Goal: Task Accomplishment & Management: Manage account settings

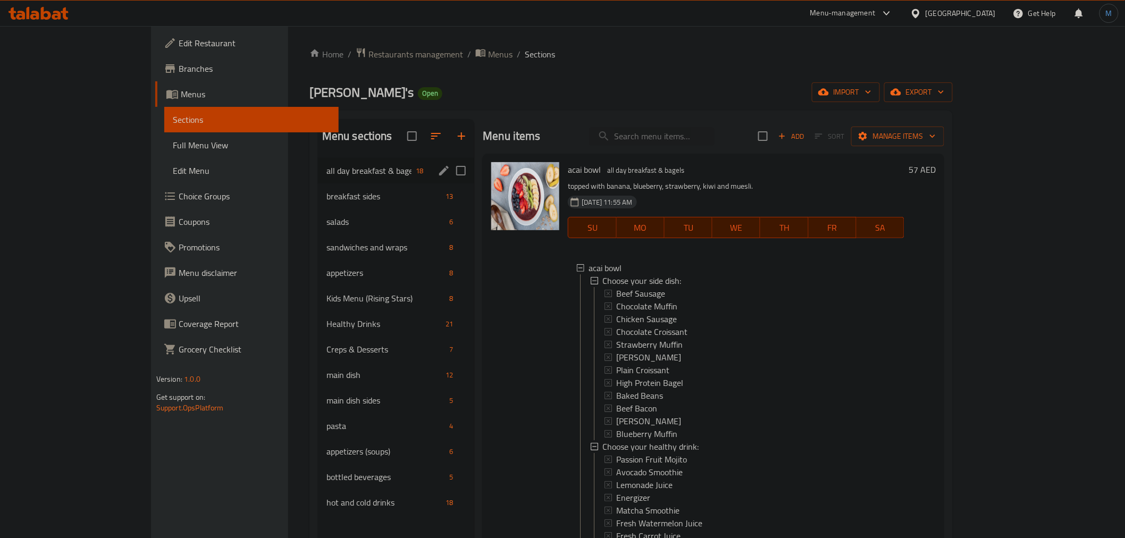
click at [326, 173] on span "all day breakfast & bagels" at bounding box center [368, 170] width 85 height 13
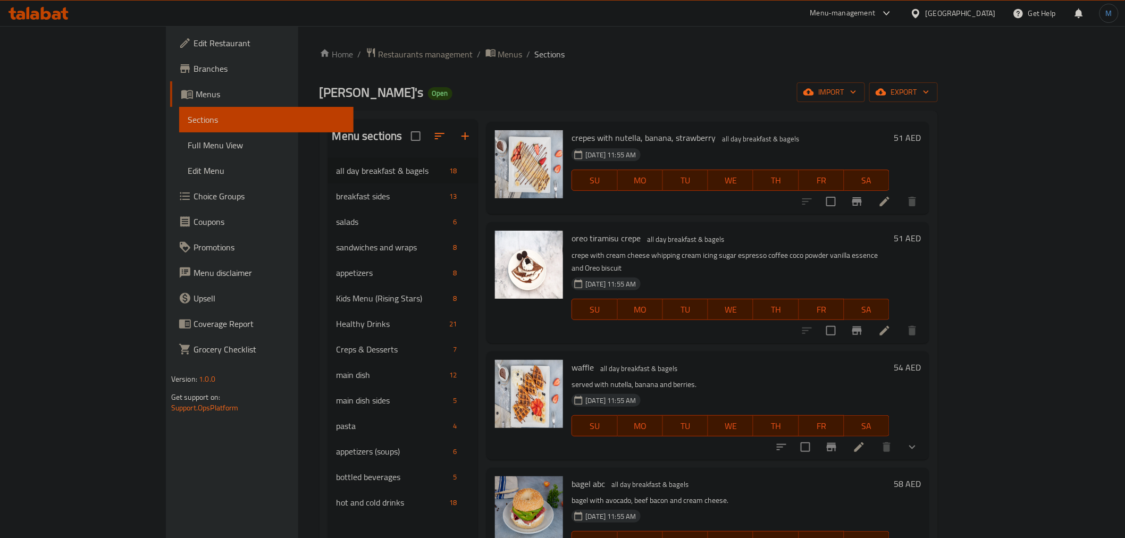
click at [857, 365] on h6 "waffle all day breakfast & bagels" at bounding box center [731, 367] width 318 height 15
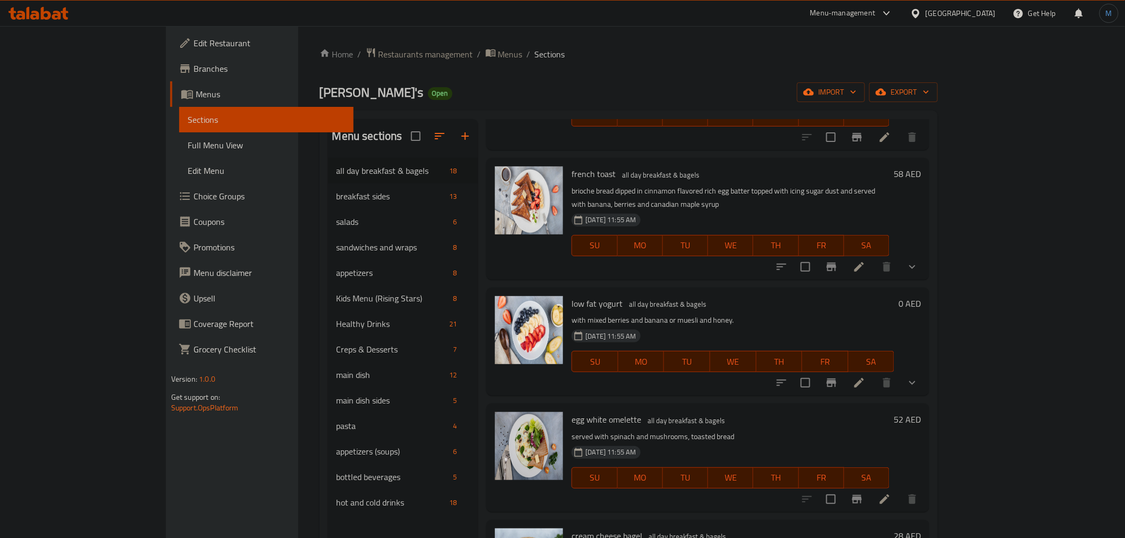
click at [919, 376] on icon "show more" at bounding box center [912, 382] width 13 height 13
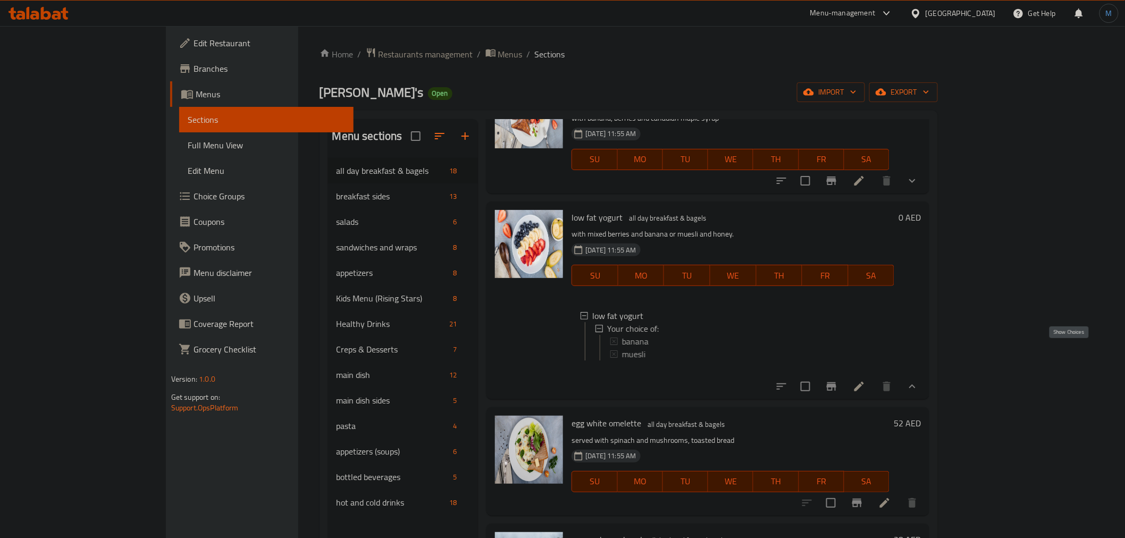
scroll to position [1410, 0]
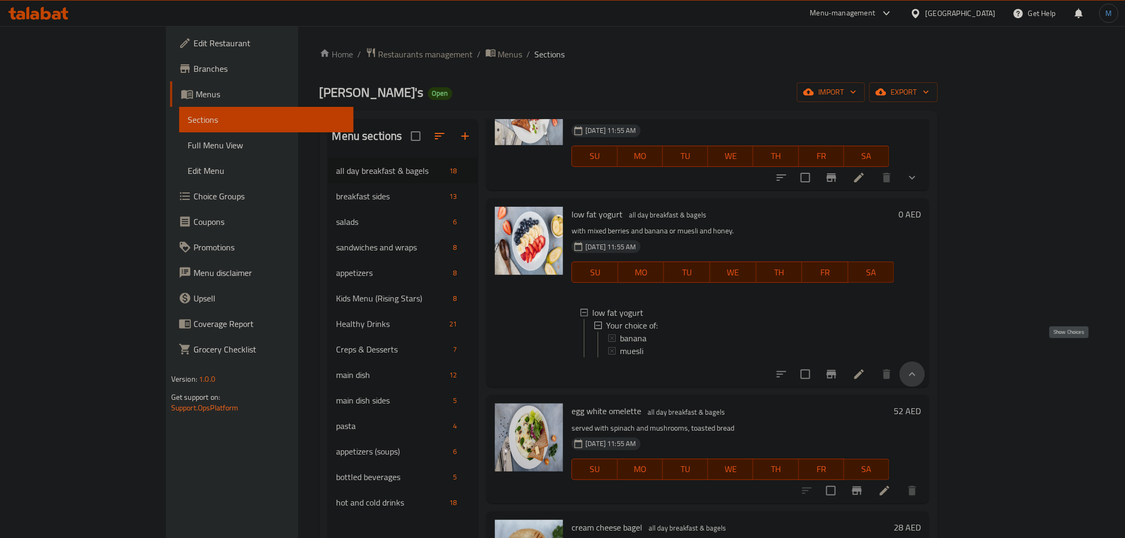
click at [919, 368] on icon "show more" at bounding box center [912, 374] width 13 height 13
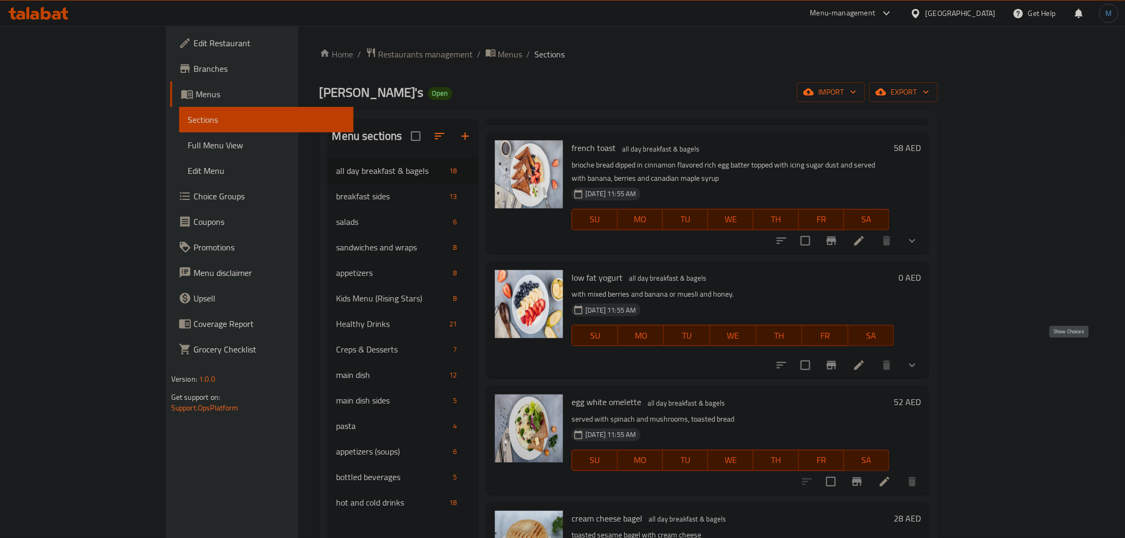
scroll to position [1321, 0]
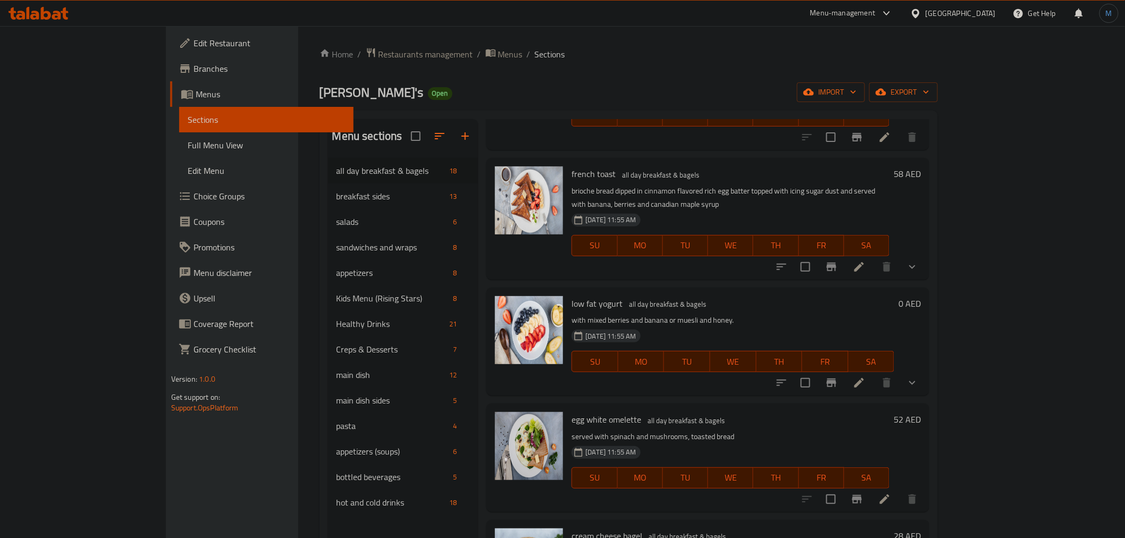
click at [919, 261] on icon "show more" at bounding box center [912, 267] width 13 height 13
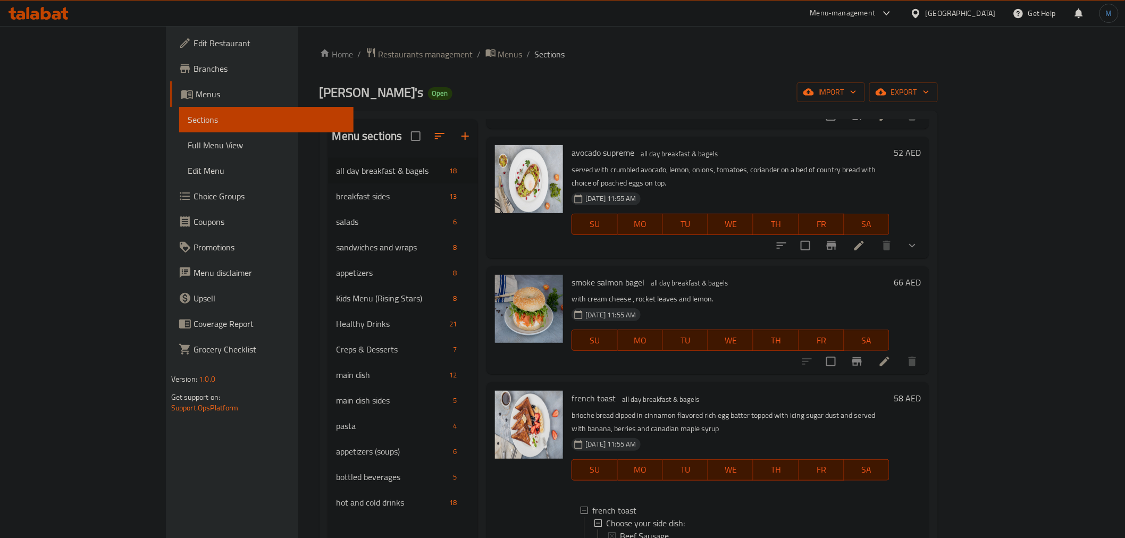
scroll to position [1090, 0]
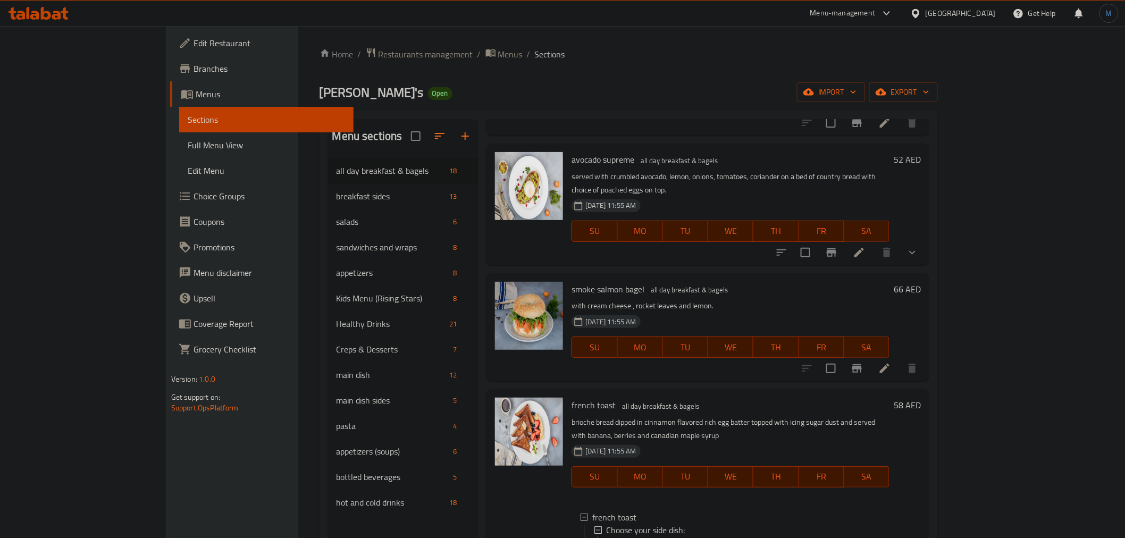
click at [925, 240] on button "show more" at bounding box center [913, 253] width 26 height 26
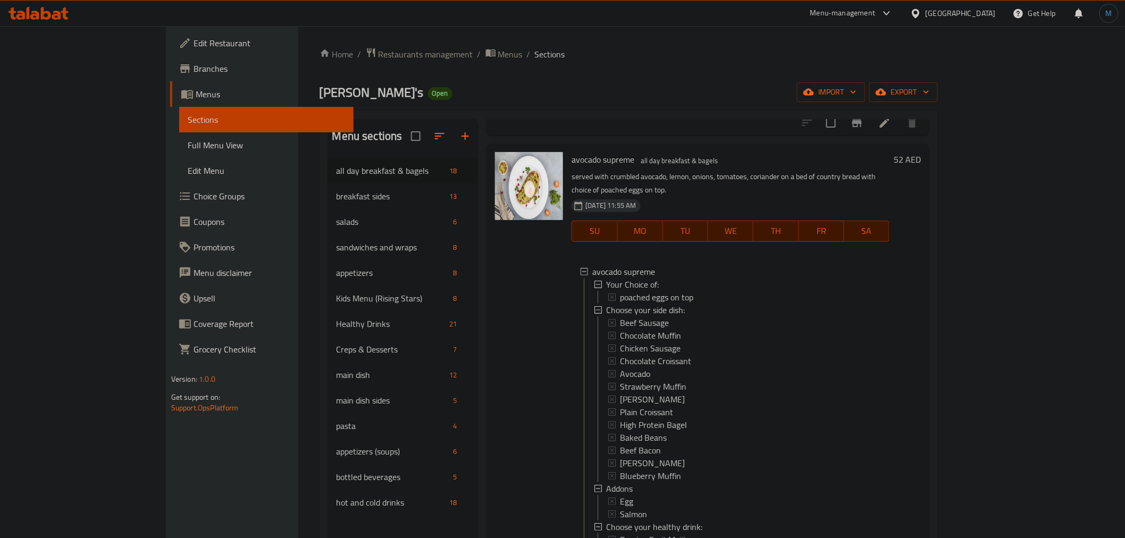
click at [572, 154] on span "avocado supreme" at bounding box center [603, 160] width 63 height 16
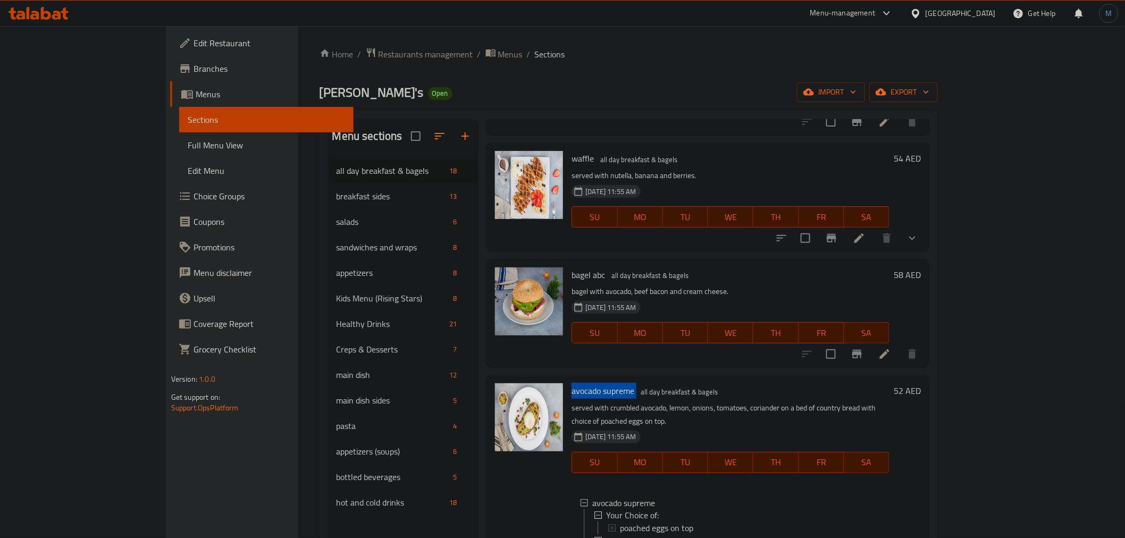
scroll to position [853, 0]
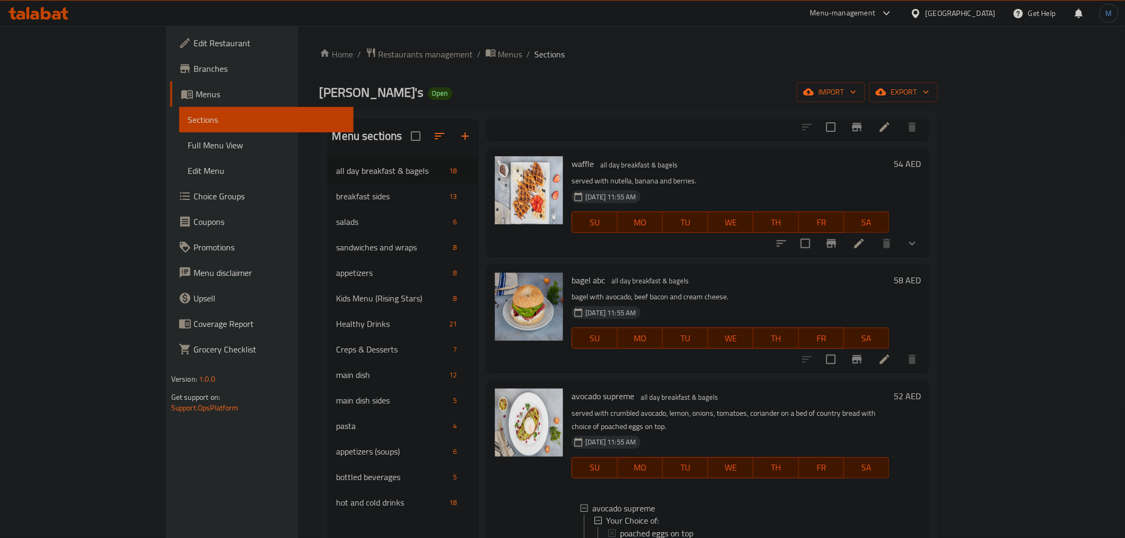
click at [938, 146] on div "Menu sections all day breakfast & bagels 18 breakfast sides 13 salads 6 sandwic…" at bounding box center [629, 388] width 619 height 555
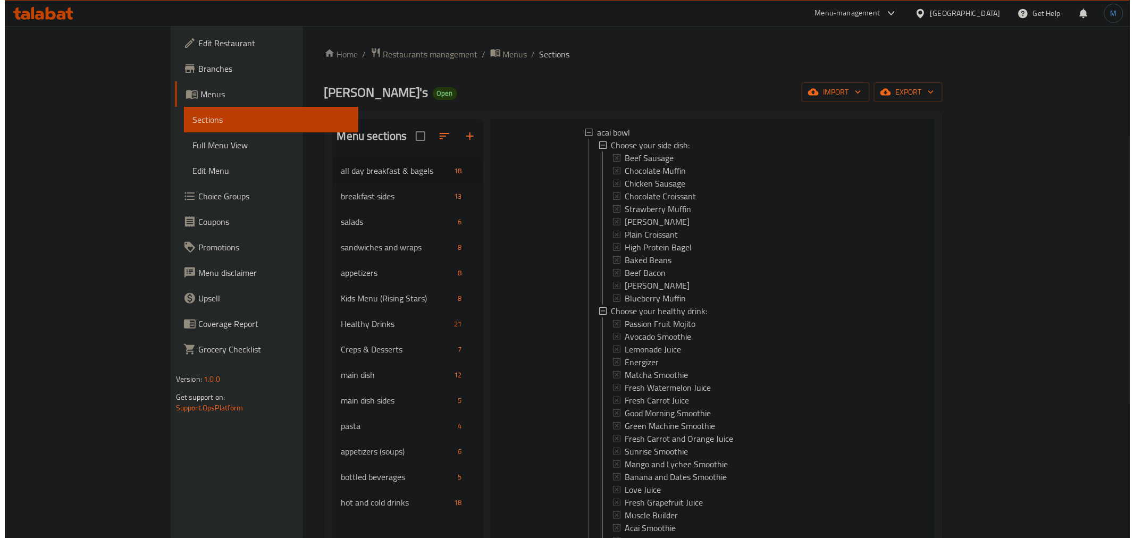
scroll to position [0, 0]
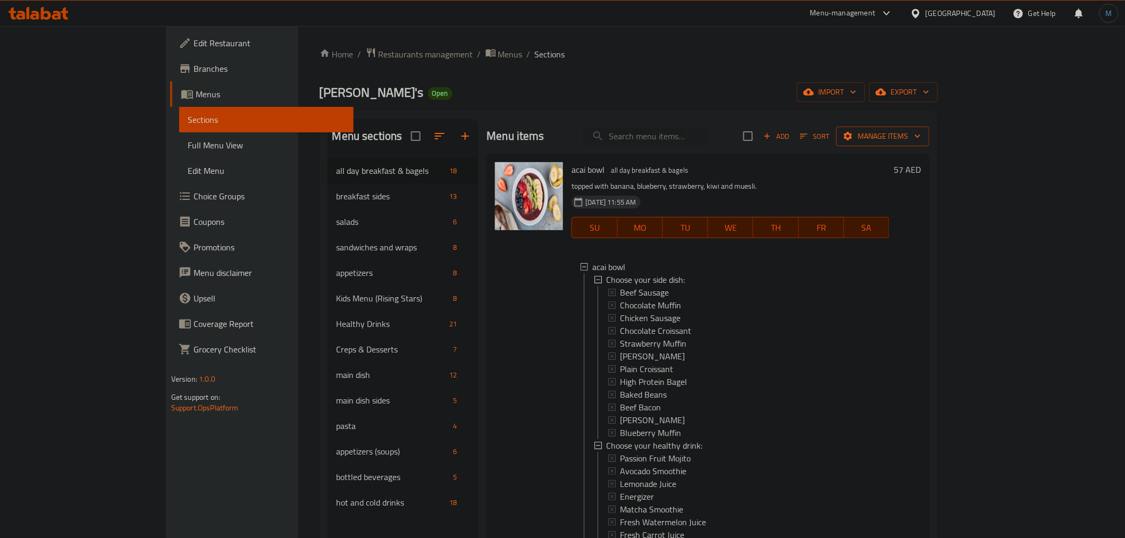
click at [929, 128] on button "Manage items" at bounding box center [882, 137] width 93 height 20
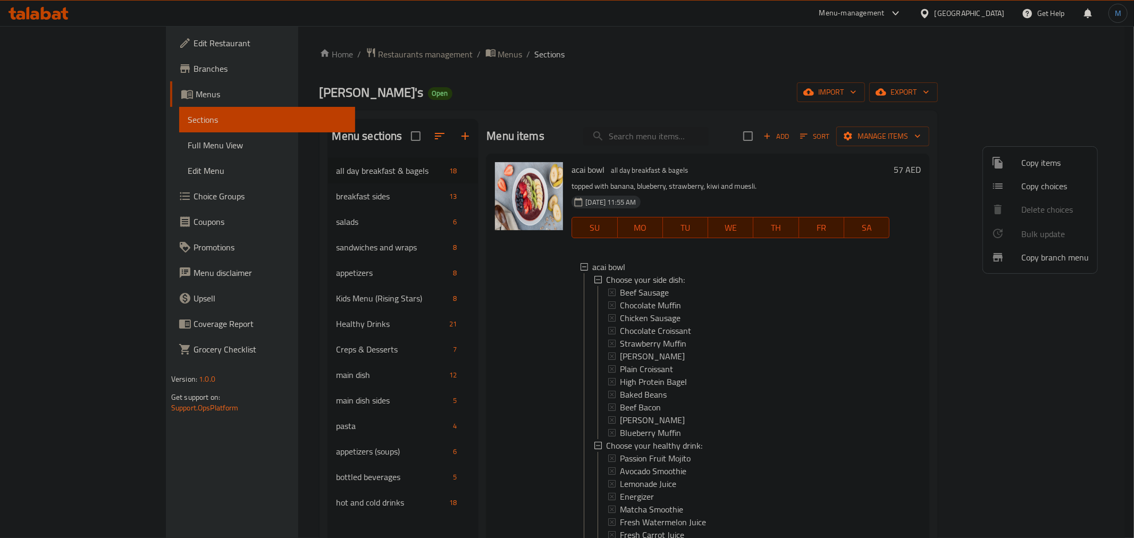
click at [1012, 183] on div at bounding box center [1006, 186] width 30 height 13
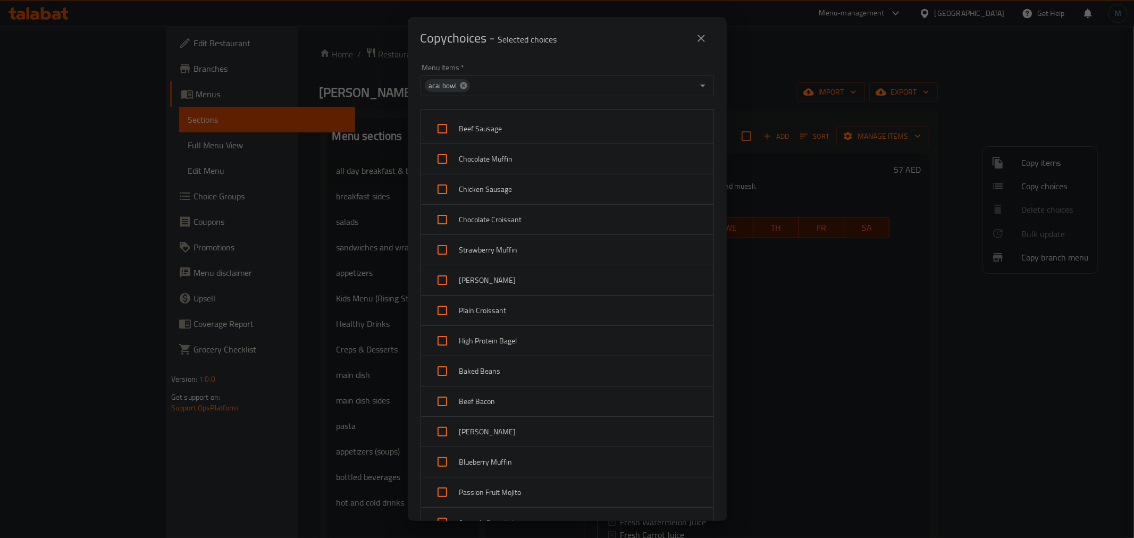
click at [461, 83] on icon at bounding box center [463, 85] width 7 height 7
click at [468, 83] on input "Menu Items   *" at bounding box center [559, 85] width 270 height 15
paste input "avocado supreme"
type input "avocado supreme"
click at [498, 114] on li "avocado supreme" at bounding box center [562, 119] width 284 height 32
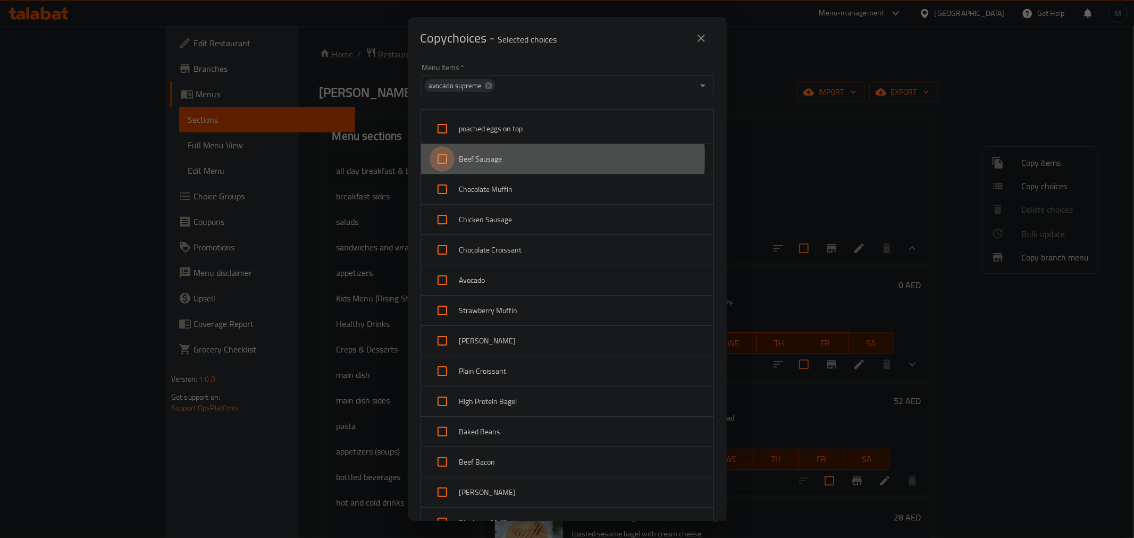
click at [440, 158] on input "checkbox" at bounding box center [443, 159] width 26 height 26
checkbox input "true"
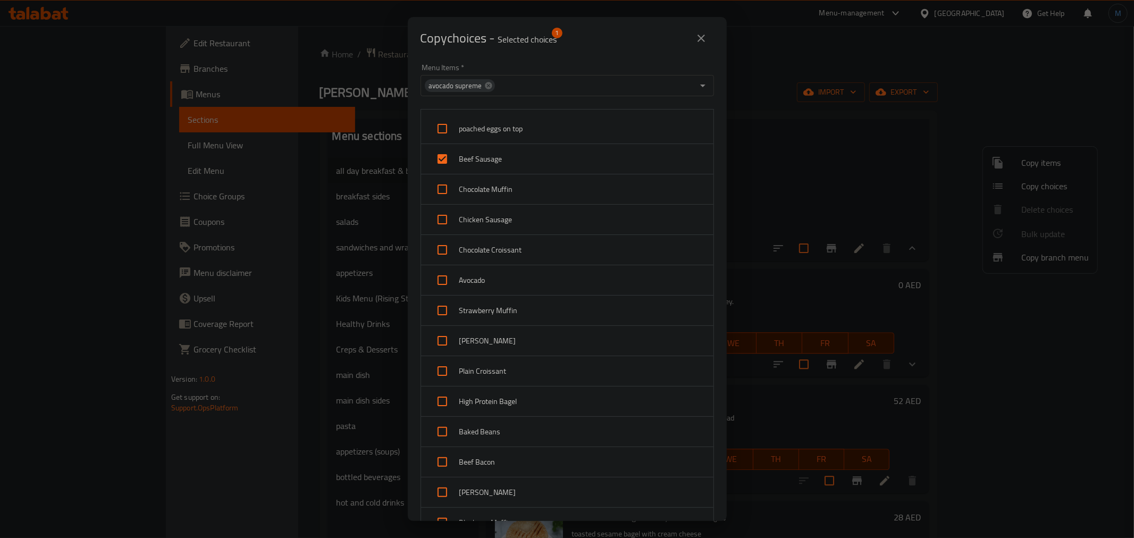
click at [439, 191] on input "checkbox" at bounding box center [443, 190] width 26 height 26
checkbox input "true"
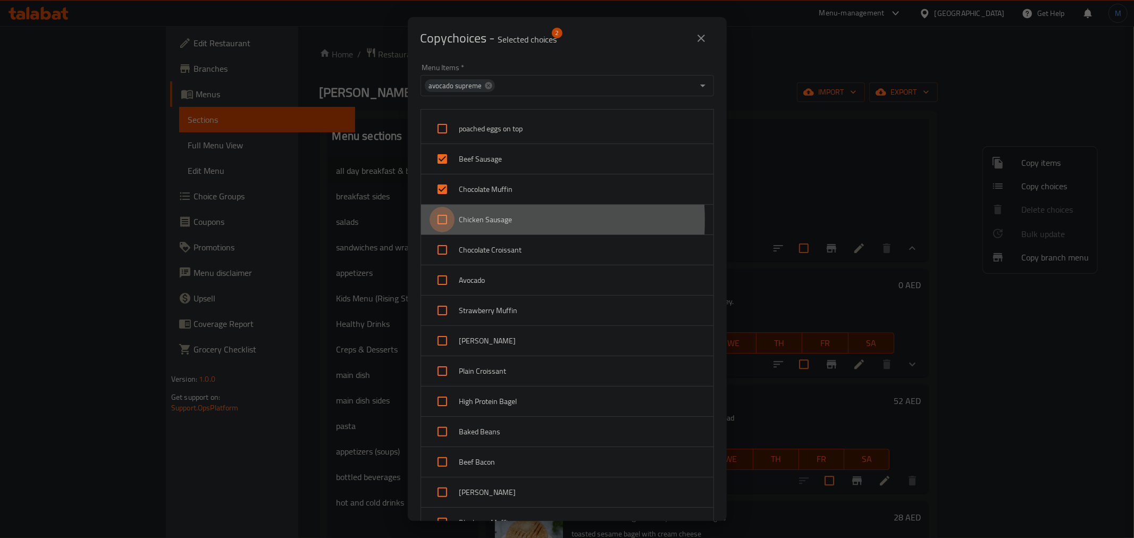
click at [444, 221] on input "checkbox" at bounding box center [443, 220] width 26 height 26
checkbox input "true"
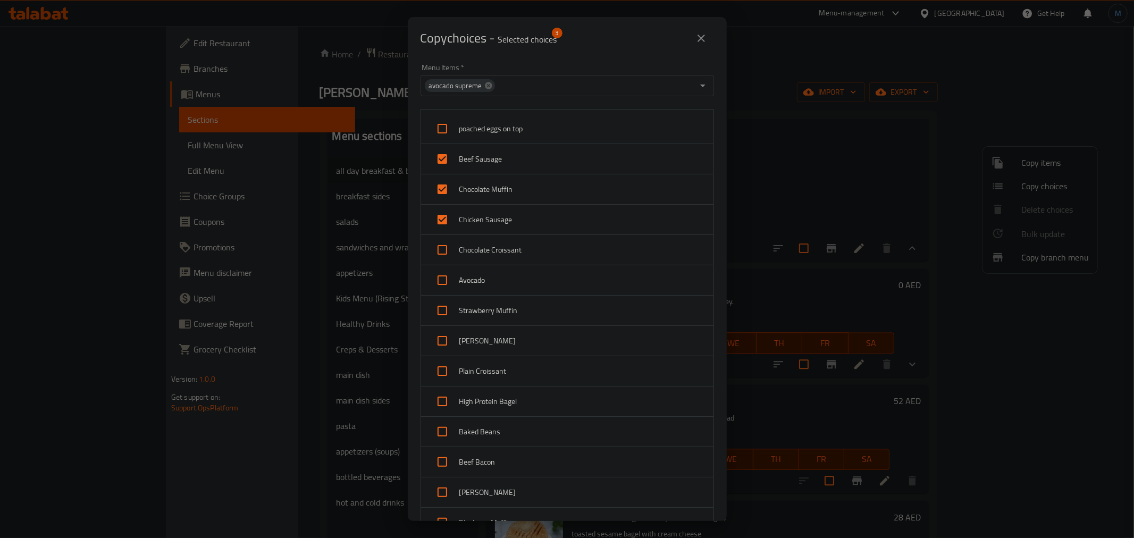
click at [444, 242] on input "checkbox" at bounding box center [443, 250] width 26 height 26
checkbox input "true"
click at [439, 280] on input "checkbox" at bounding box center [443, 280] width 26 height 26
checkbox input "true"
drag, startPoint x: 439, startPoint y: 309, endPoint x: 439, endPoint y: 327, distance: 17.5
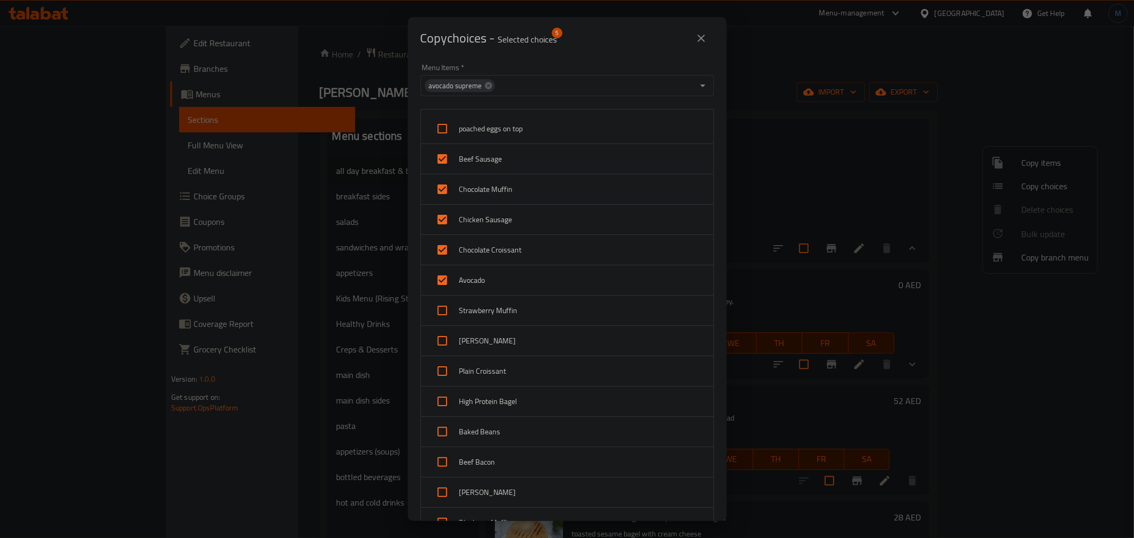
click at [439, 312] on input "checkbox" at bounding box center [443, 311] width 26 height 26
checkbox input "true"
click at [439, 349] on input "checkbox" at bounding box center [443, 341] width 26 height 26
checkbox input "true"
click at [436, 388] on div "High Protein Bagel" at bounding box center [567, 401] width 292 height 30
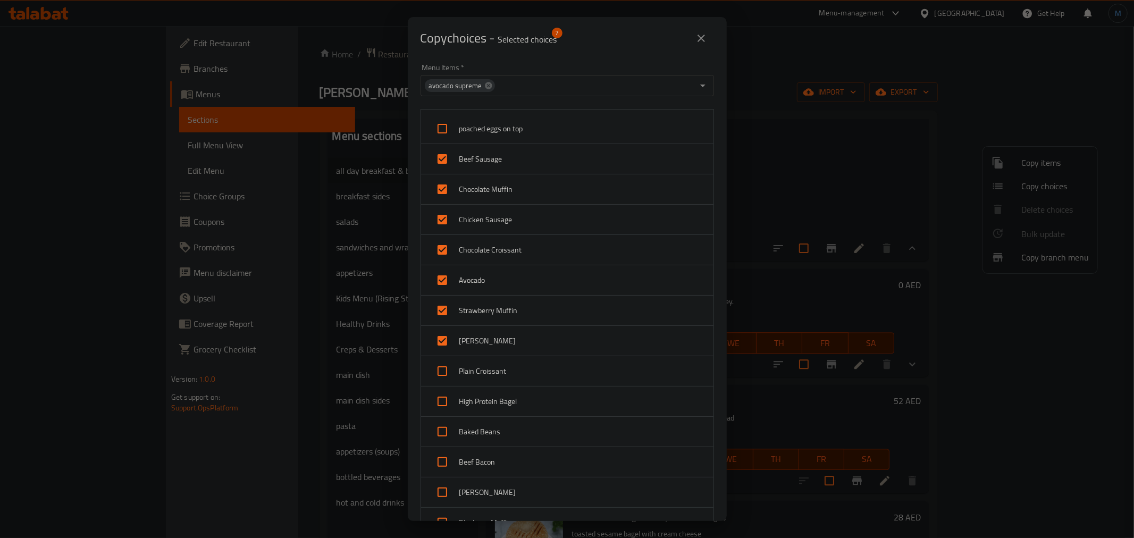
checkbox input "true"
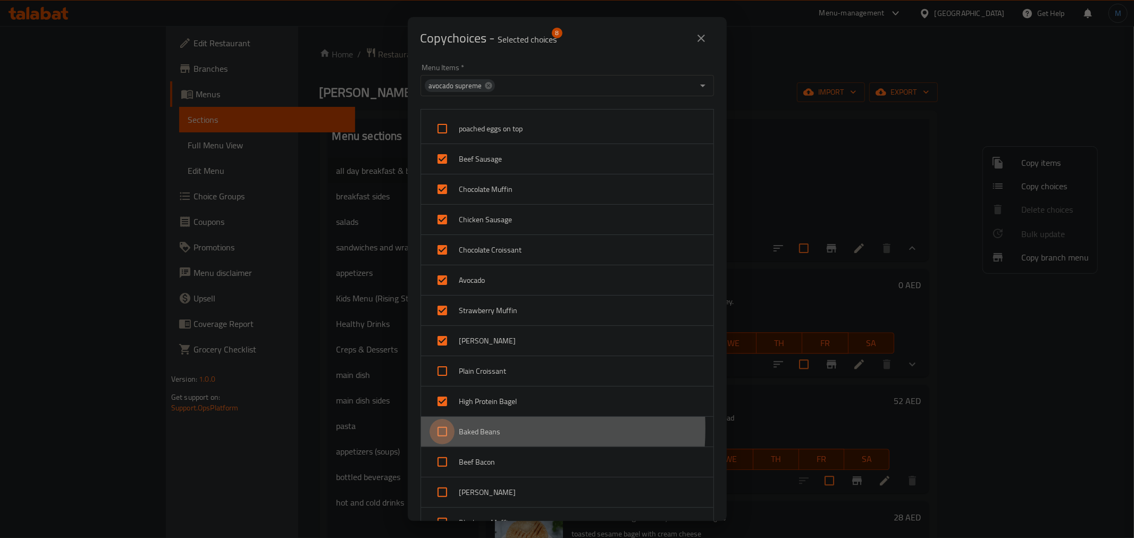
click at [439, 429] on input "checkbox" at bounding box center [443, 432] width 26 height 26
checkbox input "true"
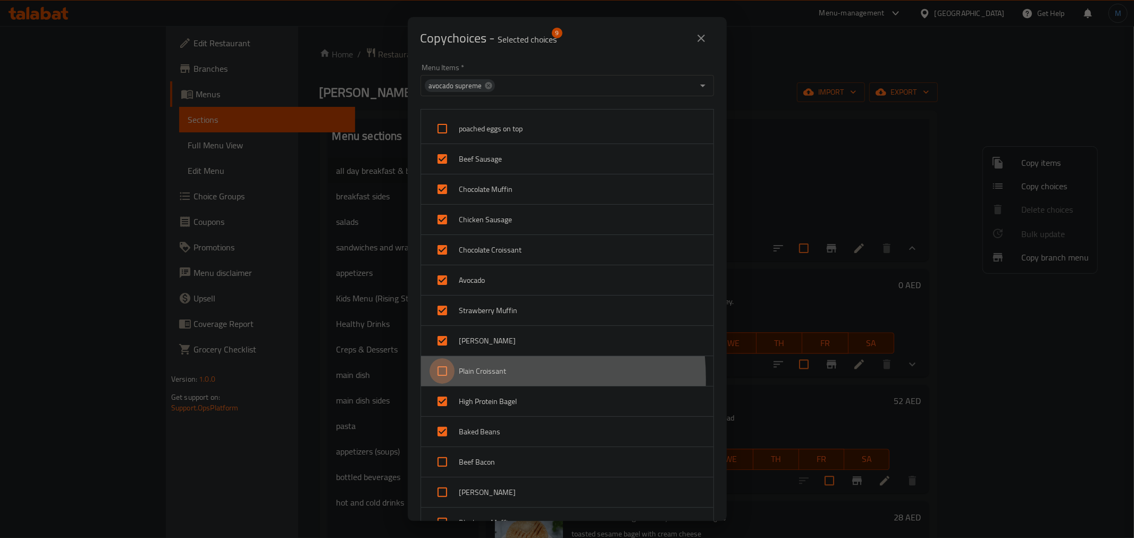
click at [444, 380] on input "checkbox" at bounding box center [443, 371] width 26 height 26
checkbox input "true"
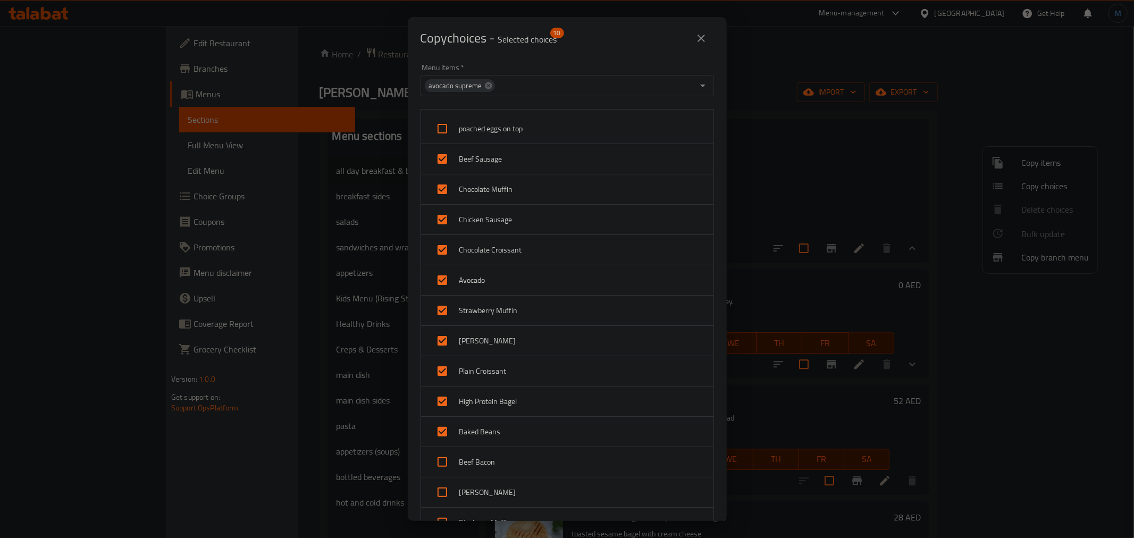
scroll to position [177, 0]
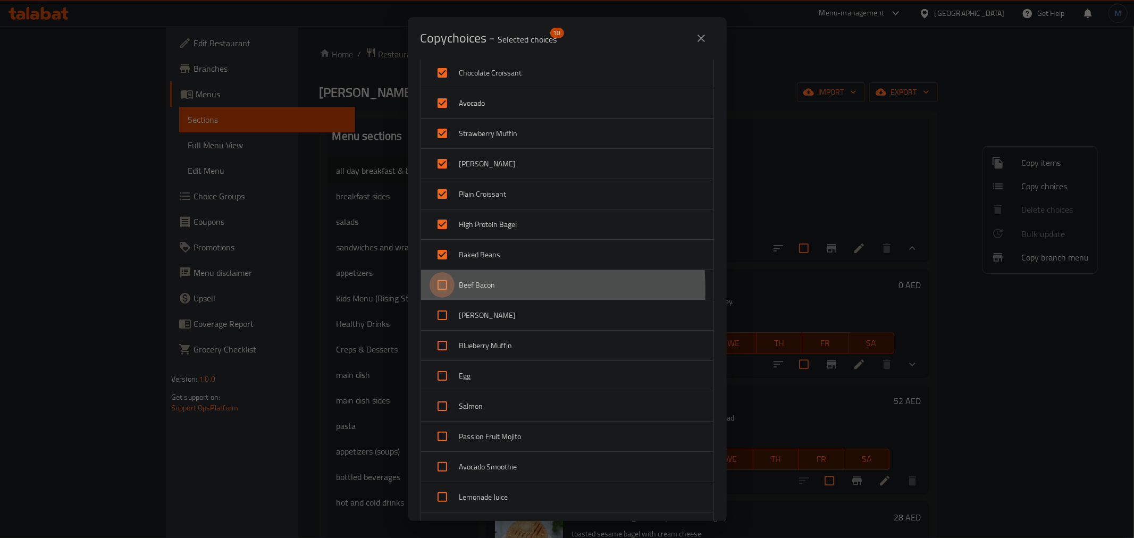
click at [444, 290] on input "checkbox" at bounding box center [443, 285] width 26 height 26
checkbox input "true"
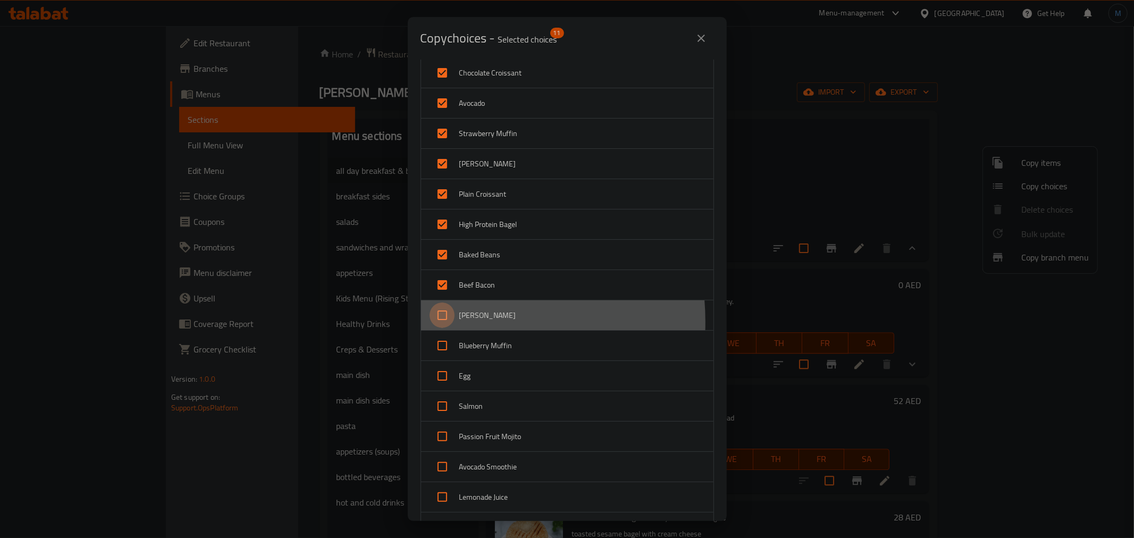
click at [446, 323] on input "checkbox" at bounding box center [443, 315] width 26 height 26
checkbox input "true"
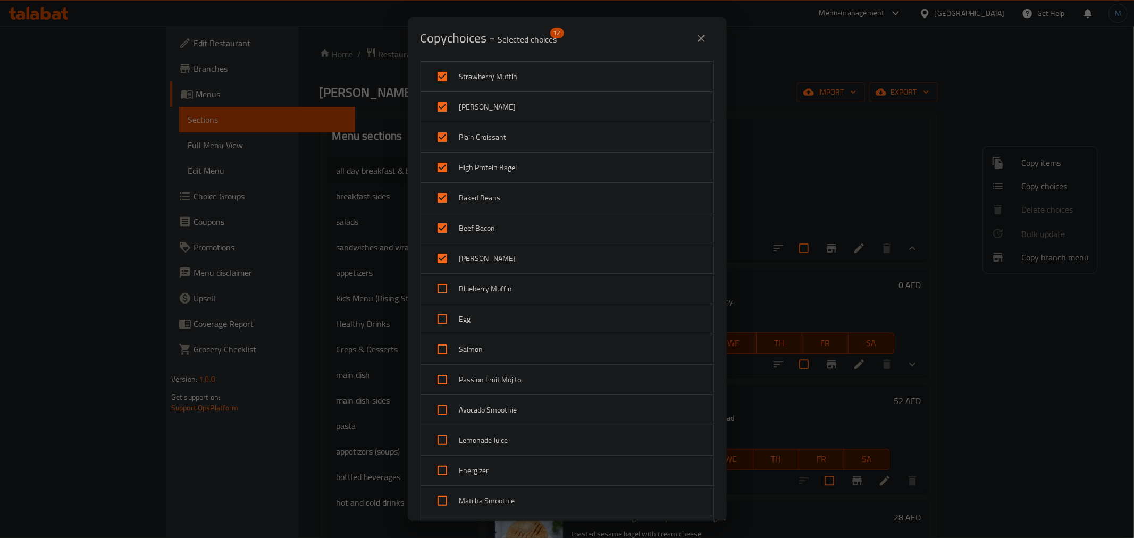
scroll to position [295, 0]
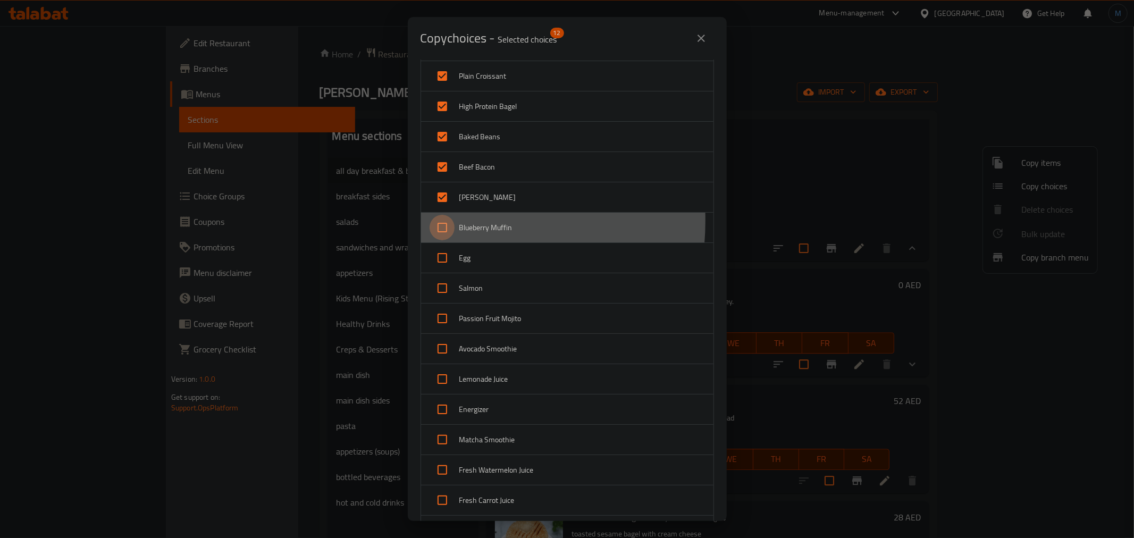
click at [438, 221] on input "checkbox" at bounding box center [443, 228] width 26 height 26
checkbox input "true"
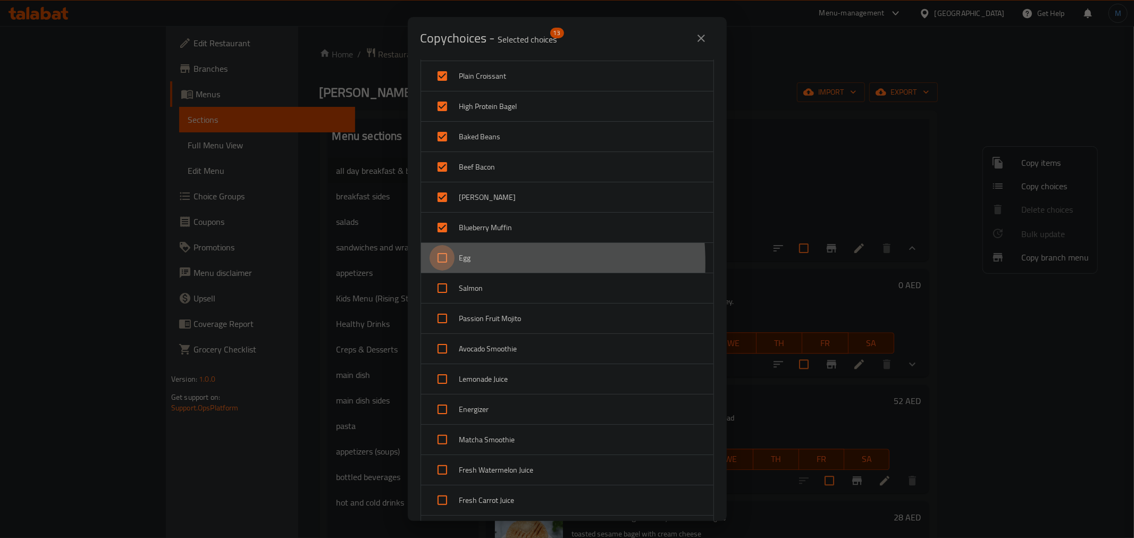
click at [440, 264] on input "checkbox" at bounding box center [443, 258] width 26 height 26
click at [443, 264] on input "checkbox" at bounding box center [443, 258] width 26 height 26
checkbox input "false"
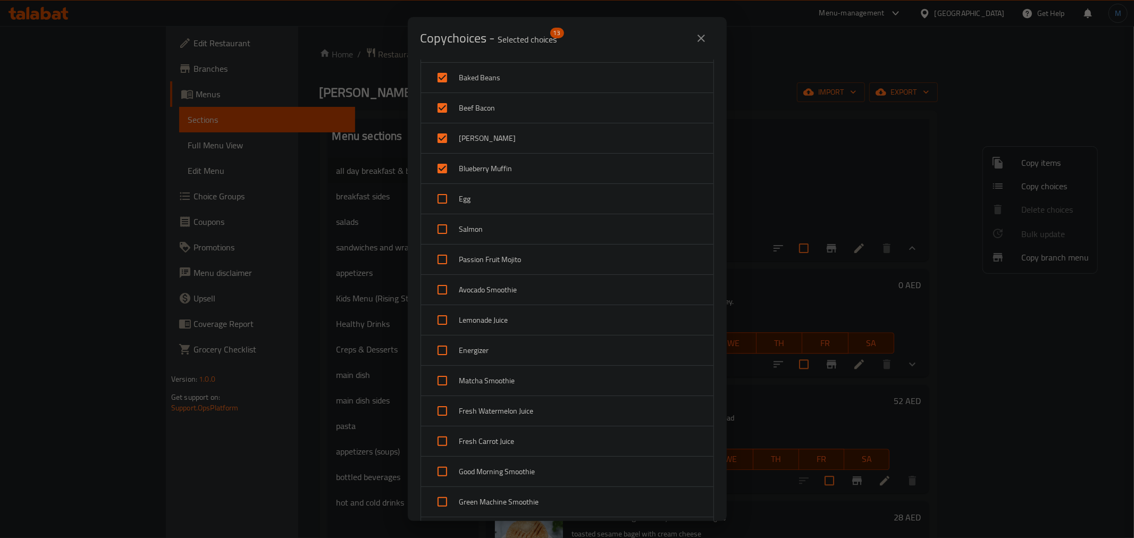
scroll to position [413, 0]
click at [461, 295] on span "Energizer" at bounding box center [582, 291] width 246 height 13
checkbox input "true"
click at [465, 261] on span "Lemonade Juice" at bounding box center [582, 261] width 246 height 13
checkbox input "true"
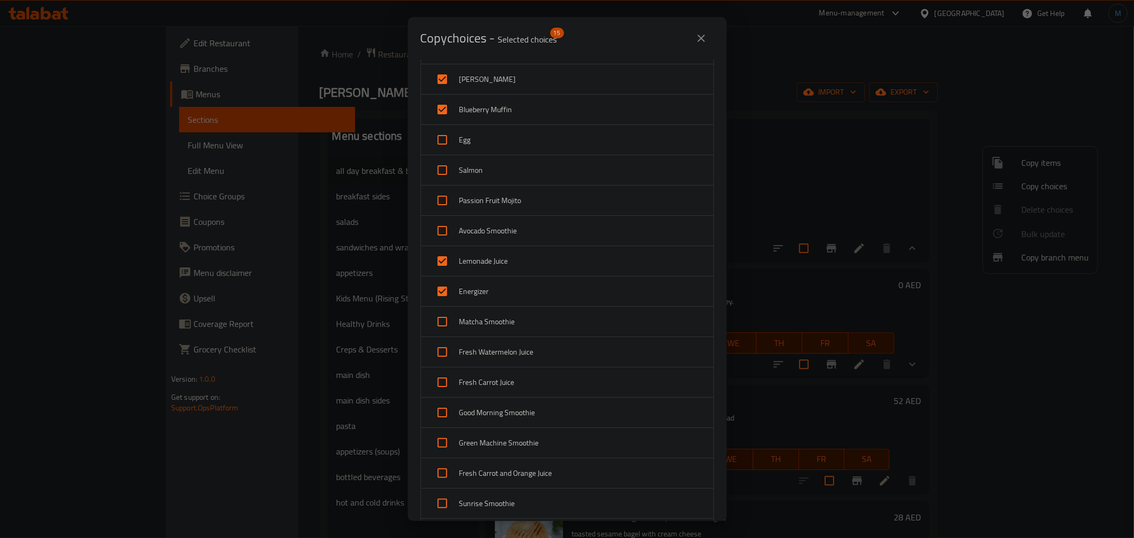
click at [472, 232] on span "Avocado Smoothie" at bounding box center [582, 230] width 246 height 13
checkbox input "true"
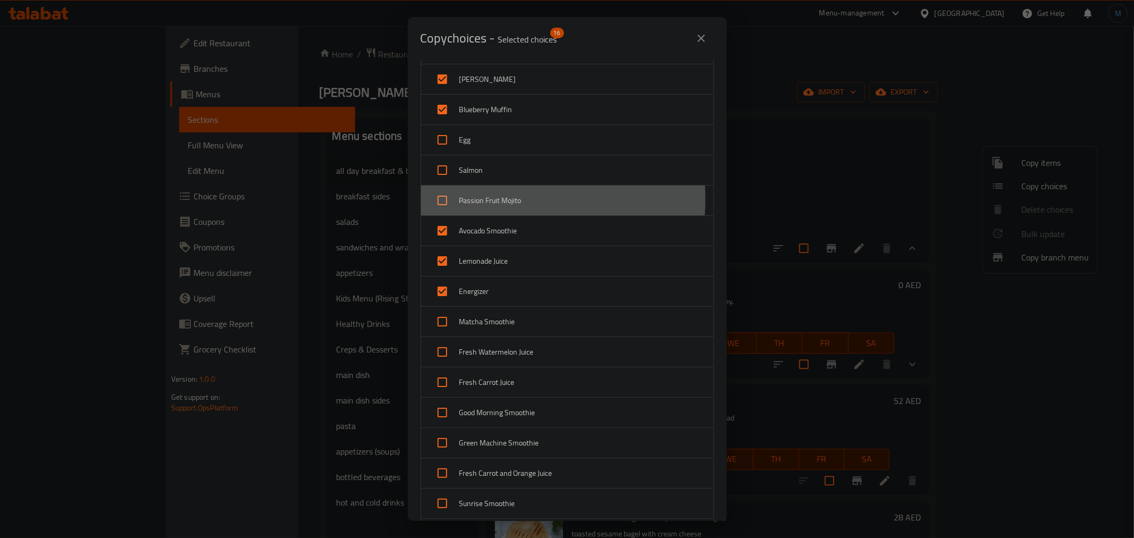
click at [470, 199] on span "Passion Fruit Mojito" at bounding box center [582, 200] width 246 height 13
checkbox input "true"
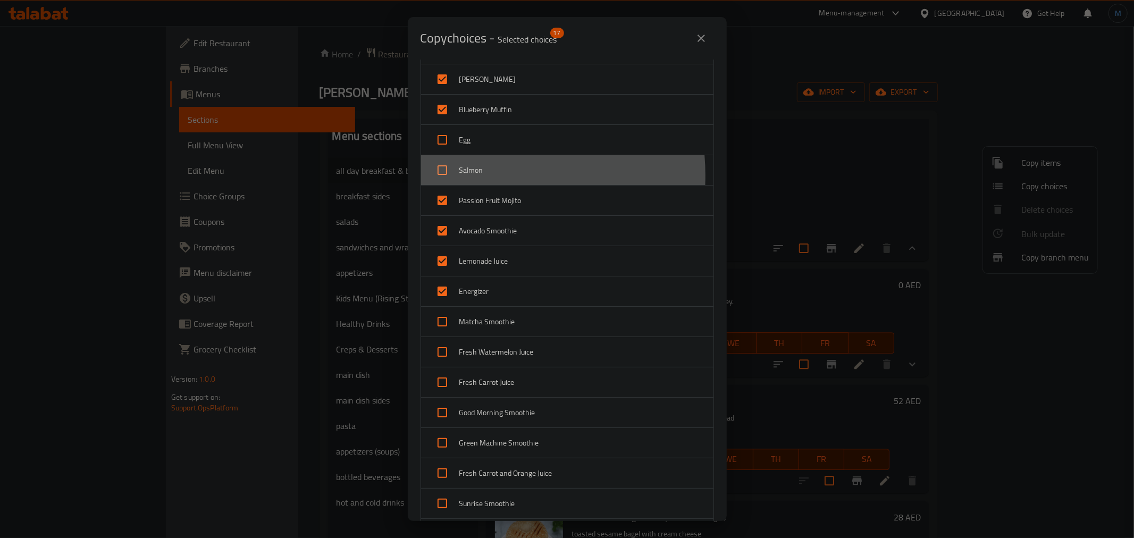
click at [472, 175] on span "Salmon" at bounding box center [582, 170] width 246 height 13
checkbox input "true"
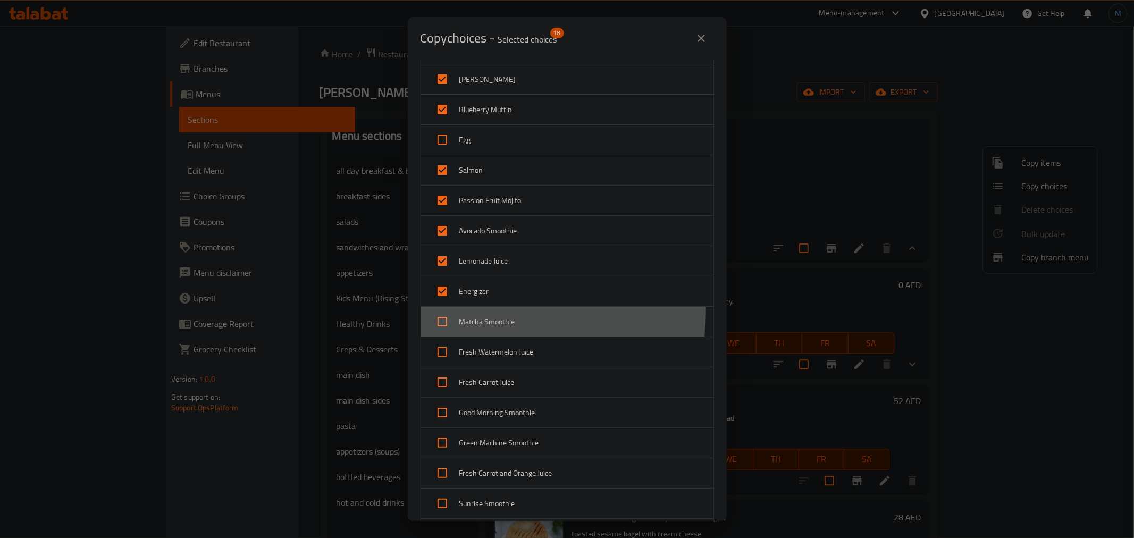
click at [483, 312] on div "Matcha Smoothie" at bounding box center [567, 322] width 292 height 30
checkbox input "true"
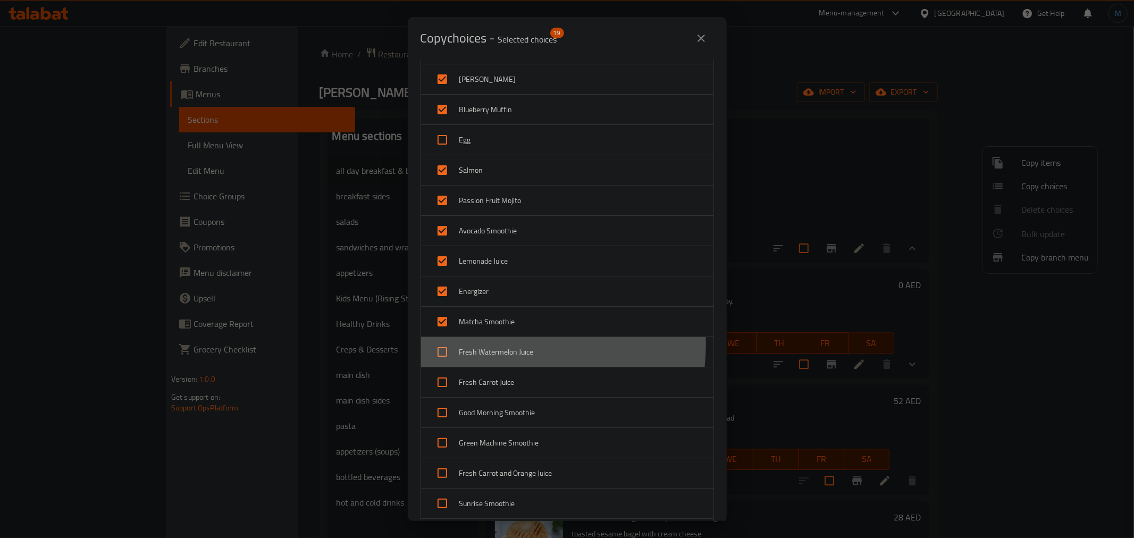
click at [493, 344] on div "Fresh Watermelon Juice" at bounding box center [567, 352] width 292 height 30
checkbox input "true"
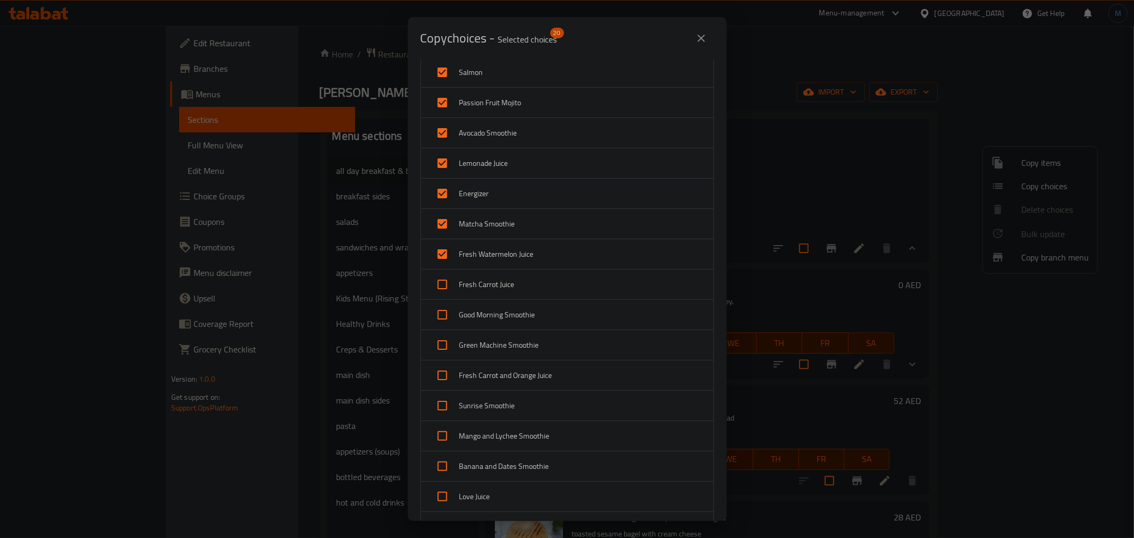
scroll to position [532, 0]
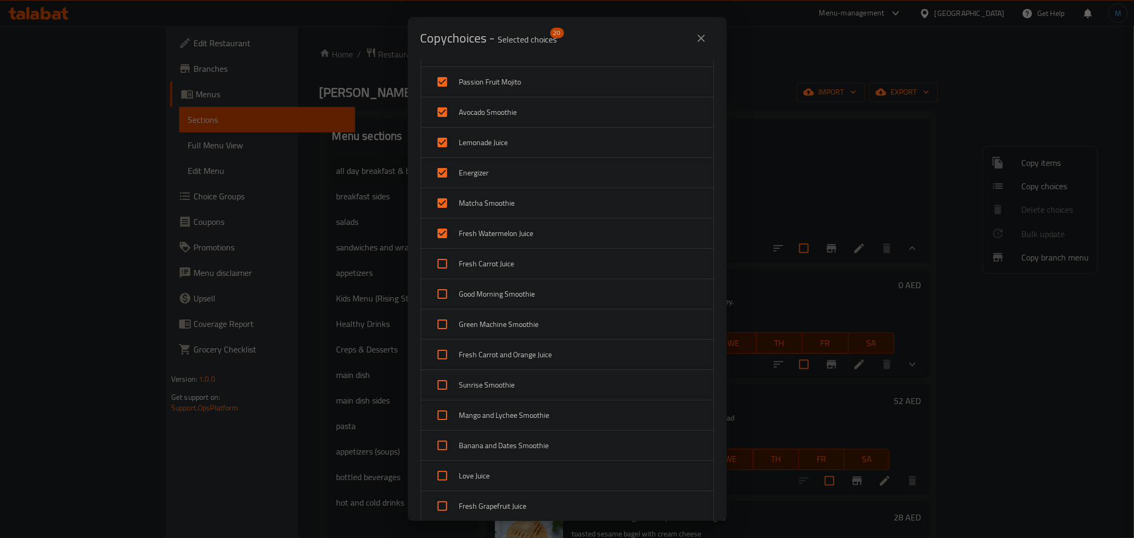
click at [496, 257] on span "Fresh Carrot Juice" at bounding box center [582, 263] width 246 height 13
checkbox input "true"
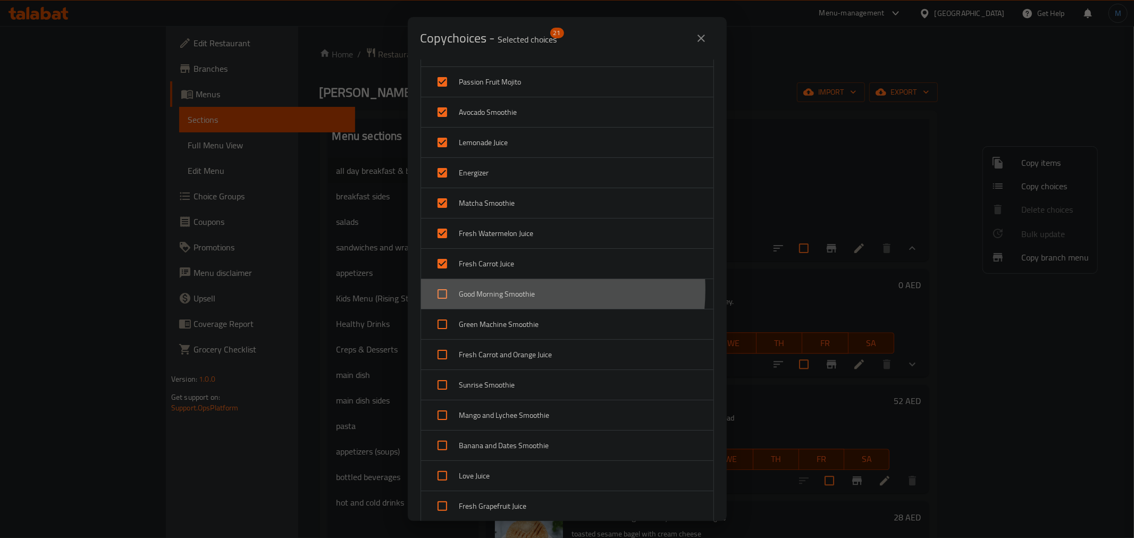
click at [504, 291] on span "Good Morning Smoothie" at bounding box center [582, 294] width 246 height 13
checkbox input "true"
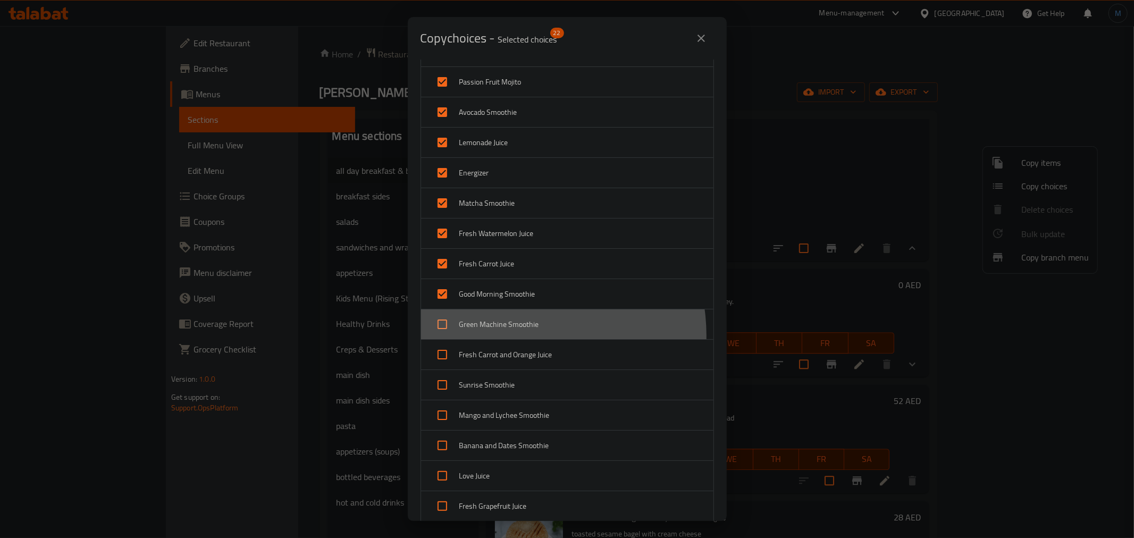
click at [512, 337] on div "Green Machine Smoothie" at bounding box center [567, 324] width 292 height 30
checkbox input "true"
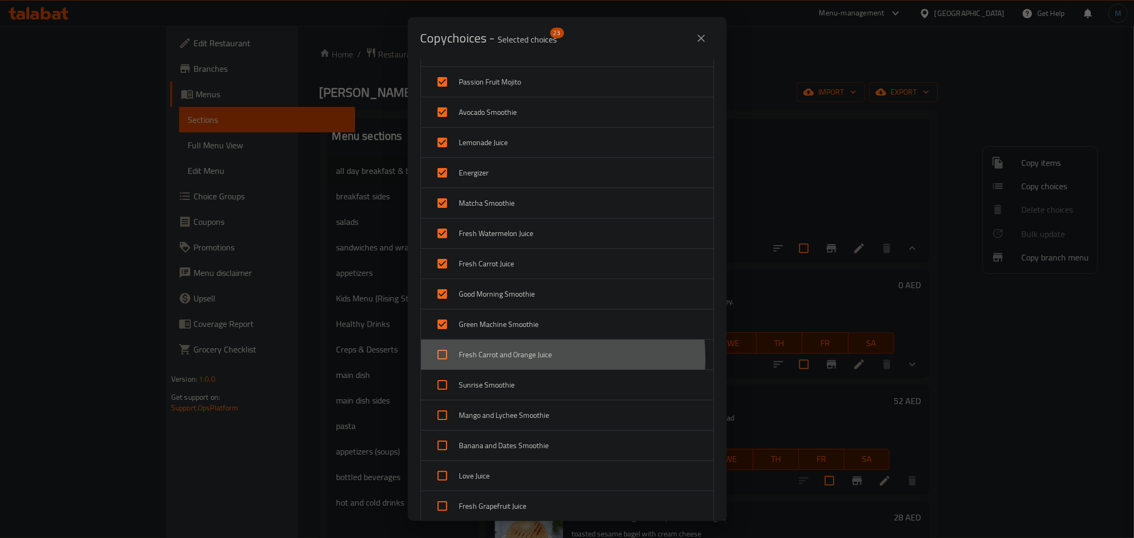
drag, startPoint x: 514, startPoint y: 359, endPoint x: 516, endPoint y: 379, distance: 19.3
click at [515, 359] on span "Fresh Carrot and Orange Juice" at bounding box center [582, 354] width 246 height 13
checkbox input "true"
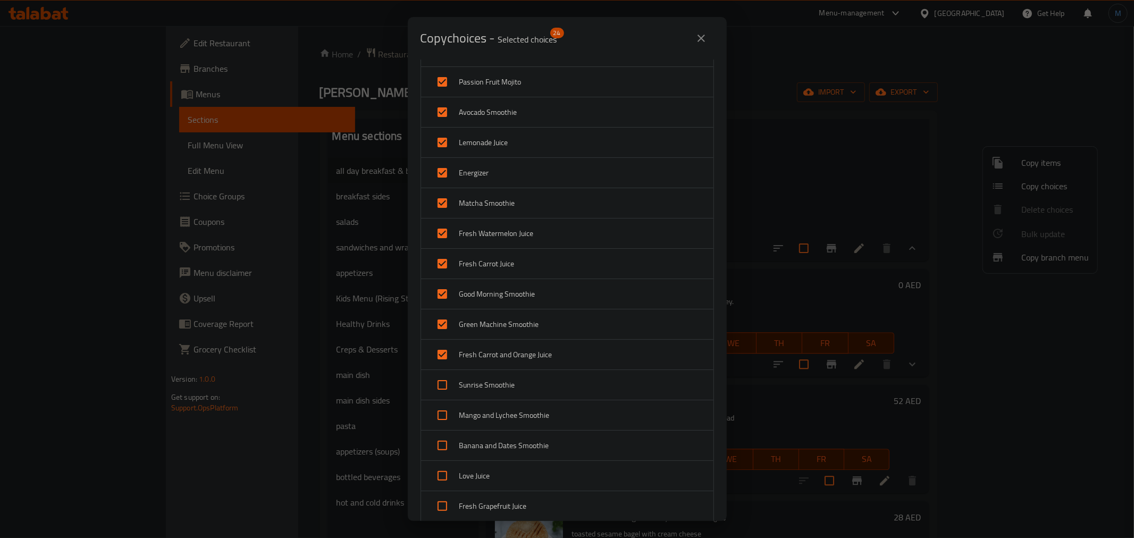
click at [516, 381] on span "Sunrise Smoothie" at bounding box center [582, 385] width 246 height 13
checkbox input "true"
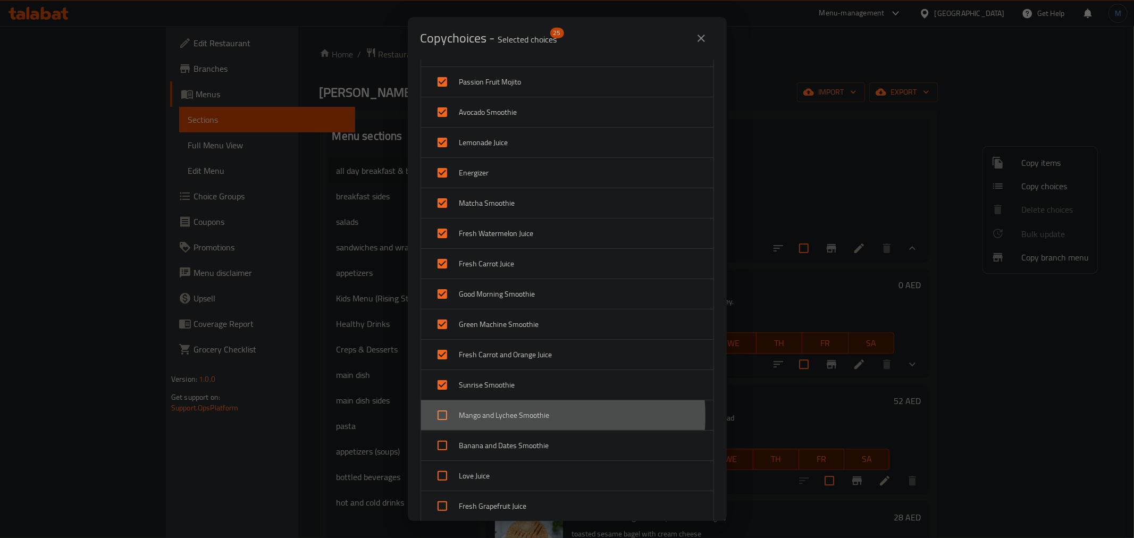
click at [517, 417] on span "Mango and Lychee Smoothie" at bounding box center [582, 415] width 246 height 13
checkbox input "true"
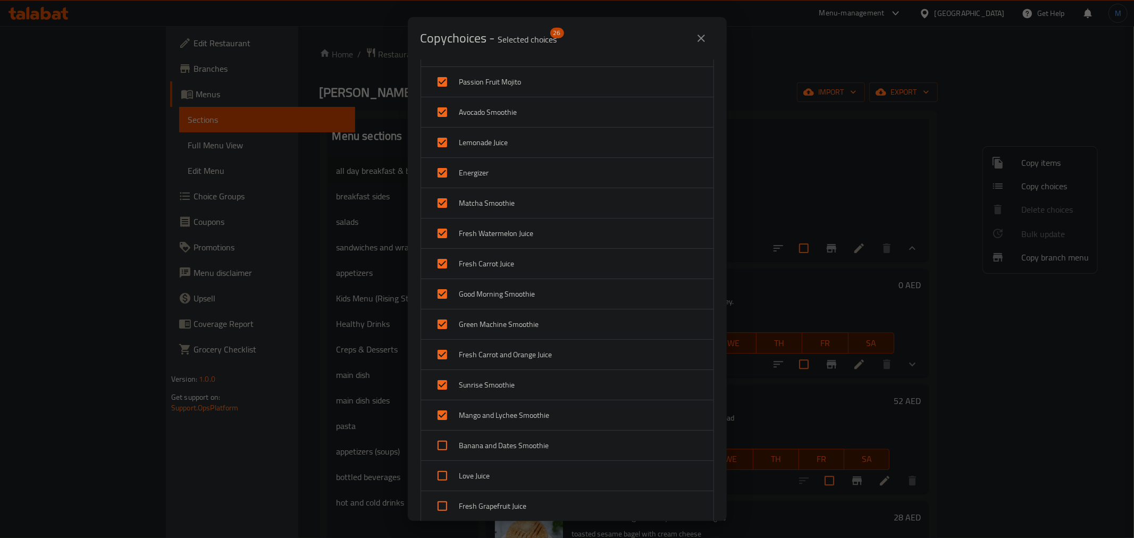
drag, startPoint x: 520, startPoint y: 440, endPoint x: 521, endPoint y: 449, distance: 9.6
click at [520, 440] on span "Banana and Dates Smoothie" at bounding box center [582, 445] width 246 height 13
checkbox input "true"
click at [520, 470] on span "Love Juice" at bounding box center [582, 475] width 246 height 13
checkbox input "true"
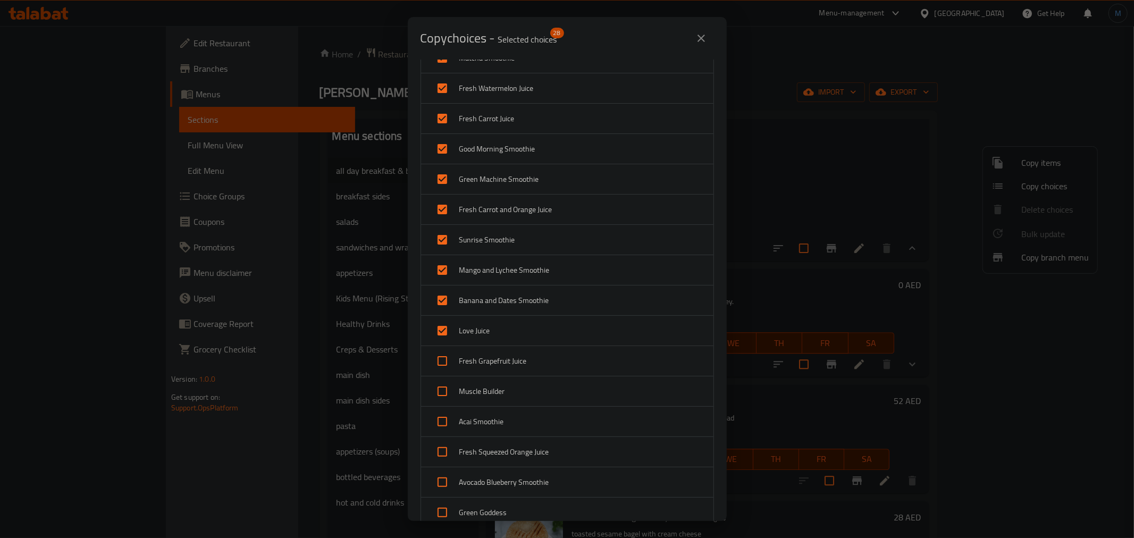
scroll to position [709, 0]
click at [511, 320] on div "Fresh Grapefruit Juice" at bounding box center [567, 329] width 292 height 30
checkbox input "true"
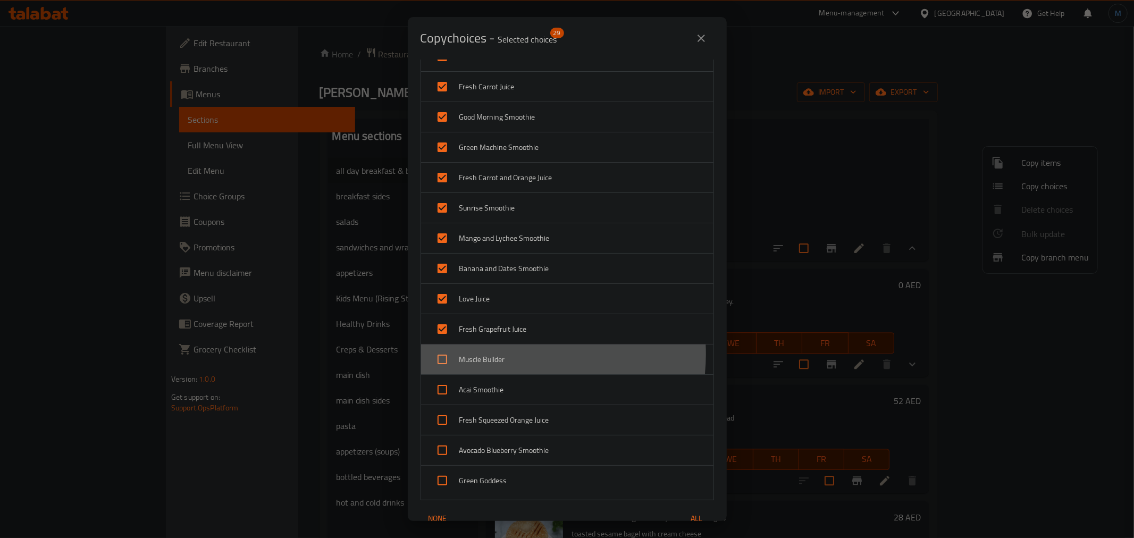
click at [508, 355] on span "Muscle Builder" at bounding box center [582, 359] width 246 height 13
checkbox input "true"
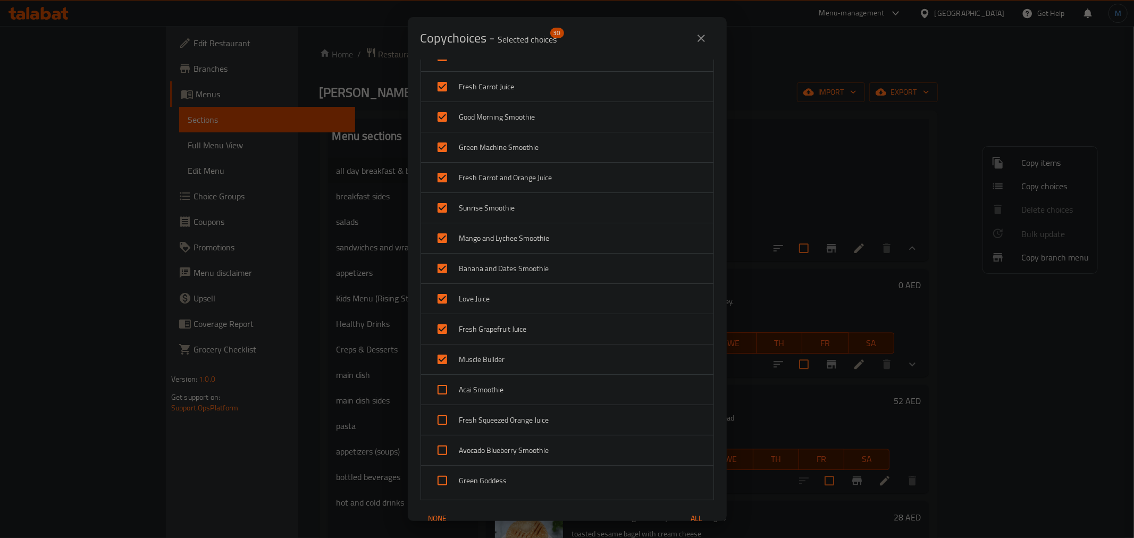
click at [508, 391] on span "Acai Smoothie" at bounding box center [582, 389] width 246 height 13
checkbox input "true"
click at [512, 424] on span "Fresh Squeezed Orange Juice" at bounding box center [582, 420] width 246 height 13
checkbox input "true"
click at [511, 448] on span "Avocado Blueberry Smoothie" at bounding box center [582, 450] width 246 height 13
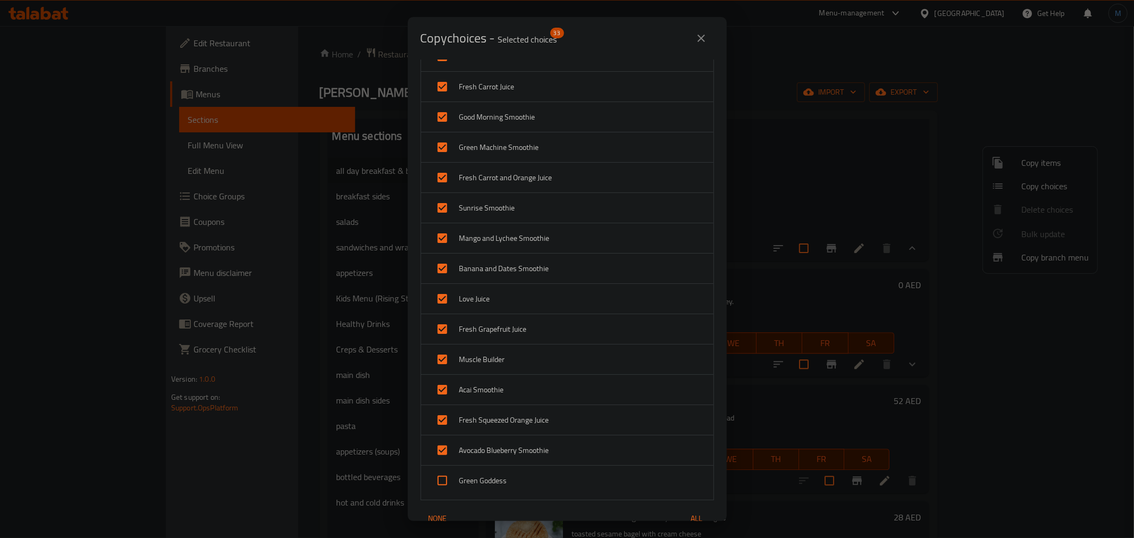
checkbox input "true"
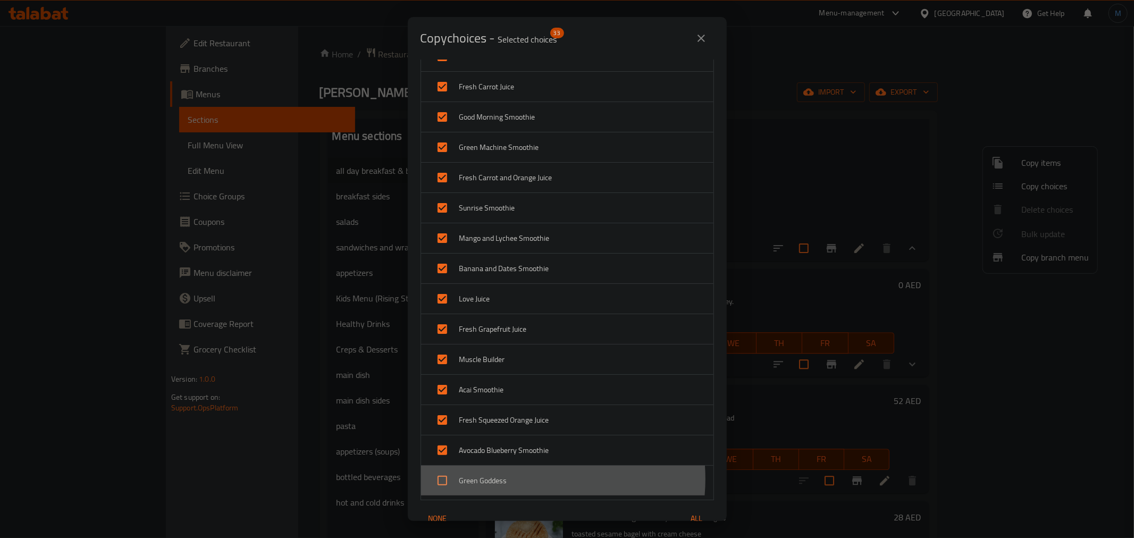
click at [509, 481] on span "Green Goddess" at bounding box center [582, 480] width 246 height 13
checkbox input "true"
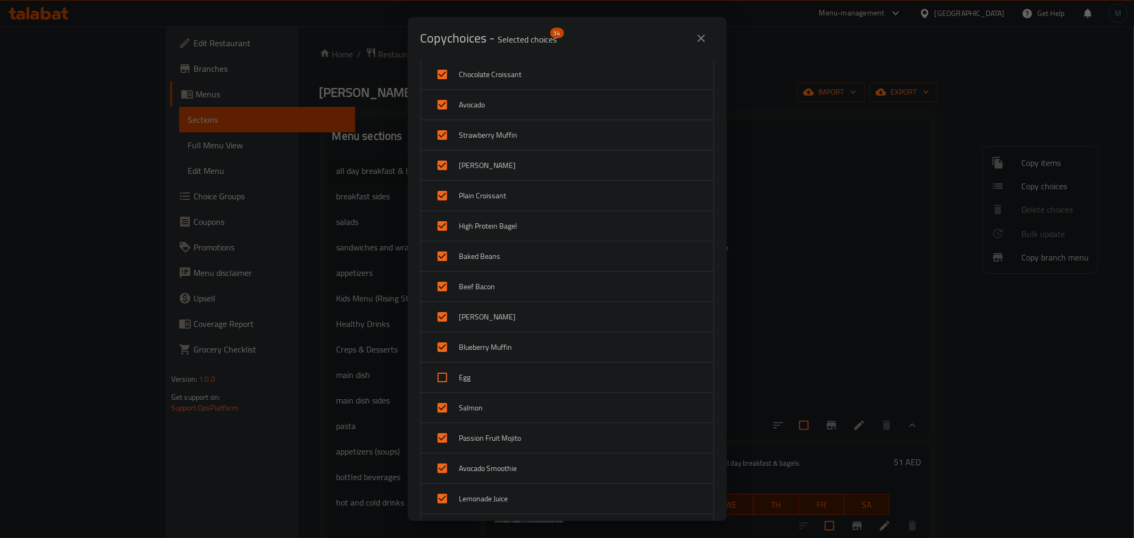
scroll to position [236, 0]
click at [475, 341] on span "Salmon" at bounding box center [582, 347] width 246 height 13
checkbox input "false"
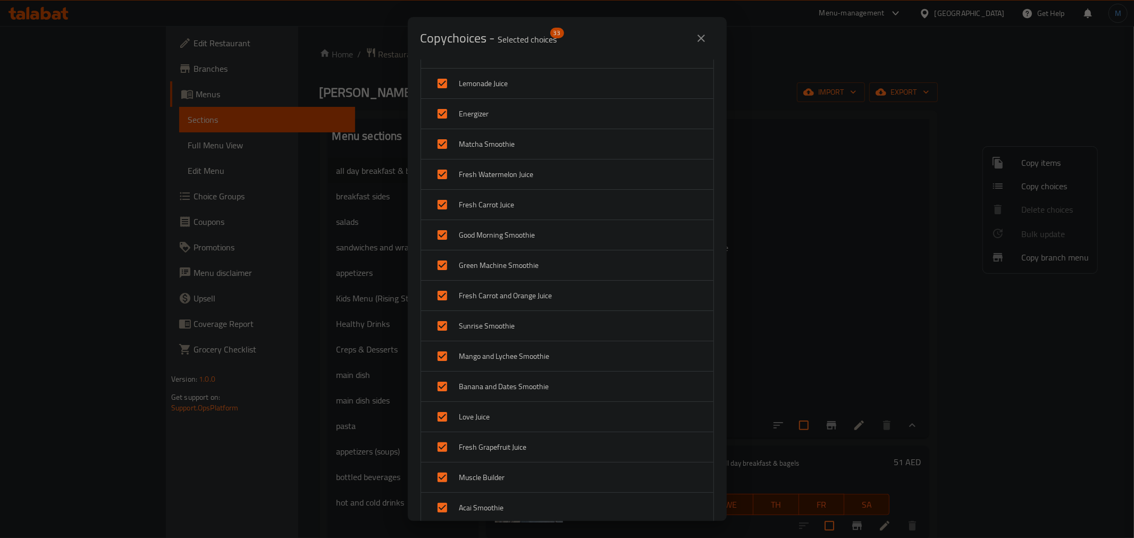
scroll to position [886, 0]
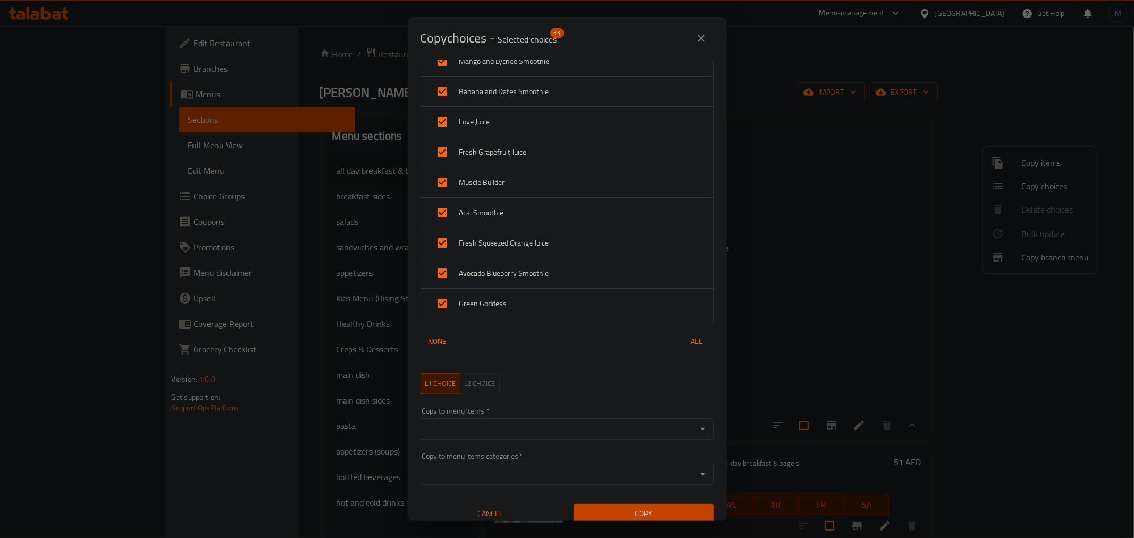
click at [524, 425] on input "Copy to menu items   *" at bounding box center [559, 429] width 270 height 15
paste input "Egg White Omelette"
type input "Egg White Omelette"
click at [504, 456] on li "egg white omelette" at bounding box center [562, 463] width 284 height 32
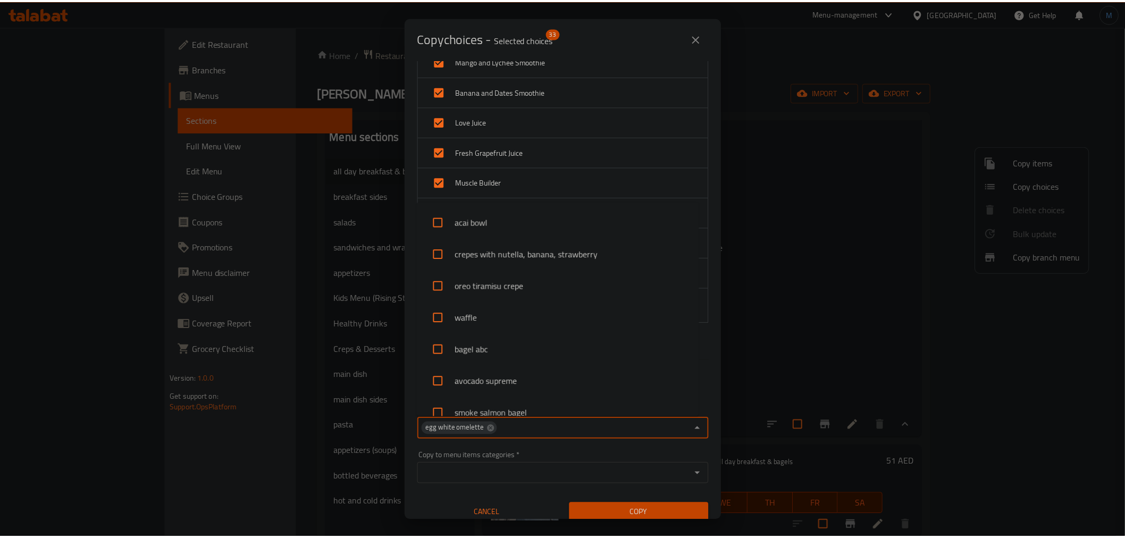
scroll to position [110, 0]
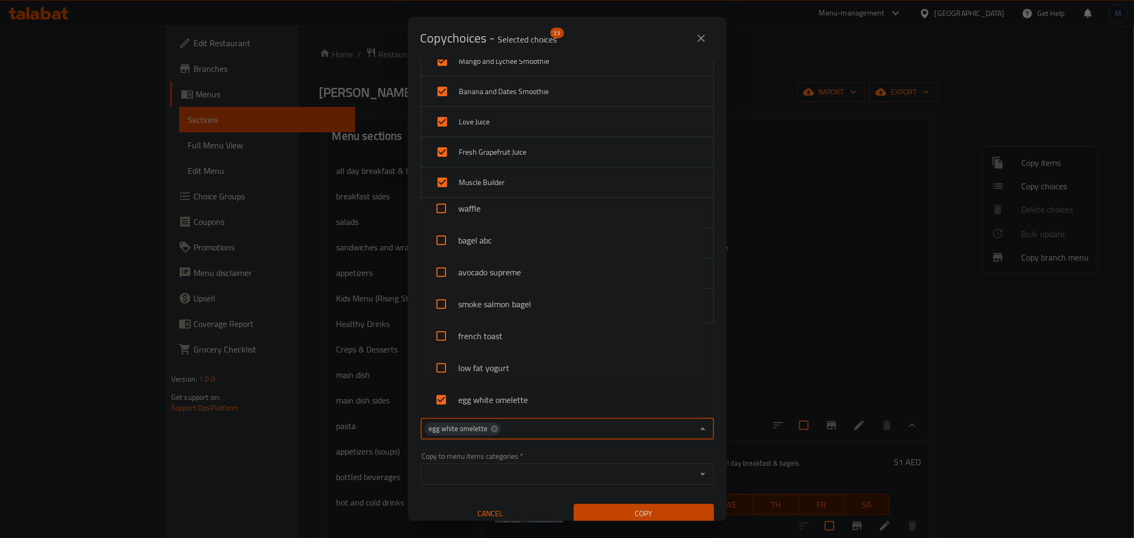
click at [709, 440] on div "Copy to menu items   * egg white omelette Copy to menu items *" at bounding box center [567, 423] width 306 height 45
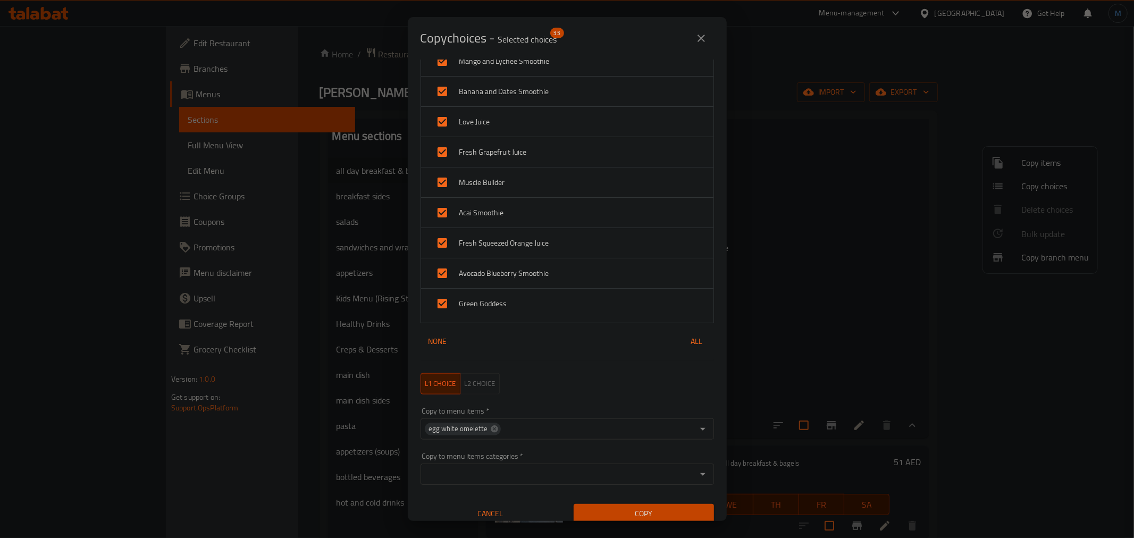
click at [692, 518] on span "Copy" at bounding box center [643, 513] width 123 height 13
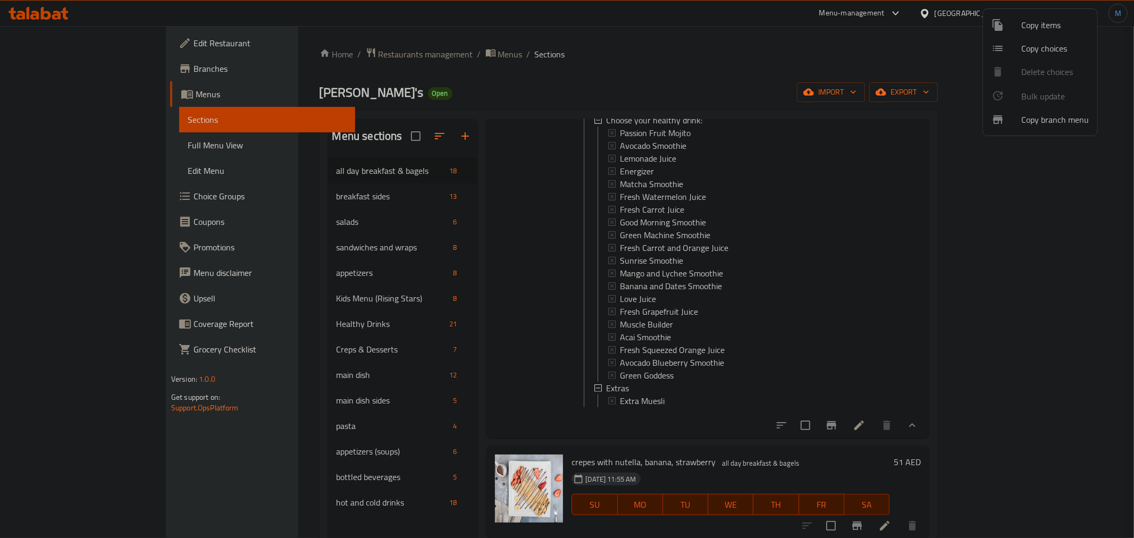
click at [961, 458] on div at bounding box center [567, 269] width 1134 height 538
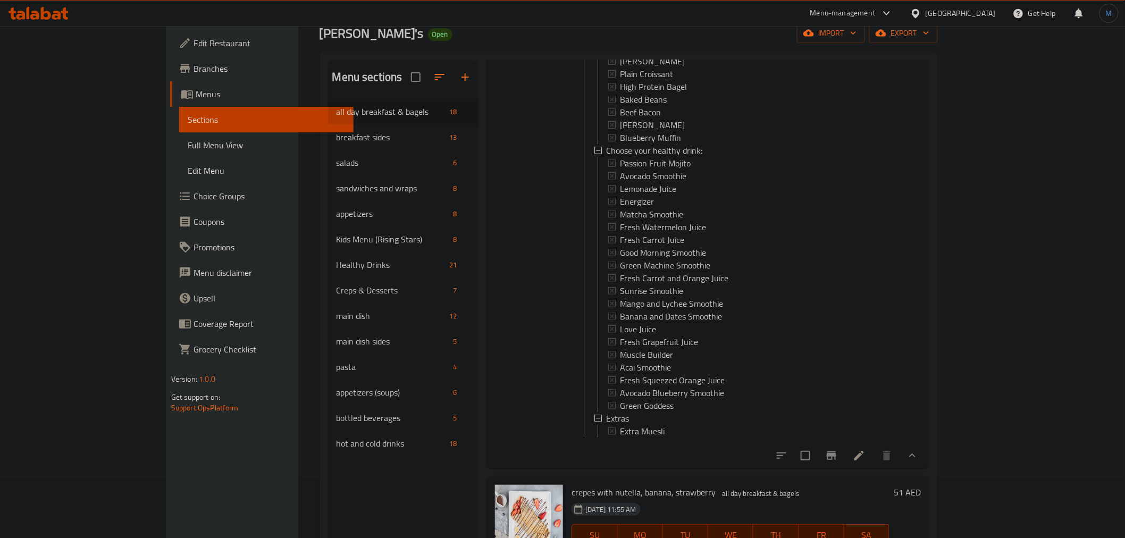
scroll to position [2420, 0]
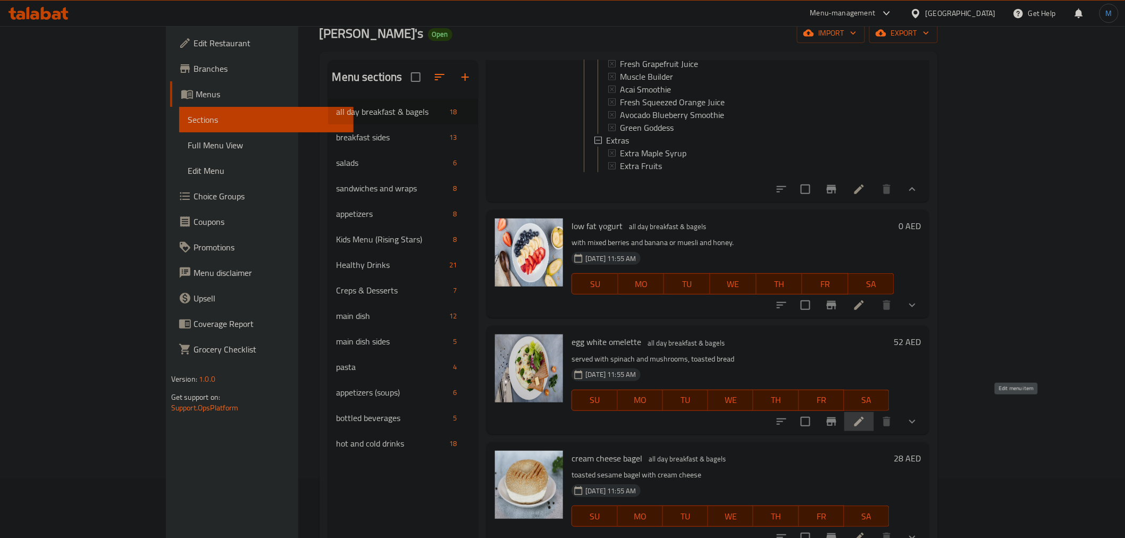
click at [865, 415] on icon at bounding box center [859, 421] width 13 height 13
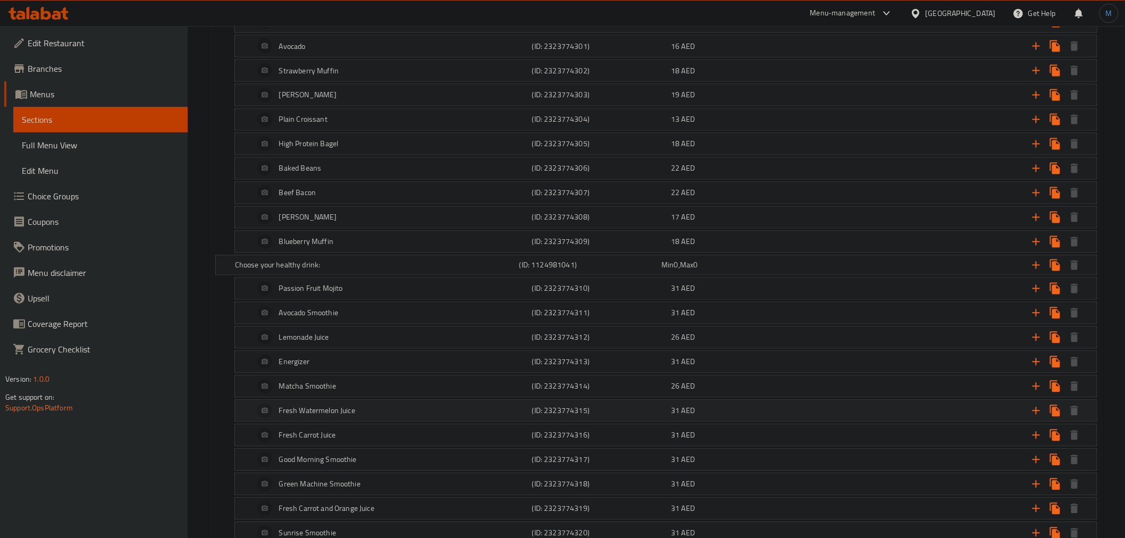
scroll to position [517, 0]
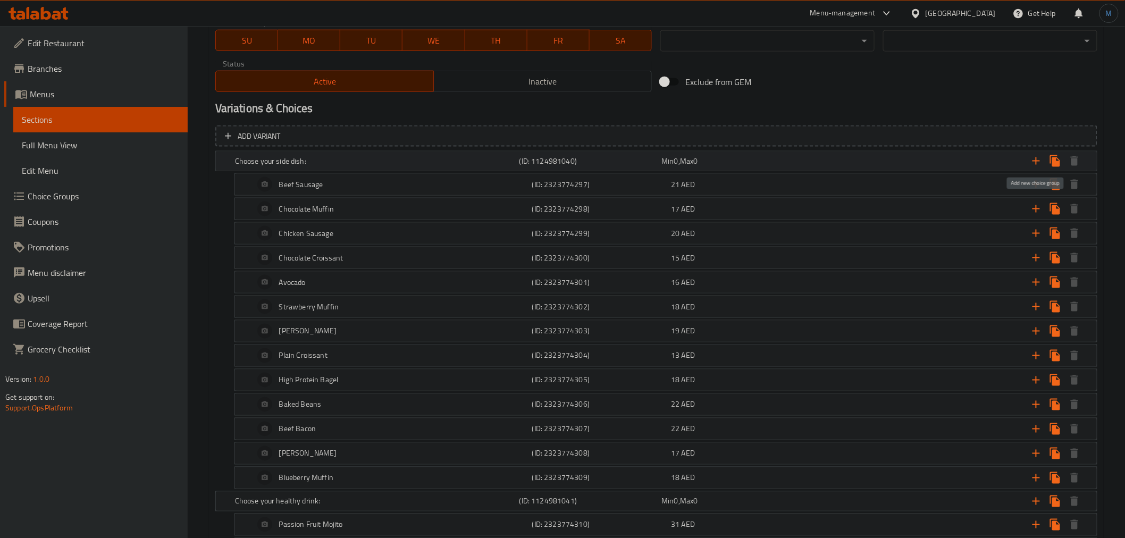
click at [1038, 161] on icon "Expand" at bounding box center [1036, 161] width 13 height 13
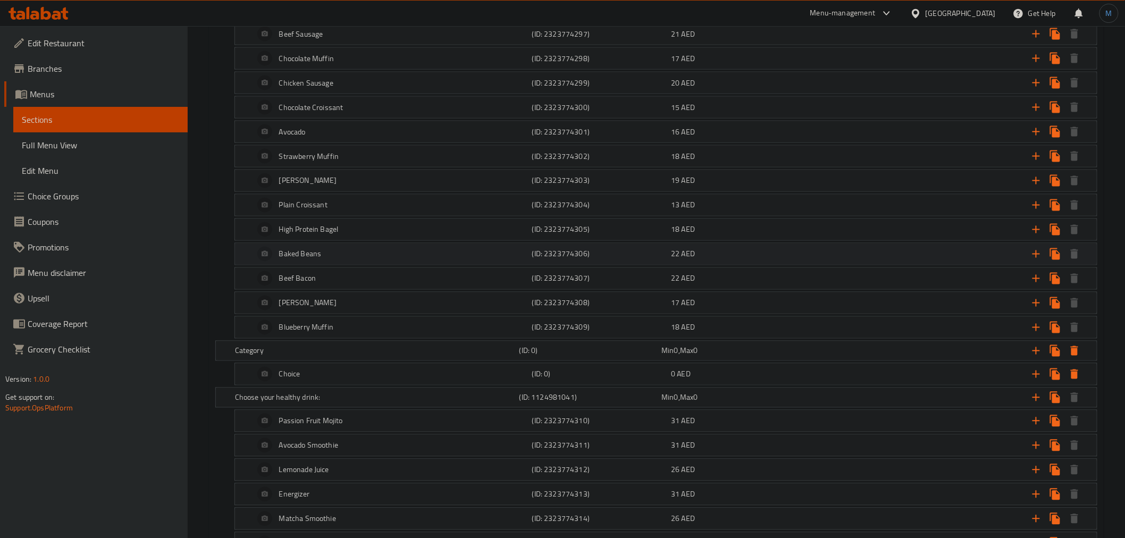
scroll to position [753, 0]
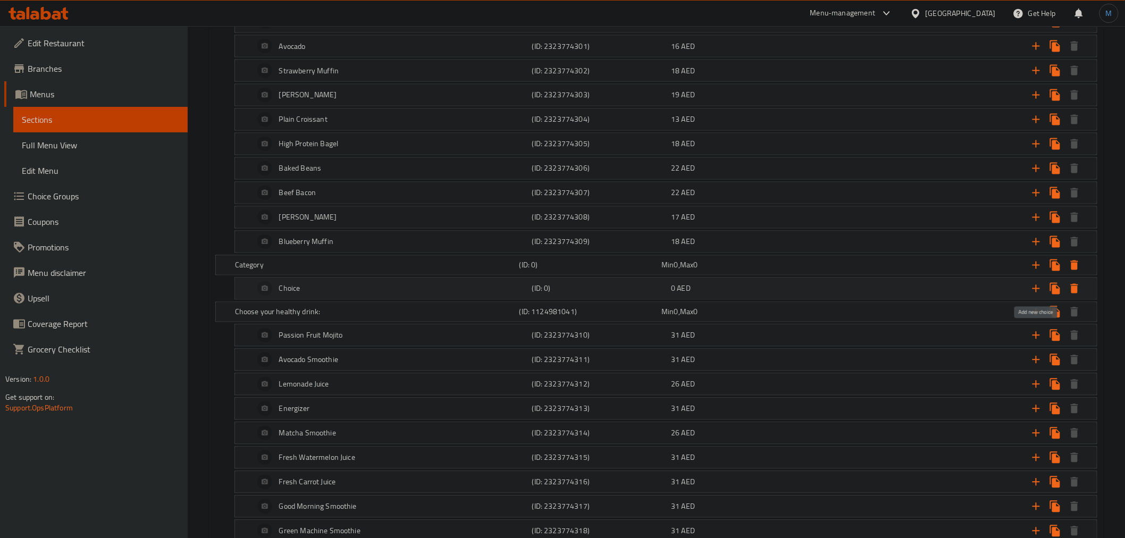
click at [1035, 289] on icon "Expand" at bounding box center [1035, 288] width 7 height 7
click at [316, 337] on div "Choice" at bounding box center [391, 338] width 278 height 26
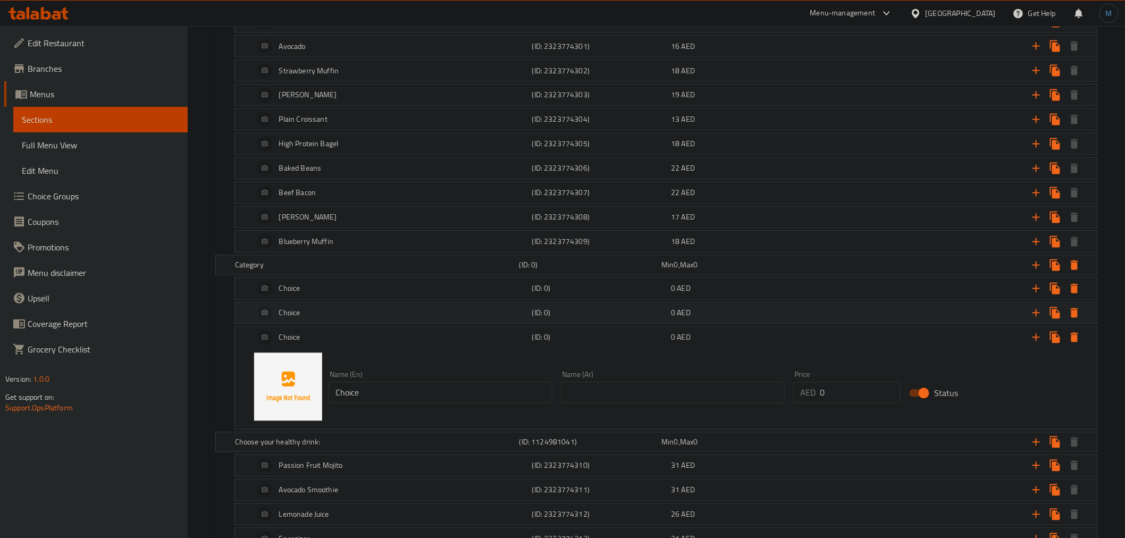
click at [323, 309] on div "Choice" at bounding box center [391, 313] width 278 height 26
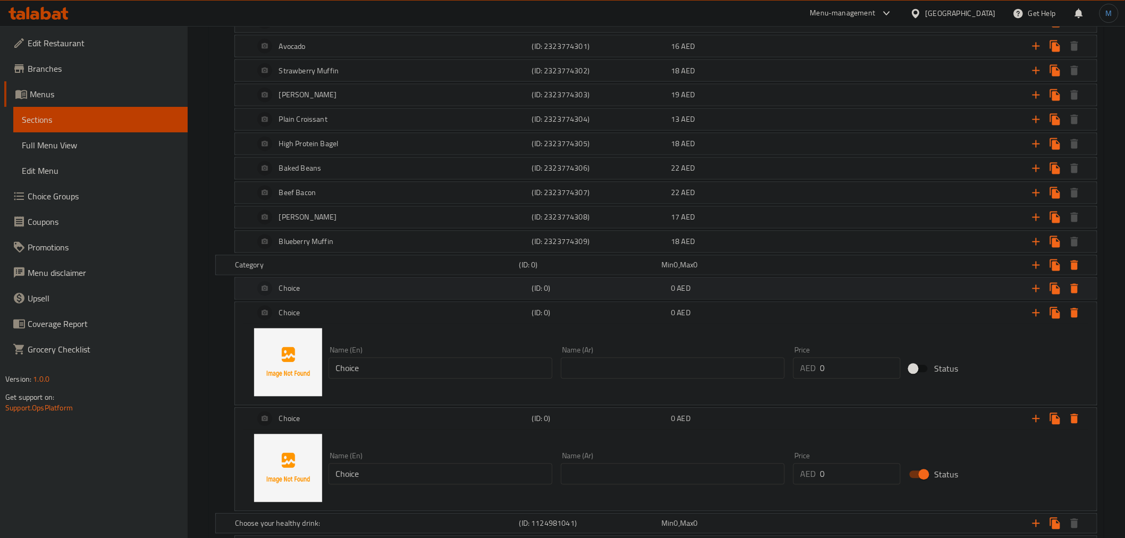
click at [326, 292] on div "Choice" at bounding box center [391, 289] width 278 height 26
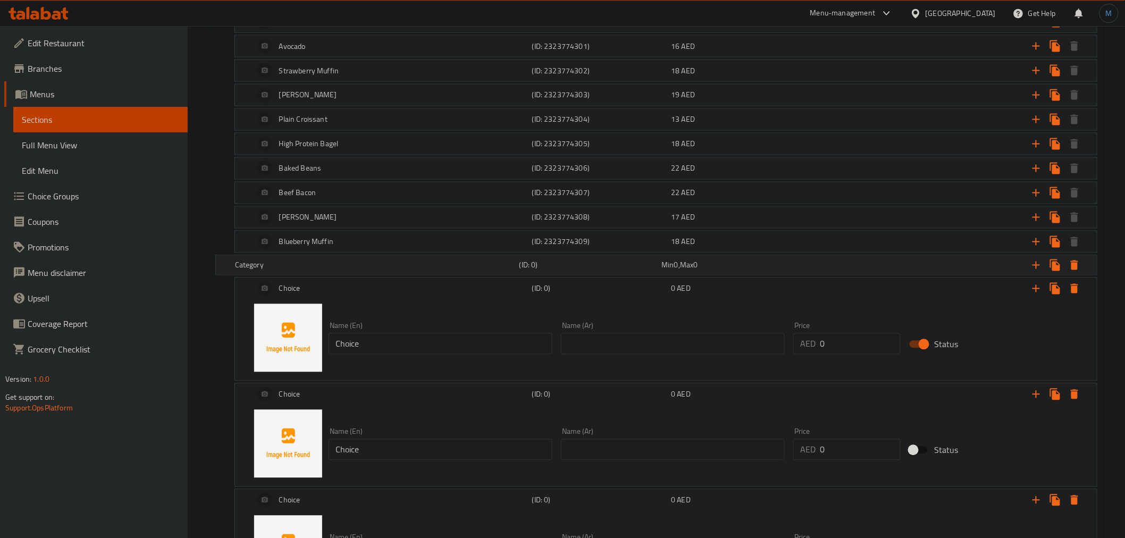
click at [315, 272] on div "Category" at bounding box center [375, 265] width 284 height 15
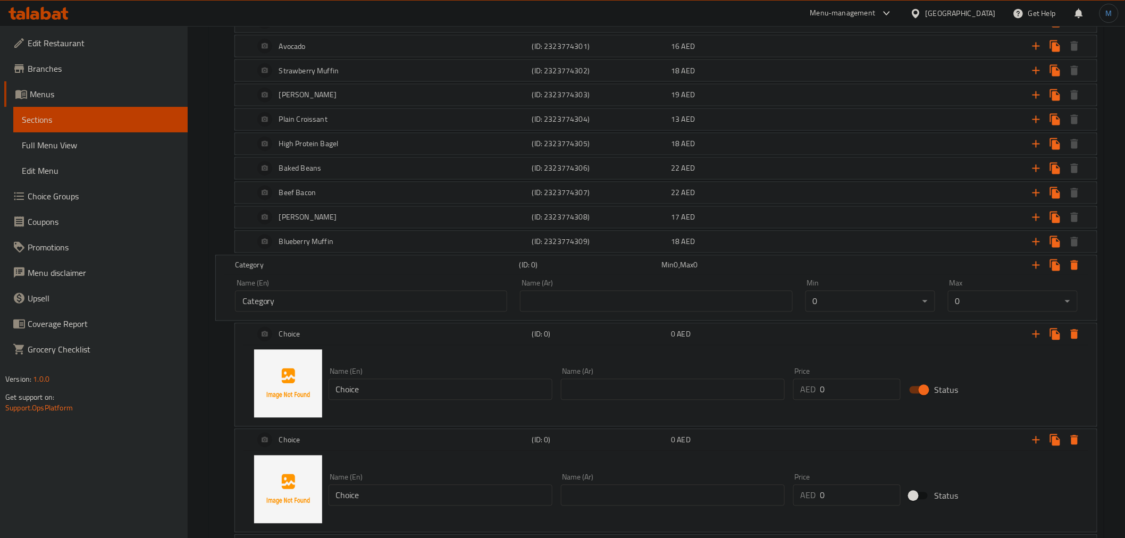
click at [322, 310] on input "Category" at bounding box center [371, 301] width 272 height 21
paste input "Add-ons:"
type input "Add-ons:"
click at [656, 305] on input "text" at bounding box center [656, 301] width 272 height 21
paste input "الإضافات:"
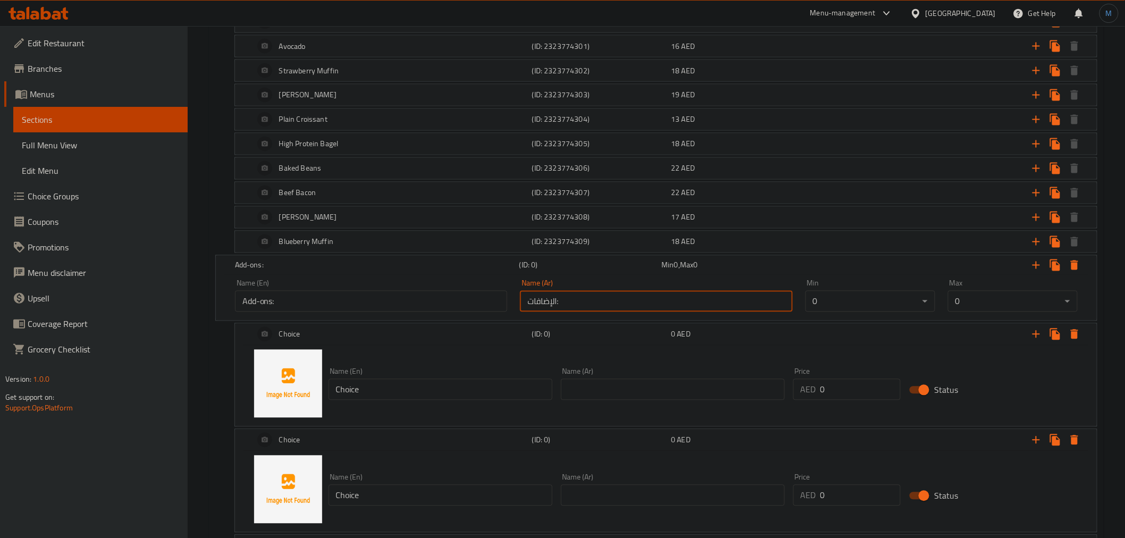
type input "الإضافات:"
drag, startPoint x: 408, startPoint y: 375, endPoint x: 416, endPoint y: 382, distance: 10.6
click at [410, 376] on div "Name (En) Choice Name (En)" at bounding box center [441, 384] width 224 height 32
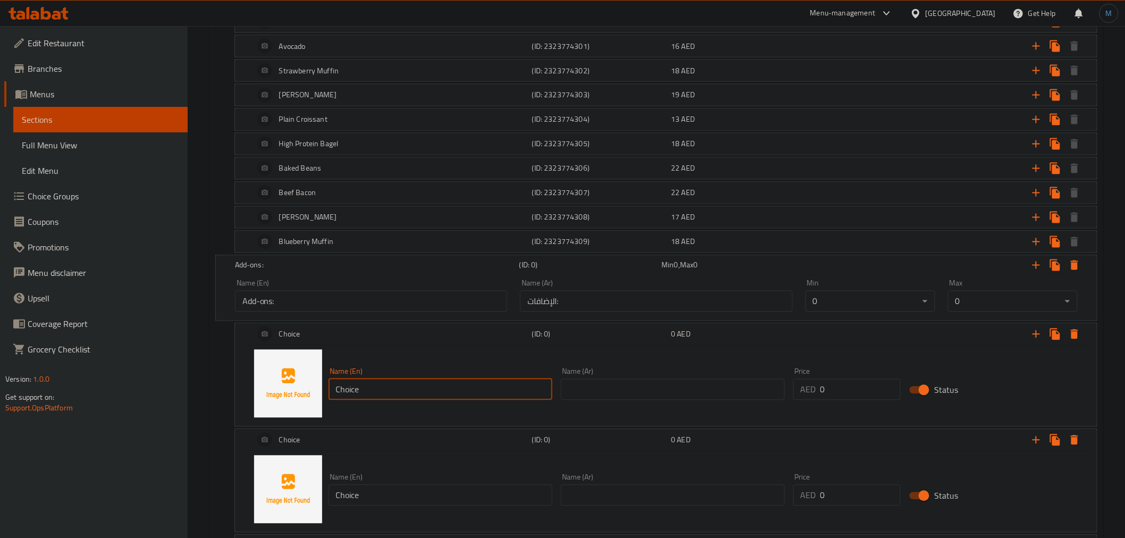
click at [416, 382] on input "Choice" at bounding box center [441, 389] width 224 height 21
paste input "Toast"
type input "Toast"
click at [679, 395] on input "text" at bounding box center [673, 389] width 224 height 21
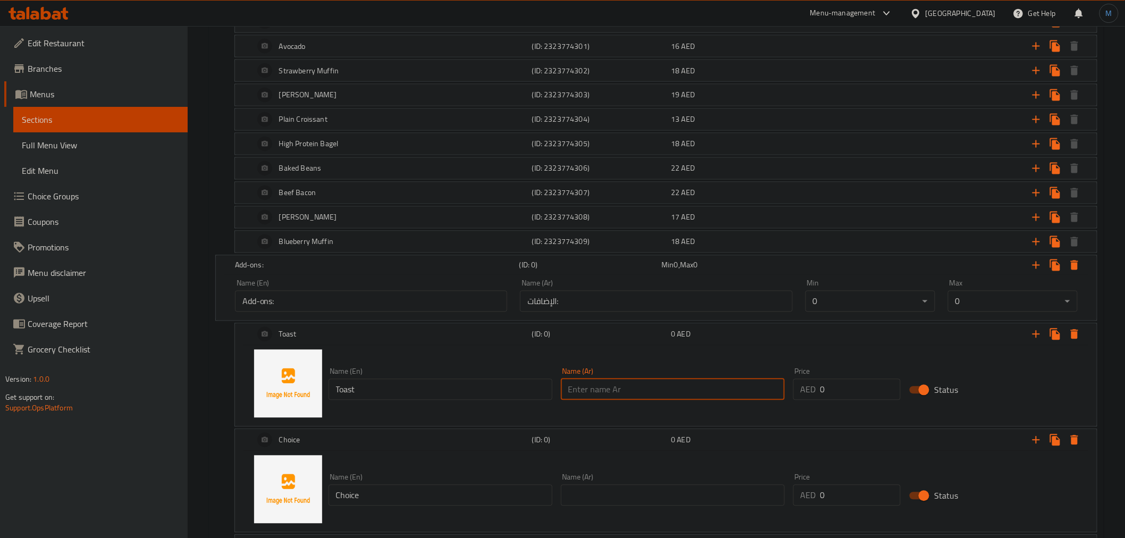
click at [548, 393] on input "Toast" at bounding box center [441, 389] width 224 height 21
click at [635, 394] on input "text" at bounding box center [673, 389] width 224 height 21
paste input "خبز محمص"
type input "خبز محمص"
click at [359, 336] on div "Toast" at bounding box center [391, 335] width 278 height 26
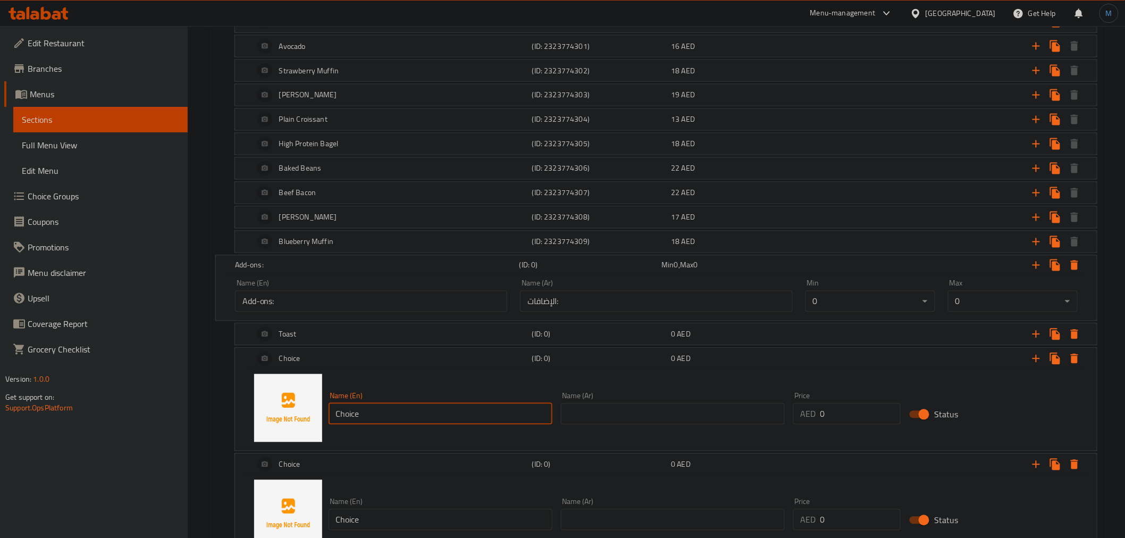
click at [379, 409] on input "Choice" at bounding box center [441, 414] width 224 height 21
paste input "Extra Chees"
type input "Extra Cheese"
click at [702, 410] on input "text" at bounding box center [673, 414] width 224 height 21
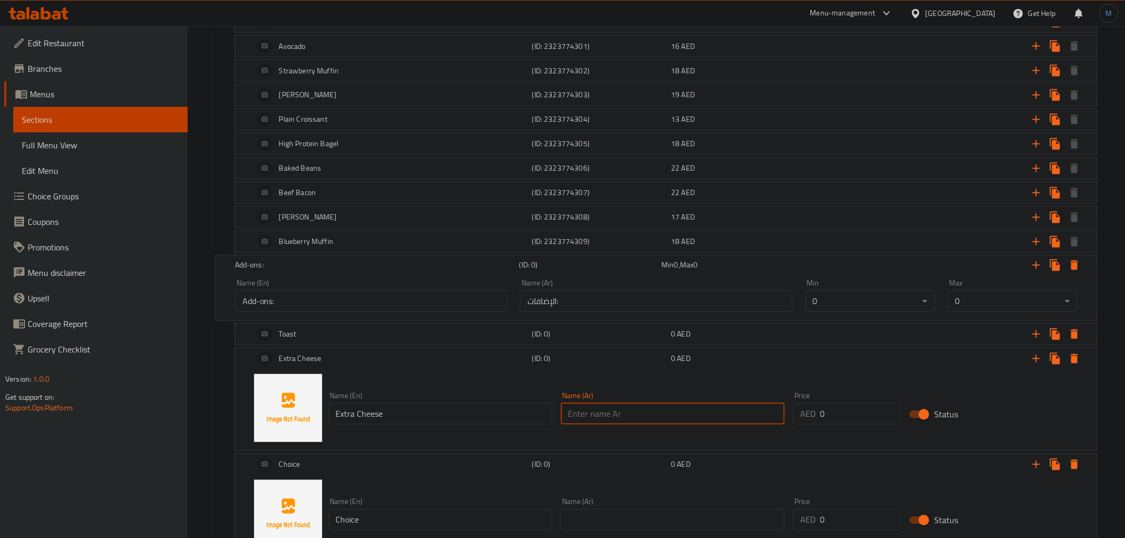
paste input "جبن إضافي"
type input "جبن إضافي"
click at [403, 507] on div "Name (En) Choice Name (En)" at bounding box center [441, 514] width 224 height 32
drag, startPoint x: 403, startPoint y: 507, endPoint x: 404, endPoint y: 519, distance: 12.3
click at [403, 508] on div "Name (En) Choice Name (En)" at bounding box center [441, 514] width 224 height 32
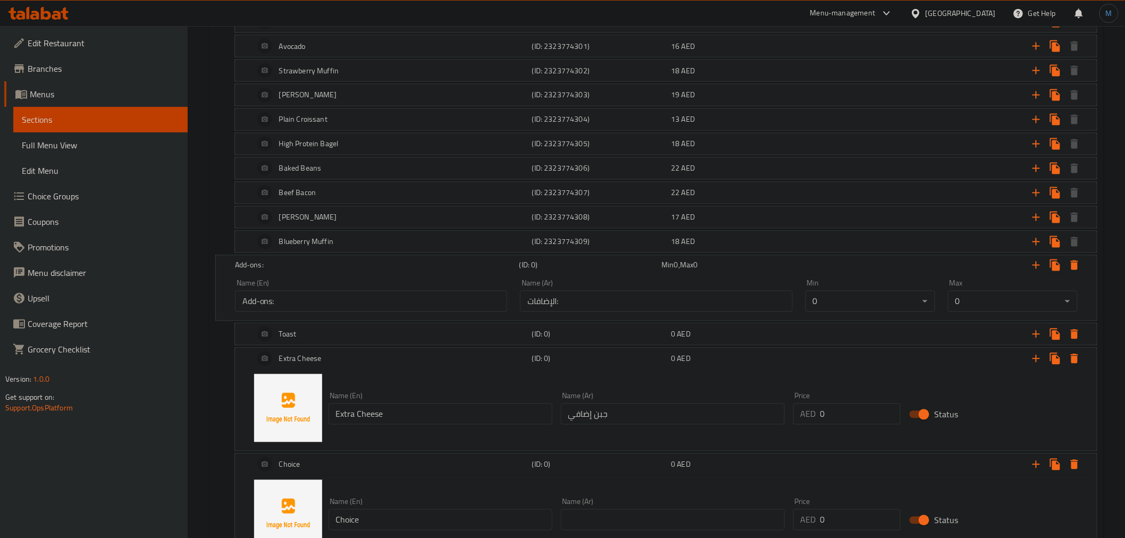
click at [405, 519] on input "Choice" at bounding box center [441, 519] width 224 height 21
paste input "Egg"
type input "Egg"
click at [603, 516] on input "text" at bounding box center [673, 519] width 224 height 21
type input "بيض"
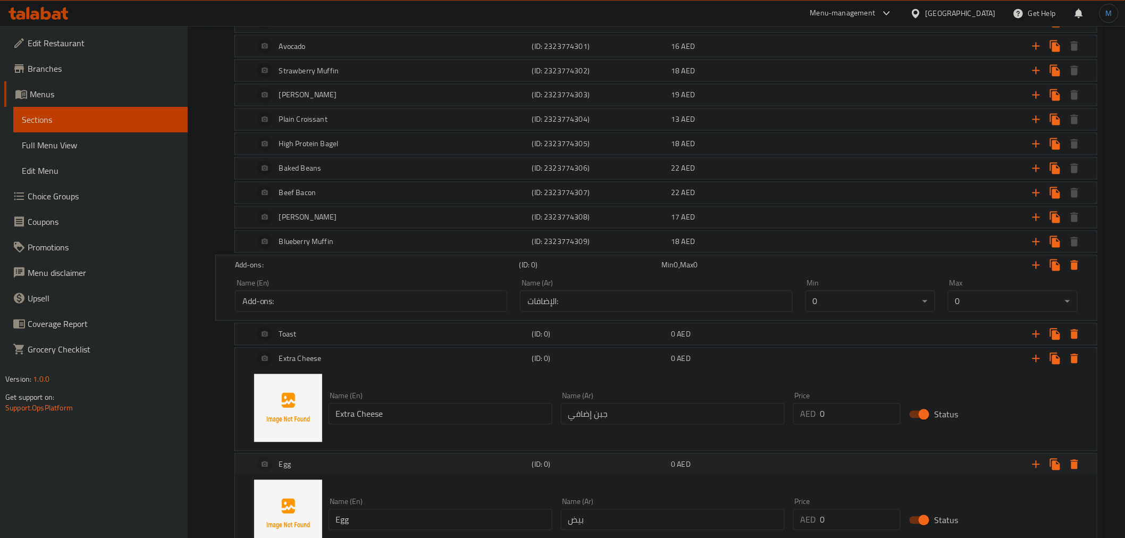
click at [609, 474] on div "Egg (ID: 0) 0 AED" at bounding box center [669, 465] width 834 height 26
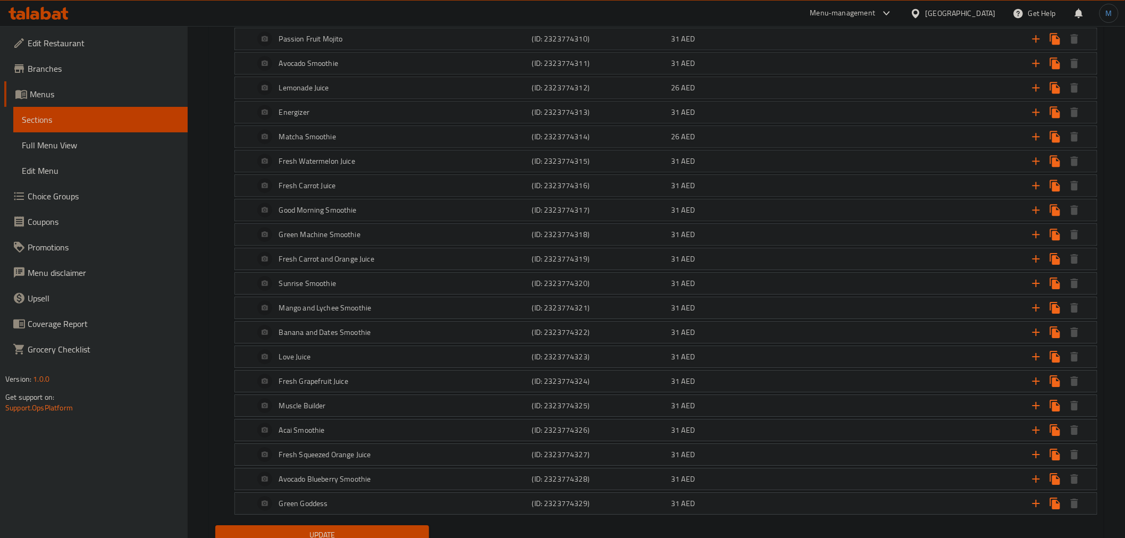
scroll to position [1272, 0]
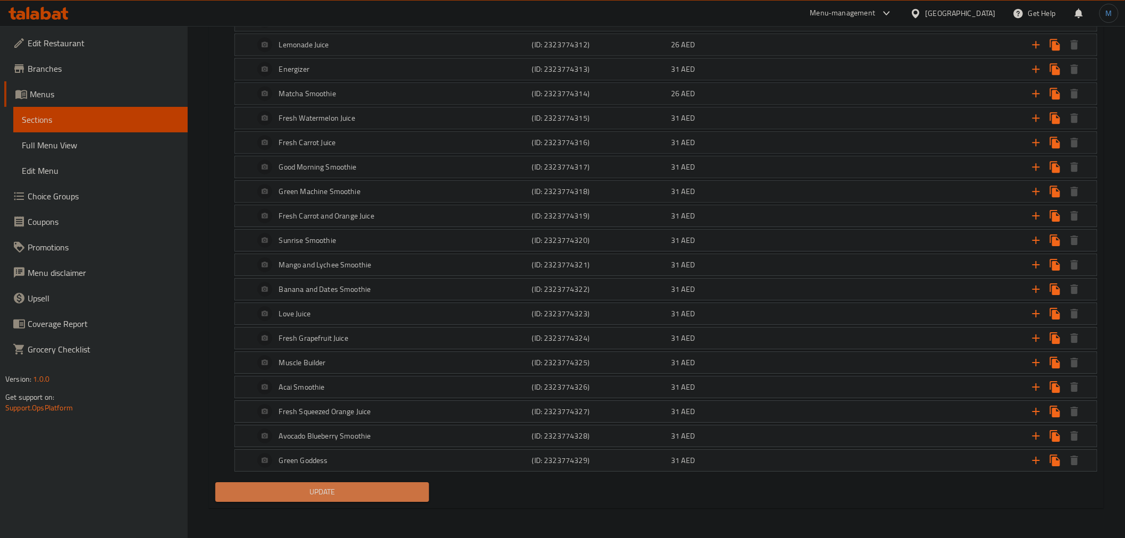
click at [280, 500] on button "Update" at bounding box center [322, 492] width 214 height 20
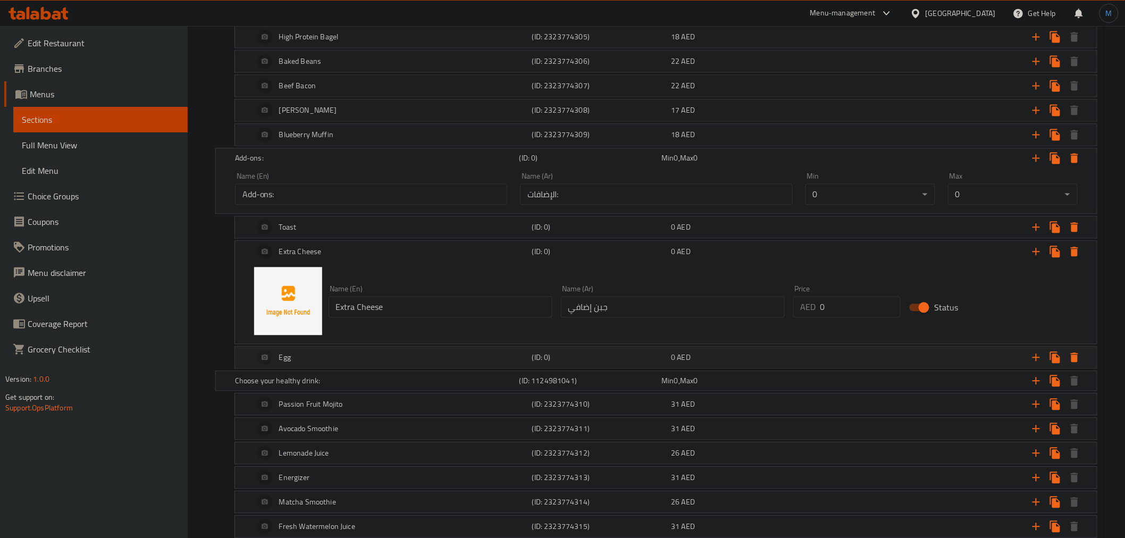
scroll to position [858, 0]
click at [612, 247] on div "(ID: 0)" at bounding box center [599, 253] width 139 height 15
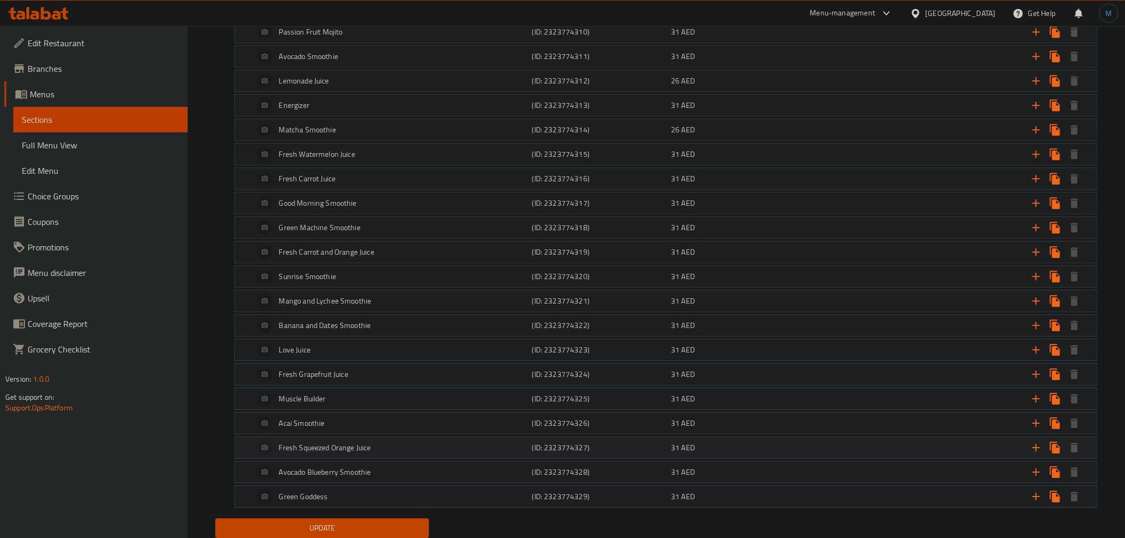
scroll to position [1190, 0]
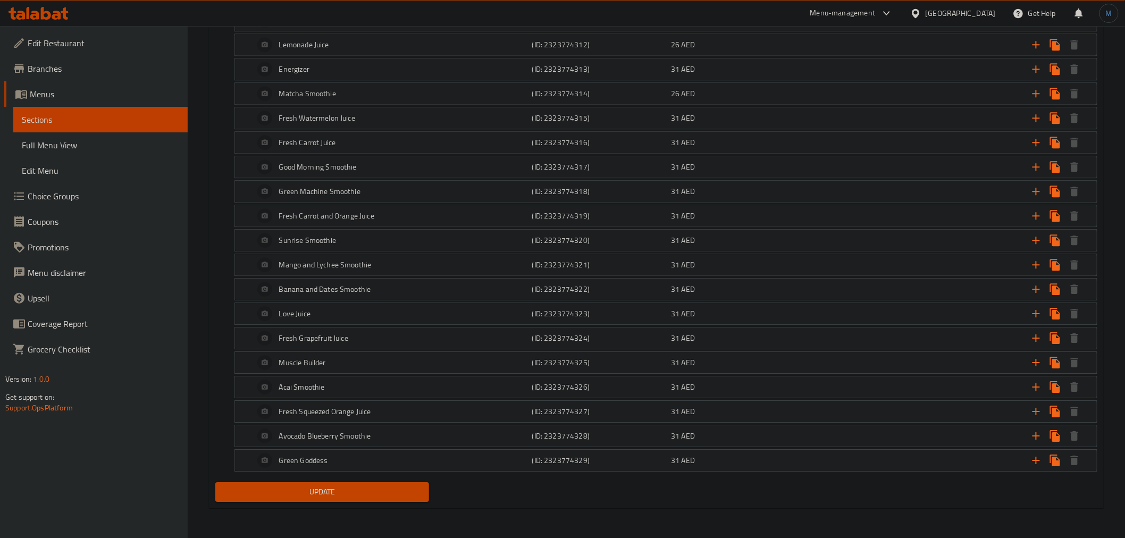
drag, startPoint x: 368, startPoint y: 475, endPoint x: 369, endPoint y: 490, distance: 14.9
click at [373, 497] on span "Update" at bounding box center [322, 491] width 197 height 13
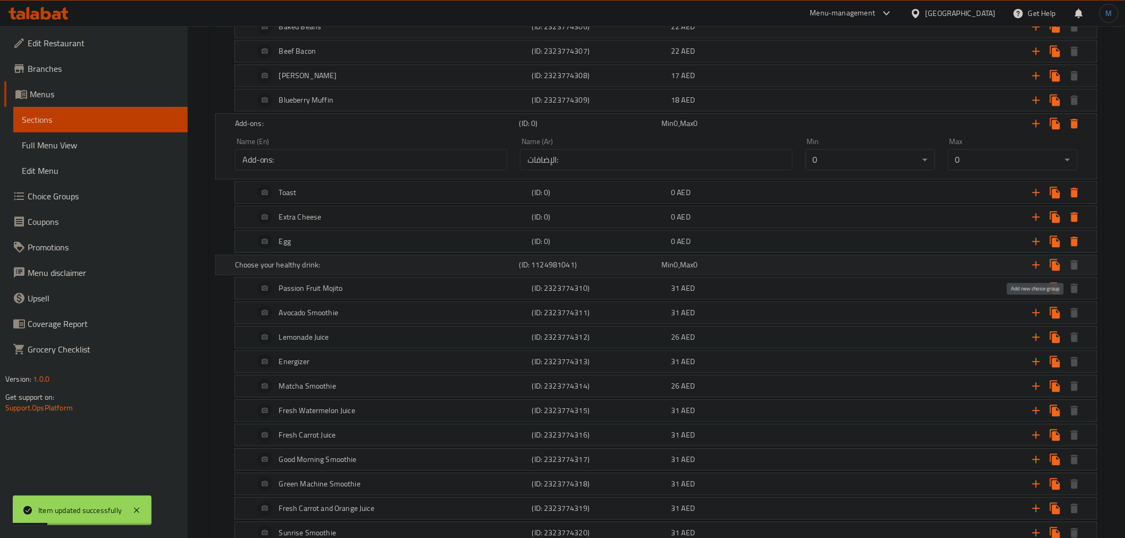
click at [1038, 264] on icon "Expand" at bounding box center [1036, 264] width 13 height 13
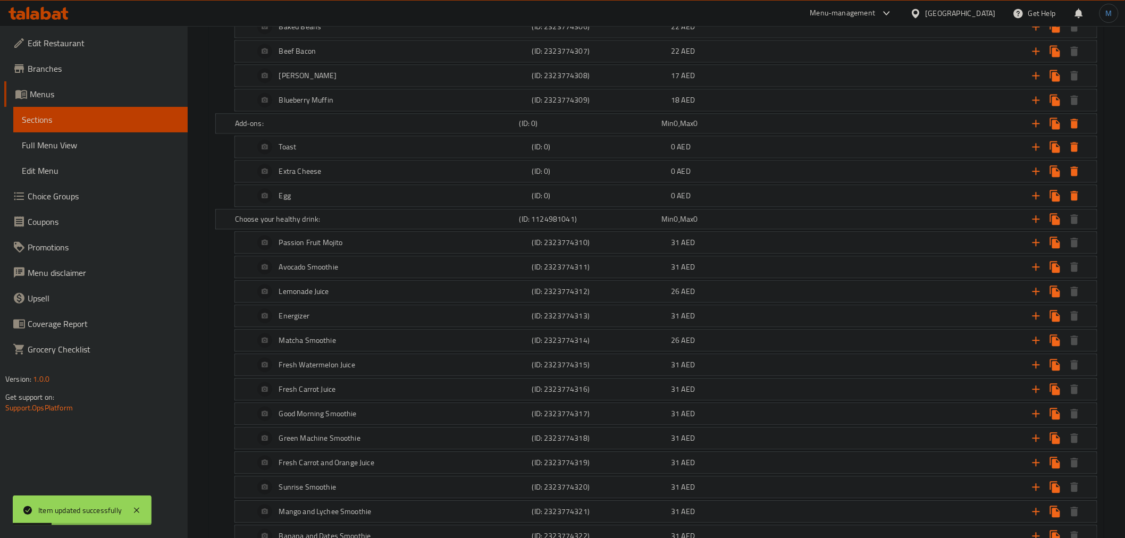
scroll to position [1190, 0]
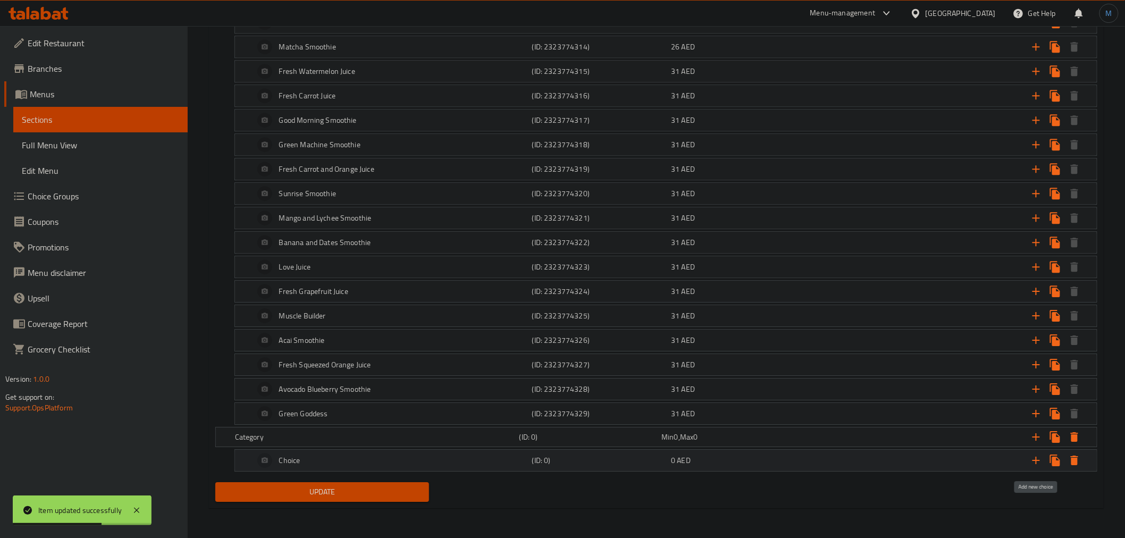
click at [1040, 465] on icon "Expand" at bounding box center [1036, 460] width 13 height 13
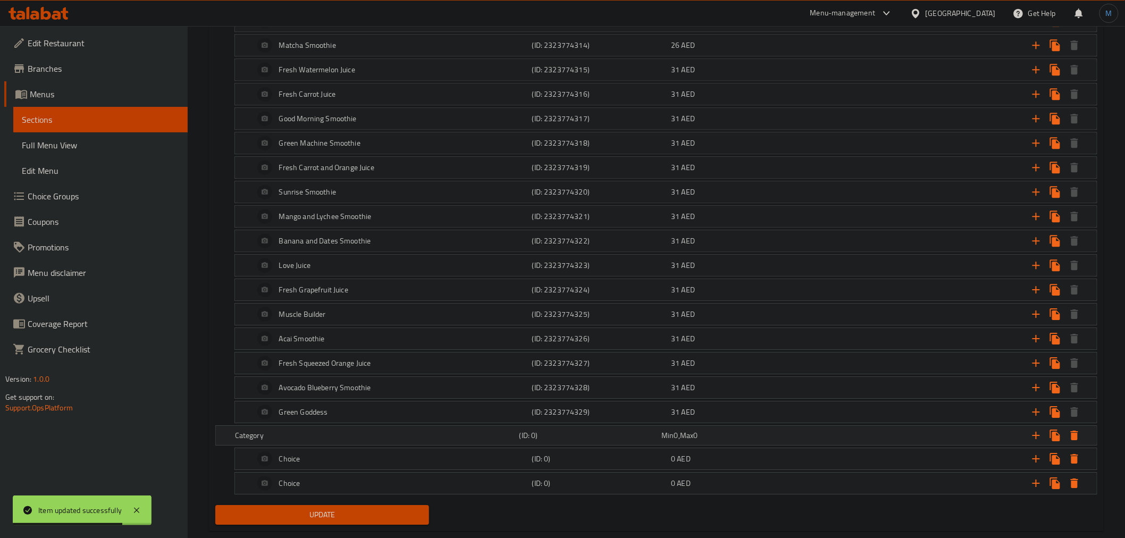
drag, startPoint x: 327, startPoint y: 449, endPoint x: 336, endPoint y: 439, distance: 13.6
click at [336, 439] on h5 "Category" at bounding box center [375, 435] width 280 height 11
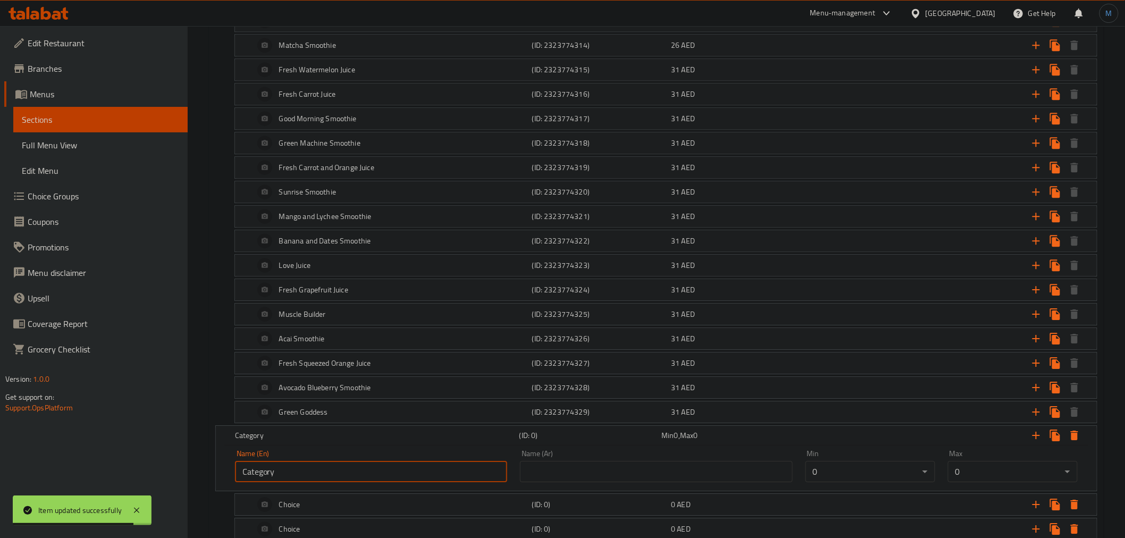
click at [349, 467] on input "Category" at bounding box center [371, 471] width 272 height 21
paste input "[PERSON_NAME] your cutlery:"
type input "Choose Your Cutlery:"
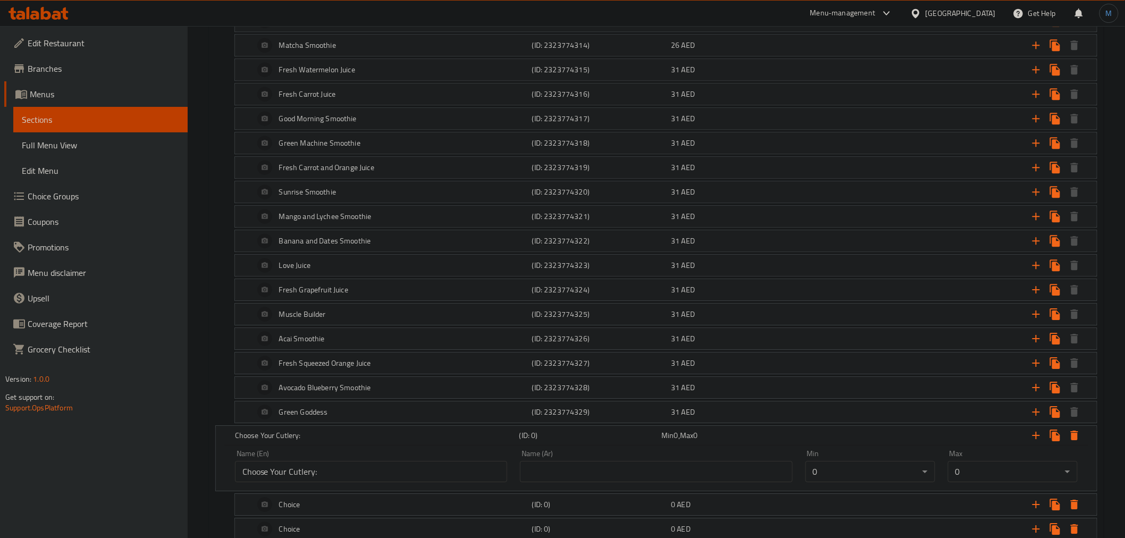
click at [716, 477] on input "text" at bounding box center [656, 471] width 272 height 21
paste input "اختر أدوات المائدة الخاصة بك:"
type input "اختر أدوات المائدة الخاصة بك:"
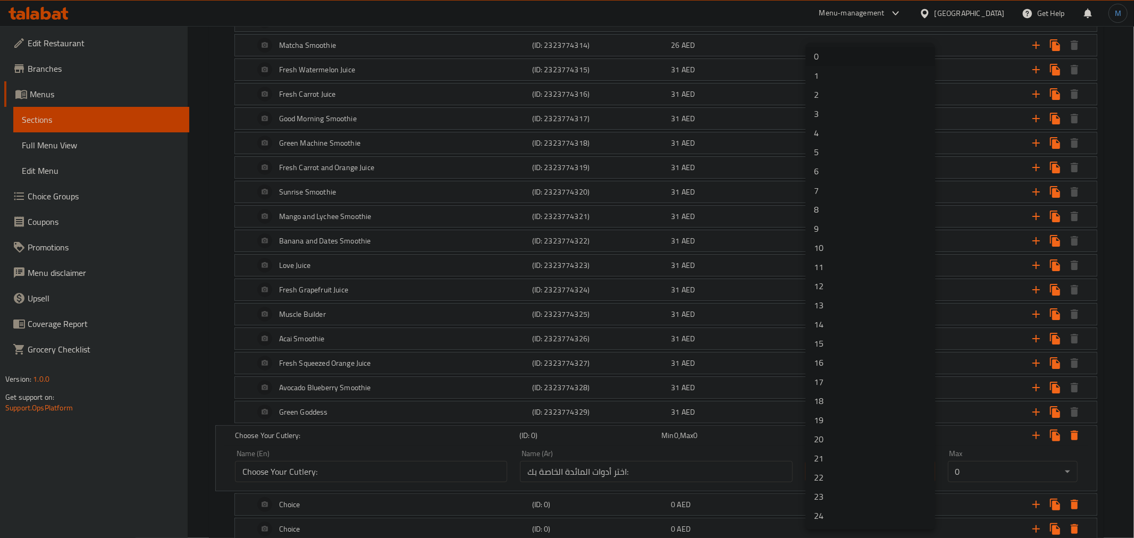
click at [826, 68] on li "1" at bounding box center [870, 75] width 130 height 19
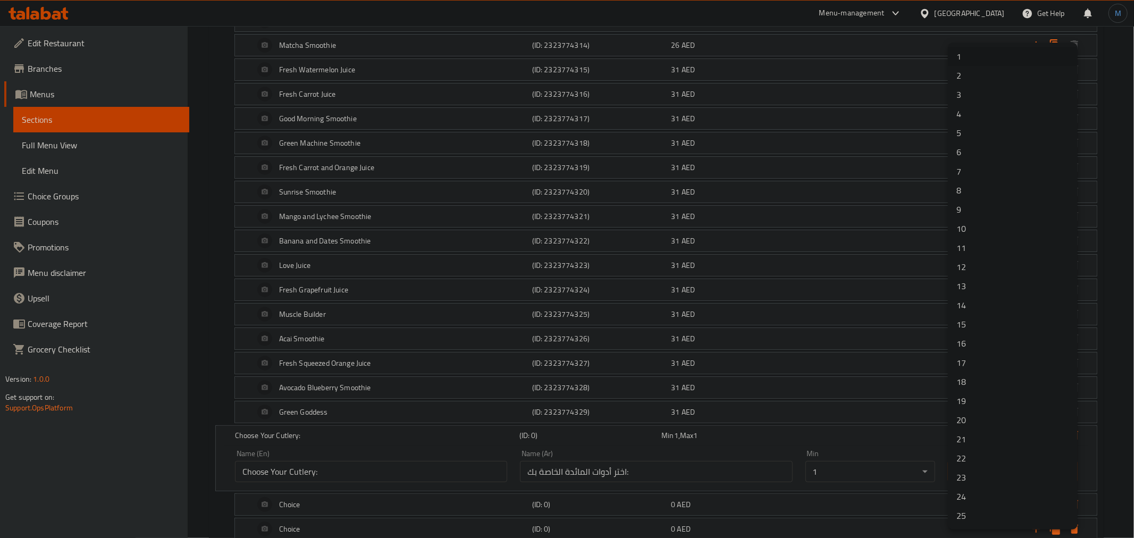
click at [880, 455] on div at bounding box center [567, 269] width 1134 height 538
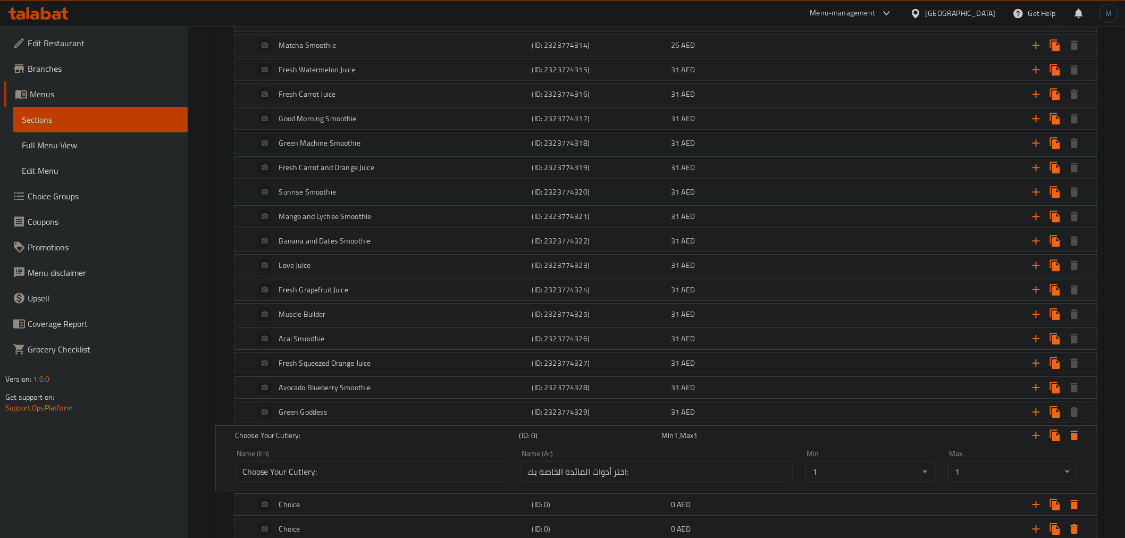
click at [789, 441] on div "Min 1 , Max 1" at bounding box center [730, 435] width 138 height 11
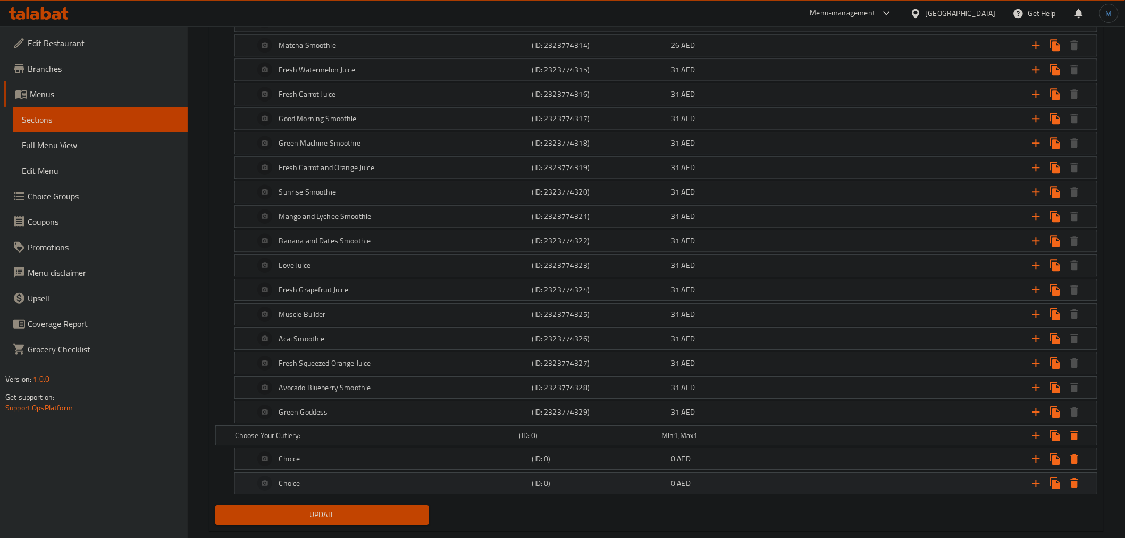
click at [449, 477] on div "Choice" at bounding box center [391, 483] width 278 height 26
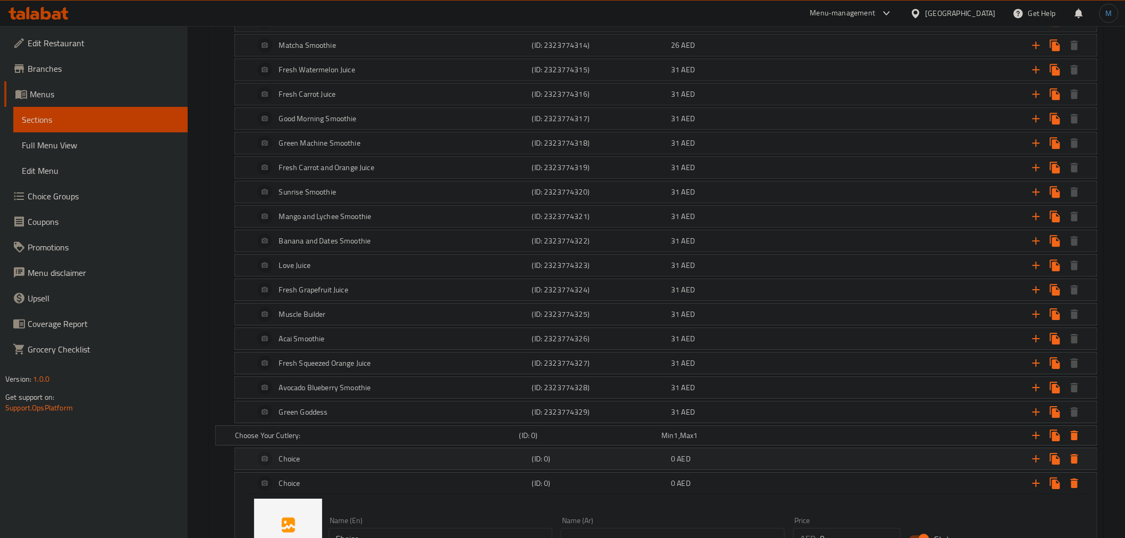
click at [455, 468] on div "Choice" at bounding box center [391, 459] width 278 height 26
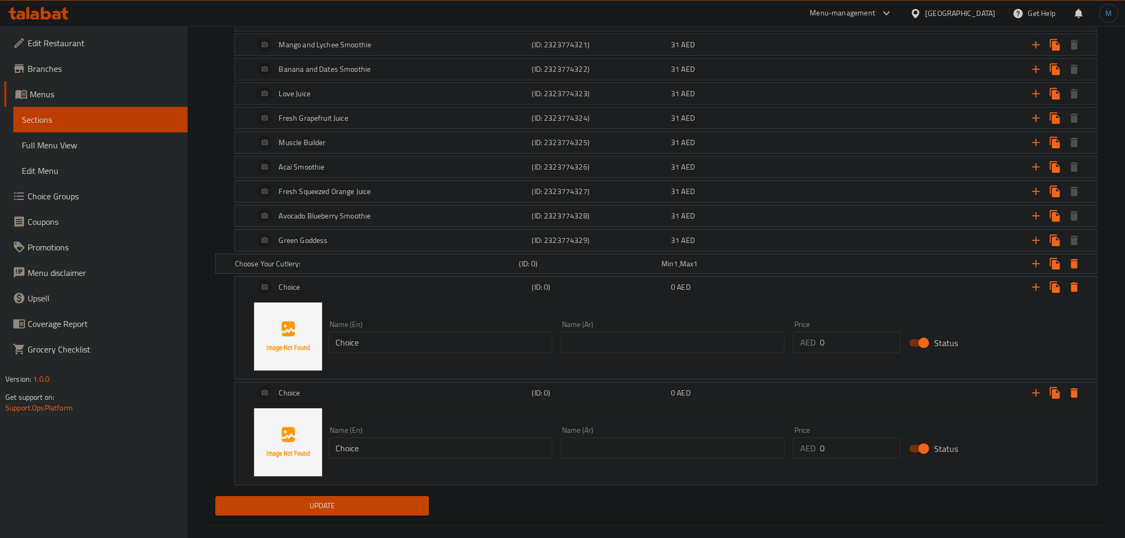
scroll to position [1367, 0]
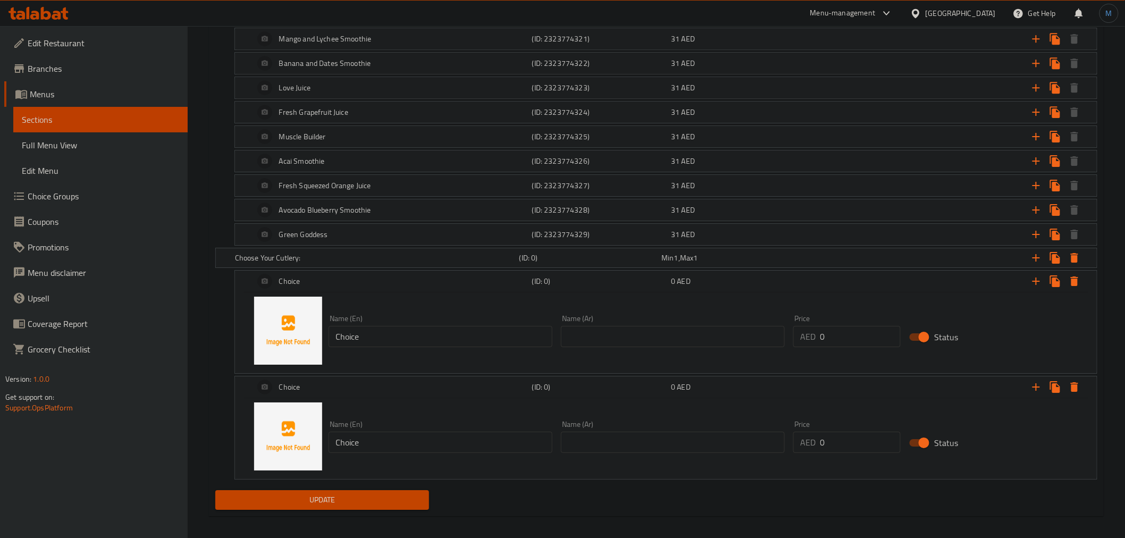
click at [421, 342] on input "Choice" at bounding box center [441, 336] width 224 height 21
paste input "utlery"
type input "Cutlery"
click at [690, 357] on div "Name (En) Cutlery Name (En) Name (Ar) Name (Ar) Price AED 0 Price Status" at bounding box center [666, 330] width 836 height 81
click at [690, 347] on input "text" at bounding box center [673, 336] width 224 height 21
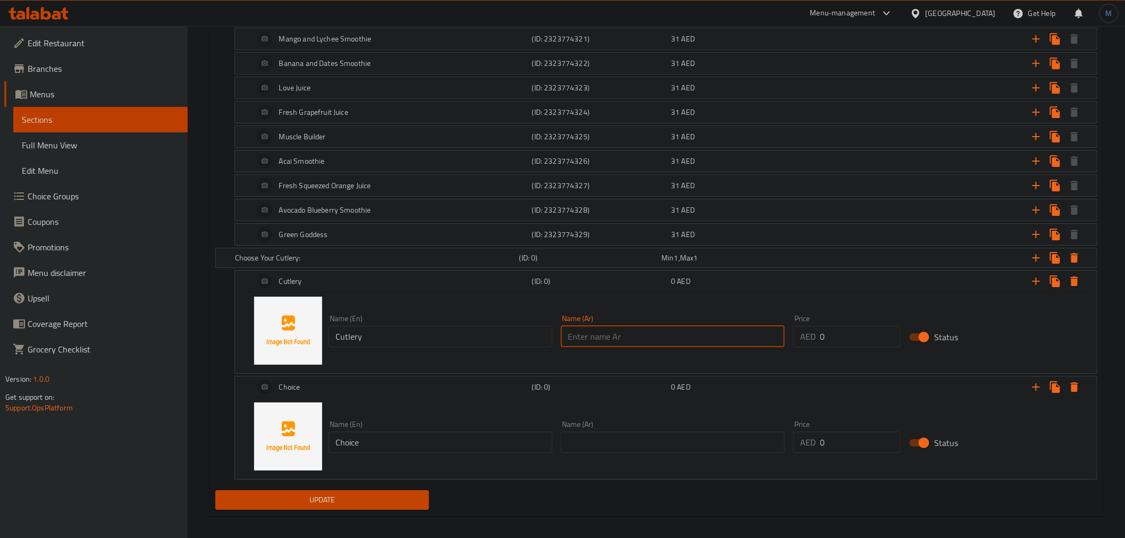
paste input "أدوات المائدة"
type input "أدوات المائدة"
click at [417, 451] on input "Choice" at bounding box center [441, 442] width 224 height 21
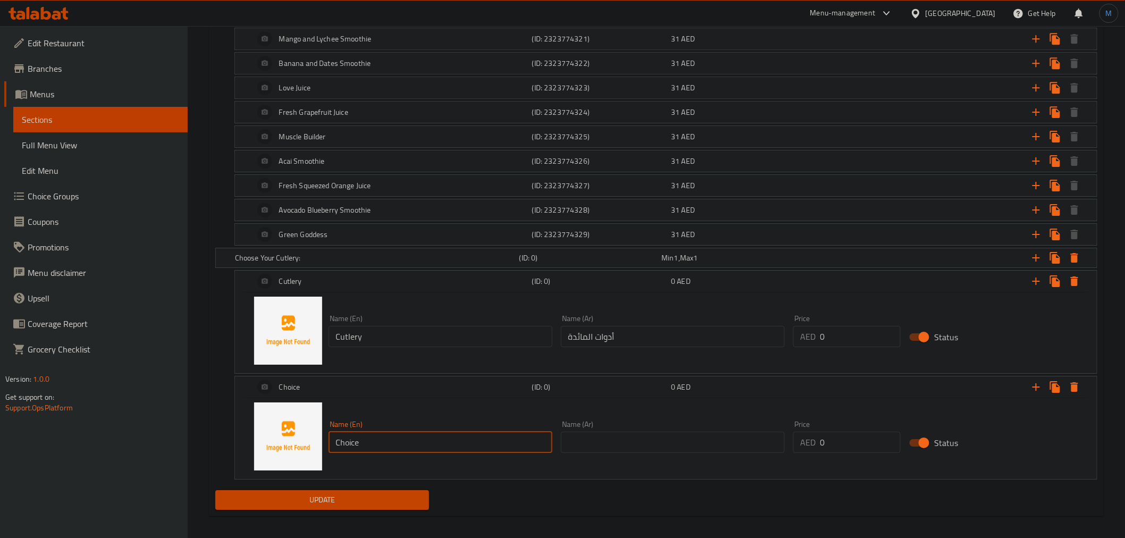
paste input "Without Cutlery"
type input "Without Cutlery"
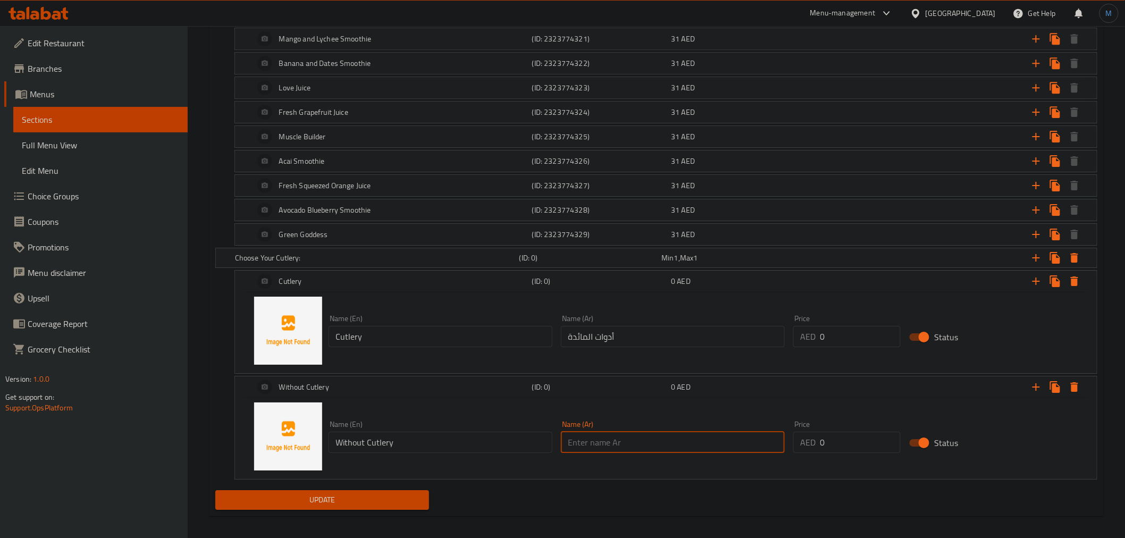
click at [657, 449] on input "text" at bounding box center [673, 442] width 224 height 21
paste input "بدون أدوات مائدة"
type input "بدون أدوات مائدة"
click at [388, 510] on button "Update" at bounding box center [322, 500] width 214 height 20
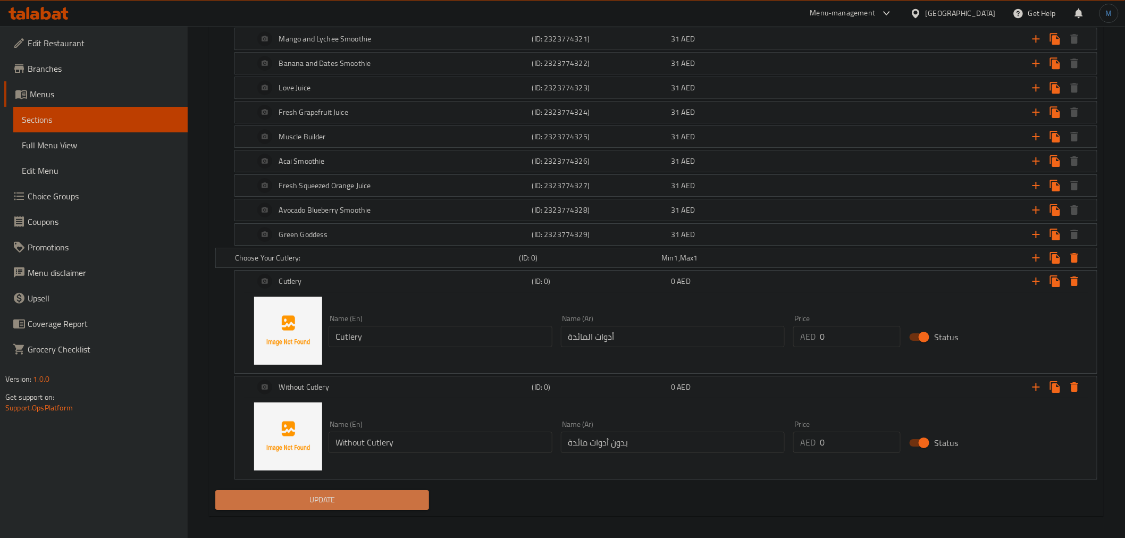
click at [356, 501] on span "Update" at bounding box center [322, 499] width 197 height 13
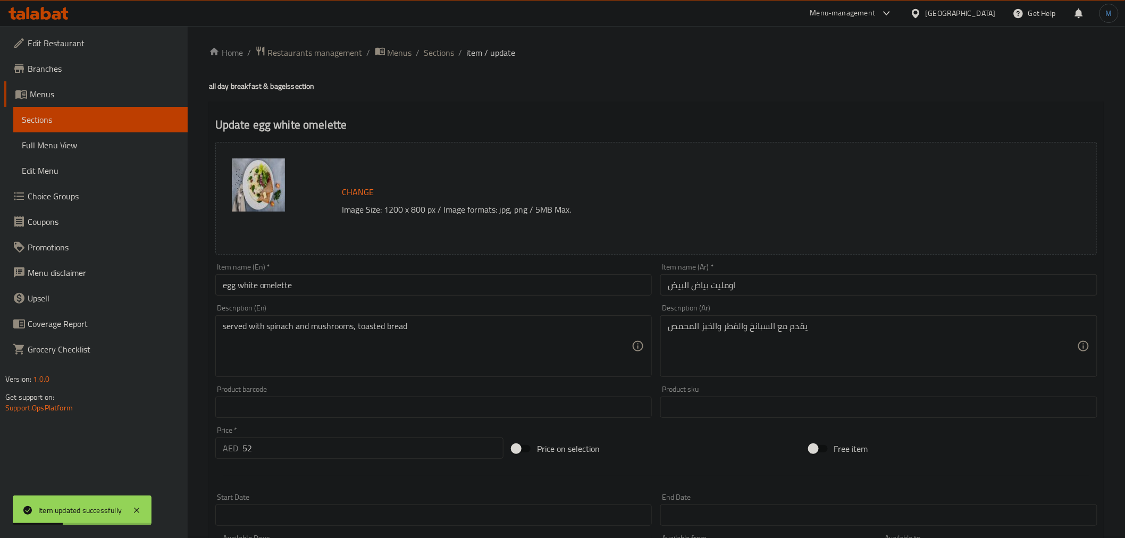
scroll to position [0, 0]
click at [440, 48] on span "Sections" at bounding box center [439, 54] width 30 height 13
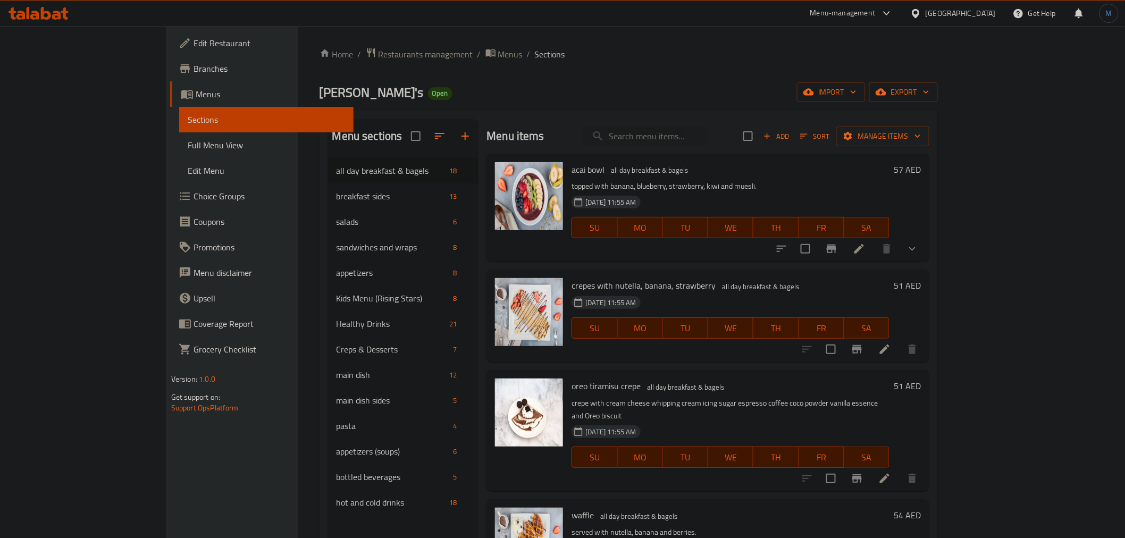
click at [800, 358] on div "crepes with nutella, banana, strawberry all day breakfast & bagels [DATE] 11:55…" at bounding box center [707, 316] width 443 height 93
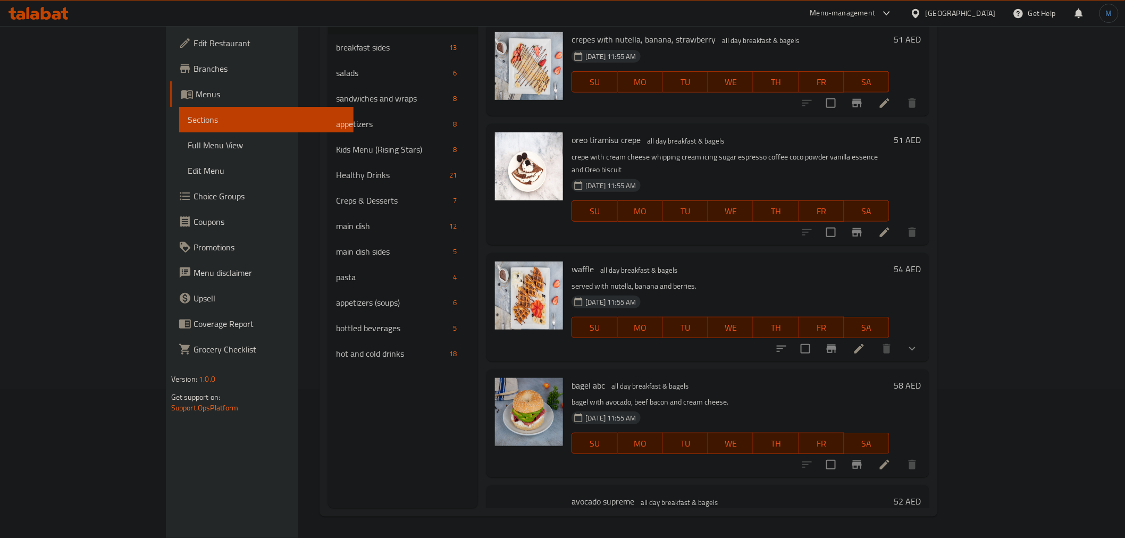
scroll to position [236, 0]
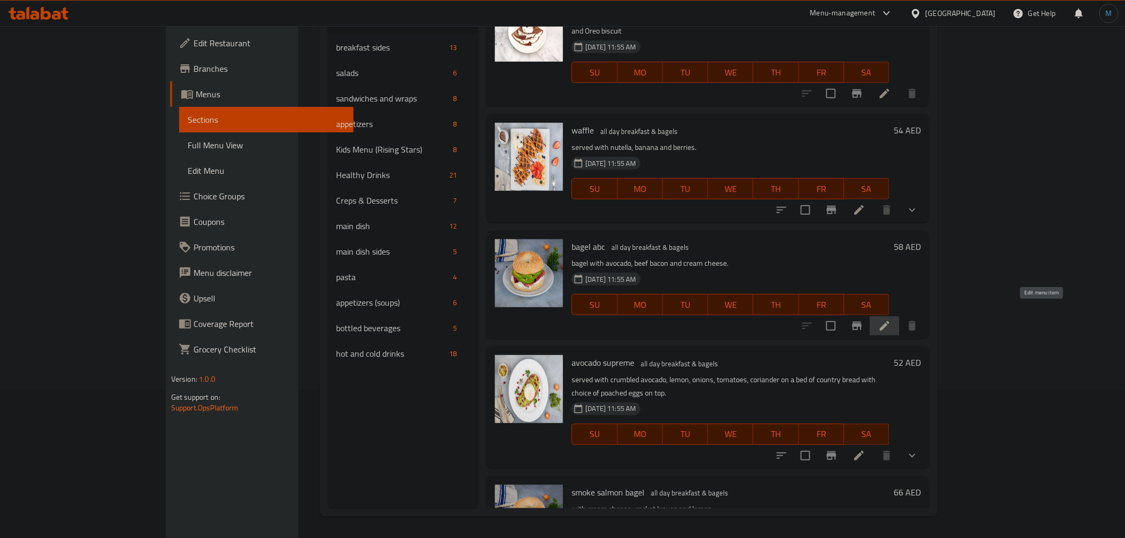
click at [889, 321] on icon at bounding box center [885, 326] width 10 height 10
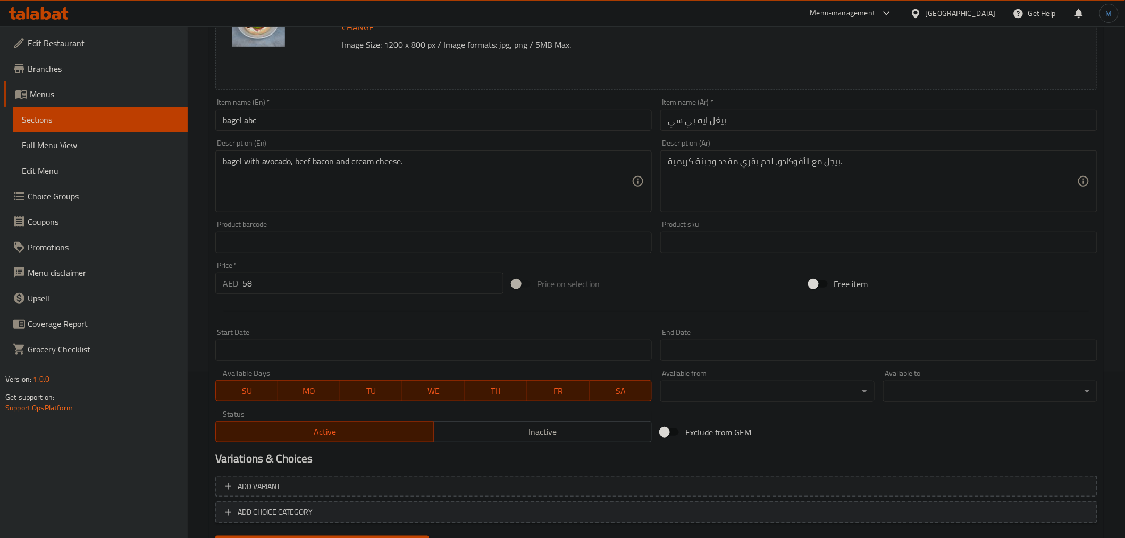
scroll to position [218, 0]
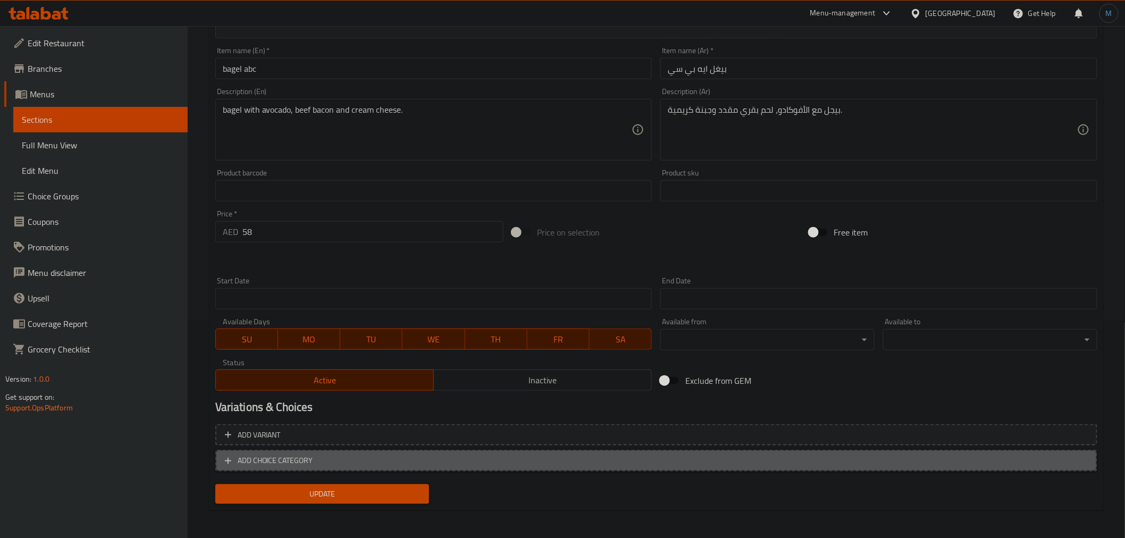
click at [485, 460] on span "ADD CHOICE CATEGORY" at bounding box center [656, 460] width 863 height 13
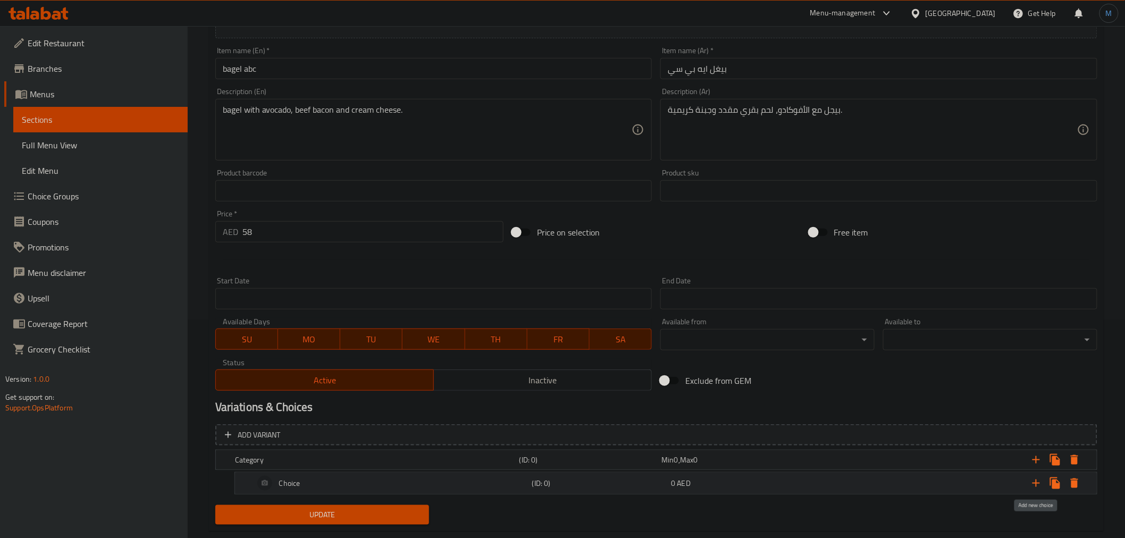
click at [1037, 485] on icon "Expand" at bounding box center [1036, 483] width 13 height 13
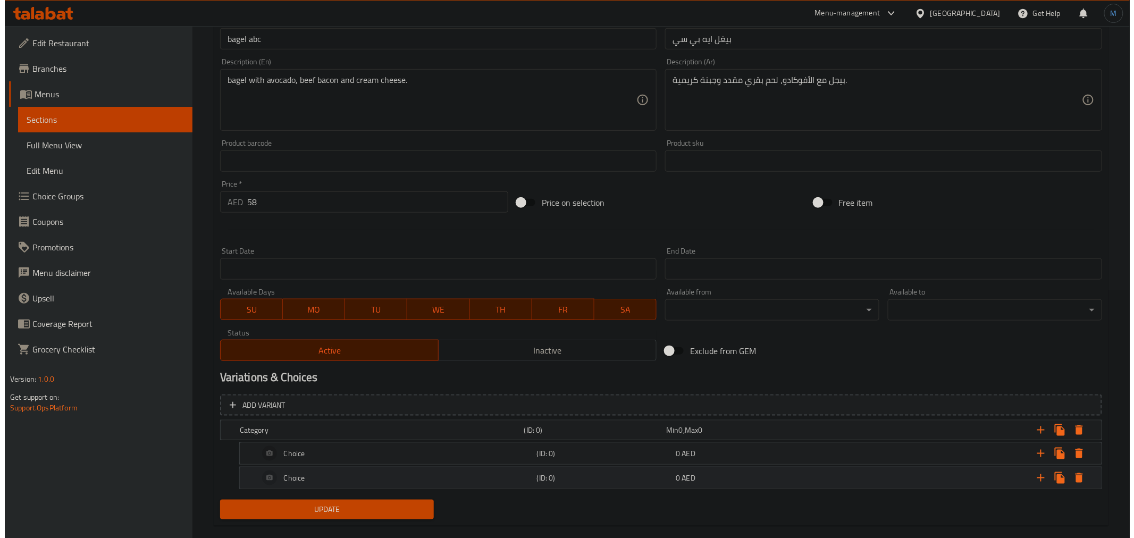
scroll to position [264, 0]
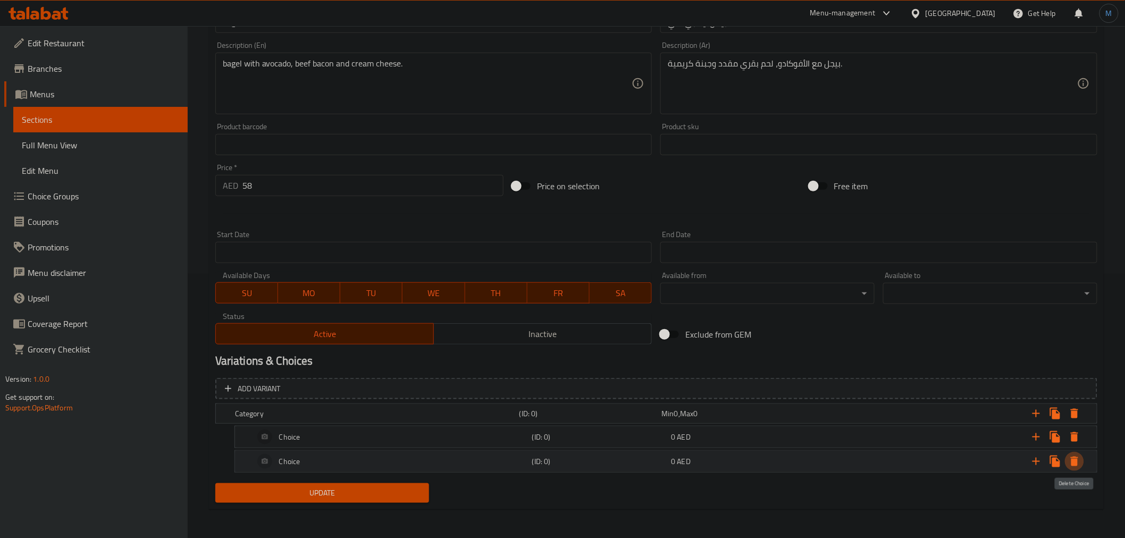
click at [1071, 458] on icon "Expand" at bounding box center [1074, 461] width 13 height 13
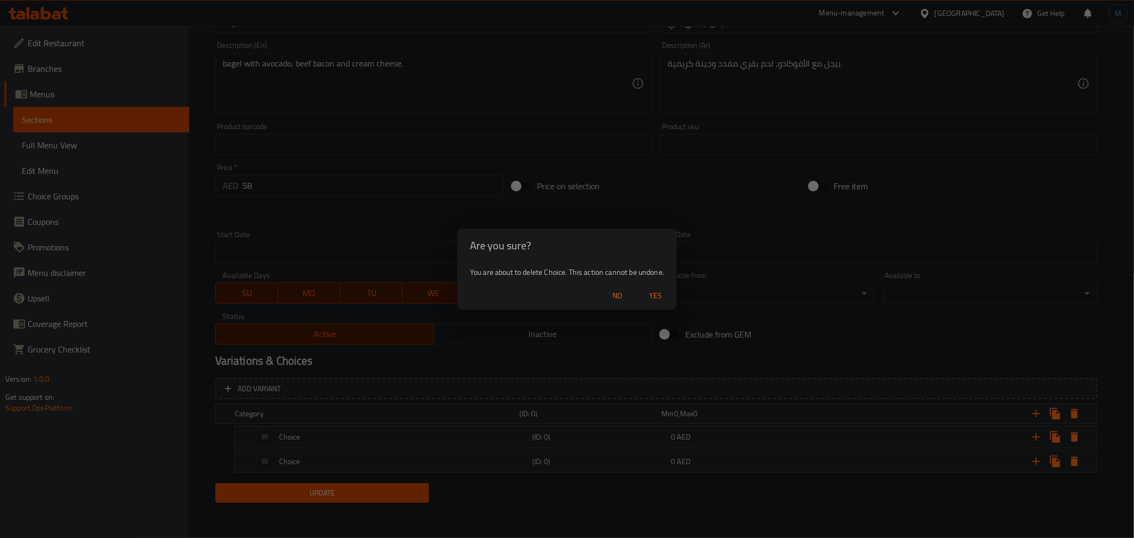
click at [651, 293] on span "Yes" at bounding box center [656, 295] width 26 height 13
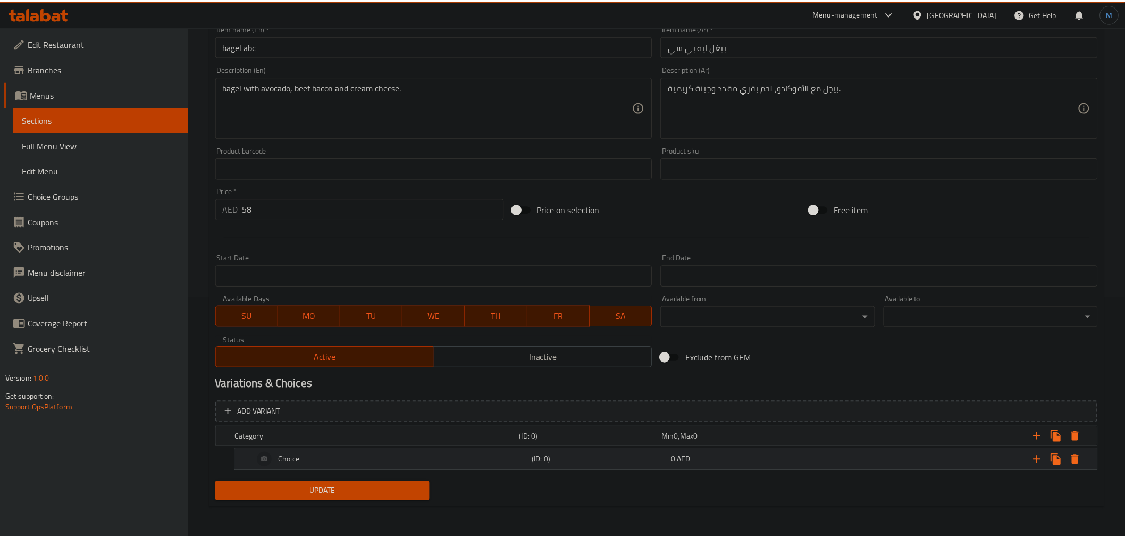
scroll to position [240, 0]
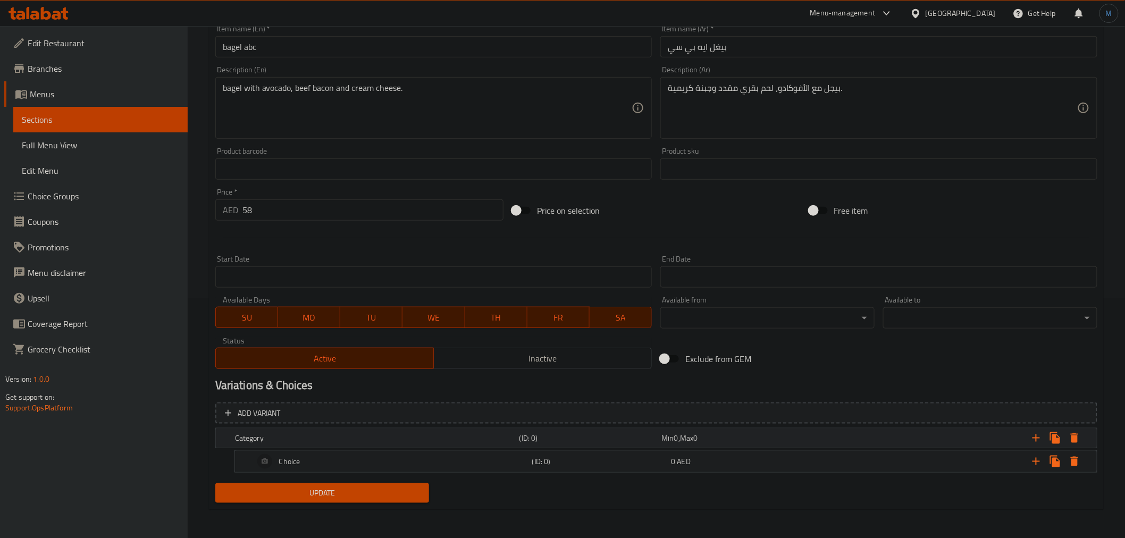
click at [271, 440] on h5 "Category" at bounding box center [375, 438] width 280 height 11
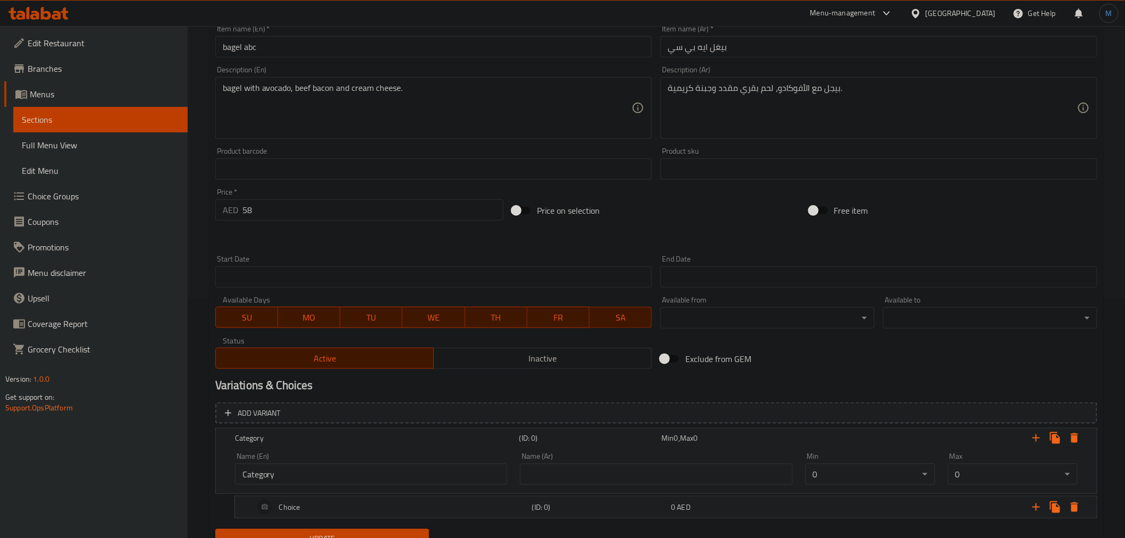
click at [347, 469] on input "Category" at bounding box center [371, 474] width 272 height 21
paste input "Add-on:"
type input "Add-on:"
click at [719, 480] on input "text" at bounding box center [656, 474] width 272 height 21
paste input "الإضافة:"
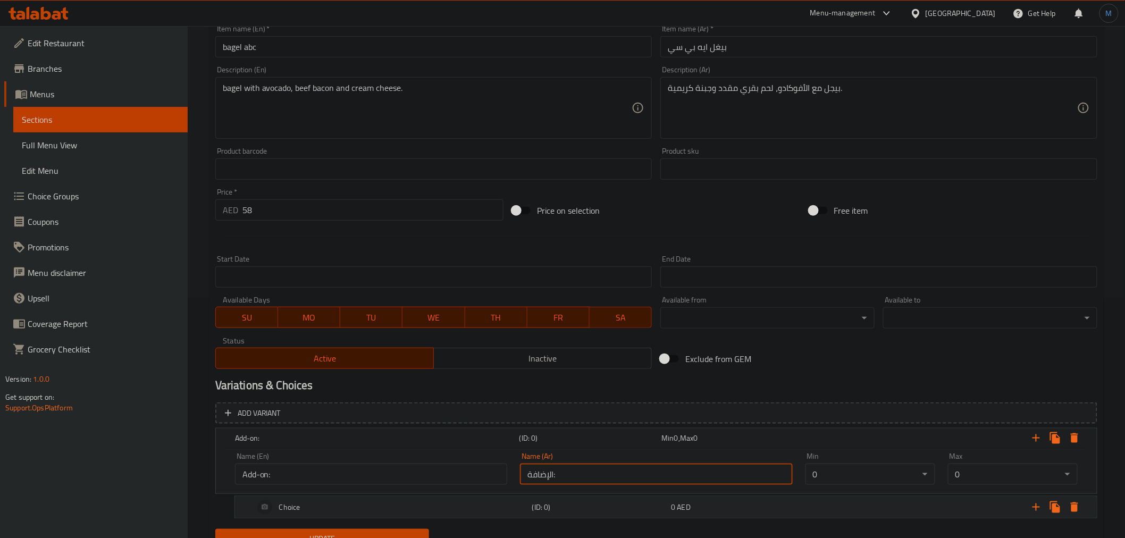
type input "الإضافة:"
click at [427, 512] on div "Choice" at bounding box center [391, 507] width 278 height 26
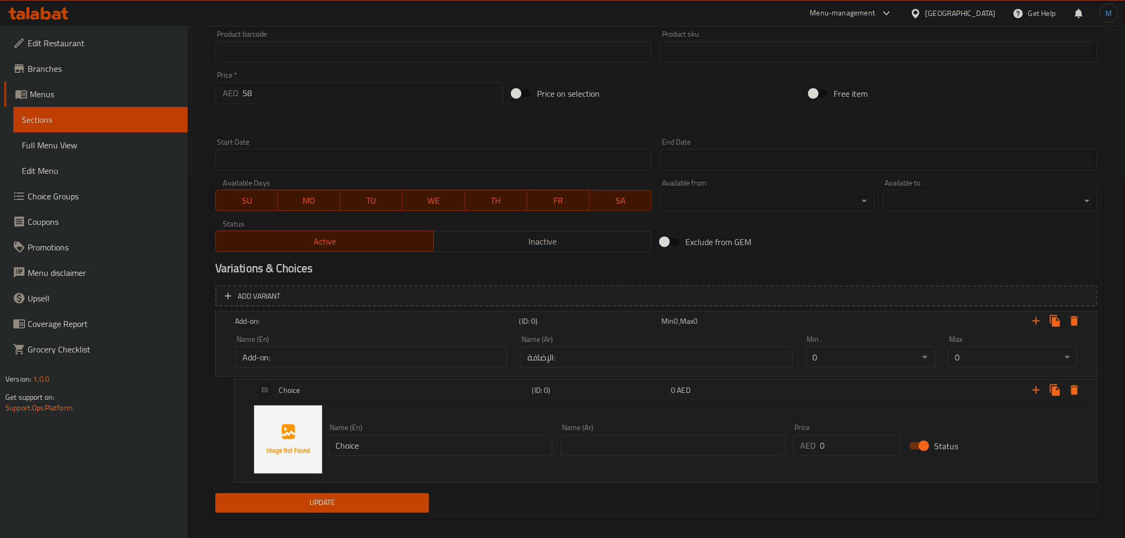
scroll to position [358, 0]
click at [373, 434] on input "Choice" at bounding box center [441, 444] width 224 height 21
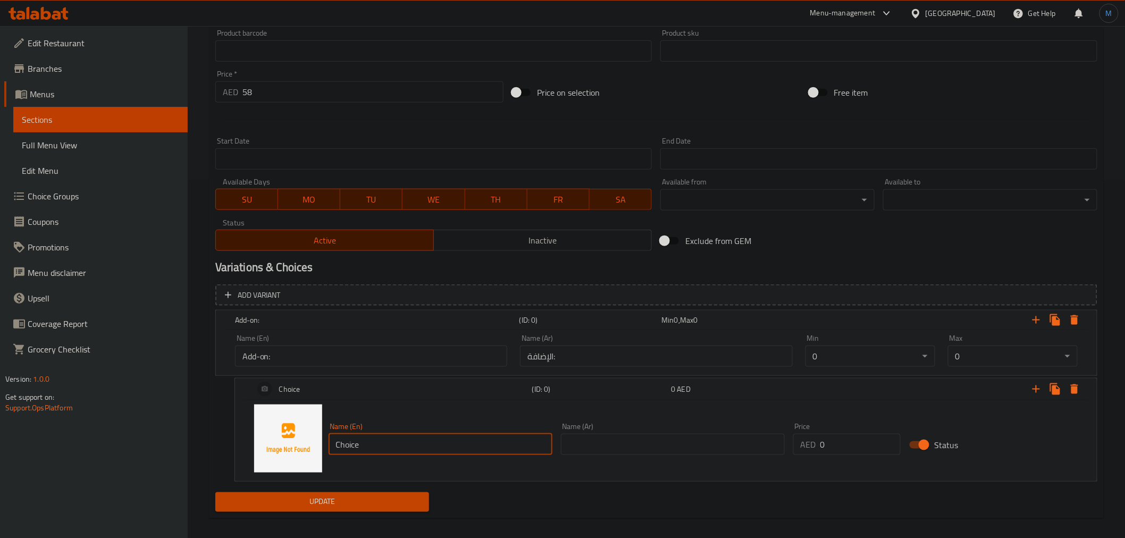
paste input "High Protein Bagel"
type input "High Protein Bagel"
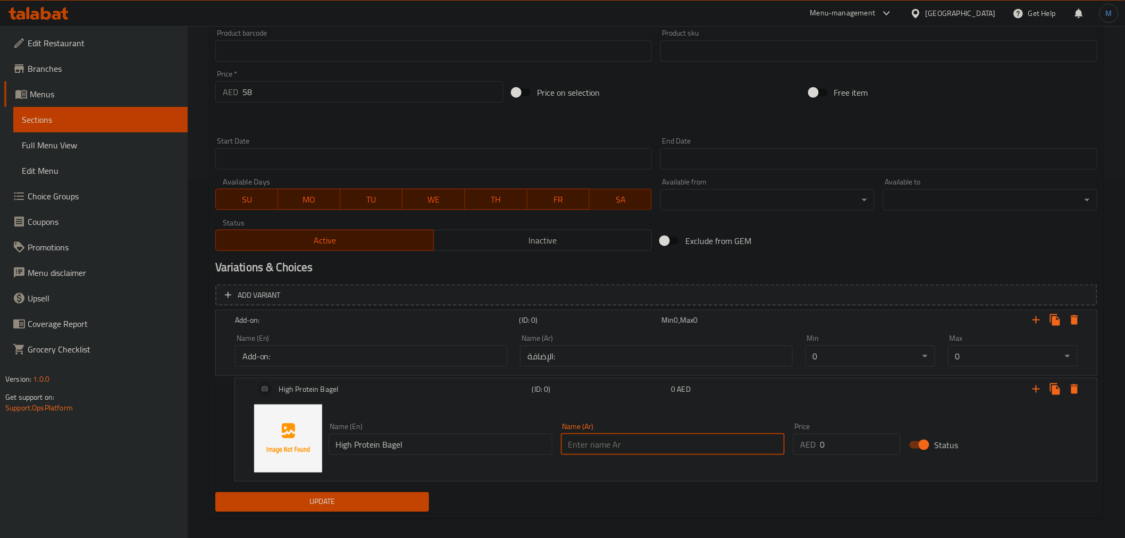
click at [686, 448] on input "text" at bounding box center [673, 444] width 224 height 21
paste input "بز [PERSON_NAME] البروتين"
type input "خبز بيغل عالي البروتين"
drag, startPoint x: 830, startPoint y: 443, endPoint x: 816, endPoint y: 444, distance: 14.9
click at [816, 444] on div "AED 0 Price" at bounding box center [847, 444] width 108 height 21
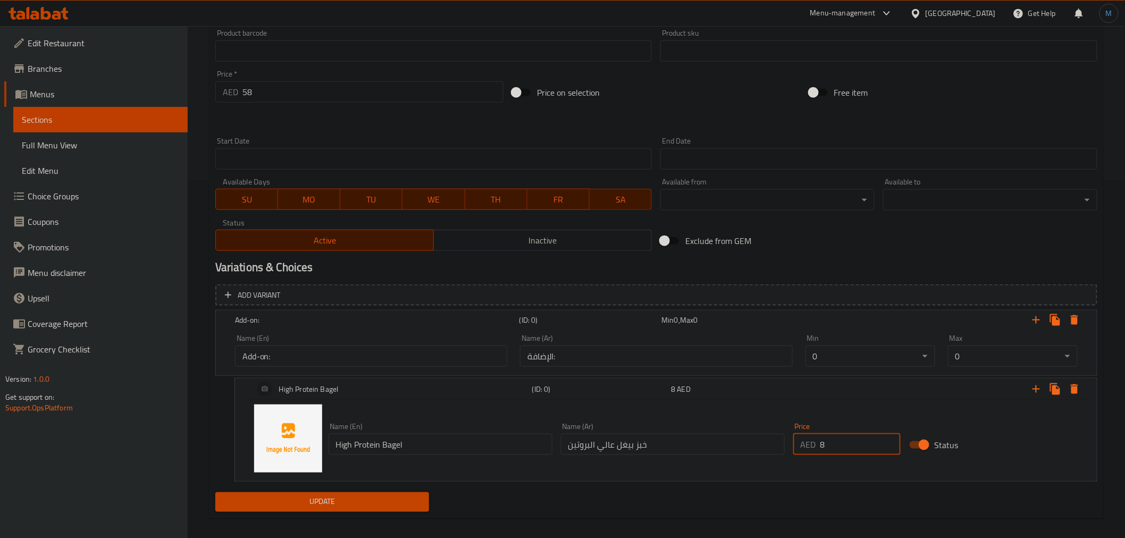
type input "8"
click at [385, 507] on span "Update" at bounding box center [322, 501] width 197 height 13
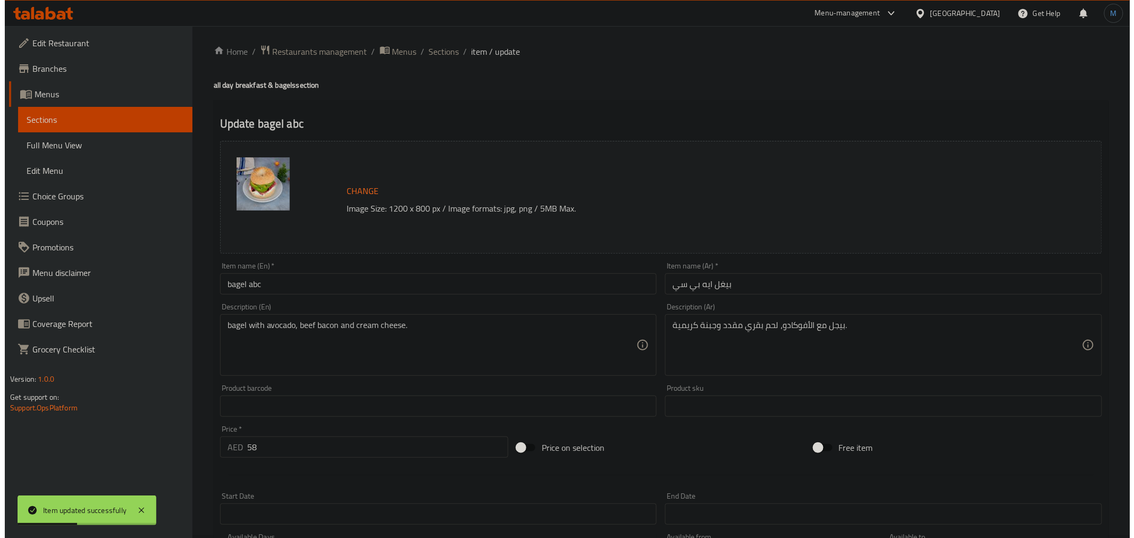
scroll to position [0, 0]
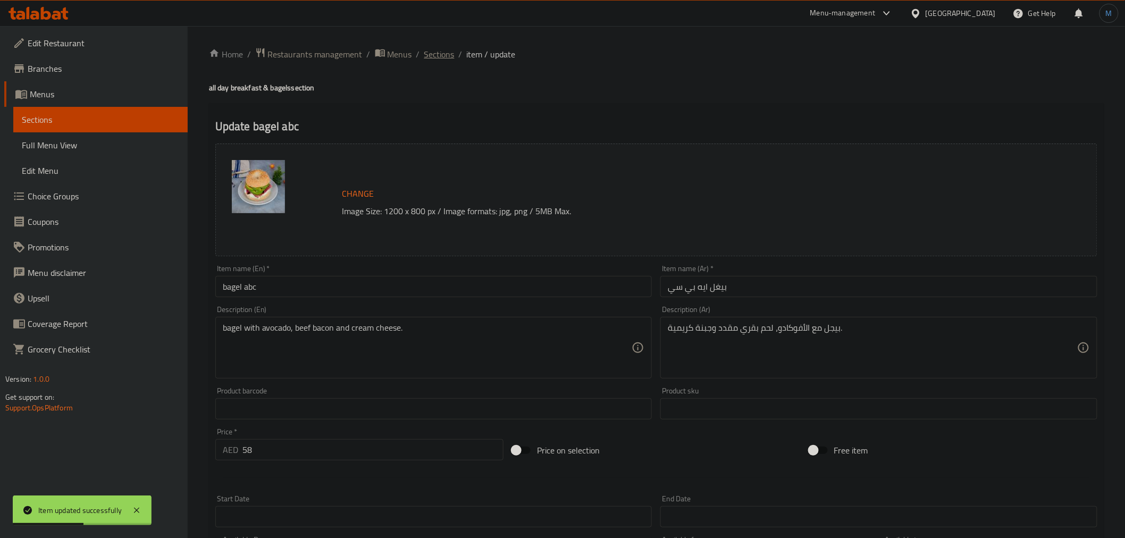
click at [447, 55] on span "Sections" at bounding box center [439, 54] width 30 height 13
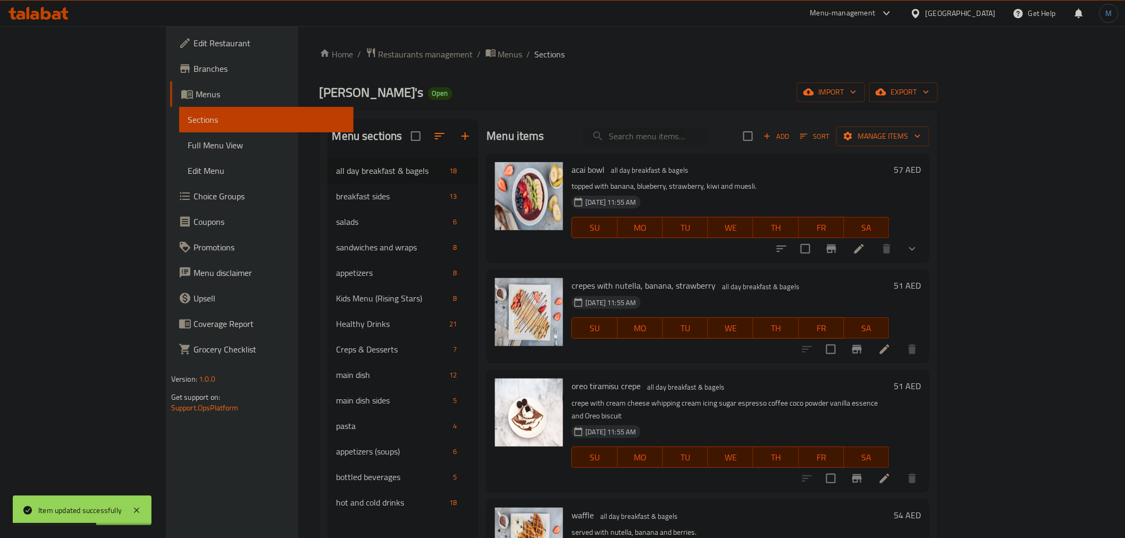
click at [836, 193] on div "[DATE] 11:55 AM SU MO TU WE TH FR SA" at bounding box center [730, 219] width 326 height 57
click at [921, 130] on span "Manage items" at bounding box center [883, 136] width 76 height 13
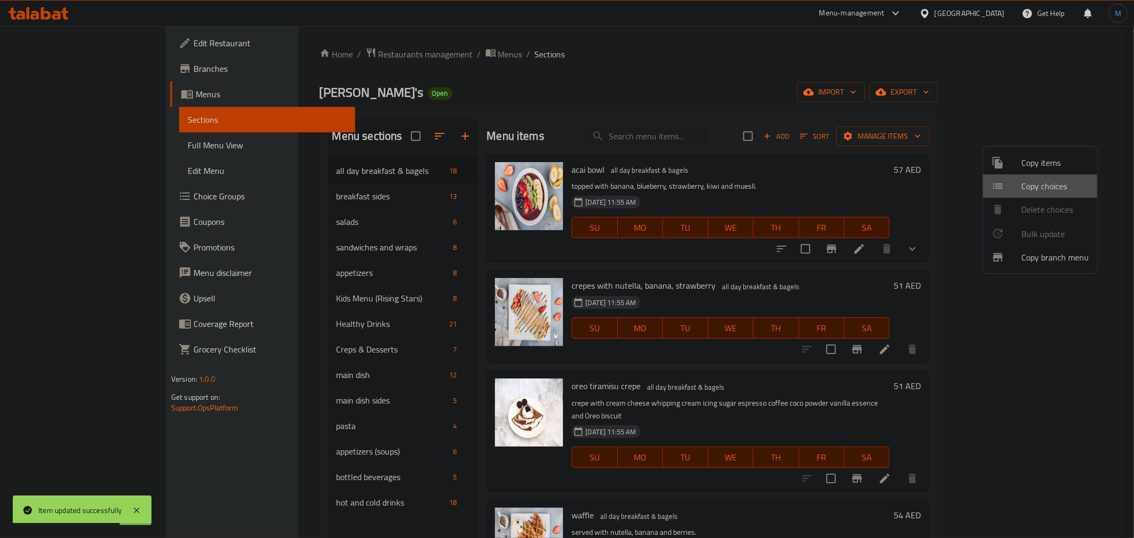
click at [1027, 194] on li "Copy choices" at bounding box center [1040, 185] width 114 height 23
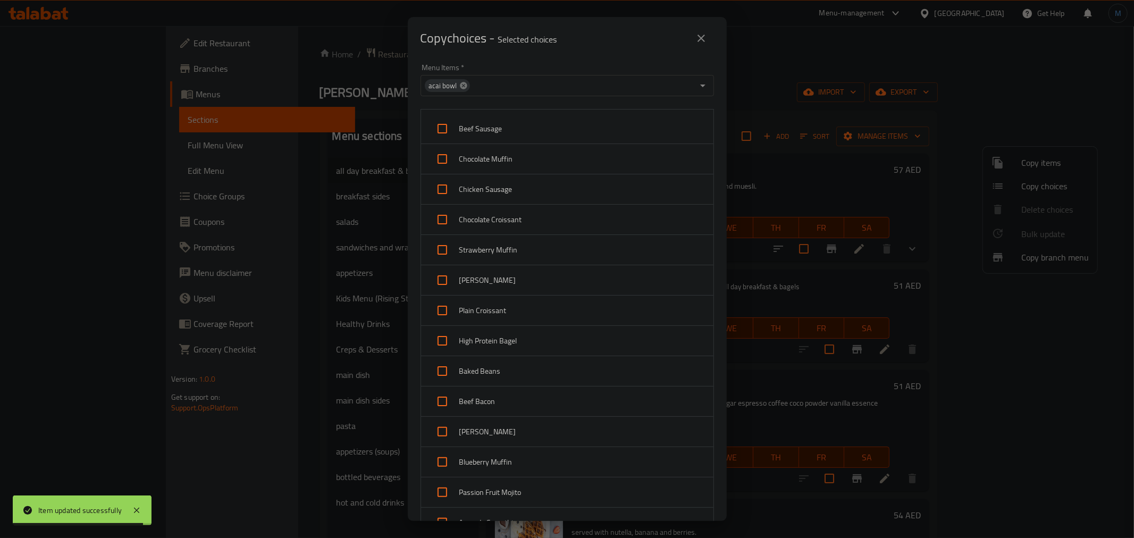
click at [465, 83] on icon at bounding box center [463, 85] width 7 height 7
click at [465, 83] on input "Menu Items   *" at bounding box center [559, 85] width 270 height 15
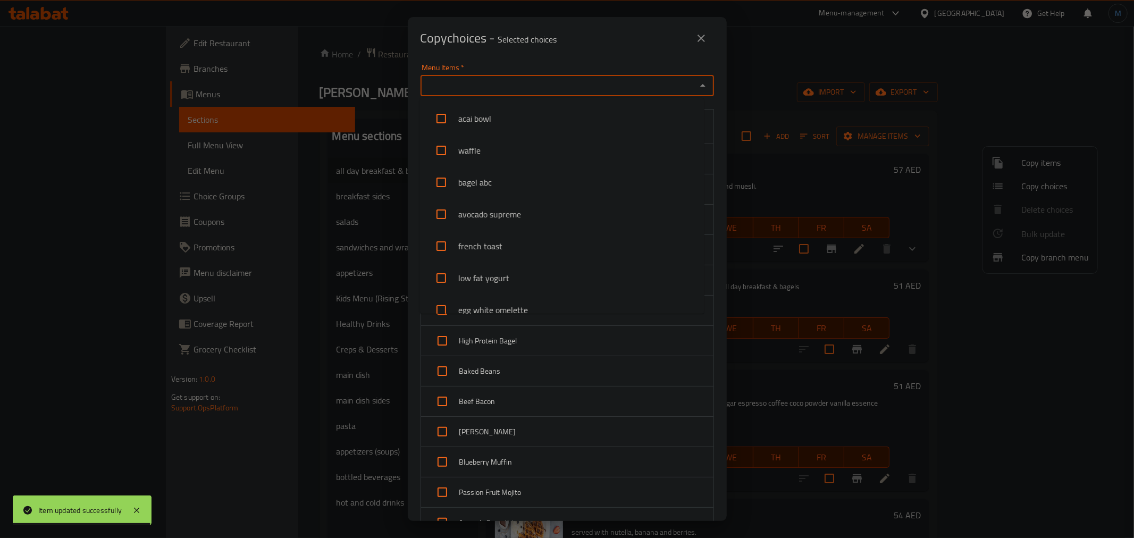
paste input "Egg White Omelette"
type input "Egg White Omelette"
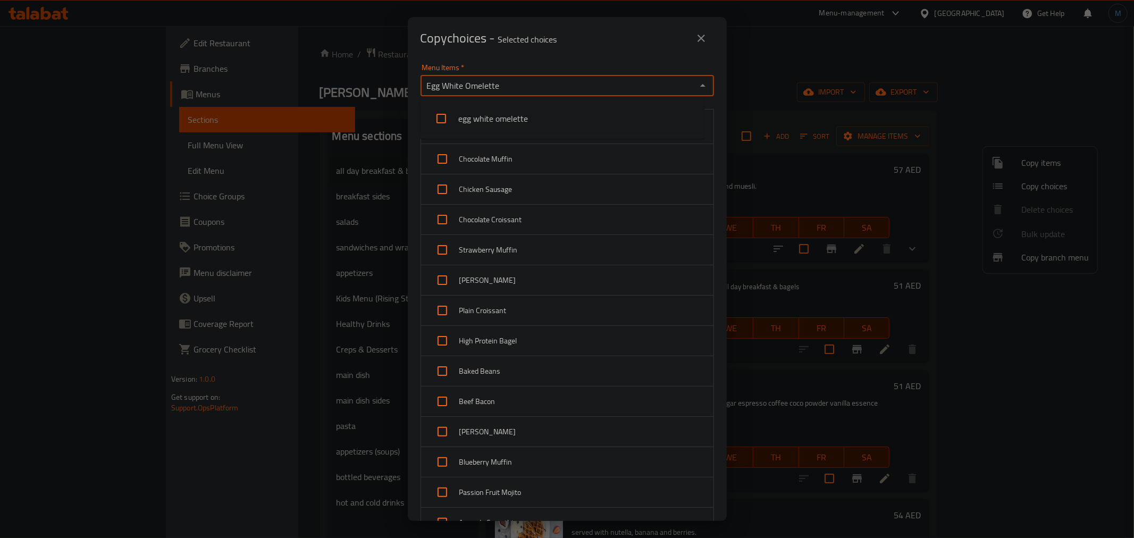
click at [466, 120] on li "egg white omelette" at bounding box center [562, 119] width 284 height 32
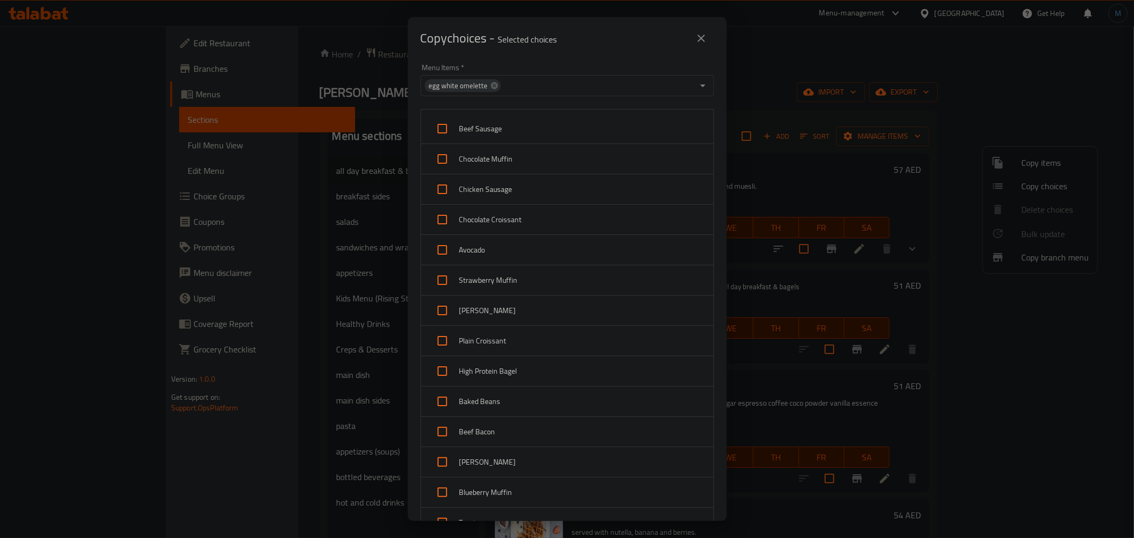
click at [711, 149] on div "Menu Items   * egg white omelette Menu Items * Beef Sausage Chocolate Muffin Ch…" at bounding box center [567, 290] width 319 height 461
click at [479, 126] on span "Beef Sausage" at bounding box center [582, 128] width 246 height 13
checkbox input "true"
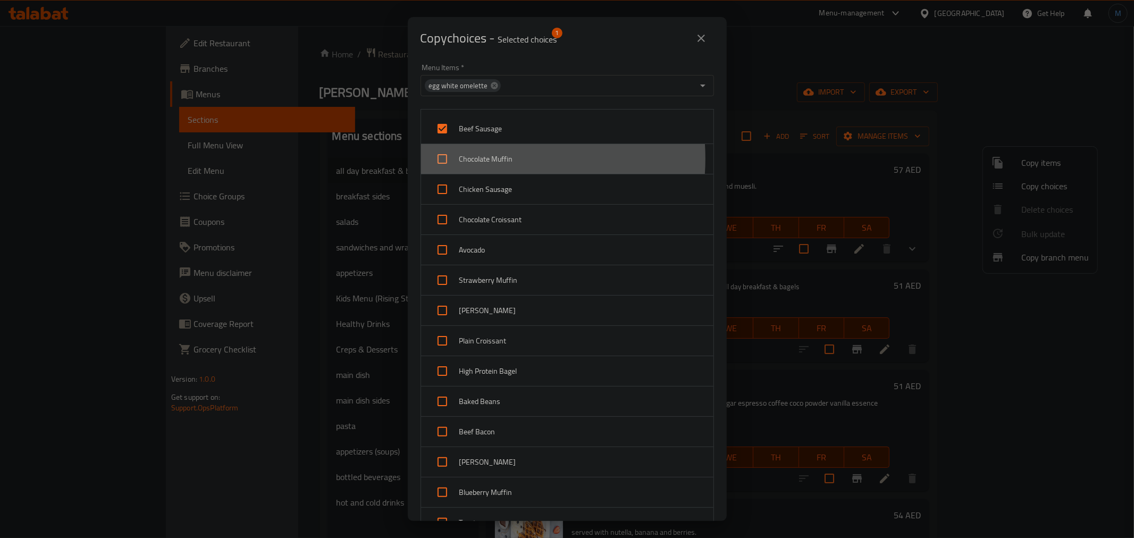
click at [475, 158] on span "Chocolate Muffin" at bounding box center [582, 159] width 246 height 13
checkbox input "true"
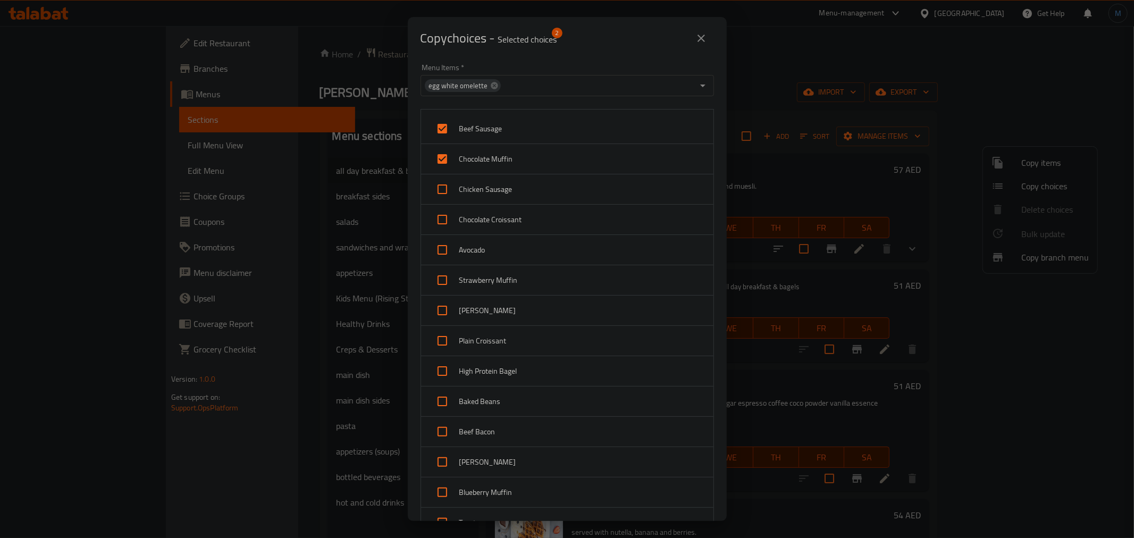
click at [482, 187] on span "Chicken Sausage" at bounding box center [582, 189] width 246 height 13
checkbox input "true"
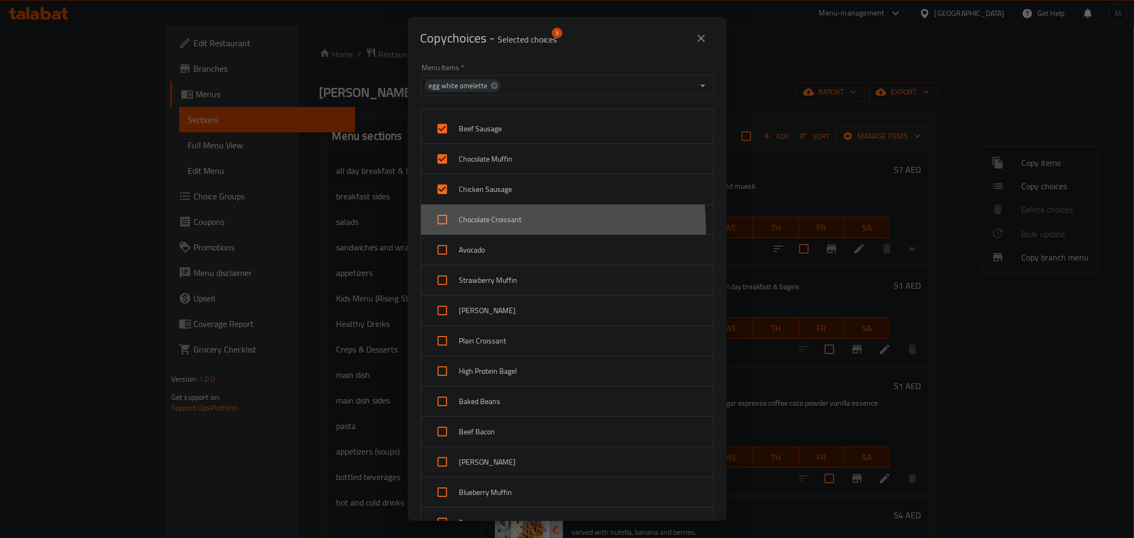
click at [485, 227] on div "Chocolate Croissant" at bounding box center [567, 220] width 292 height 30
checkbox input "true"
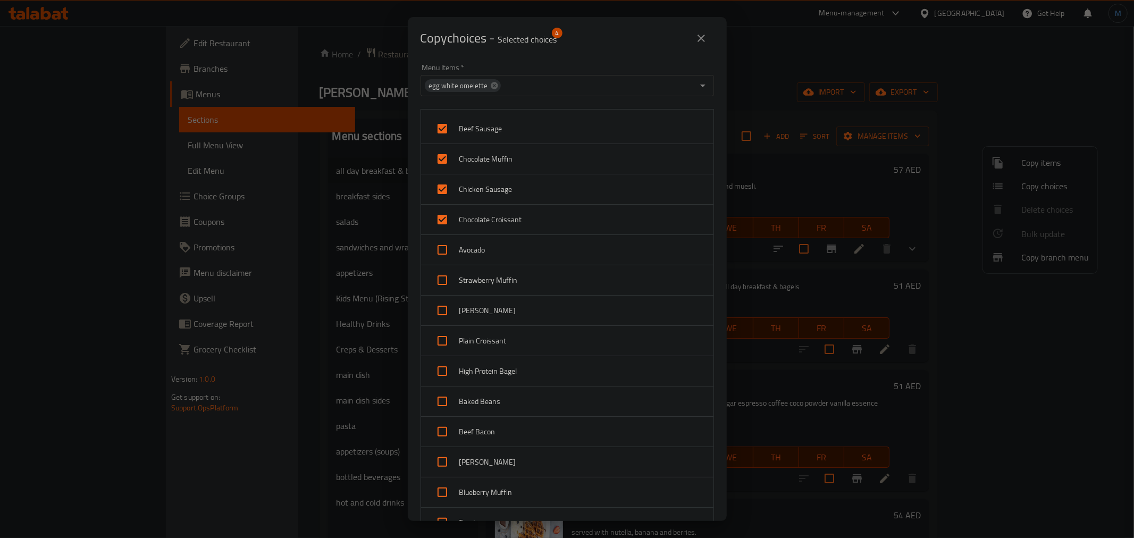
click at [486, 245] on span "Avocado" at bounding box center [582, 249] width 246 height 13
checkbox input "true"
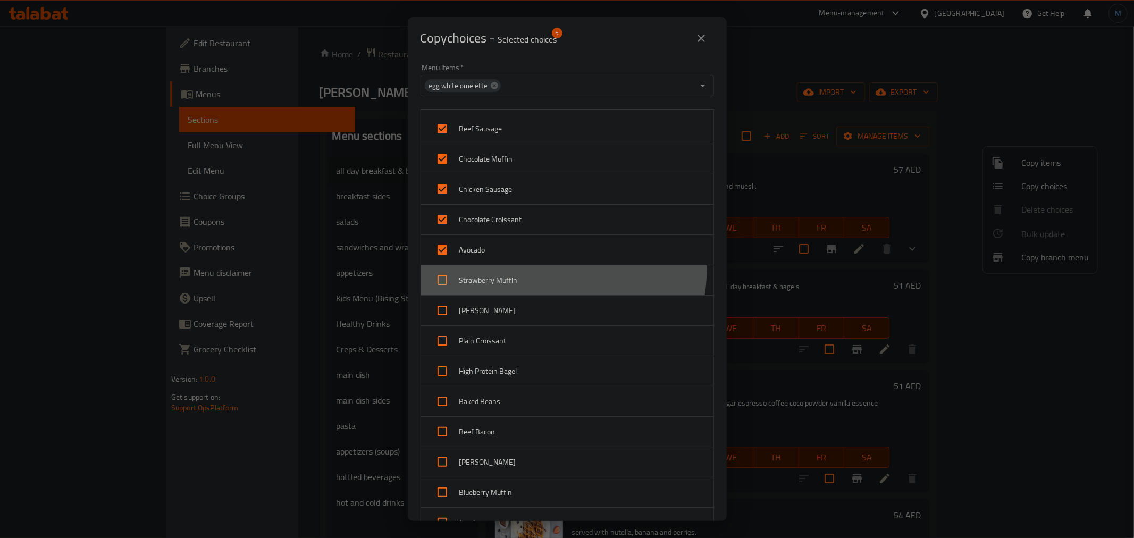
click at [494, 265] on div "Strawberry Muffin" at bounding box center [567, 280] width 292 height 30
checkbox input "true"
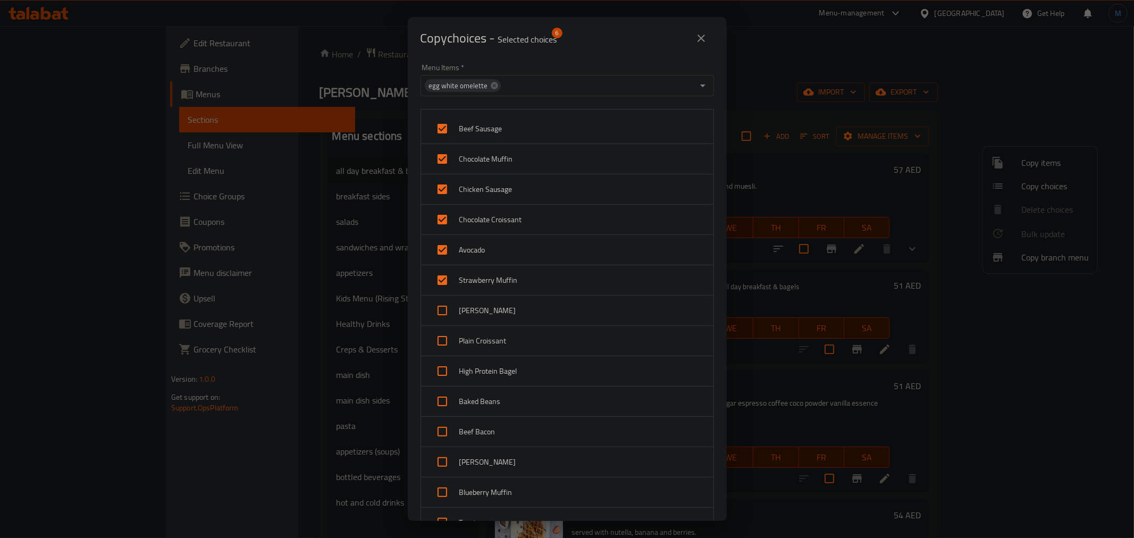
click at [498, 313] on span "[PERSON_NAME]" at bounding box center [582, 310] width 246 height 13
checkbox input "true"
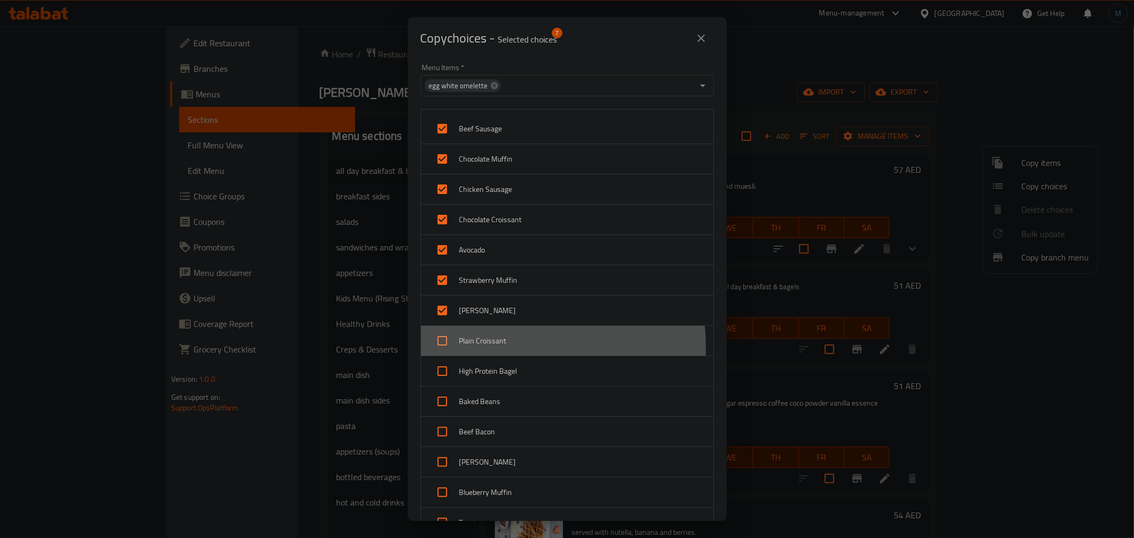
click at [516, 347] on span "Plain Croissant" at bounding box center [582, 340] width 246 height 13
checkbox input "true"
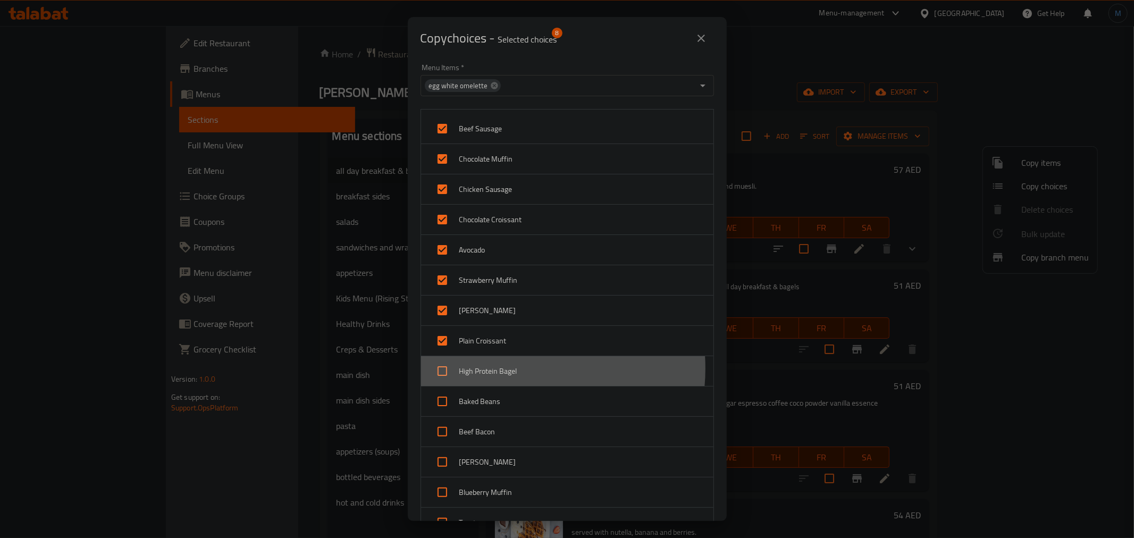
click at [512, 369] on span "High Protein Bagel" at bounding box center [582, 371] width 246 height 13
checkbox input "true"
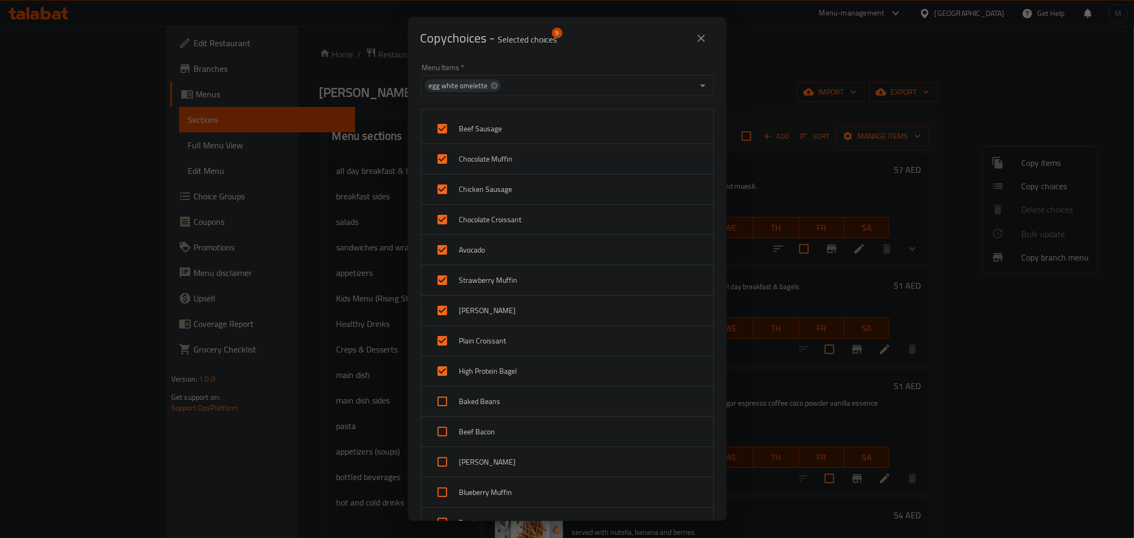
click at [509, 405] on span "Baked Beans" at bounding box center [582, 401] width 246 height 13
checkbox input "true"
click at [509, 424] on div "Beef Bacon" at bounding box center [567, 432] width 292 height 30
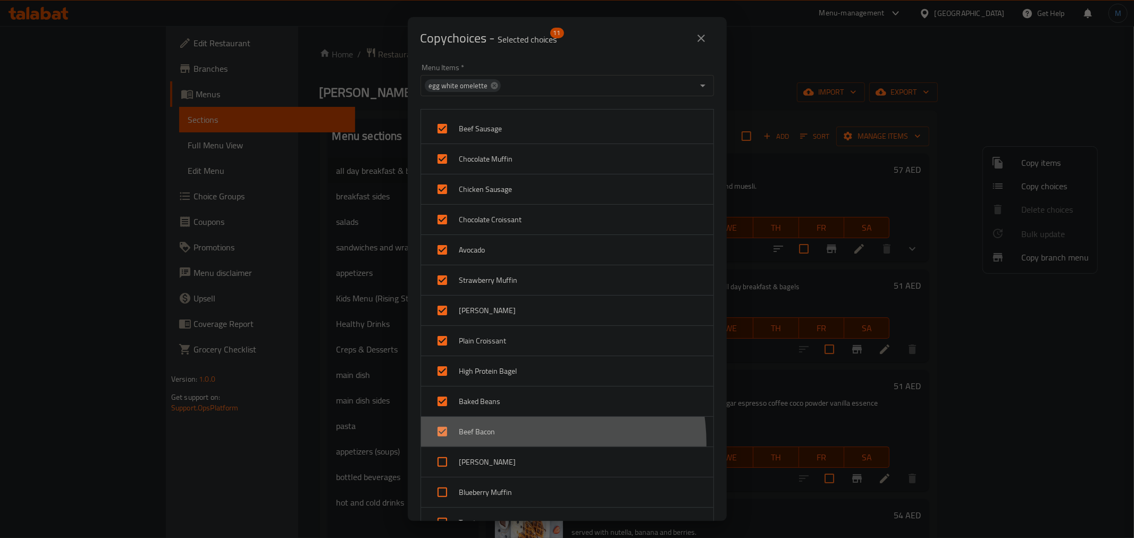
drag, startPoint x: 508, startPoint y: 444, endPoint x: 509, endPoint y: 453, distance: 9.1
click at [508, 445] on div "Beef Bacon" at bounding box center [567, 432] width 292 height 30
checkbox input "false"
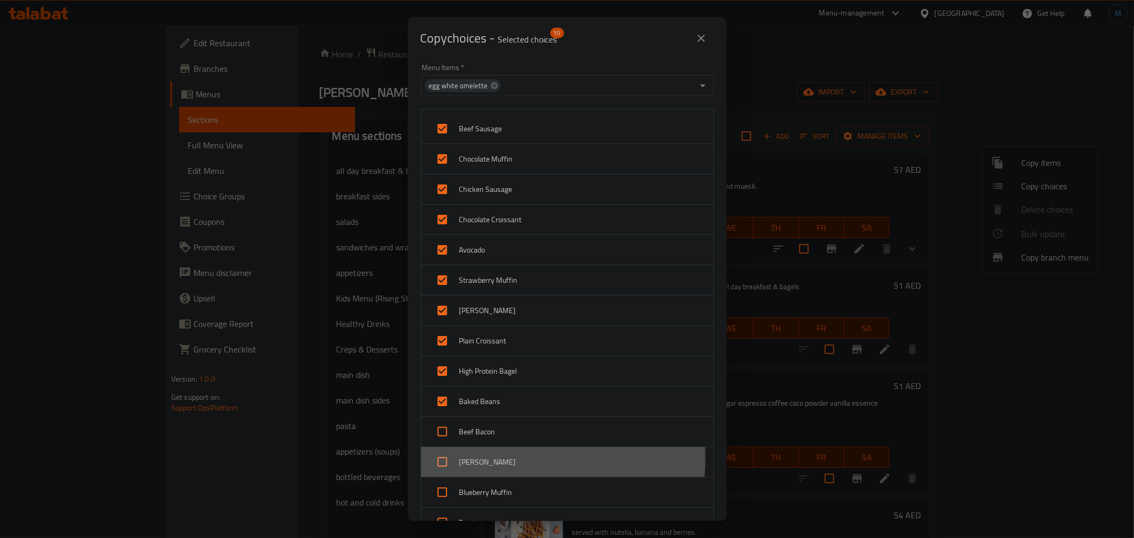
click at [509, 459] on span "[PERSON_NAME]" at bounding box center [582, 462] width 246 height 13
checkbox input "true"
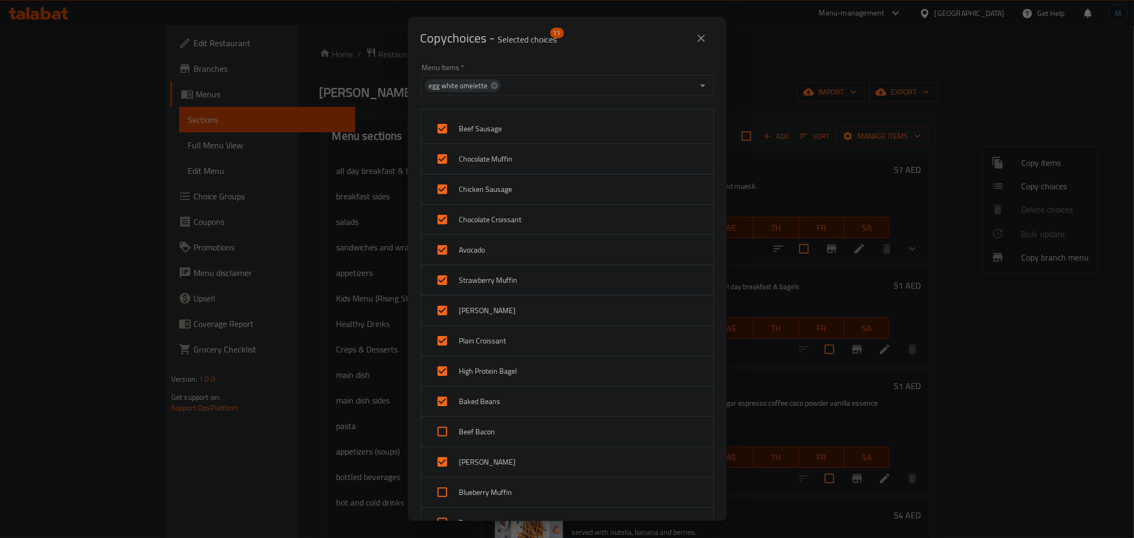
click at [518, 439] on div "Beef Bacon" at bounding box center [567, 432] width 292 height 30
checkbox input "true"
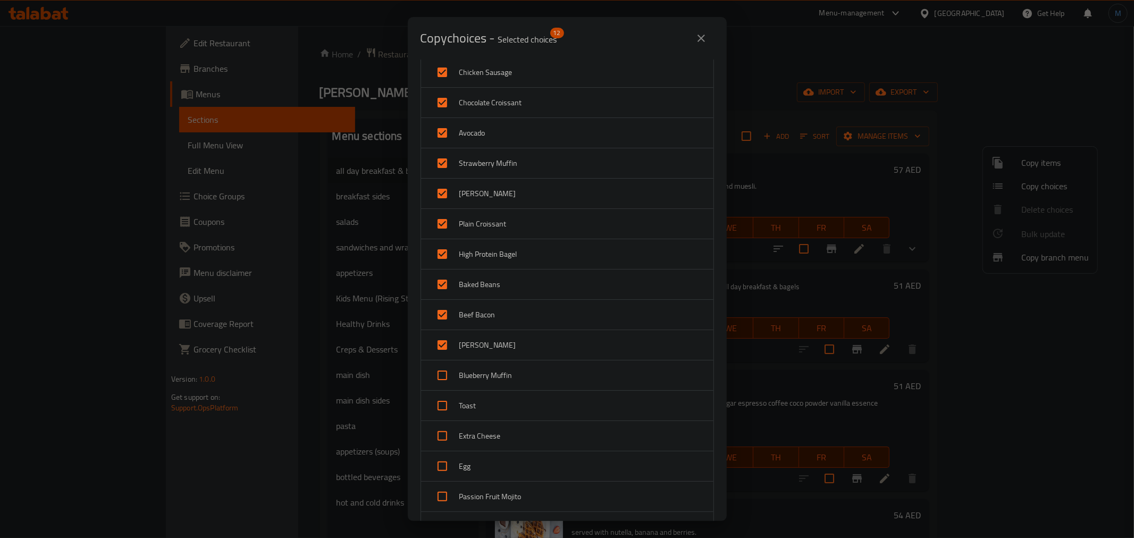
scroll to position [118, 0]
click at [508, 368] on span "Blueberry Muffin" at bounding box center [582, 374] width 246 height 13
checkbox input "true"
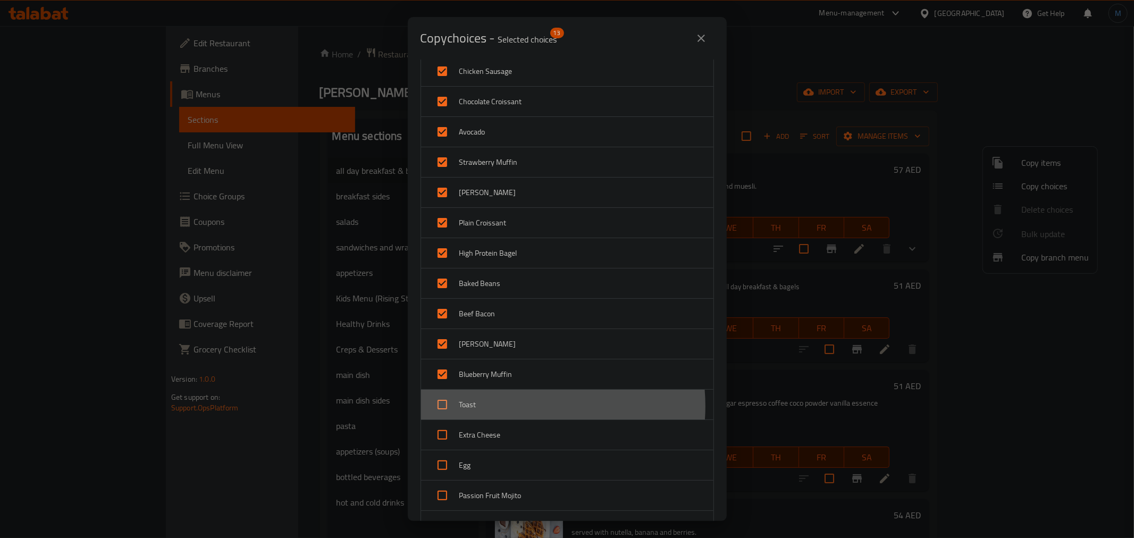
click at [512, 407] on span "Toast" at bounding box center [582, 404] width 246 height 13
click at [510, 402] on span "Toast" at bounding box center [582, 404] width 246 height 13
checkbox input "false"
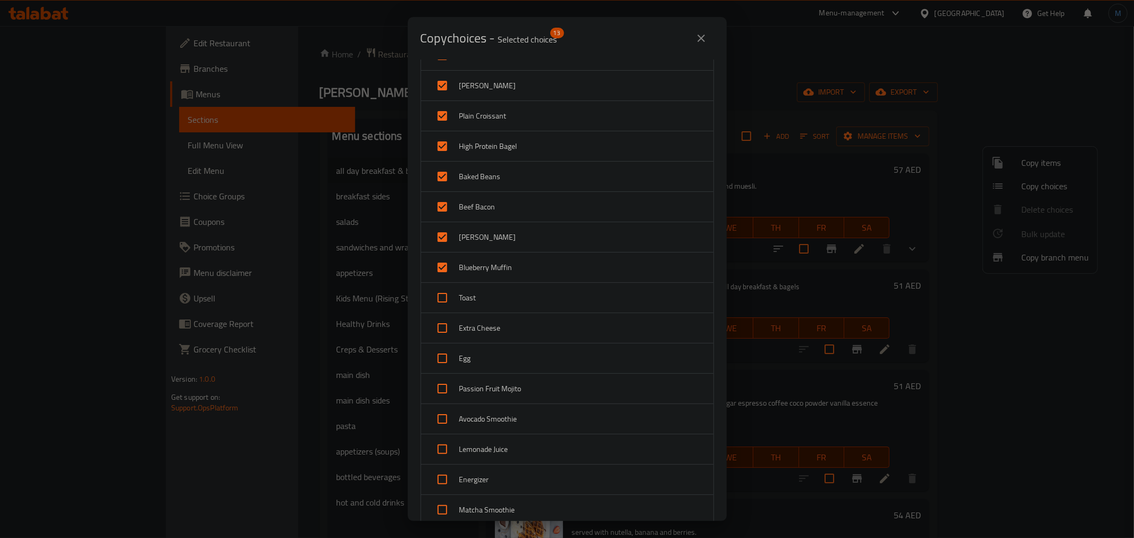
scroll to position [236, 0]
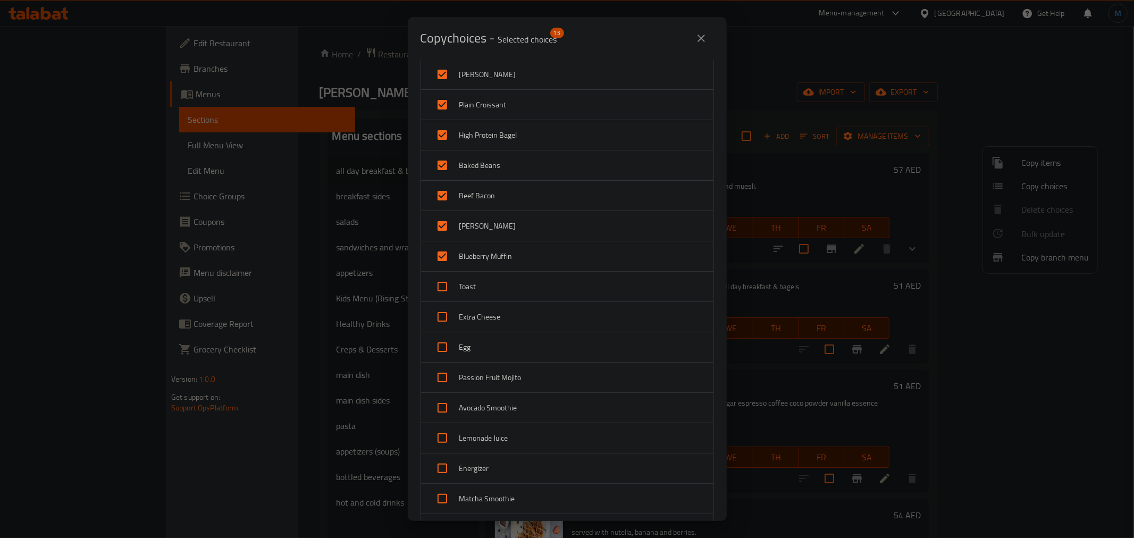
click at [460, 379] on span "Passion Fruit Mojito" at bounding box center [582, 377] width 246 height 13
checkbox input "true"
click at [450, 240] on input "checkbox" at bounding box center [443, 231] width 26 height 26
checkbox input "true"
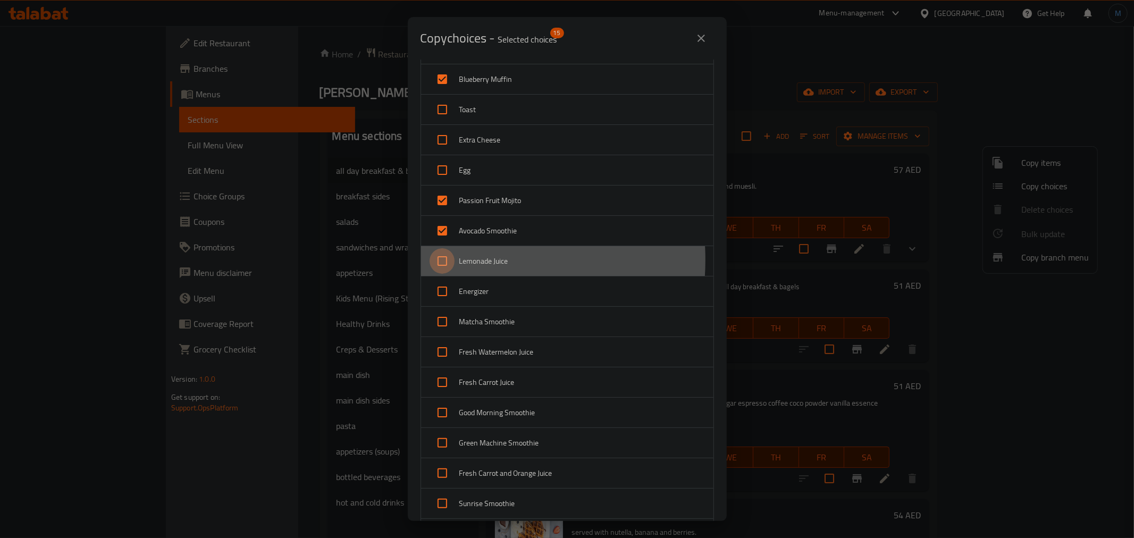
click at [450, 261] on input "checkbox" at bounding box center [443, 261] width 26 height 26
checkbox input "true"
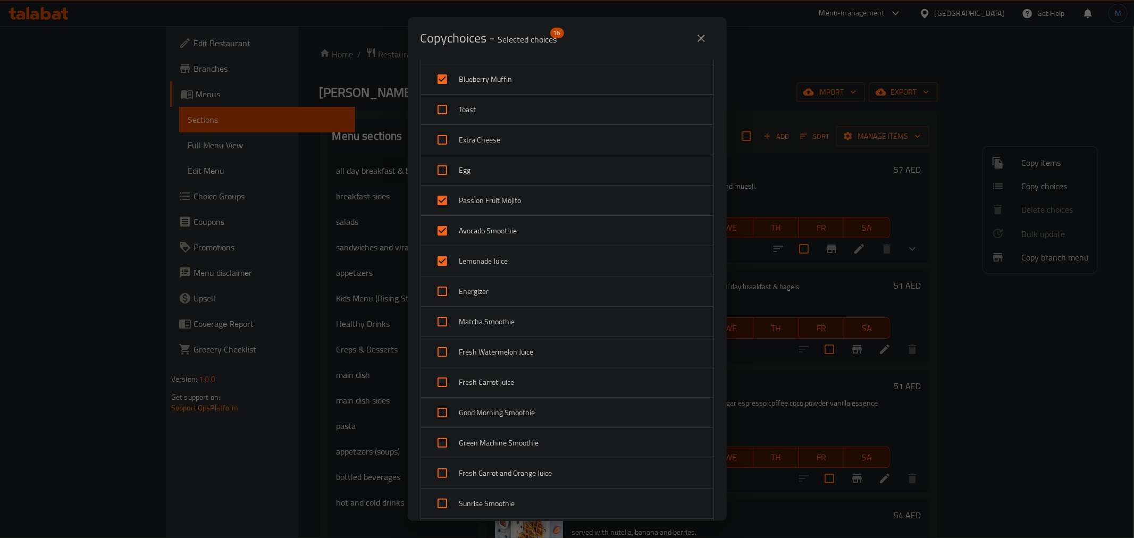
click at [447, 285] on input "checkbox" at bounding box center [443, 292] width 26 height 26
checkbox input "true"
click at [440, 335] on div "Matcha Smoothie" at bounding box center [567, 322] width 292 height 30
checkbox input "true"
click at [440, 354] on input "checkbox" at bounding box center [443, 352] width 26 height 26
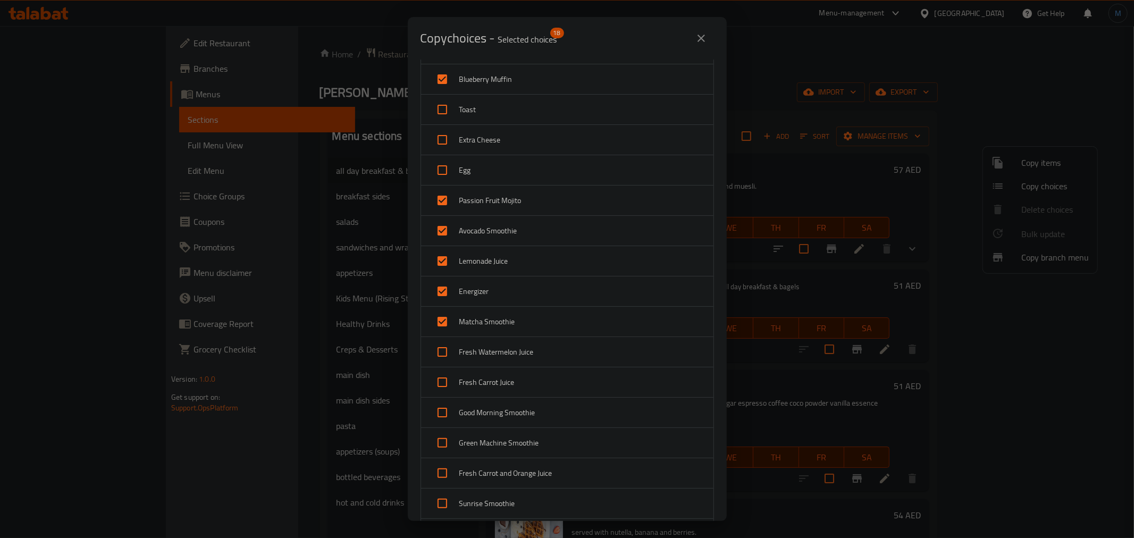
checkbox input "true"
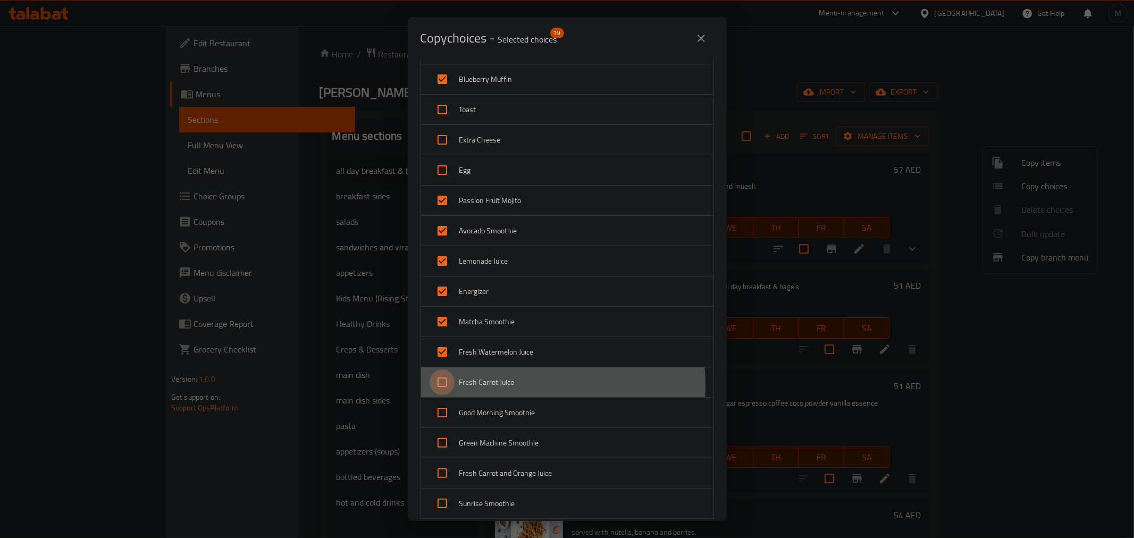
click at [446, 386] on input "checkbox" at bounding box center [443, 382] width 26 height 26
checkbox input "true"
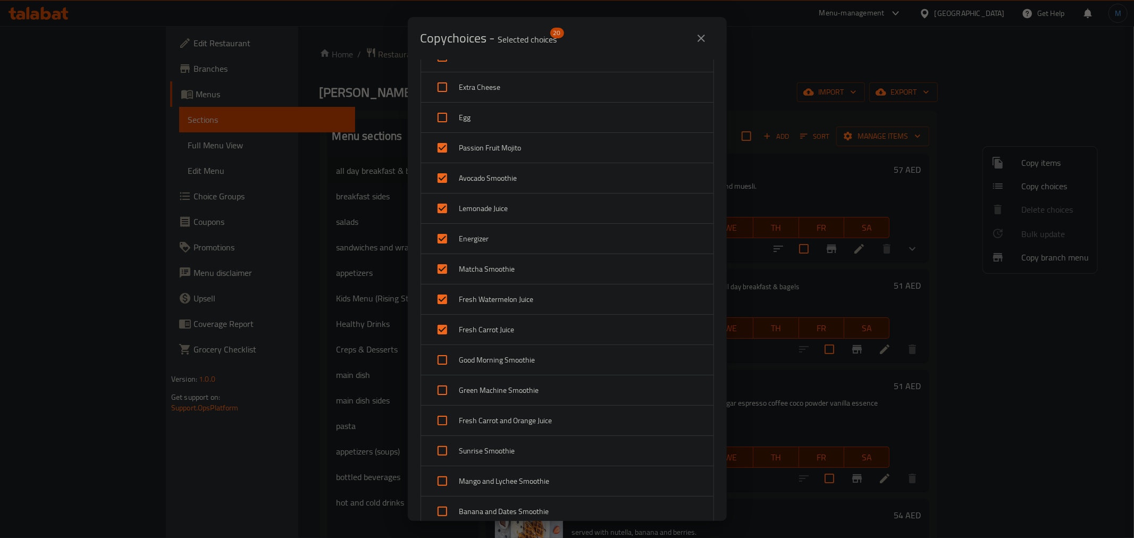
scroll to position [532, 0]
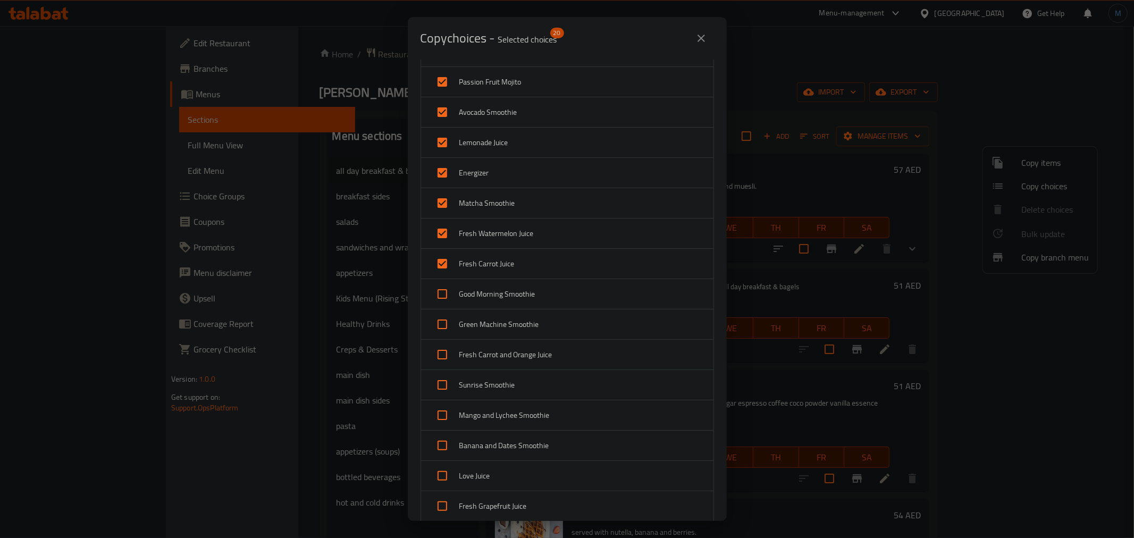
click at [447, 300] on input "checkbox" at bounding box center [443, 294] width 26 height 26
checkbox input "true"
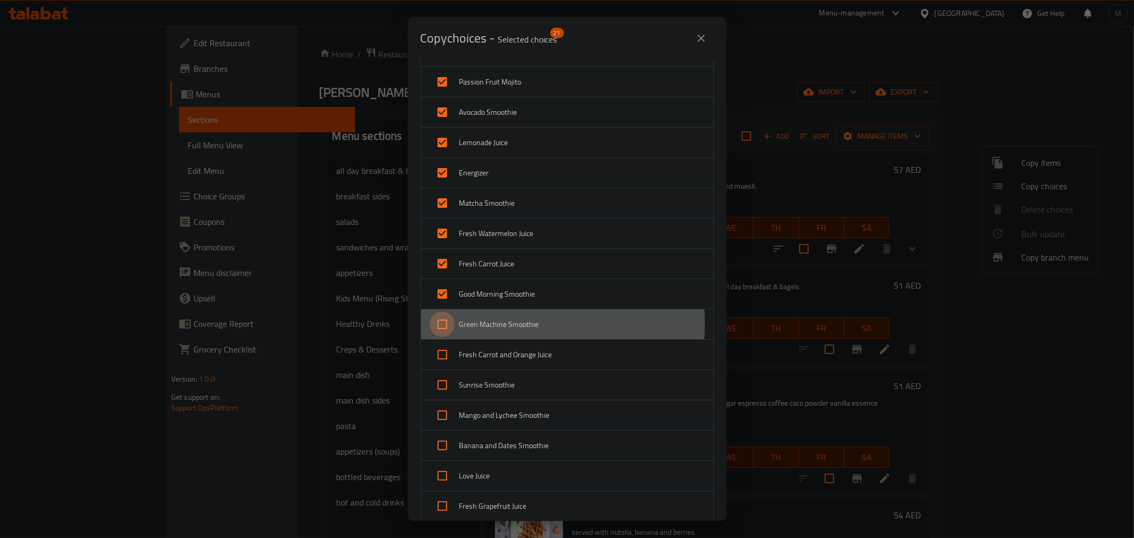
click at [446, 325] on input "checkbox" at bounding box center [443, 325] width 26 height 26
checkbox input "true"
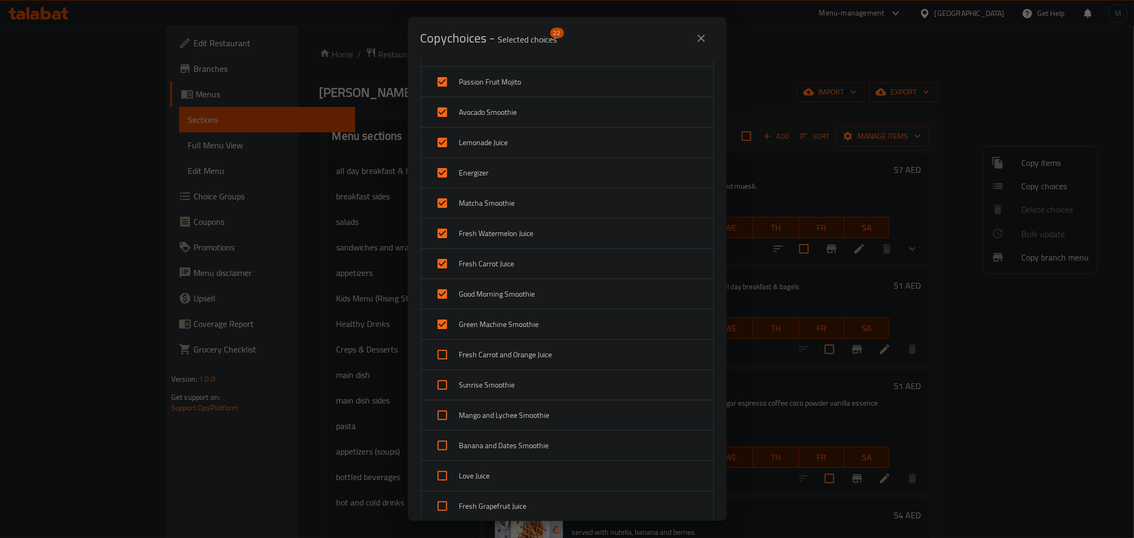
click at [447, 356] on input "checkbox" at bounding box center [443, 355] width 26 height 26
checkbox input "true"
click at [447, 383] on input "checkbox" at bounding box center [443, 385] width 26 height 26
checkbox input "true"
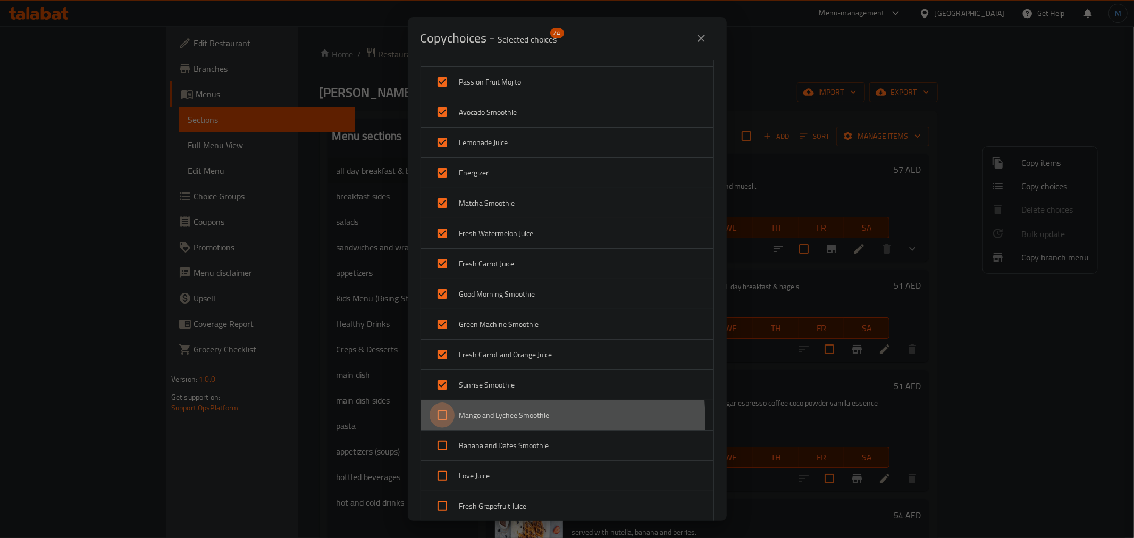
click at [444, 423] on input "checkbox" at bounding box center [443, 415] width 26 height 26
checkbox input "true"
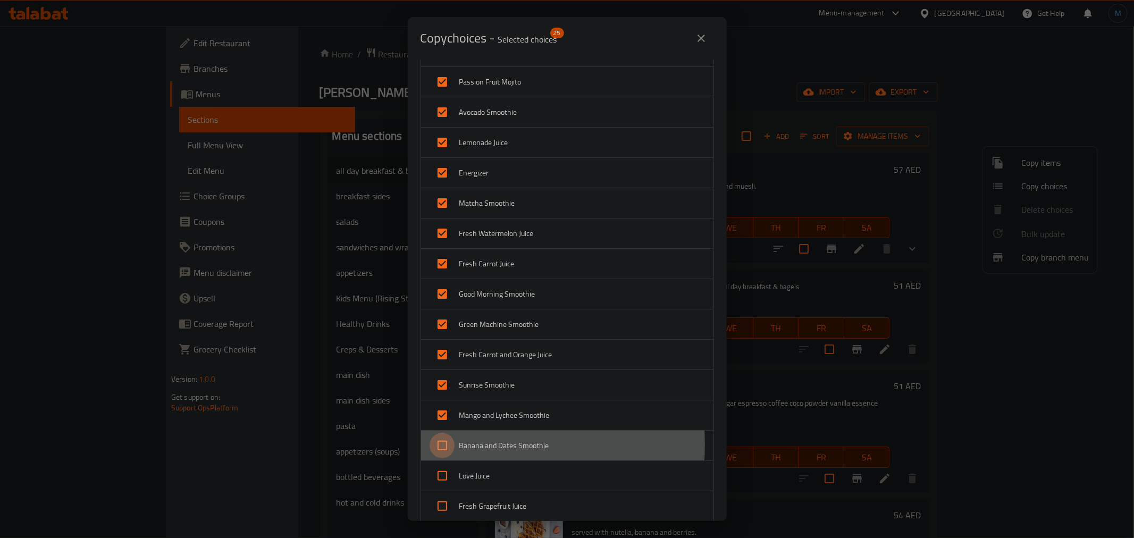
click at [444, 446] on input "checkbox" at bounding box center [443, 446] width 26 height 26
checkbox input "true"
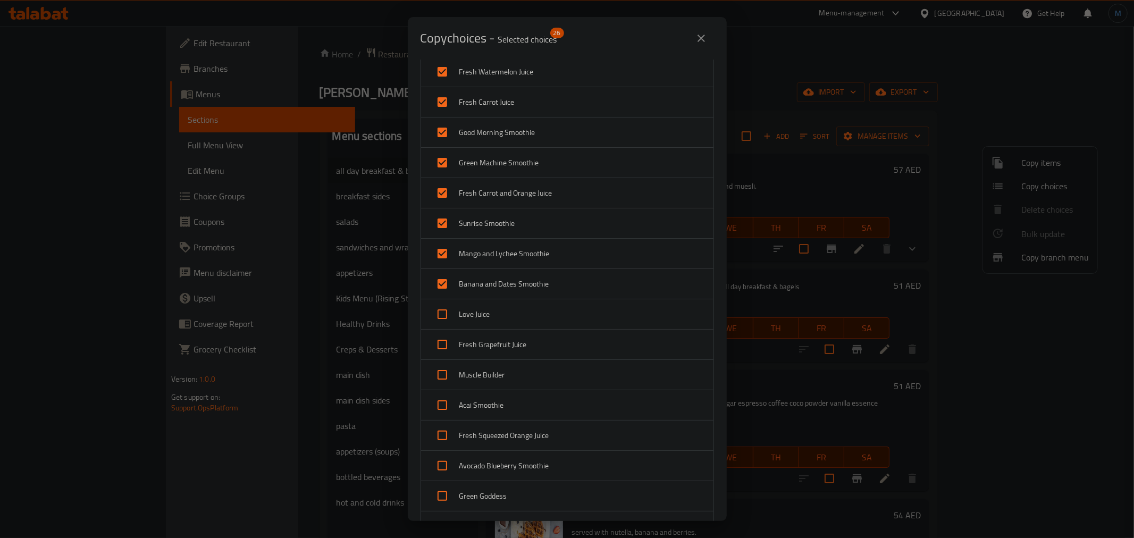
scroll to position [709, 0]
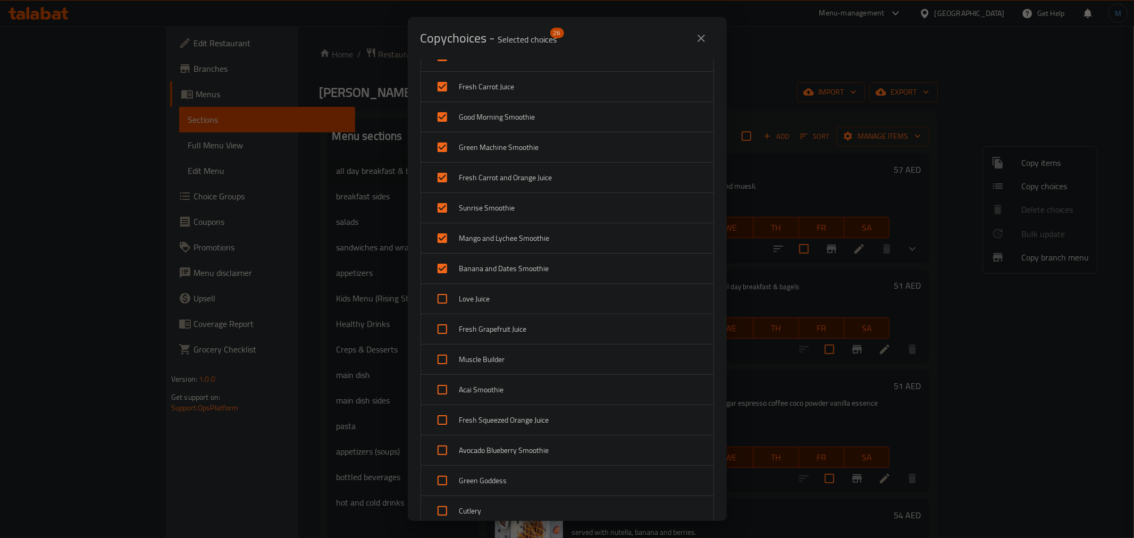
click at [452, 296] on input "checkbox" at bounding box center [443, 299] width 26 height 26
checkbox input "true"
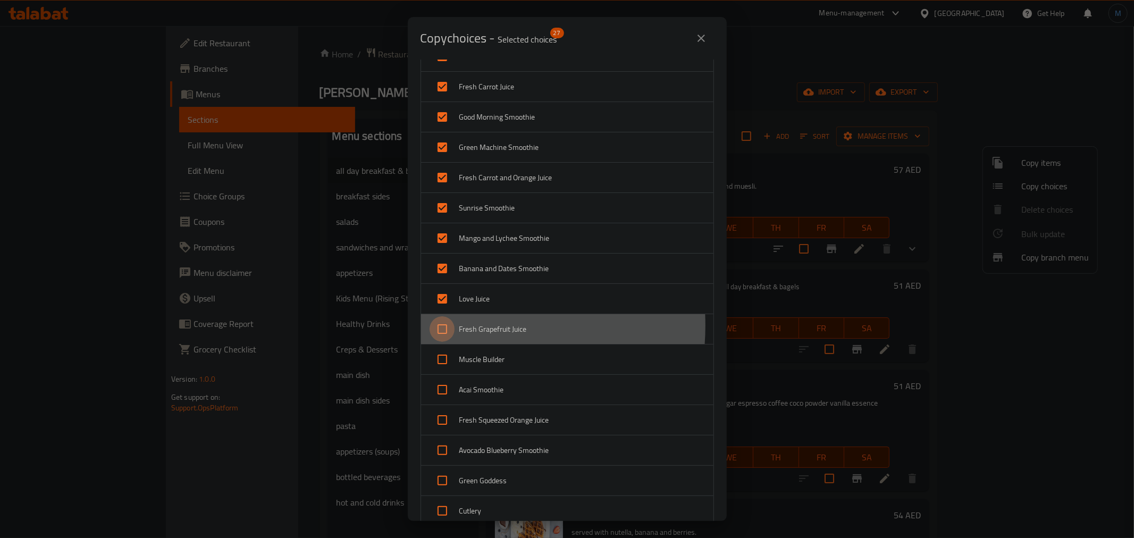
click at [450, 326] on input "checkbox" at bounding box center [443, 329] width 26 height 26
checkbox input "true"
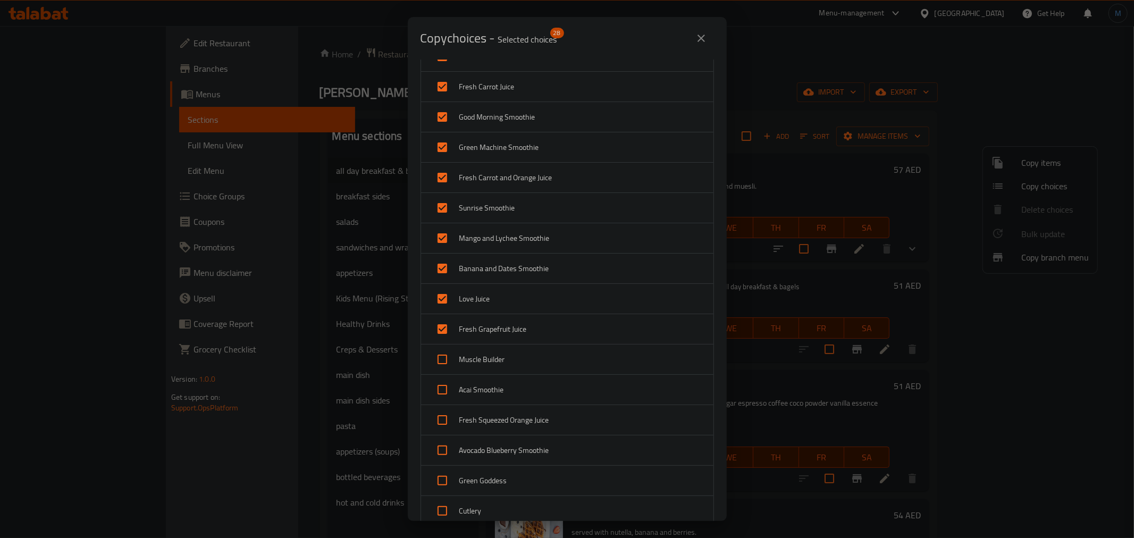
click at [444, 354] on input "checkbox" at bounding box center [443, 360] width 26 height 26
checkbox input "true"
click at [442, 383] on input "checkbox" at bounding box center [443, 390] width 26 height 26
checkbox input "true"
click at [442, 414] on input "checkbox" at bounding box center [443, 420] width 26 height 26
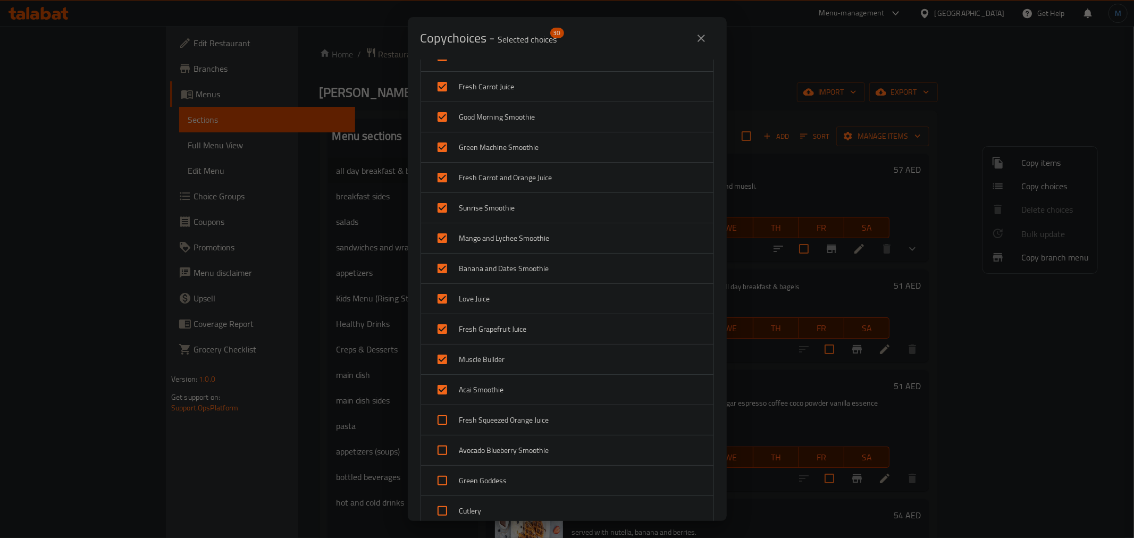
checkbox input "true"
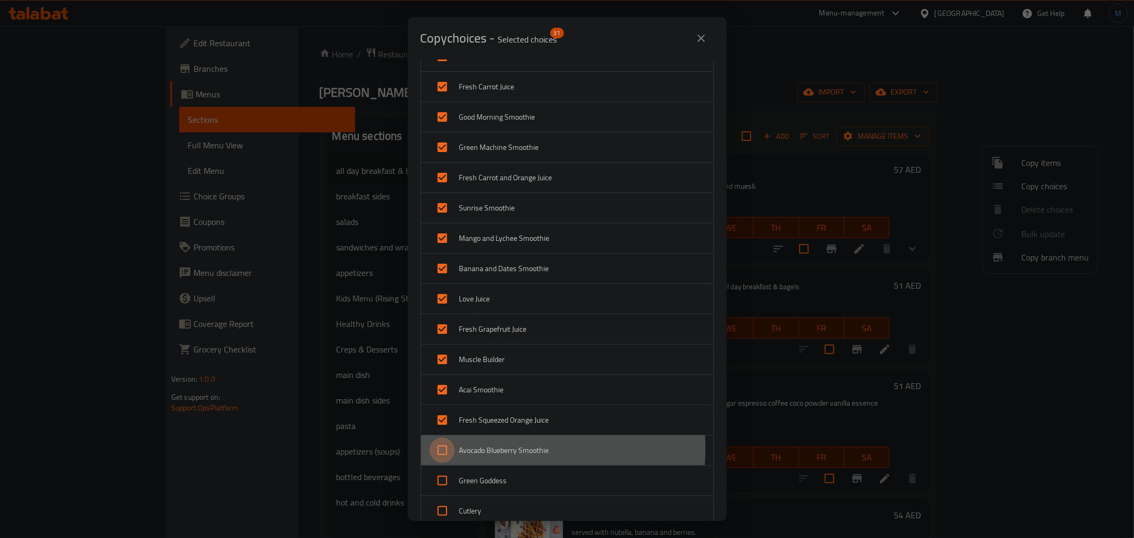
click at [442, 449] on input "checkbox" at bounding box center [443, 451] width 26 height 26
checkbox input "true"
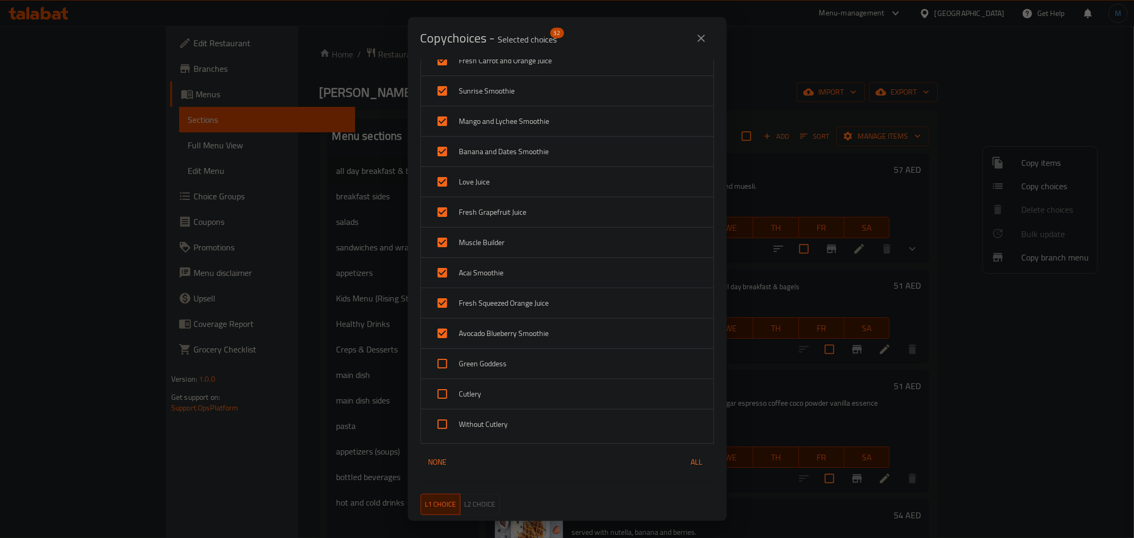
scroll to position [827, 0]
click at [447, 362] on input "checkbox" at bounding box center [443, 363] width 26 height 26
checkbox input "true"
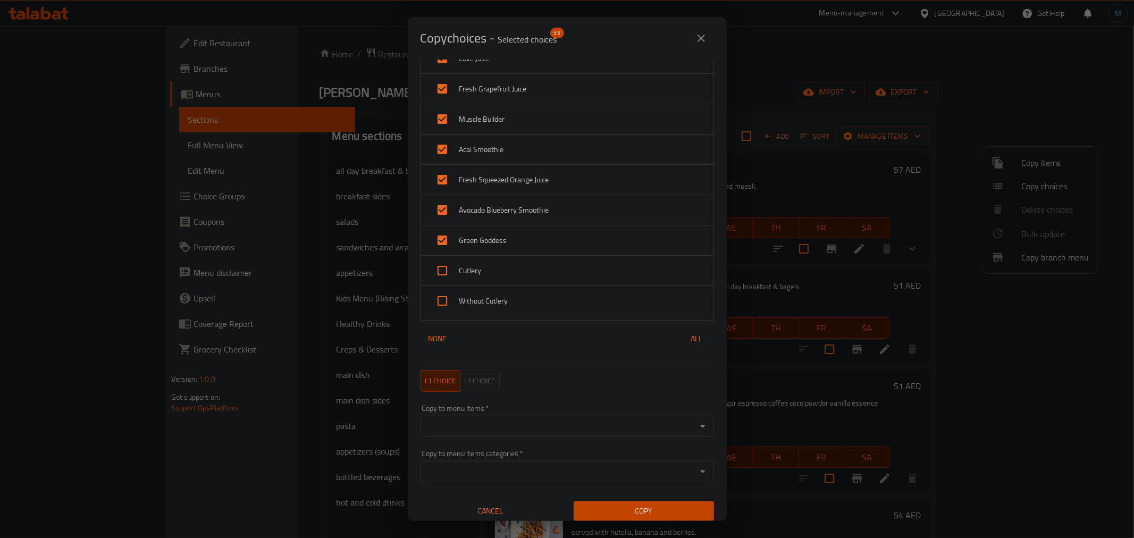
scroll to position [957, 0]
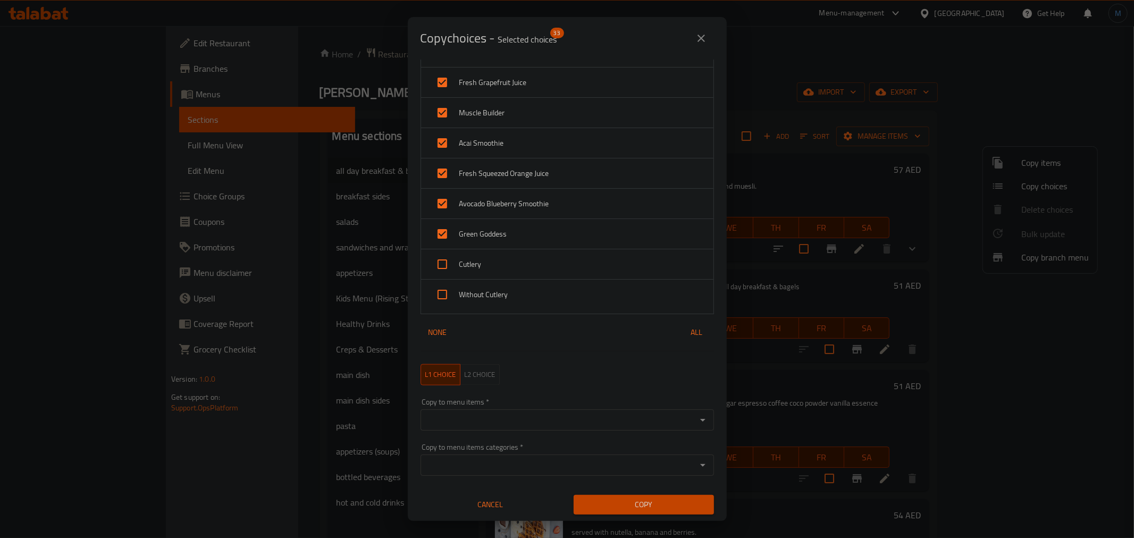
click at [493, 419] on input "Copy to menu items   *" at bounding box center [559, 420] width 270 height 15
paste input "Bagel ABC"
type input "Bagel ABC"
click at [558, 455] on li "bagel abc" at bounding box center [562, 453] width 284 height 32
click at [671, 495] on button "Copy" at bounding box center [644, 505] width 140 height 20
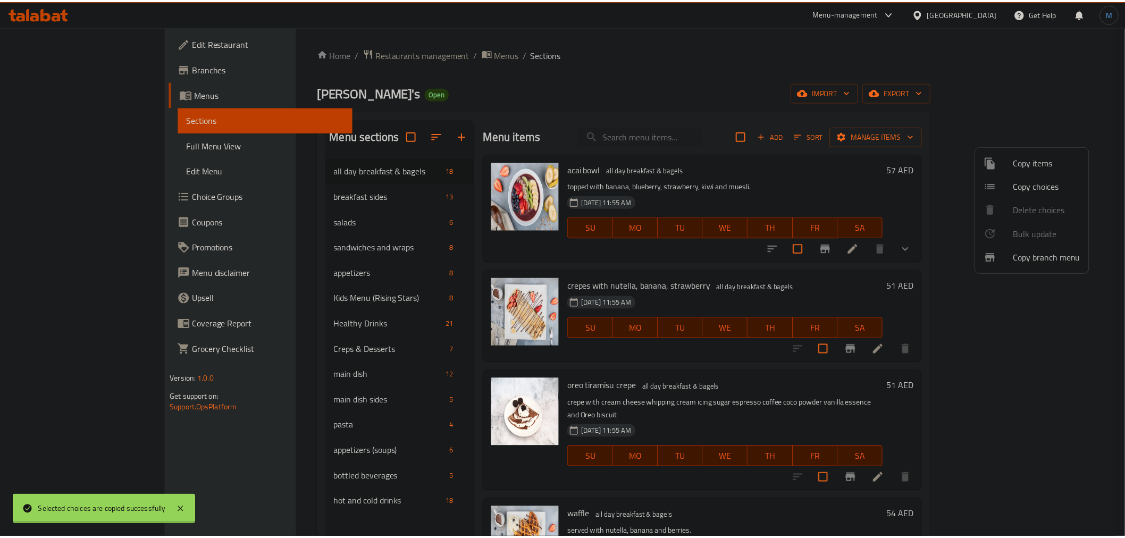
scroll to position [2, 0]
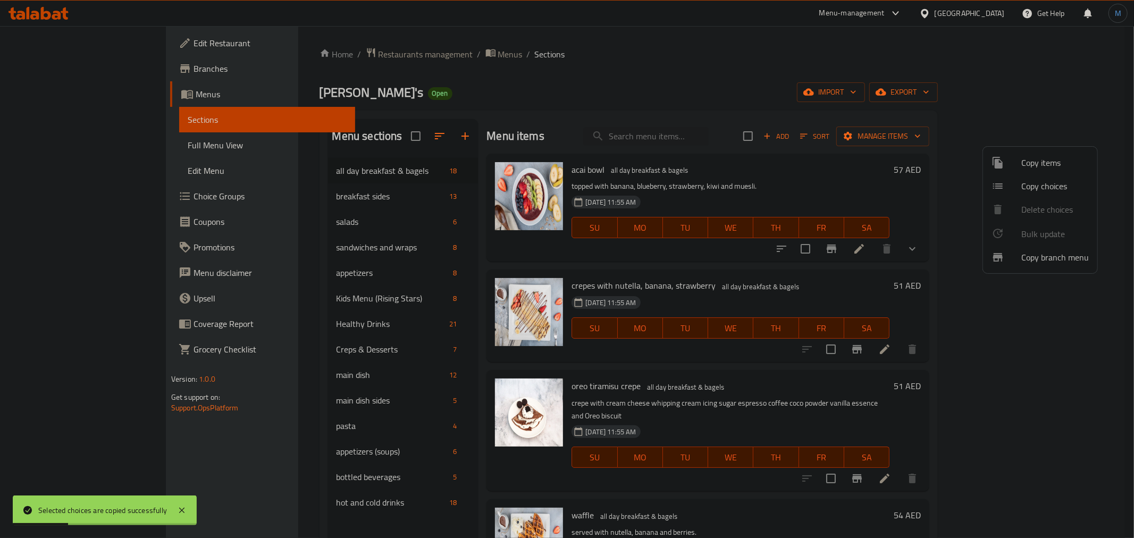
click at [783, 348] on div at bounding box center [567, 269] width 1134 height 538
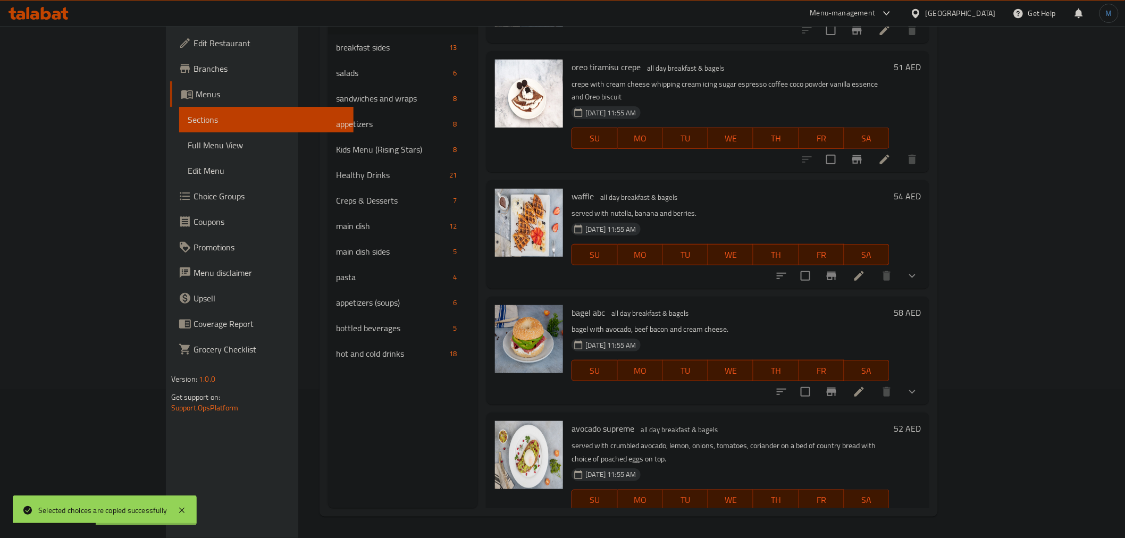
scroll to position [177, 0]
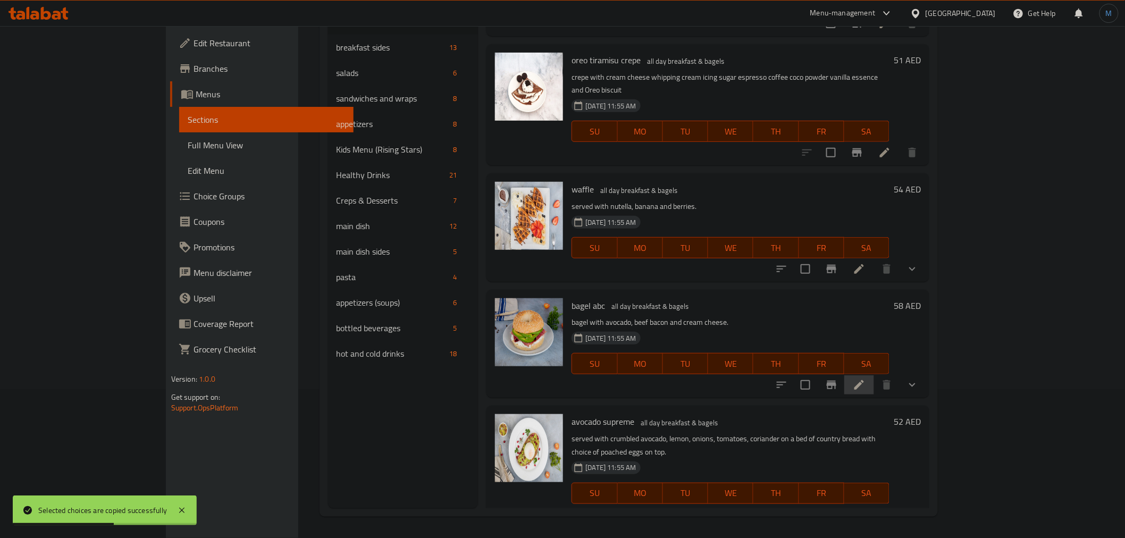
click at [874, 375] on li at bounding box center [859, 384] width 30 height 19
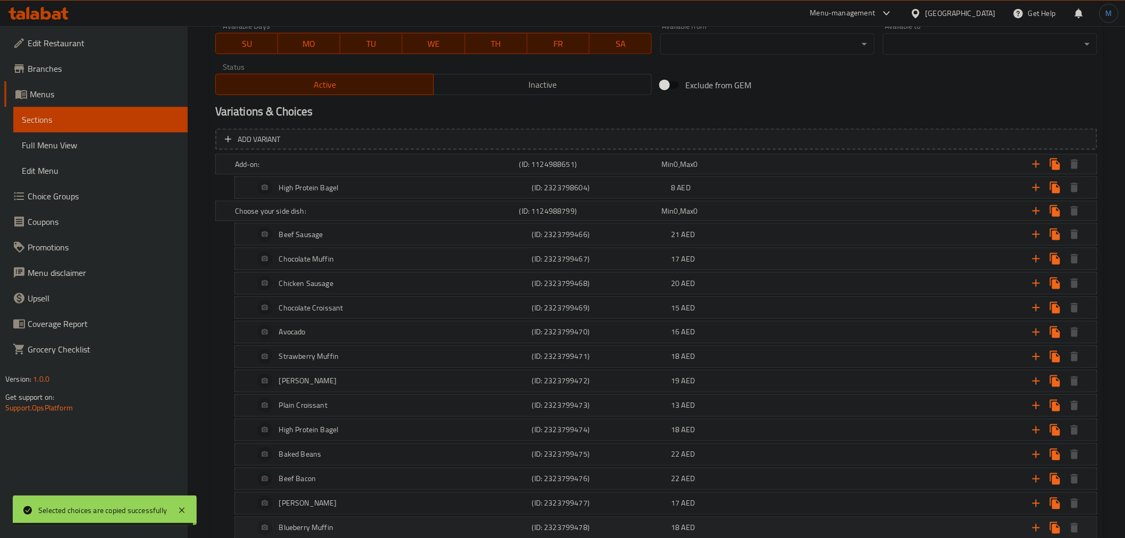
scroll to position [446, 0]
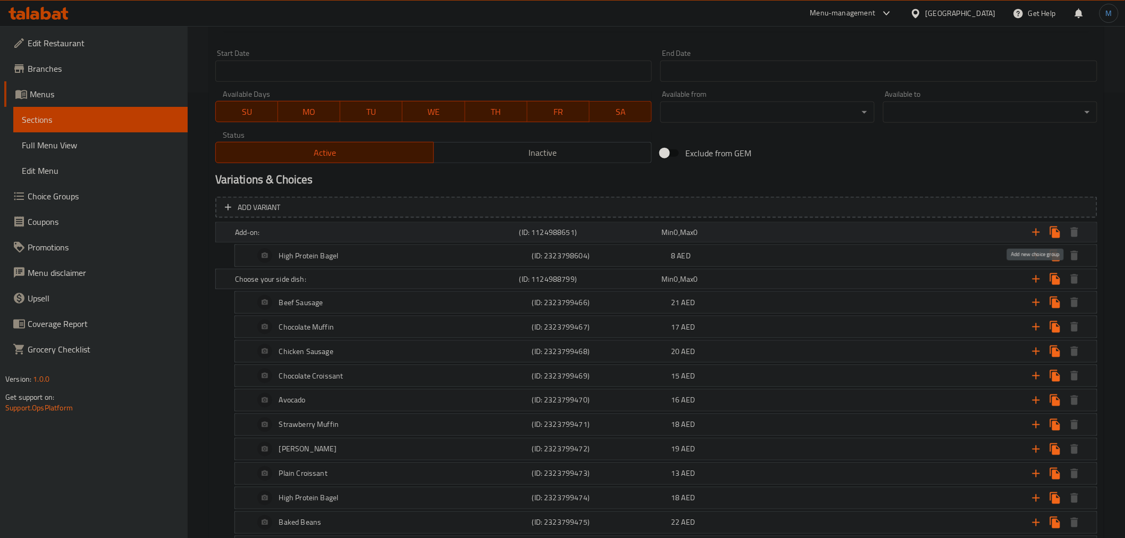
click at [1034, 230] on icon "Expand" at bounding box center [1036, 232] width 13 height 13
click at [389, 278] on h5 "Category" at bounding box center [375, 279] width 280 height 11
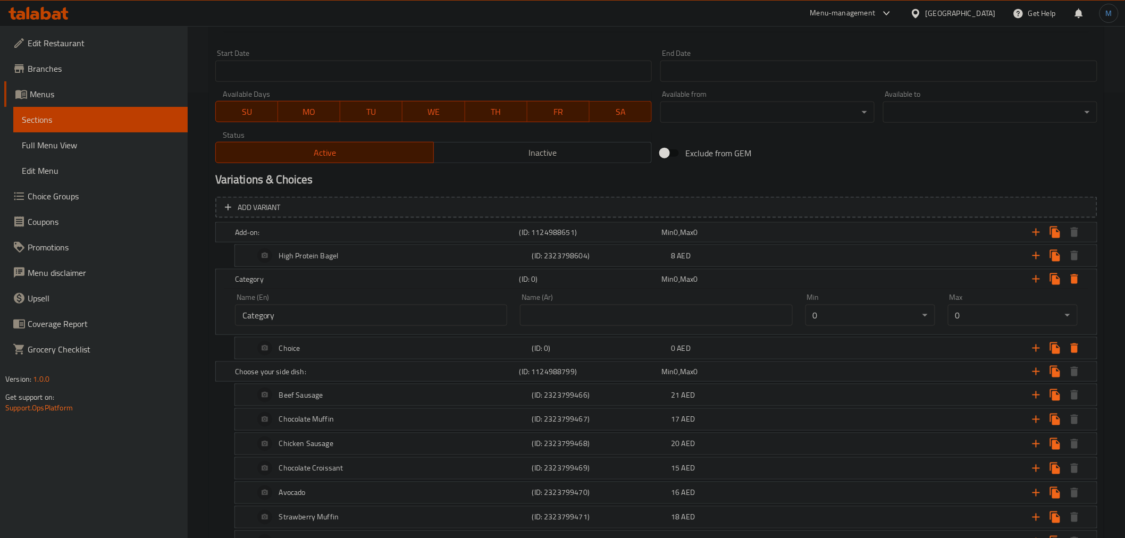
click at [392, 325] on div "Name (En) Category Name (En)" at bounding box center [371, 309] width 285 height 45
click at [394, 325] on div "Name (En) Category Name (En)" at bounding box center [371, 309] width 285 height 45
click at [396, 322] on input "Category" at bounding box center [371, 315] width 272 height 21
paste input "[PERSON_NAME] from:"
type input "Choose From:"
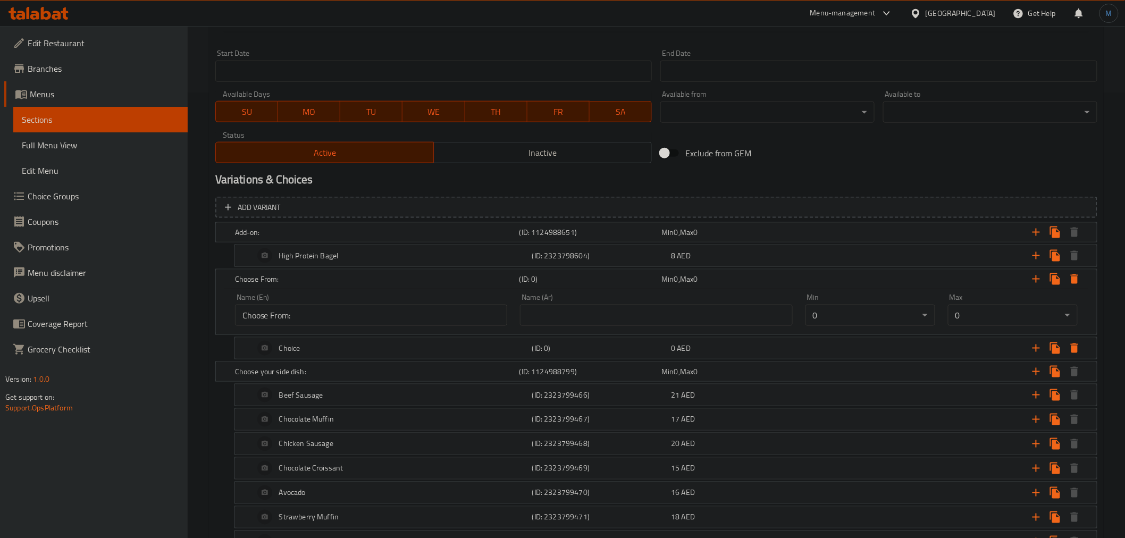
click at [696, 306] on input "text" at bounding box center [656, 315] width 272 height 21
paste input "اختر من:"
type input "اختر من:"
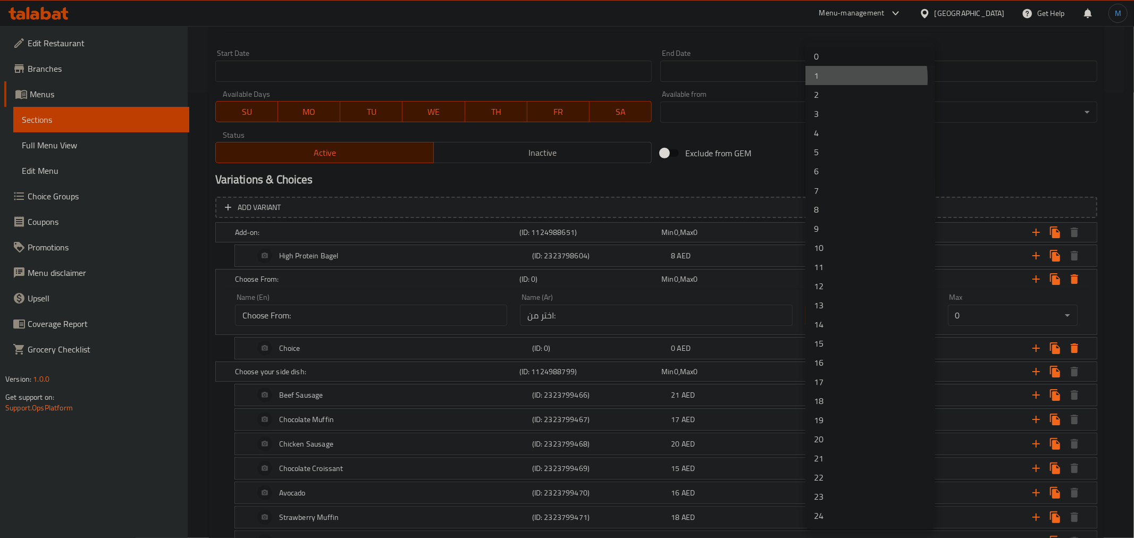
click at [839, 78] on li "1" at bounding box center [870, 75] width 130 height 19
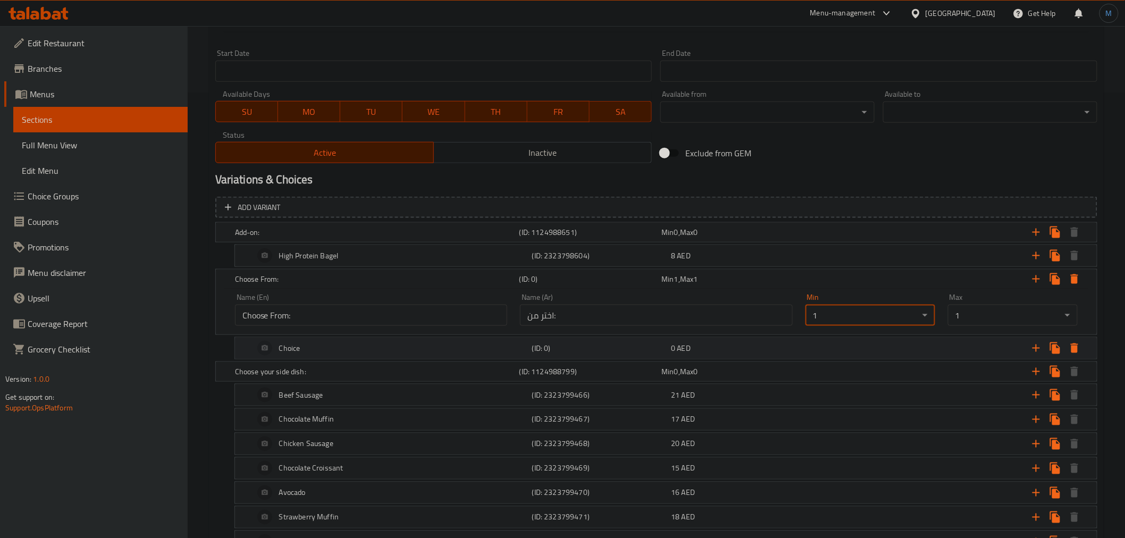
click at [318, 343] on div "Choice" at bounding box center [391, 348] width 278 height 26
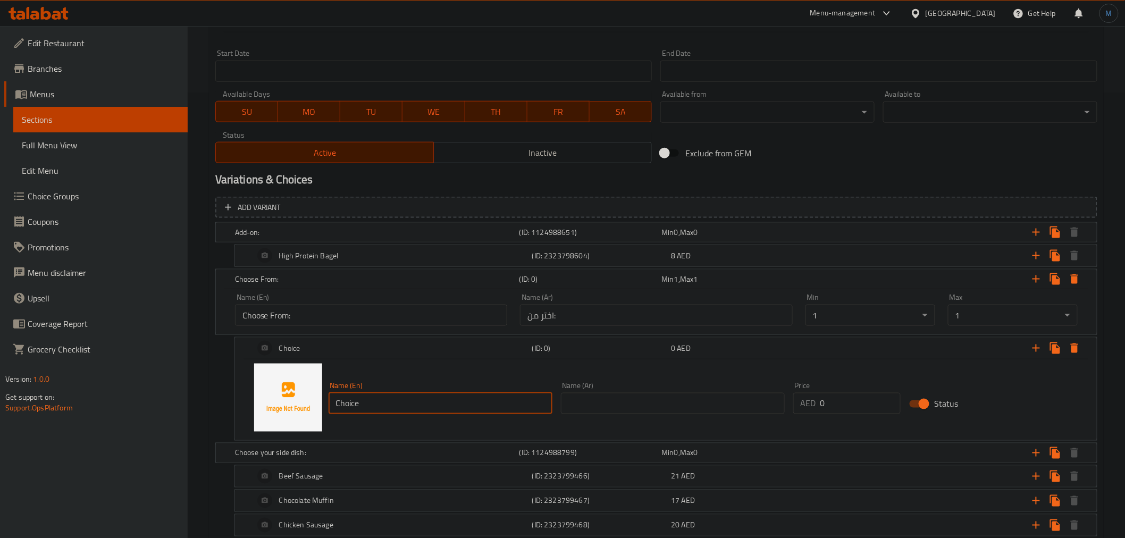
click at [424, 402] on input "Choice" at bounding box center [441, 403] width 224 height 21
paste input "Muesli & Honey"
type input "Muesli & Honey"
click at [726, 410] on input "text" at bounding box center [673, 403] width 224 height 21
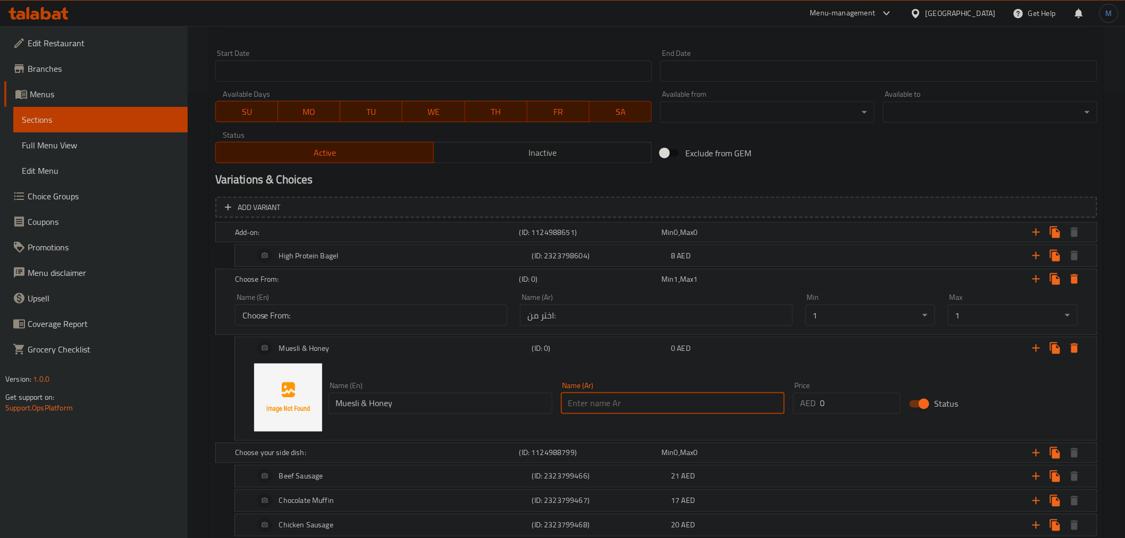
paste input "الموسلي والعسل"
type input "الموسلي والعسل"
click at [351, 408] on input "Muesli & Honey" at bounding box center [441, 403] width 224 height 21
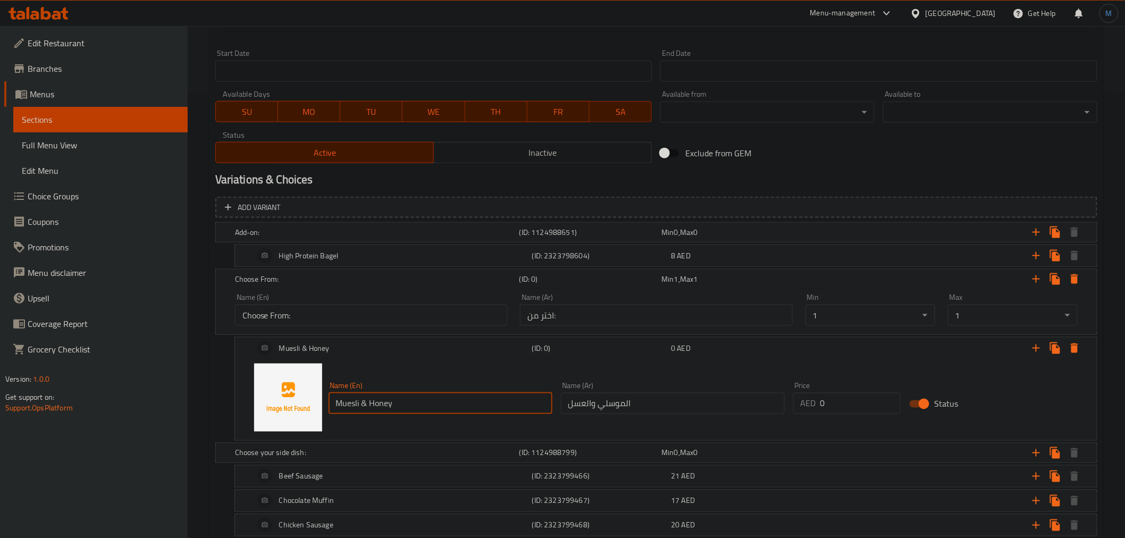
click at [351, 408] on input "Muesli & Honey" at bounding box center [441, 403] width 224 height 21
click at [1035, 352] on icon "Expand" at bounding box center [1036, 348] width 13 height 13
click at [891, 355] on div "Expand" at bounding box center [947, 348] width 278 height 23
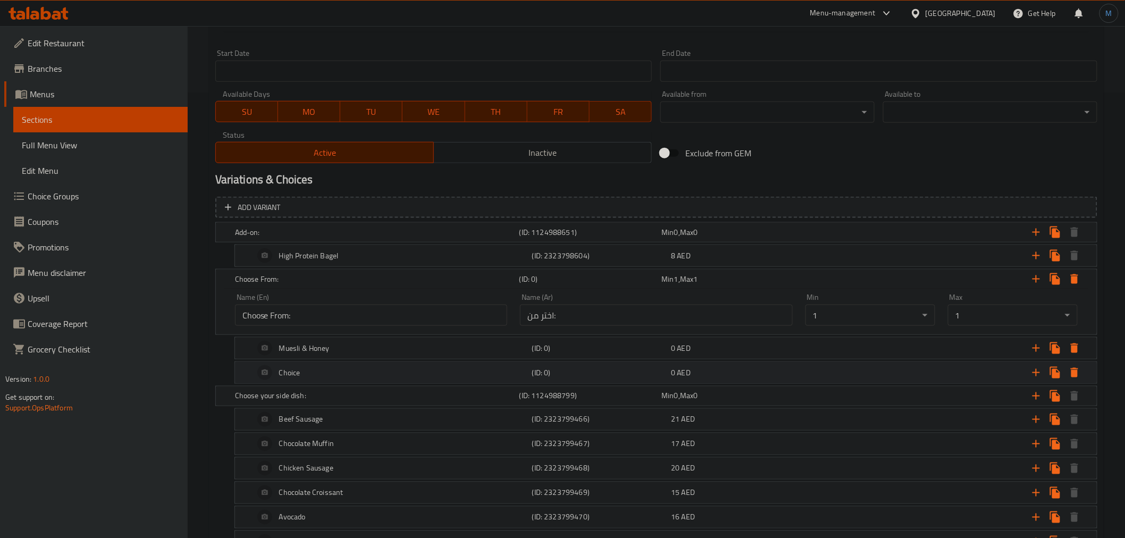
click at [373, 371] on div "Choice" at bounding box center [391, 373] width 278 height 26
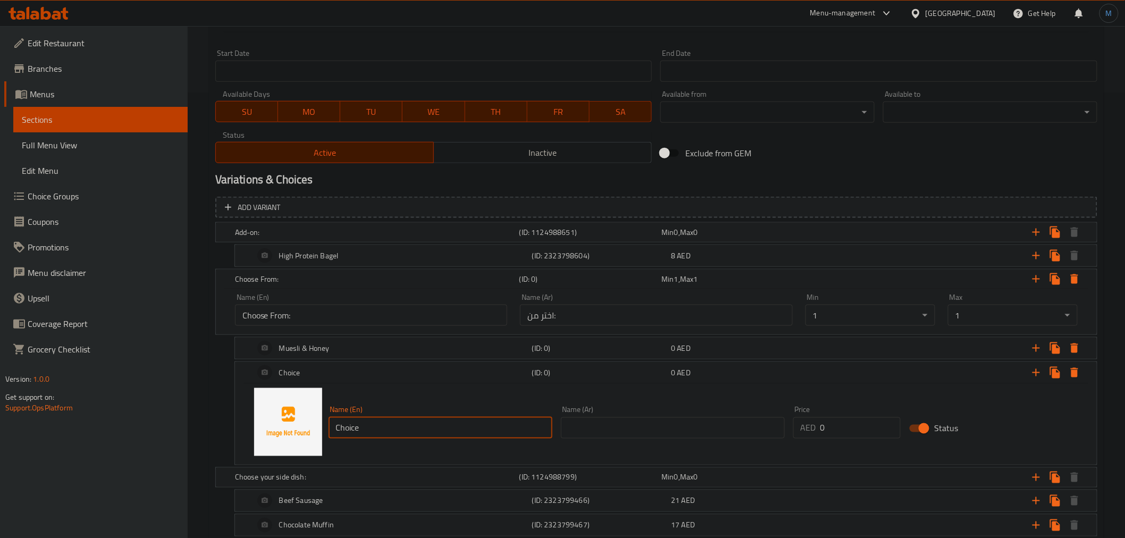
click at [372, 431] on input "Choice" at bounding box center [441, 427] width 224 height 21
paste input "Berries & Banana"
type input "Berries & Banana"
click at [694, 419] on input "text" at bounding box center [673, 427] width 224 height 21
paste input "التوت والموز"
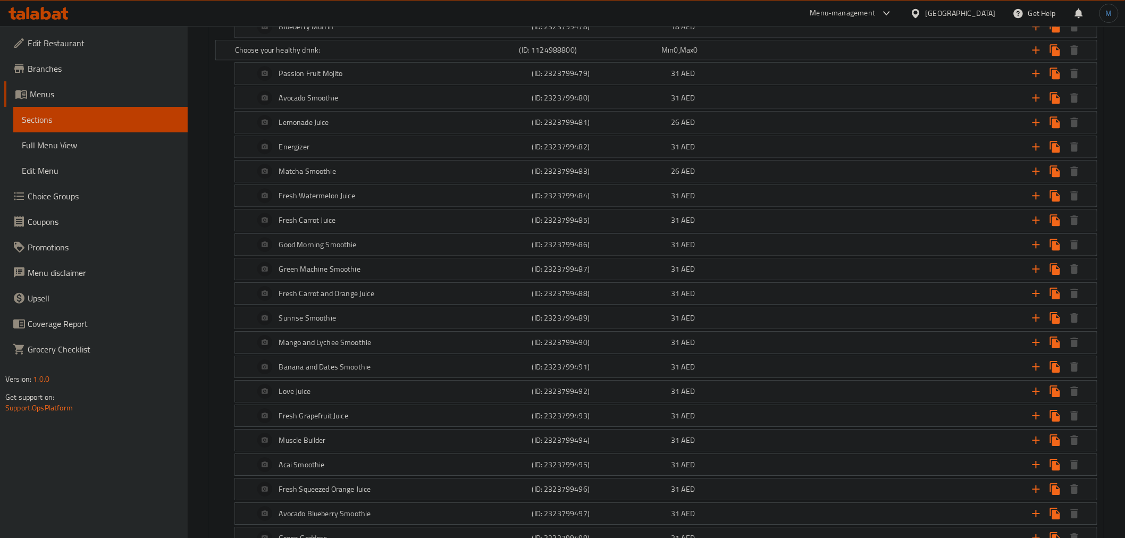
scroll to position [1294, 0]
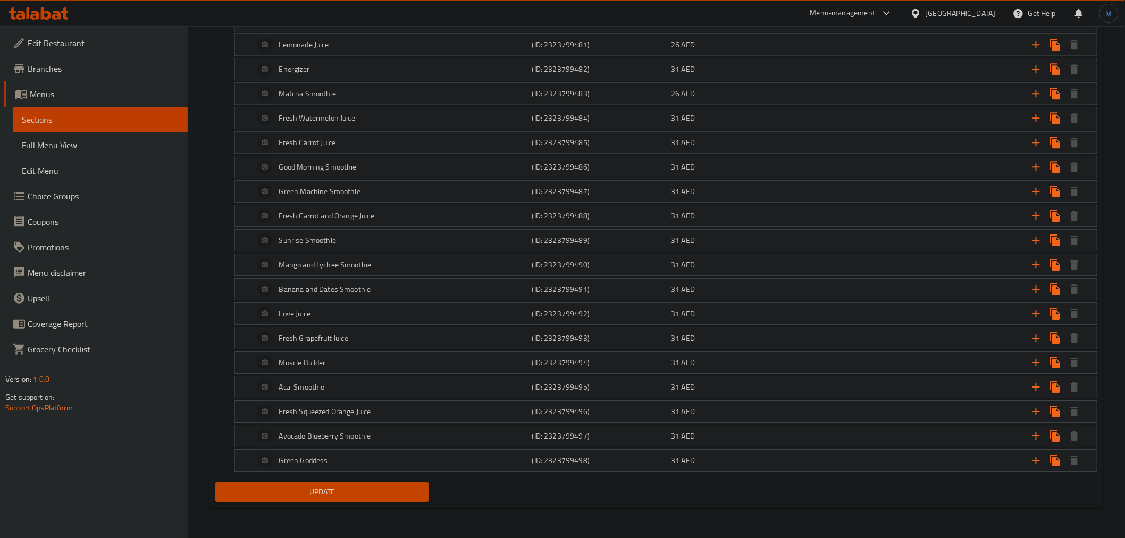
type input "التوت والموز"
click at [400, 498] on span "Update" at bounding box center [322, 491] width 197 height 13
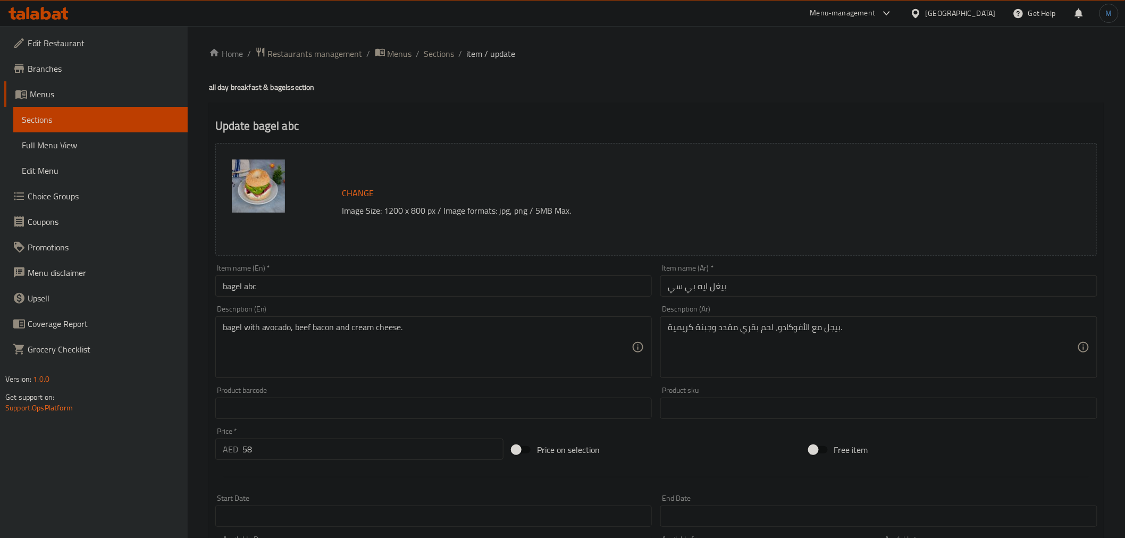
scroll to position [0, 0]
click at [447, 56] on span "Sections" at bounding box center [439, 54] width 30 height 13
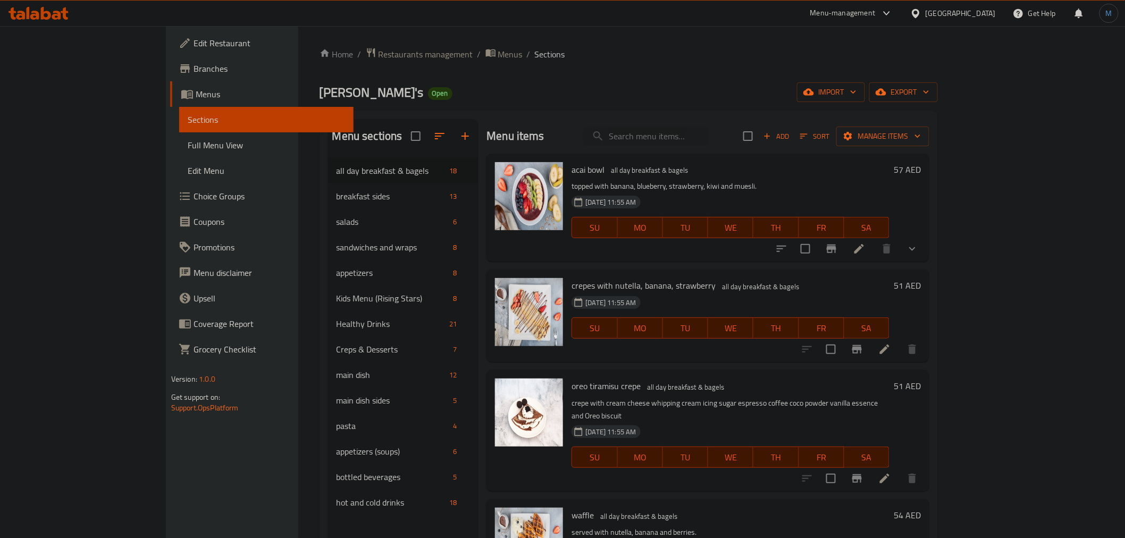
click at [695, 364] on div "Menu items Add Sort Manage items acai bowl all day breakfast & bagels topped wi…" at bounding box center [703, 388] width 451 height 538
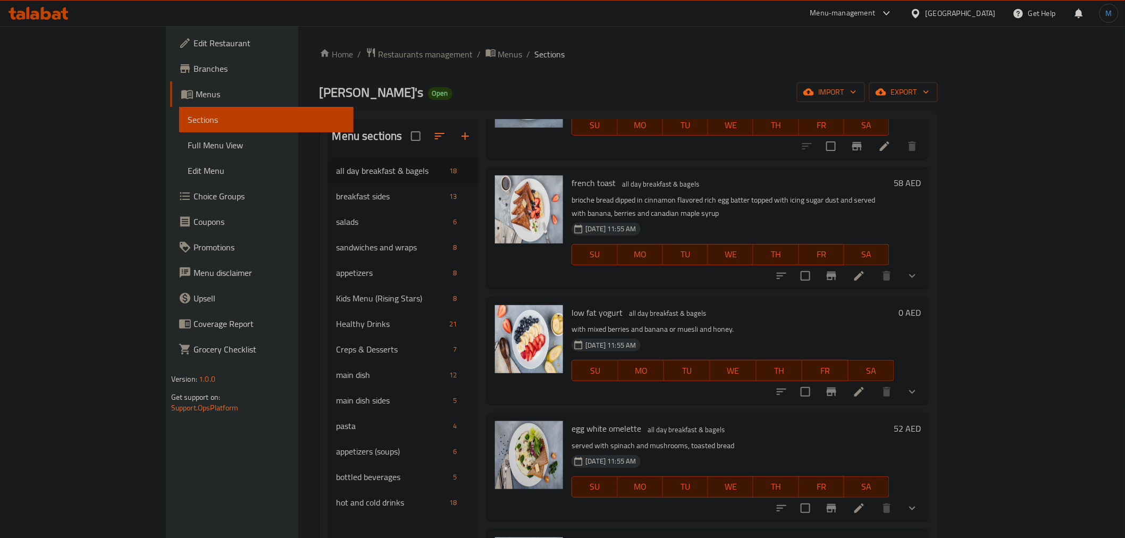
scroll to position [812, 0]
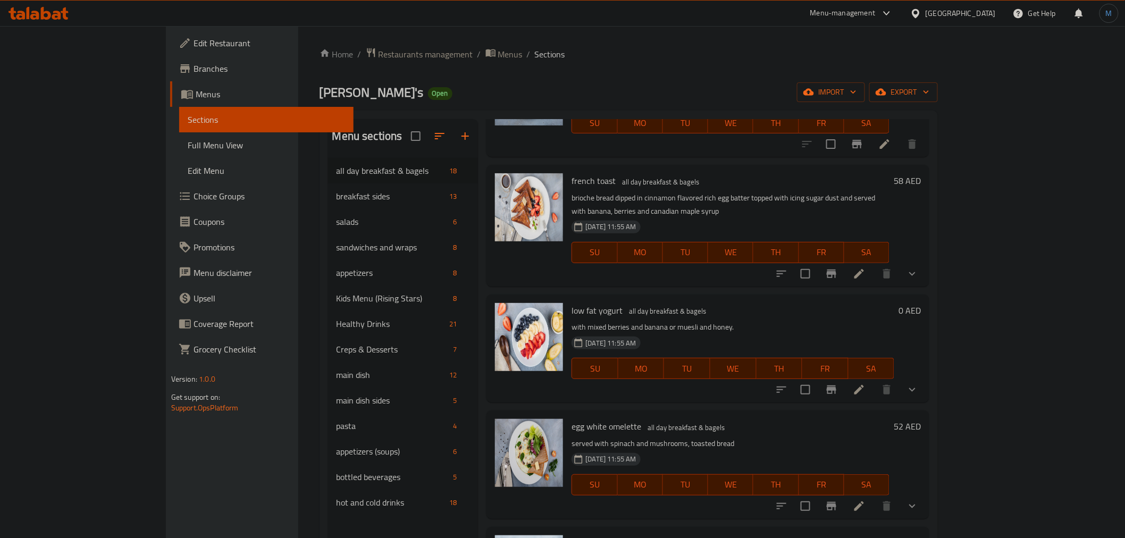
click at [919, 383] on icon "show more" at bounding box center [912, 389] width 13 height 13
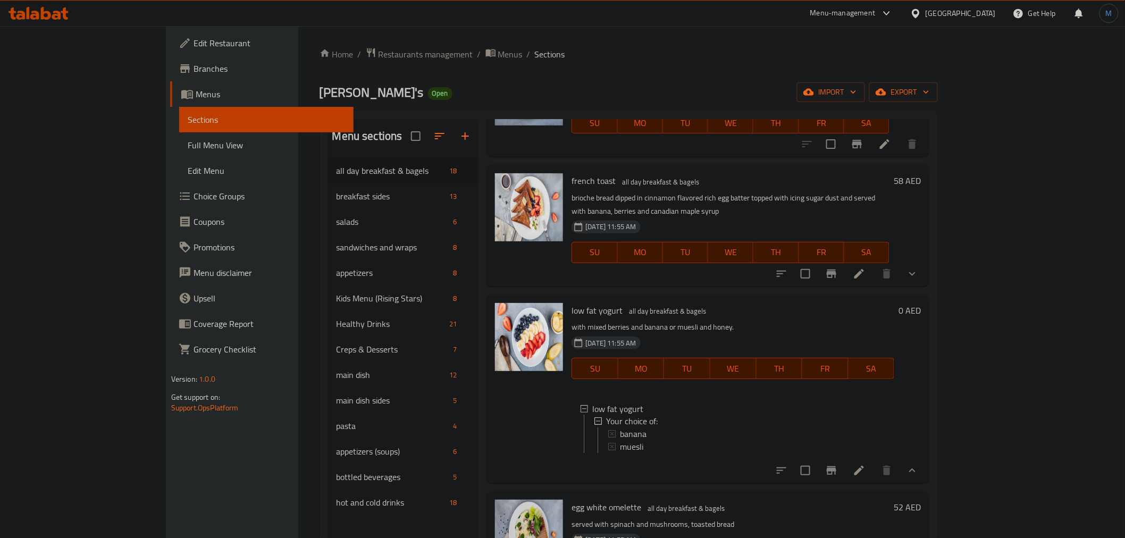
click at [894, 321] on p "with mixed berries and banana or muesli and honey." at bounding box center [733, 327] width 323 height 13
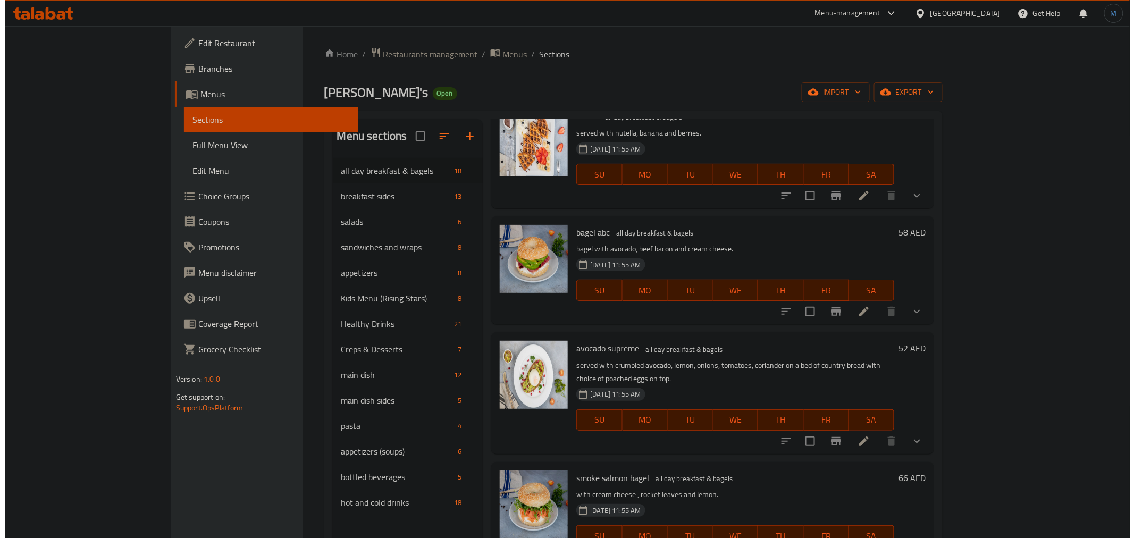
scroll to position [0, 0]
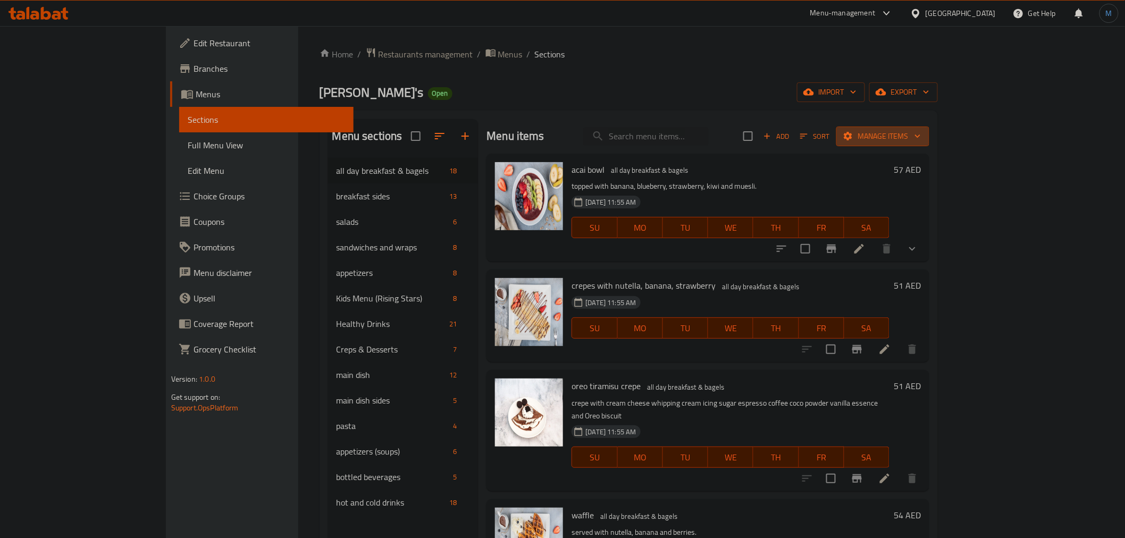
click at [921, 132] on span "Manage items" at bounding box center [883, 136] width 76 height 13
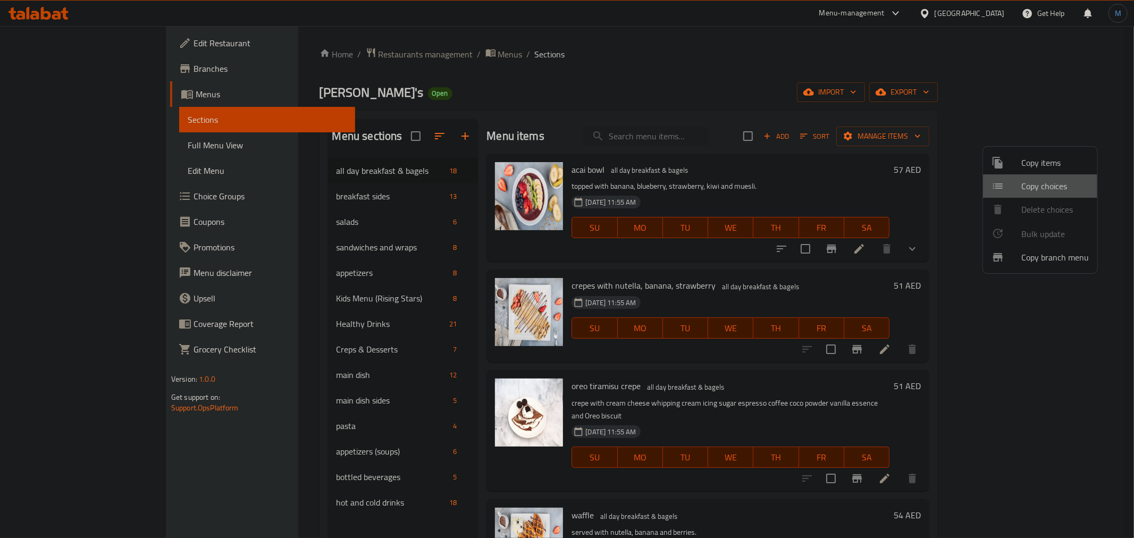
click at [1046, 192] on span "Copy choices" at bounding box center [1055, 186] width 68 height 13
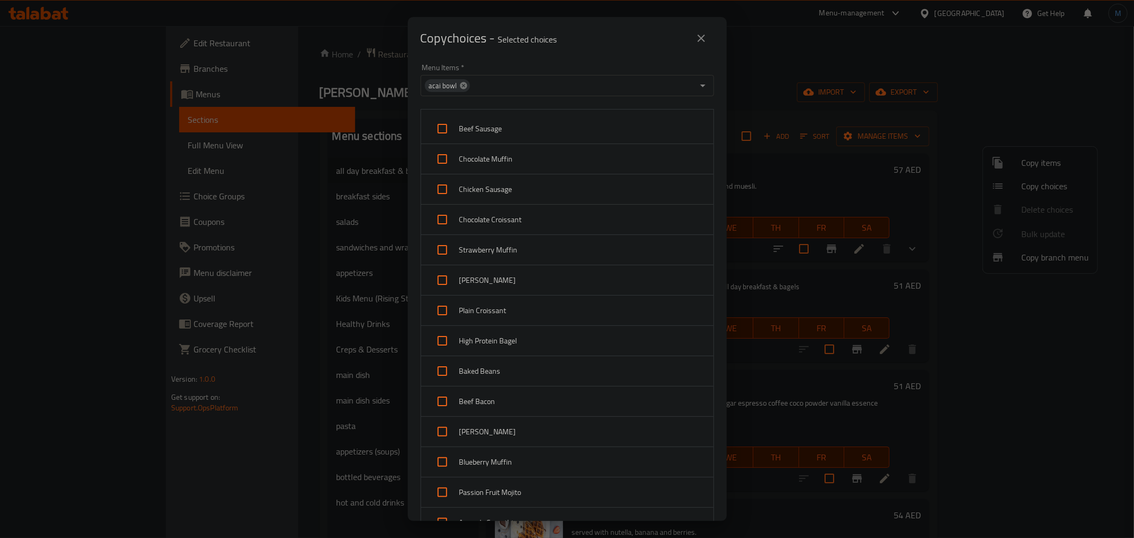
click at [464, 85] on icon at bounding box center [463, 85] width 7 height 7
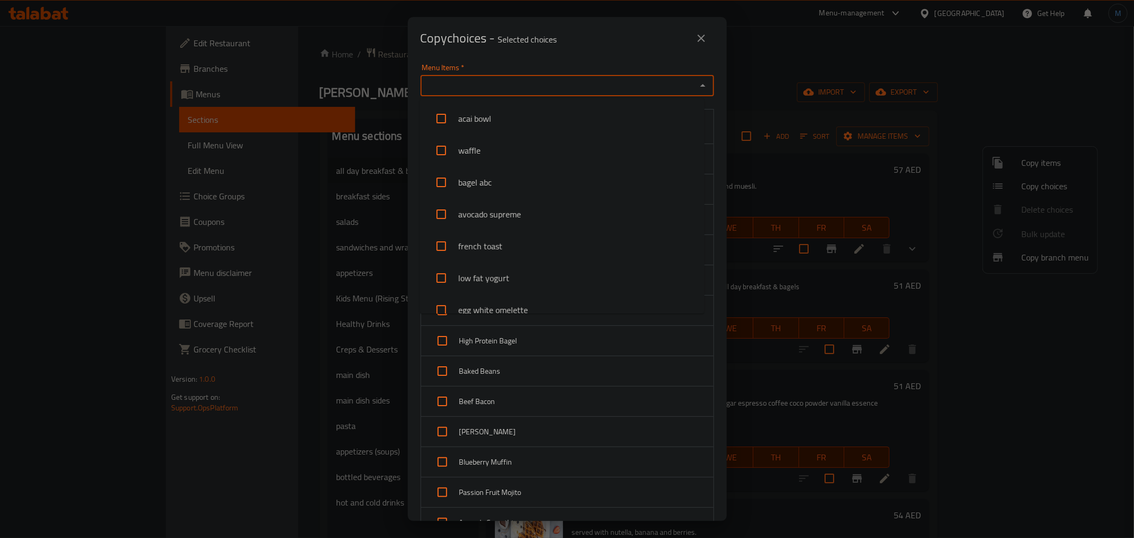
click at [464, 85] on input "Menu Items   *" at bounding box center [559, 85] width 270 height 15
paste input "Bagel ABC"
type input "Bagel ABC"
click at [477, 113] on li "bagel abc" at bounding box center [562, 119] width 284 height 32
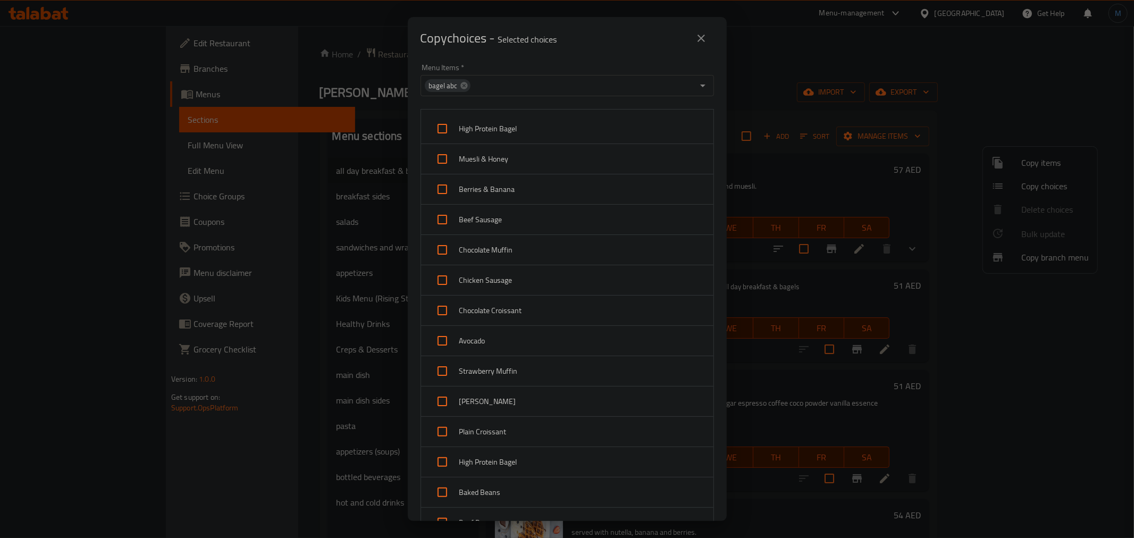
click at [442, 213] on input "checkbox" at bounding box center [443, 220] width 26 height 26
checkbox input "true"
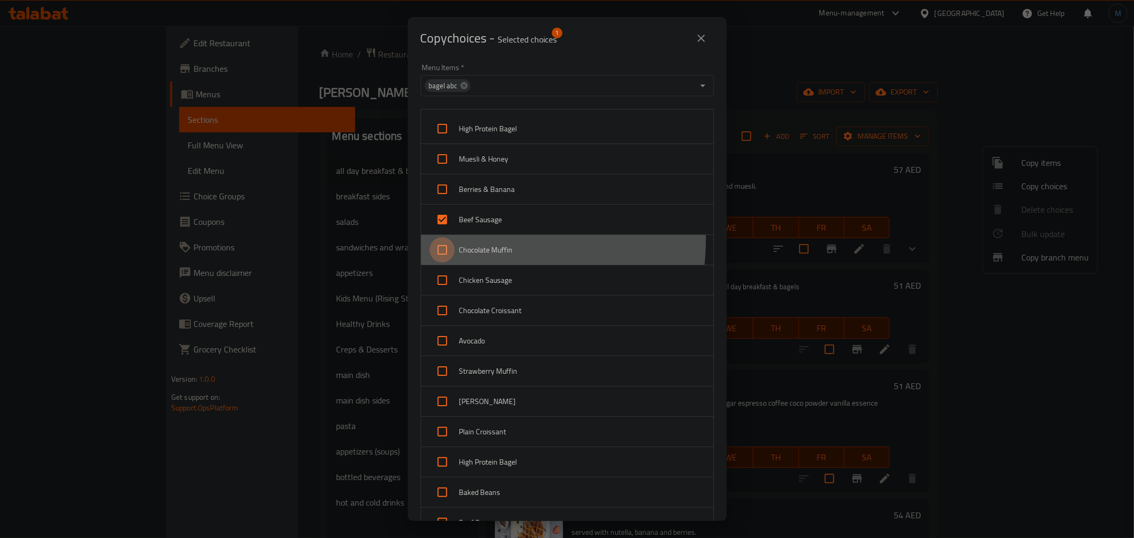
drag, startPoint x: 443, startPoint y: 238, endPoint x: 445, endPoint y: 258, distance: 20.8
click at [443, 238] on input "checkbox" at bounding box center [443, 250] width 26 height 26
drag, startPoint x: 445, startPoint y: 262, endPoint x: 446, endPoint y: 273, distance: 11.2
click at [446, 264] on div "Chocolate Muffin" at bounding box center [567, 250] width 292 height 30
checkbox input "false"
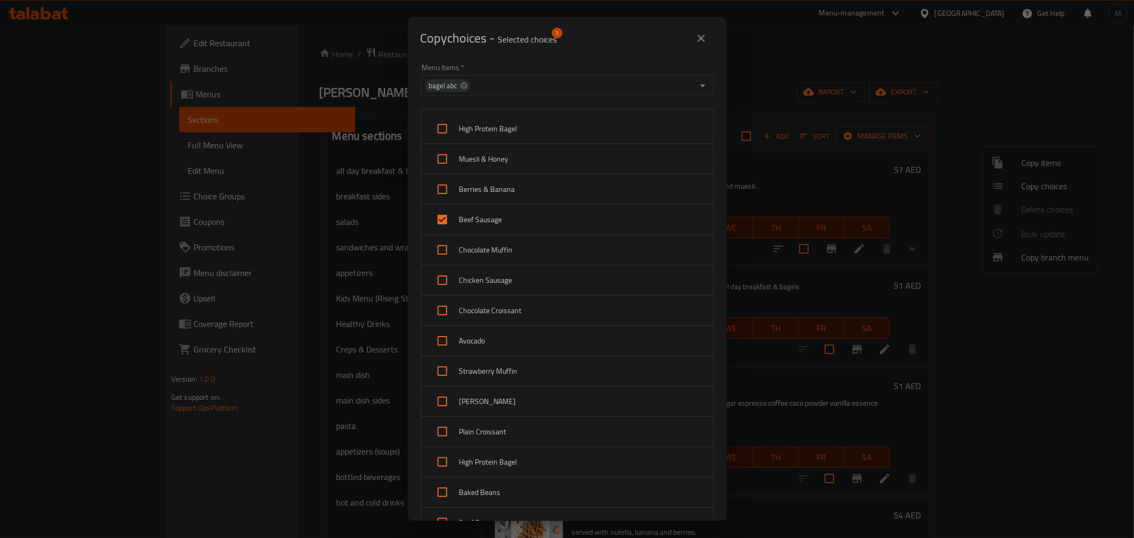
click at [441, 295] on div "Chicken Sausage" at bounding box center [567, 280] width 292 height 30
checkbox input "true"
drag, startPoint x: 443, startPoint y: 261, endPoint x: 444, endPoint y: 275, distance: 14.4
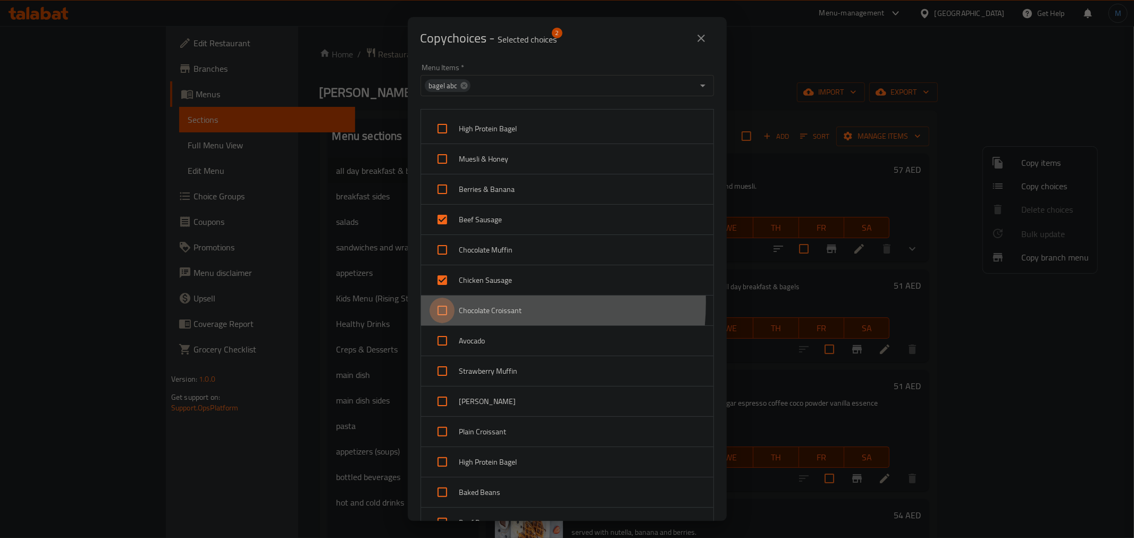
drag, startPoint x: 444, startPoint y: 302, endPoint x: 441, endPoint y: 331, distance: 29.4
click at [444, 304] on input "checkbox" at bounding box center [443, 311] width 26 height 26
checkbox input "true"
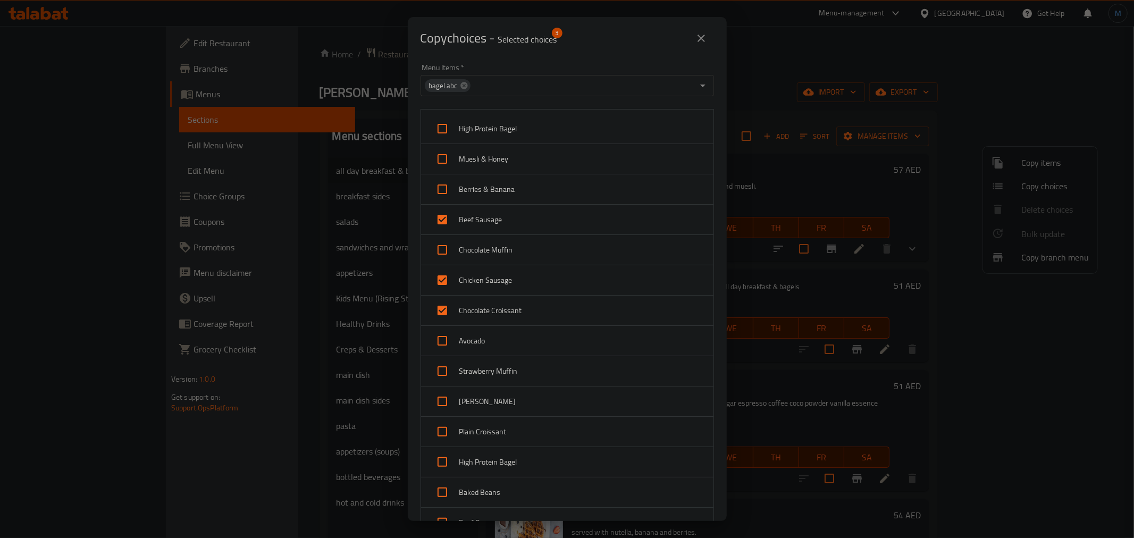
click at [440, 342] on input "checkbox" at bounding box center [443, 341] width 26 height 26
checkbox input "true"
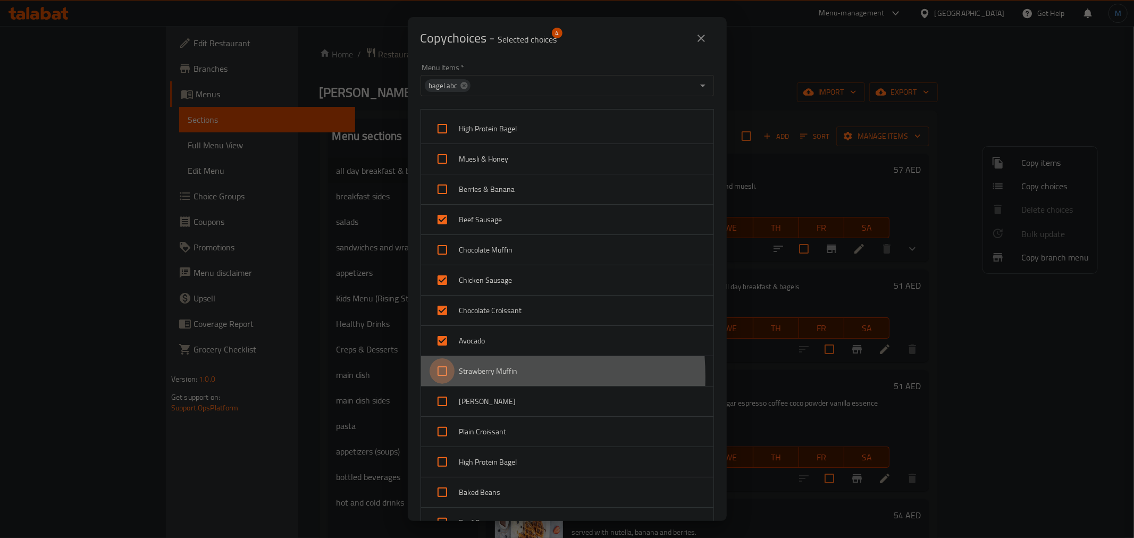
click at [433, 377] on input "checkbox" at bounding box center [443, 371] width 26 height 26
checkbox input "true"
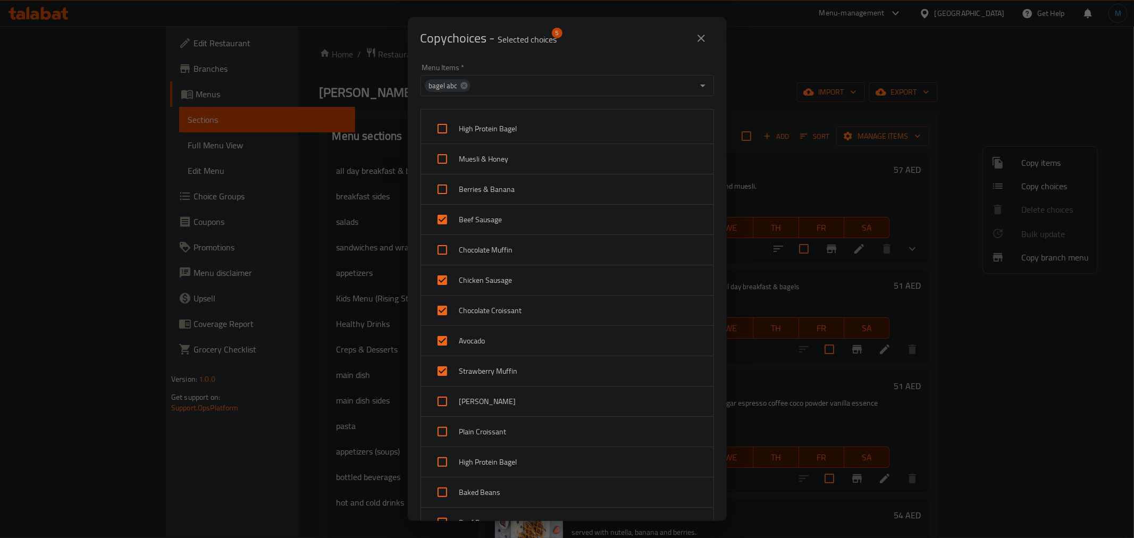
click at [443, 393] on input "checkbox" at bounding box center [443, 402] width 26 height 26
checkbox input "true"
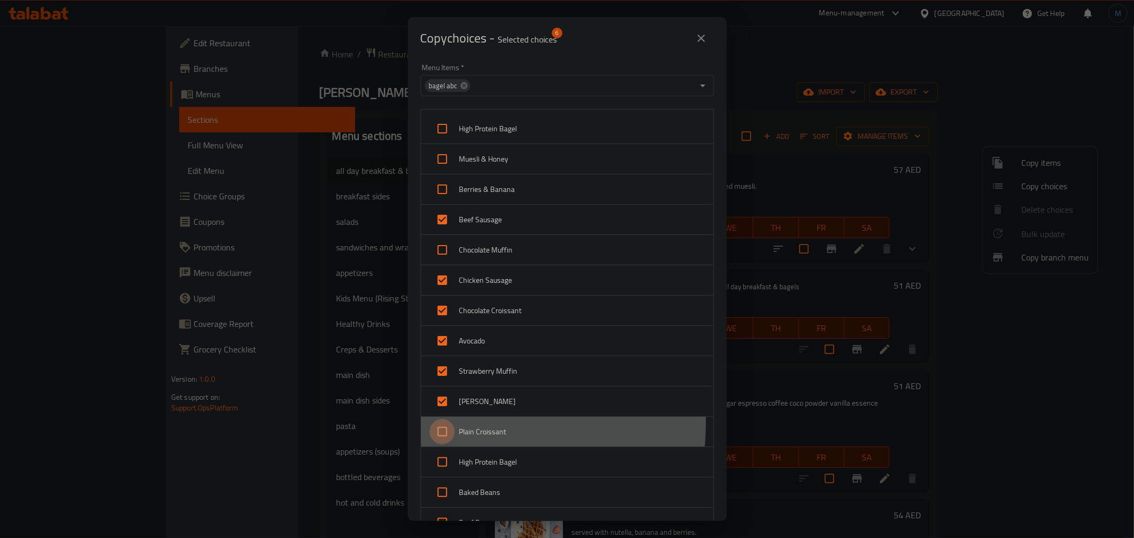
click at [438, 422] on input "checkbox" at bounding box center [443, 432] width 26 height 26
checkbox input "true"
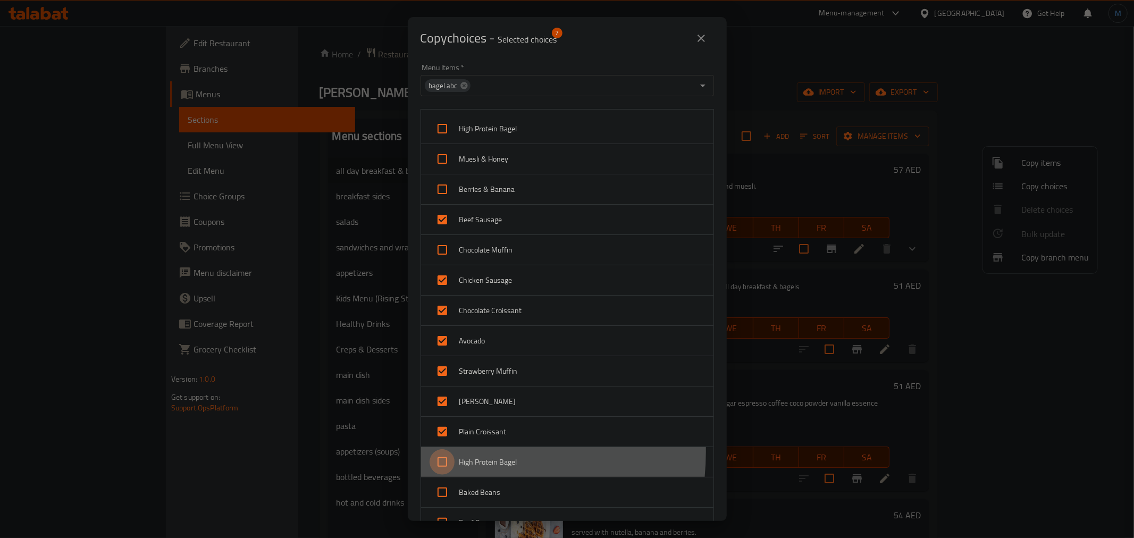
click at [439, 452] on input "checkbox" at bounding box center [443, 462] width 26 height 26
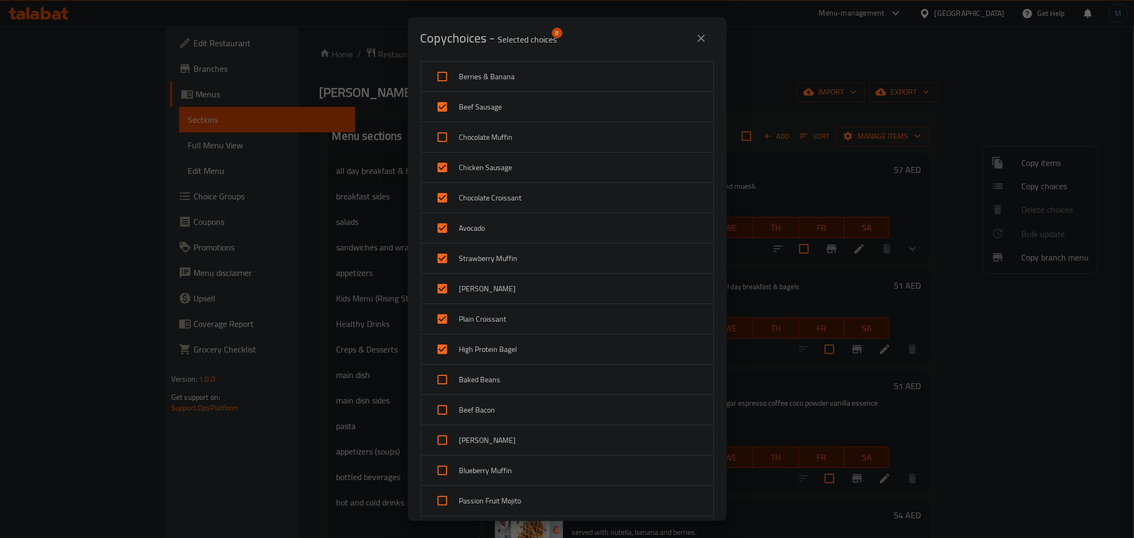
scroll to position [118, 0]
click at [449, 344] on input "checkbox" at bounding box center [443, 344] width 26 height 26
click at [439, 346] on input "checkbox" at bounding box center [443, 344] width 26 height 26
checkbox input "true"
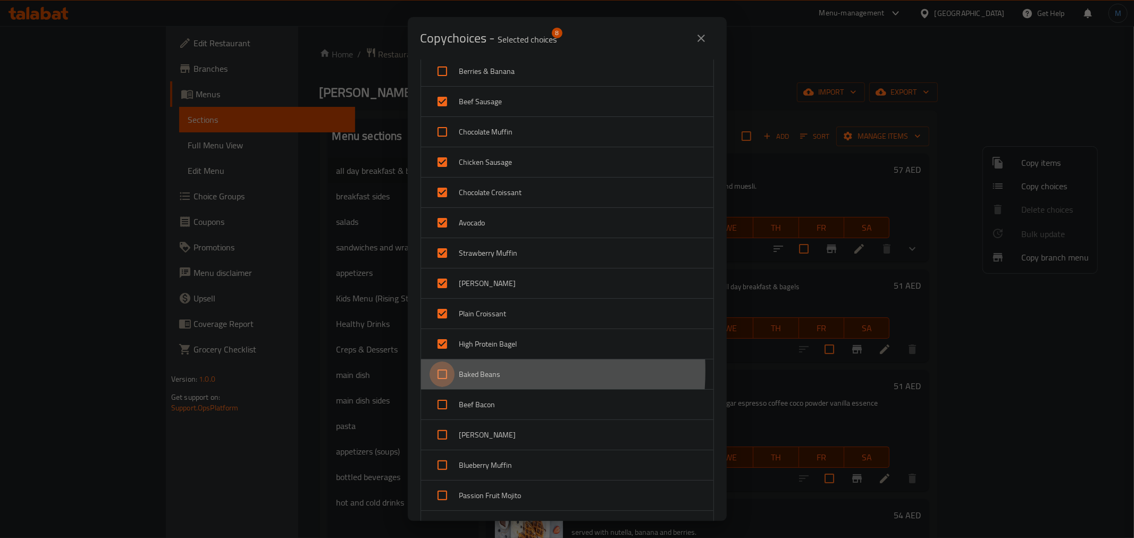
click at [444, 371] on input "checkbox" at bounding box center [443, 375] width 26 height 26
checkbox input "true"
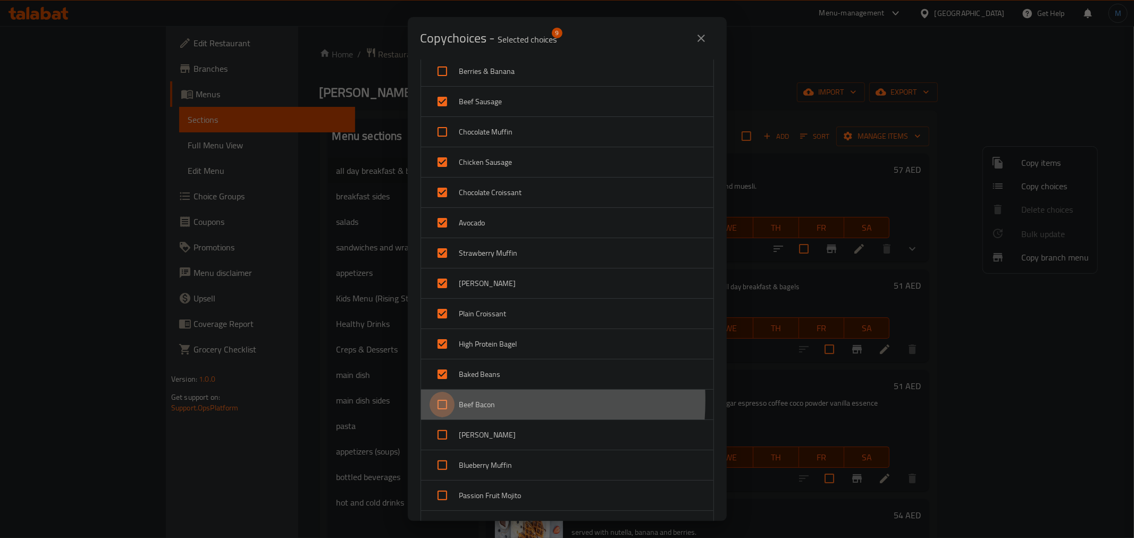
drag, startPoint x: 444, startPoint y: 401, endPoint x: 441, endPoint y: 414, distance: 13.0
click at [444, 401] on input "checkbox" at bounding box center [443, 405] width 26 height 26
checkbox input "true"
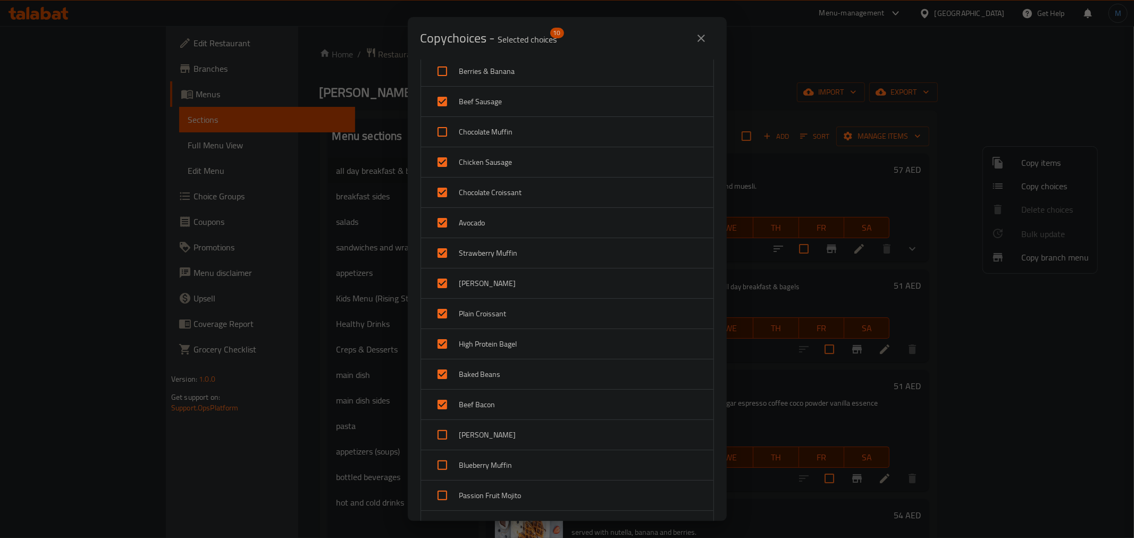
click at [436, 434] on input "checkbox" at bounding box center [443, 435] width 26 height 26
checkbox input "true"
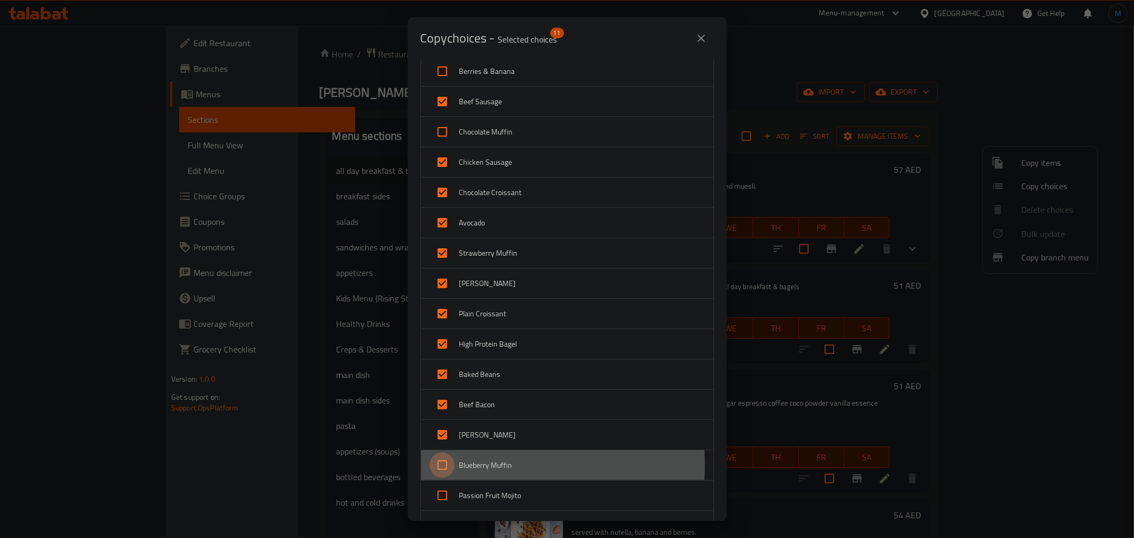
click at [442, 466] on input "checkbox" at bounding box center [443, 465] width 26 height 26
checkbox input "true"
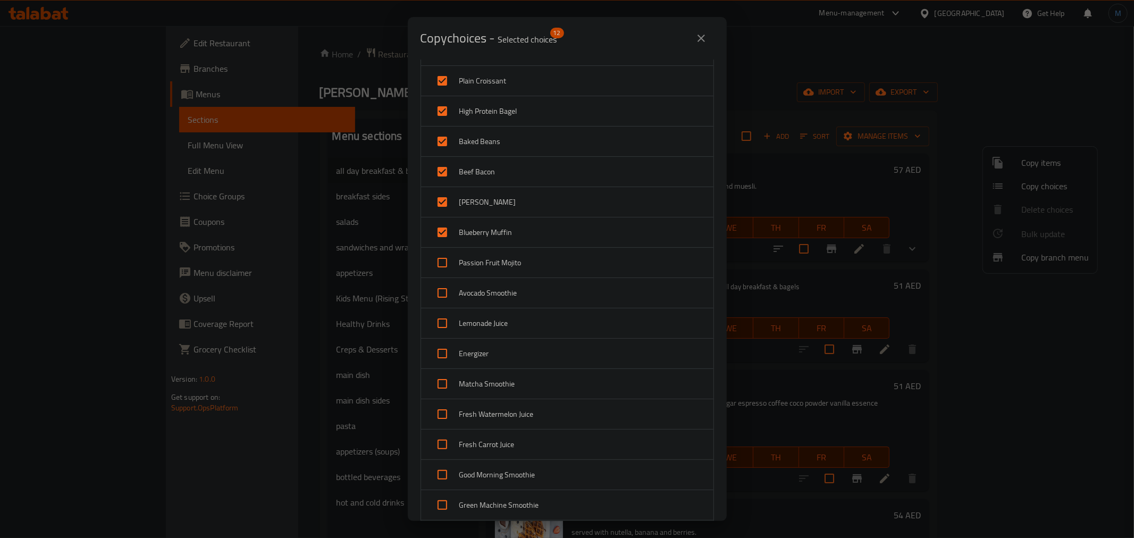
scroll to position [354, 0]
click at [445, 258] on input "checkbox" at bounding box center [443, 260] width 26 height 26
checkbox input "true"
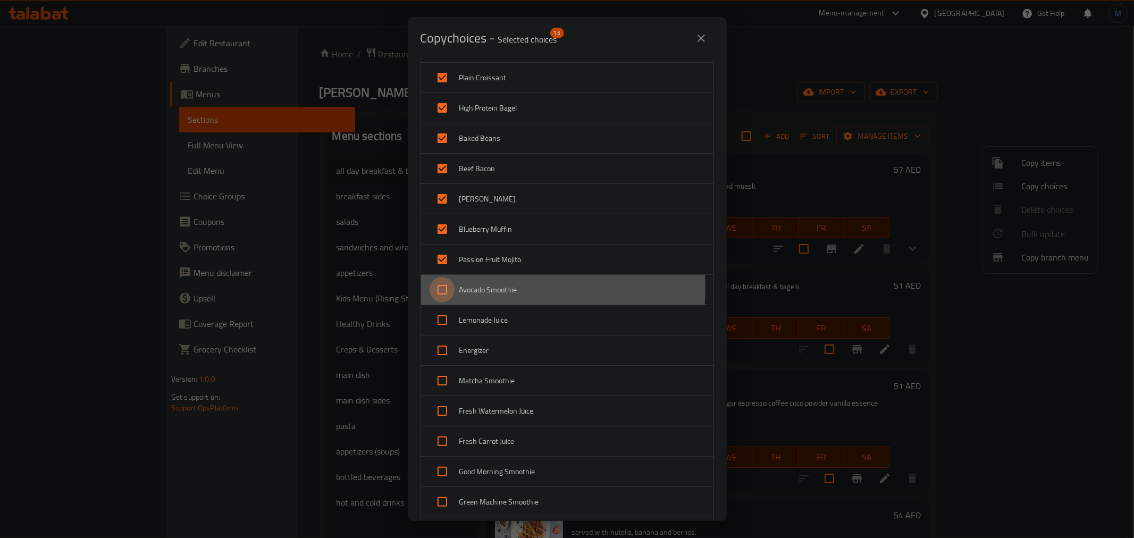
click at [446, 288] on input "checkbox" at bounding box center [443, 290] width 26 height 26
checkbox input "true"
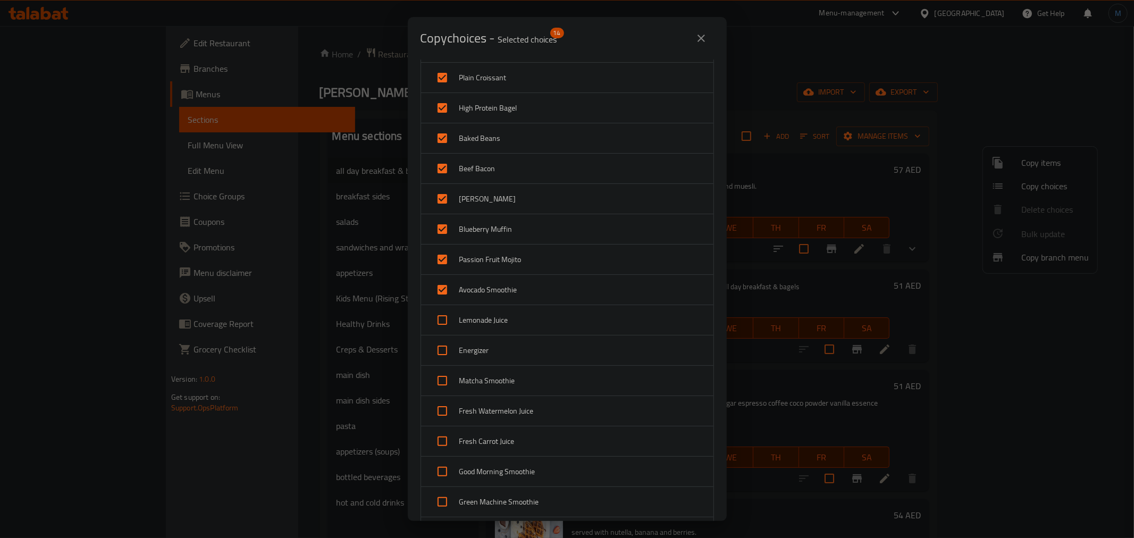
drag, startPoint x: 446, startPoint y: 314, endPoint x: 444, endPoint y: 343, distance: 29.8
click at [447, 315] on input "checkbox" at bounding box center [443, 320] width 26 height 26
checkbox input "true"
drag, startPoint x: 443, startPoint y: 355, endPoint x: 442, endPoint y: 376, distance: 21.3
click at [443, 356] on input "checkbox" at bounding box center [443, 351] width 26 height 26
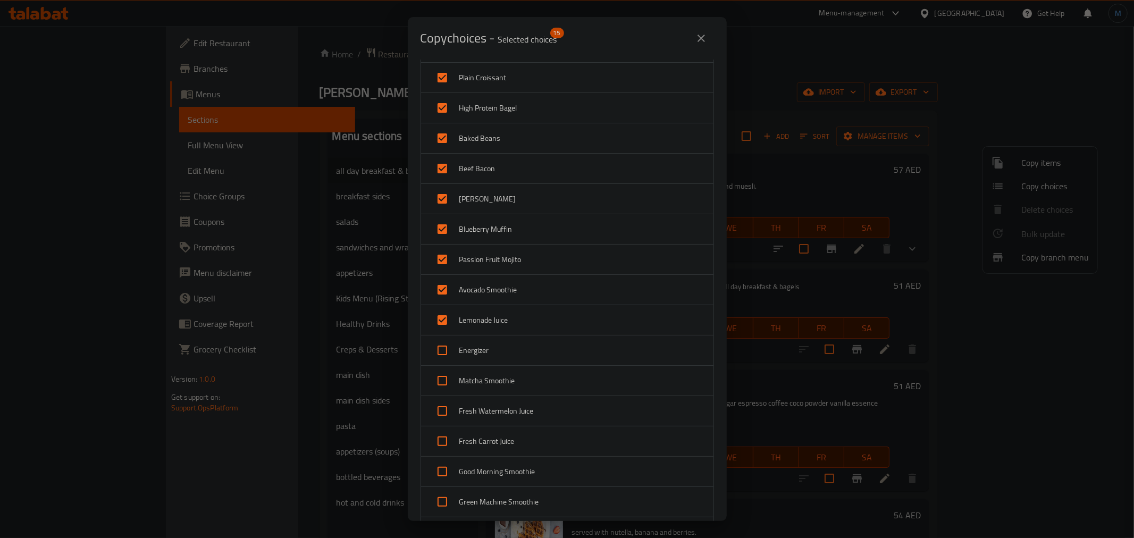
checkbox input "true"
click at [441, 390] on input "checkbox" at bounding box center [443, 381] width 26 height 26
checkbox input "true"
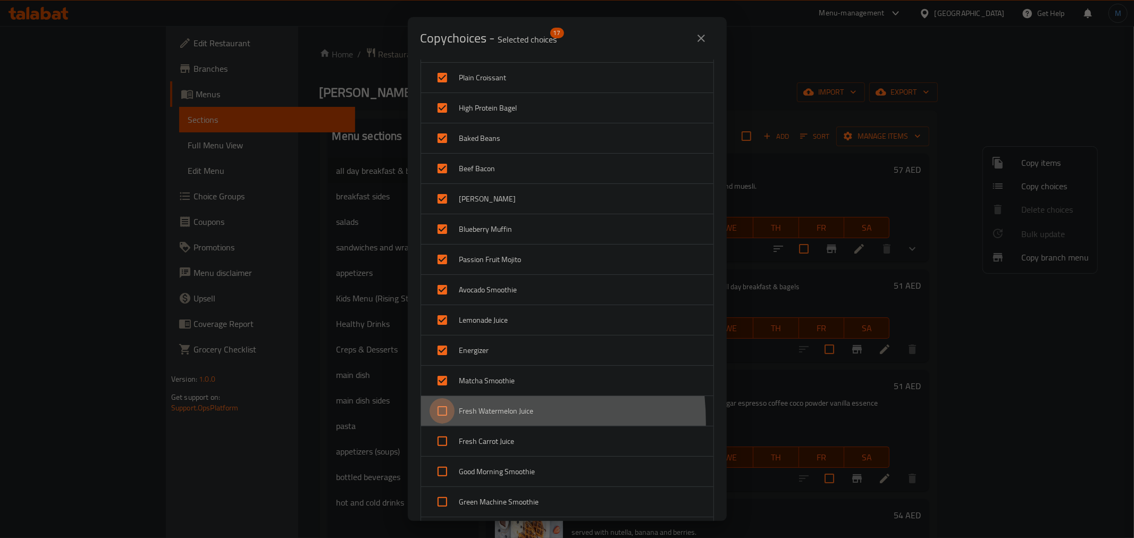
drag, startPoint x: 438, startPoint y: 424, endPoint x: 438, endPoint y: 450, distance: 26.1
click at [438, 425] on div "Fresh Watermelon Juice" at bounding box center [567, 411] width 292 height 30
checkbox input "true"
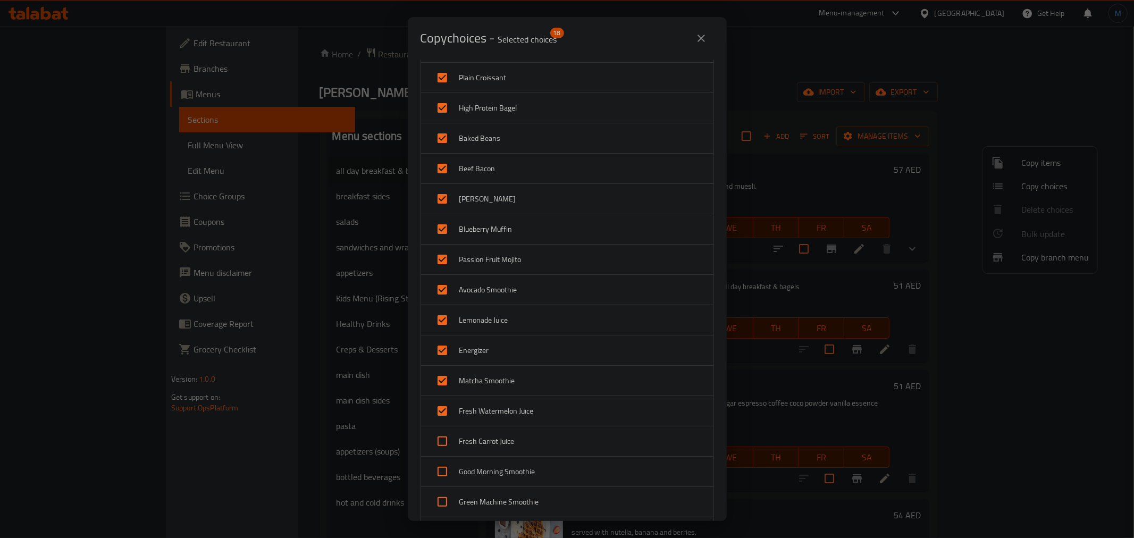
drag, startPoint x: 438, startPoint y: 452, endPoint x: 441, endPoint y: 473, distance: 21.0
click at [439, 456] on div "Fresh Carrot Juice" at bounding box center [567, 441] width 292 height 30
checkbox input "true"
drag, startPoint x: 441, startPoint y: 481, endPoint x: 441, endPoint y: 488, distance: 6.4
click at [441, 482] on input "checkbox" at bounding box center [443, 472] width 26 height 26
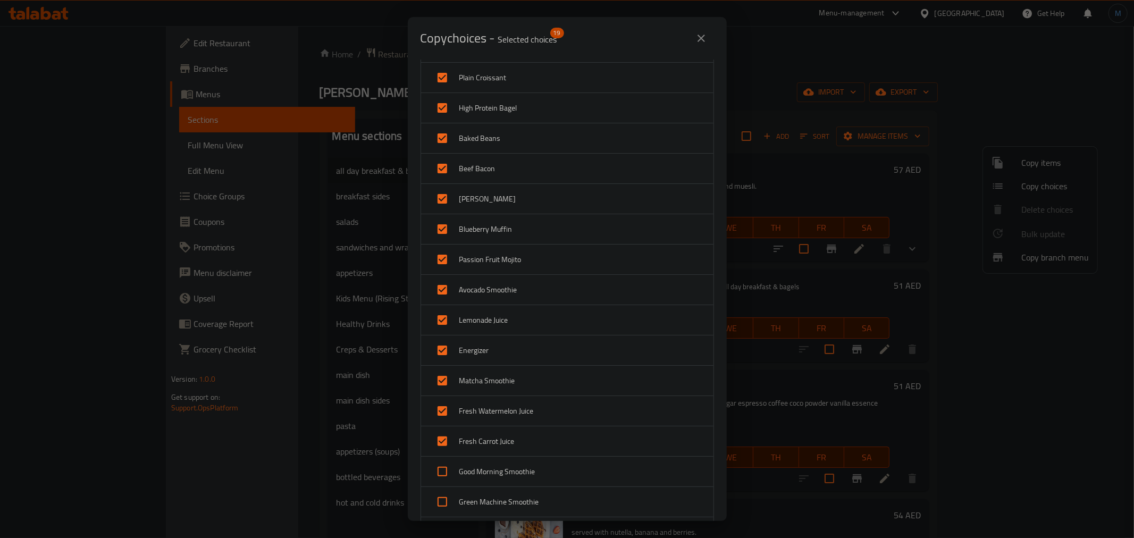
checkbox input "true"
click at [444, 503] on input "checkbox" at bounding box center [443, 502] width 26 height 26
checkbox input "true"
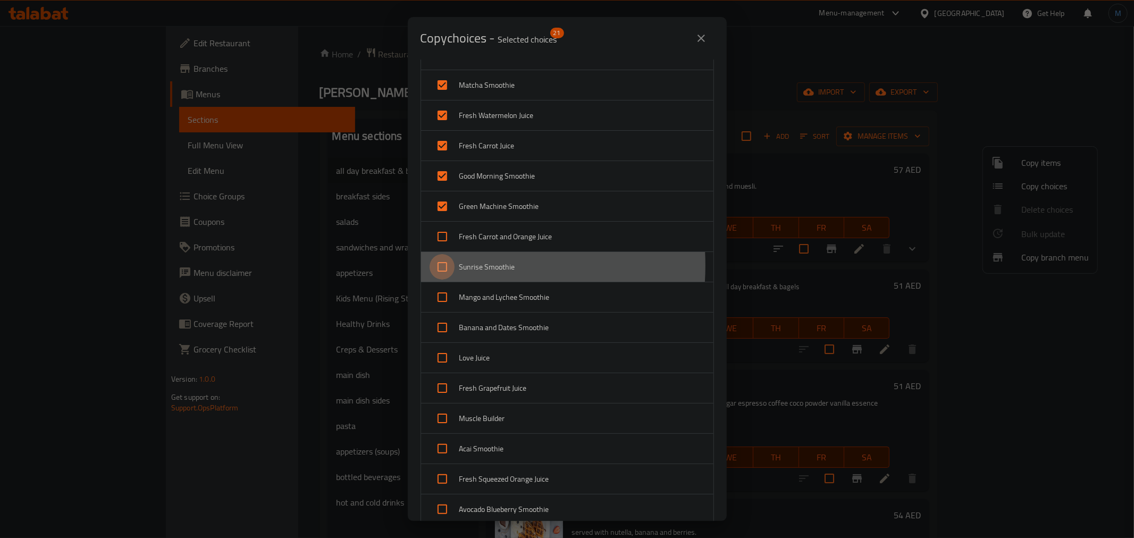
click at [434, 266] on input "checkbox" at bounding box center [443, 267] width 26 height 26
checkbox input "true"
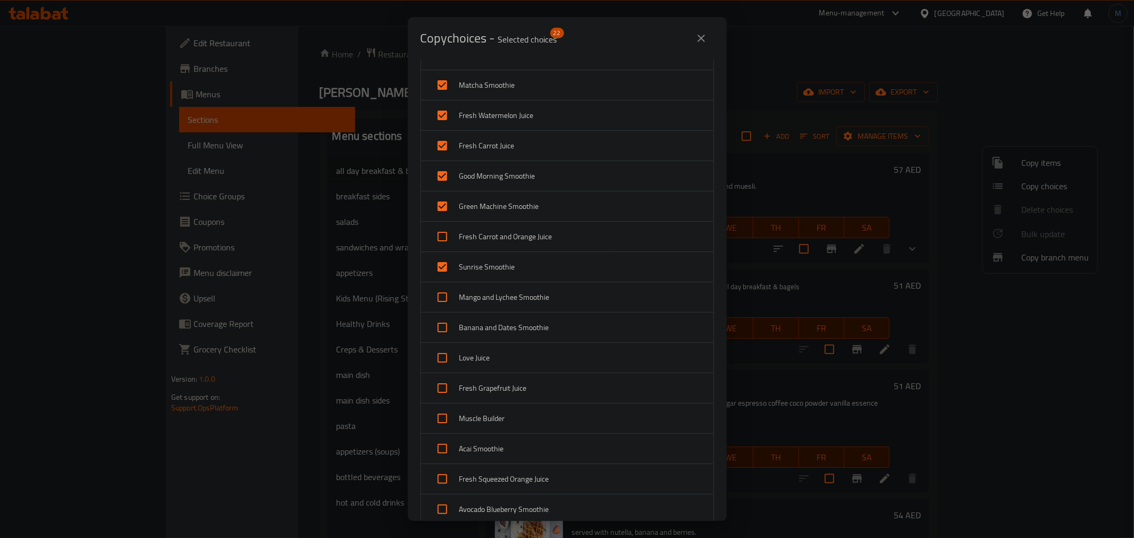
click at [443, 243] on input "checkbox" at bounding box center [443, 237] width 26 height 26
checkbox input "true"
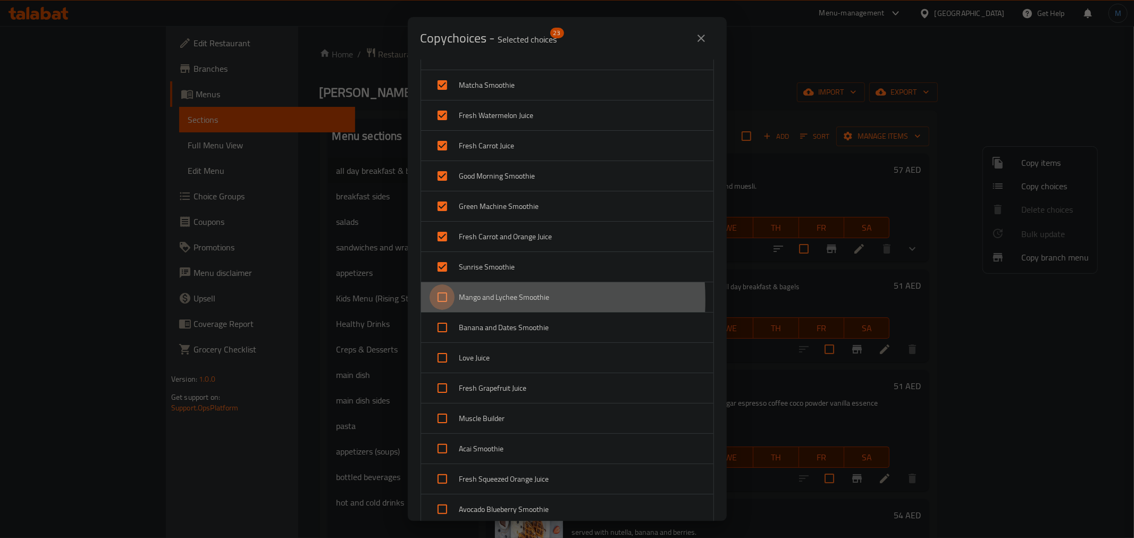
click at [452, 301] on input "checkbox" at bounding box center [443, 297] width 26 height 26
checkbox input "true"
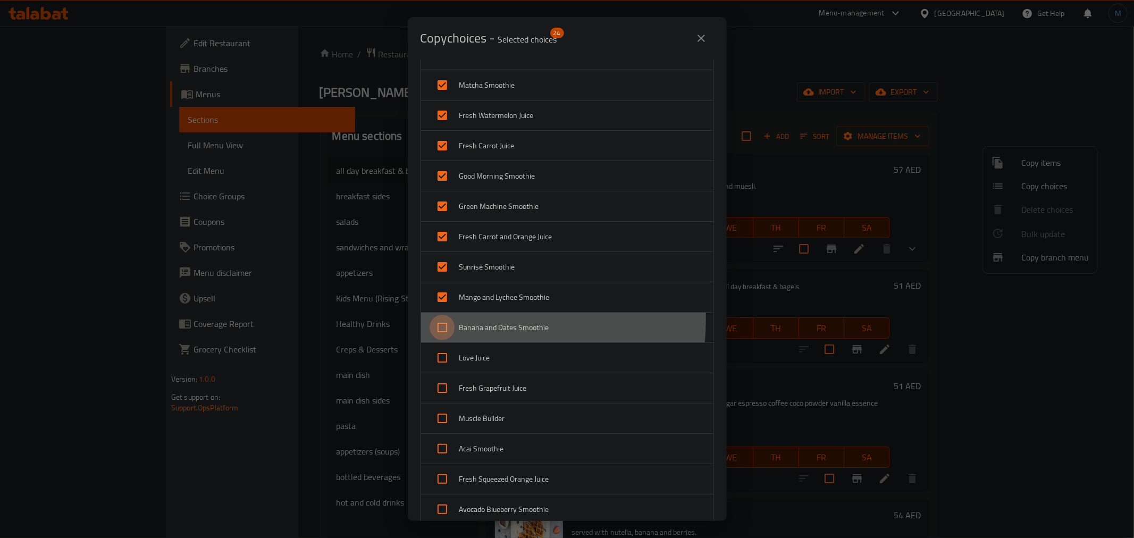
drag, startPoint x: 447, startPoint y: 320, endPoint x: 448, endPoint y: 344, distance: 24.5
click at [447, 321] on input "checkbox" at bounding box center [443, 328] width 26 height 26
checkbox input "true"
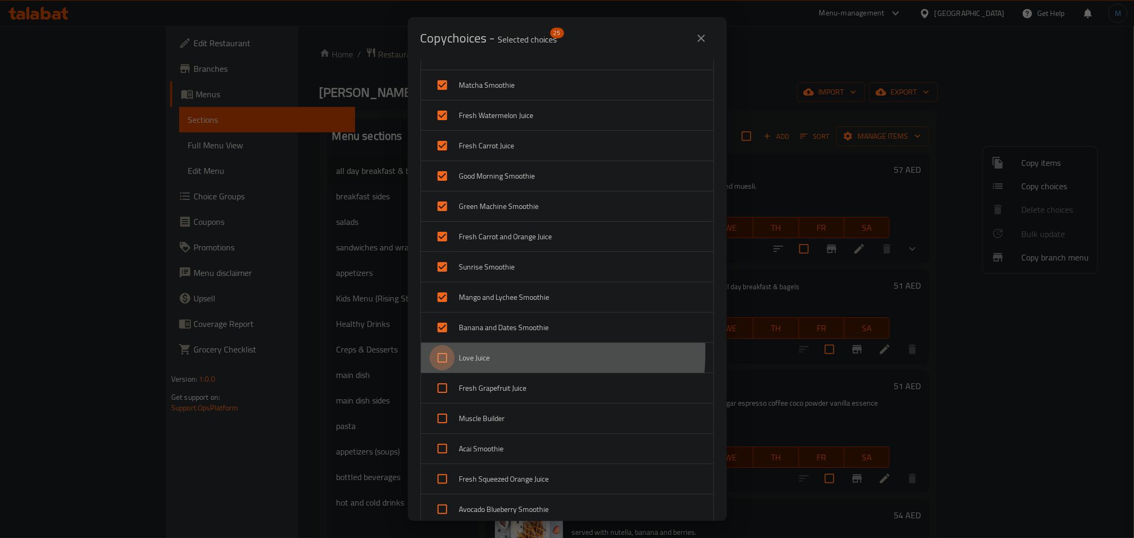
drag, startPoint x: 449, startPoint y: 352, endPoint x: 449, endPoint y: 373, distance: 20.7
click at [449, 354] on input "checkbox" at bounding box center [443, 358] width 26 height 26
checkbox input "true"
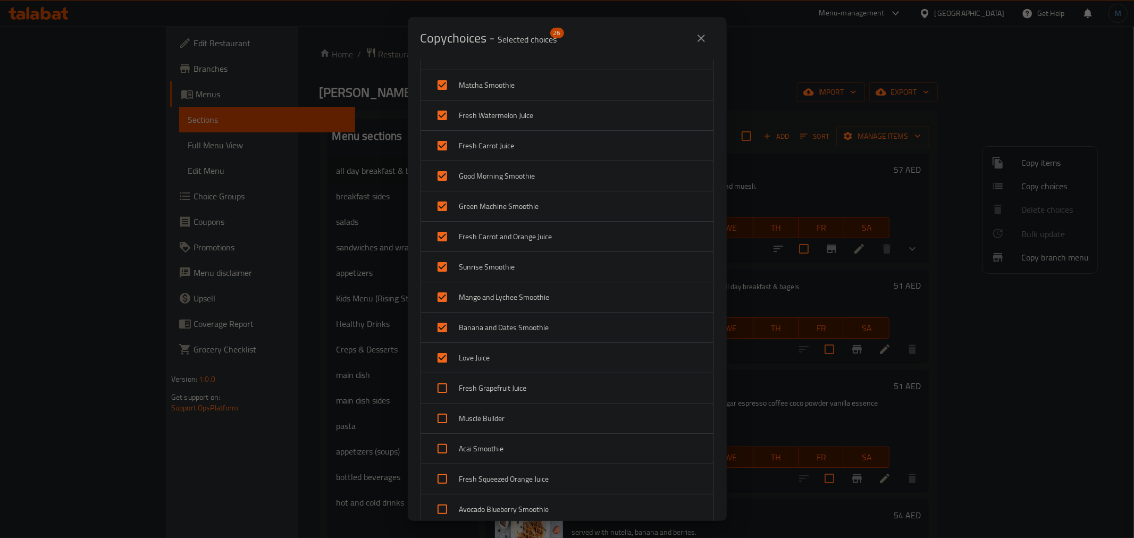
drag, startPoint x: 449, startPoint y: 382, endPoint x: 449, endPoint y: 390, distance: 8.5
click at [449, 384] on input "checkbox" at bounding box center [443, 388] width 26 height 26
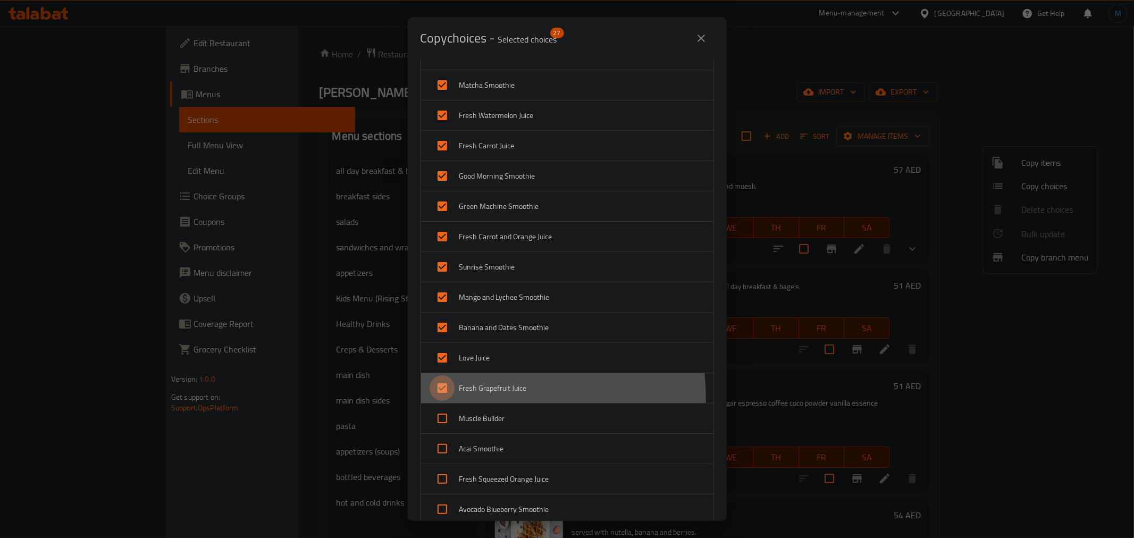
drag, startPoint x: 443, startPoint y: 401, endPoint x: 441, endPoint y: 416, distance: 15.6
click at [443, 402] on div "Fresh Grapefruit Juice" at bounding box center [567, 388] width 292 height 30
checkbox input "false"
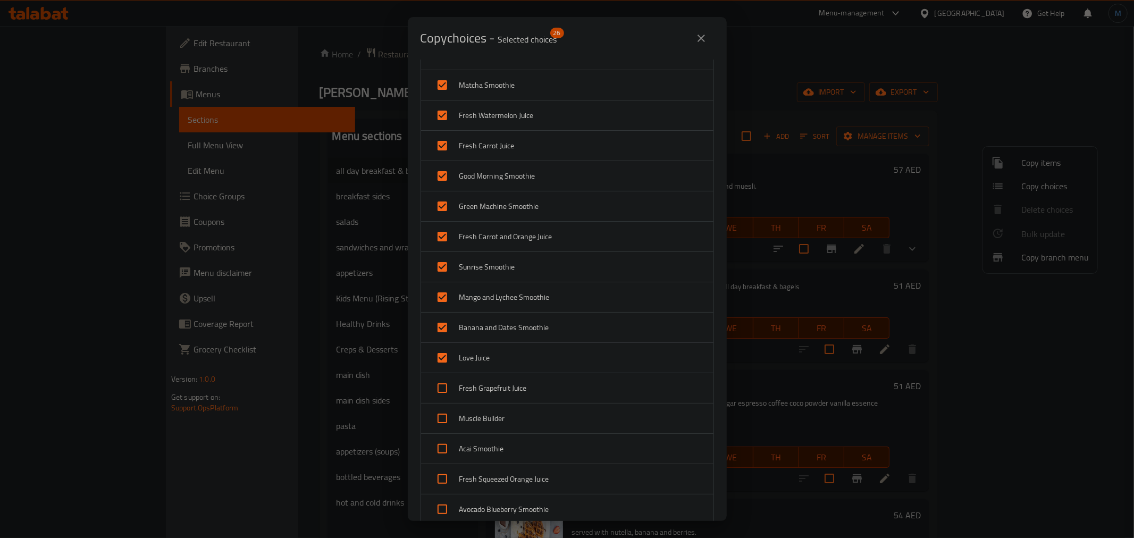
click at [440, 422] on input "checkbox" at bounding box center [443, 419] width 26 height 26
checkbox input "true"
click at [440, 396] on input "checkbox" at bounding box center [443, 388] width 26 height 26
checkbox input "true"
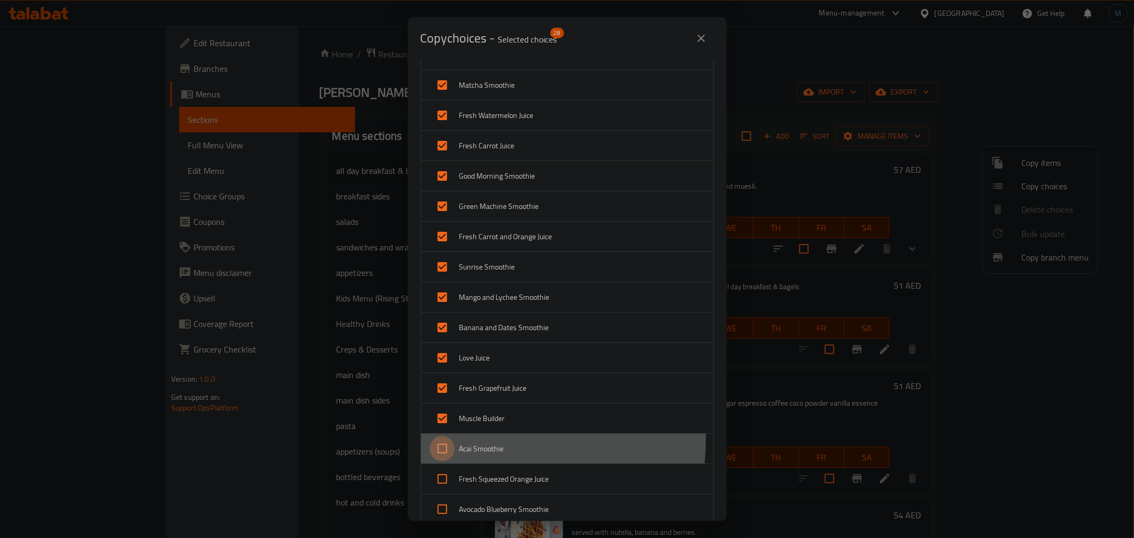
click at [440, 439] on input "checkbox" at bounding box center [443, 449] width 26 height 26
checkbox input "true"
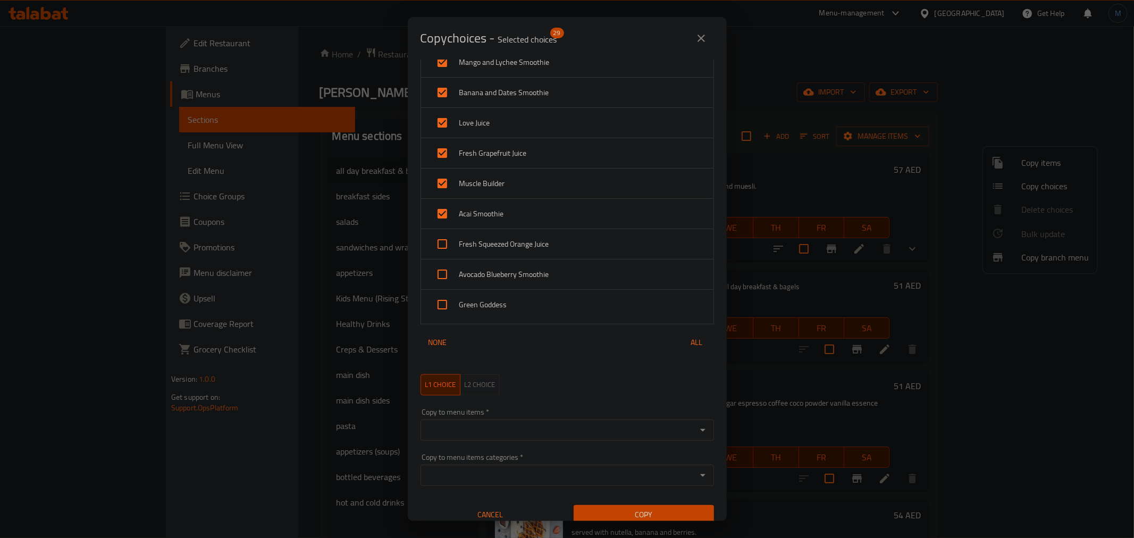
scroll to position [886, 0]
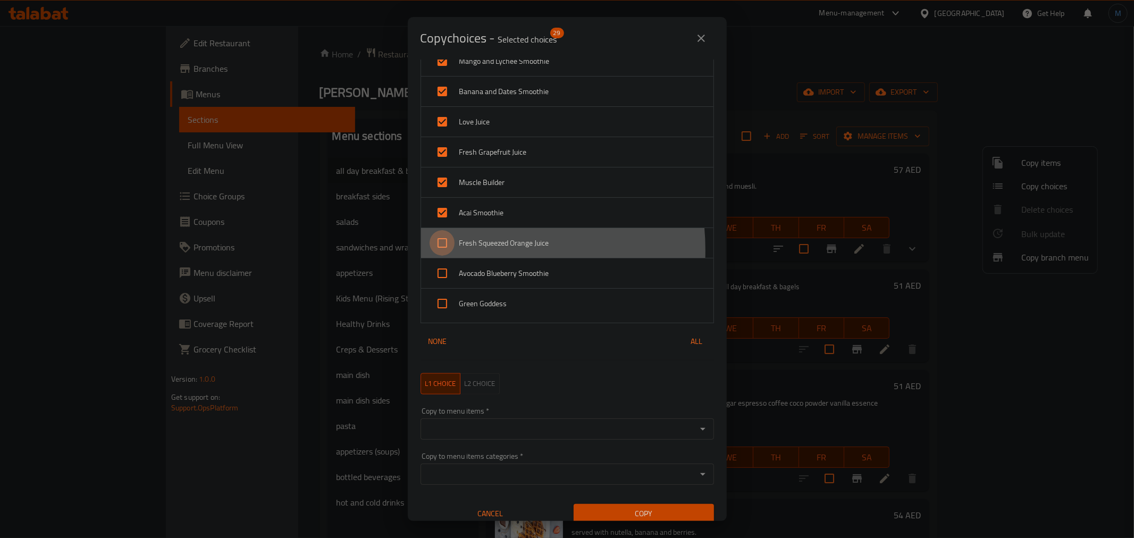
click at [449, 251] on input "checkbox" at bounding box center [443, 243] width 26 height 26
checkbox input "true"
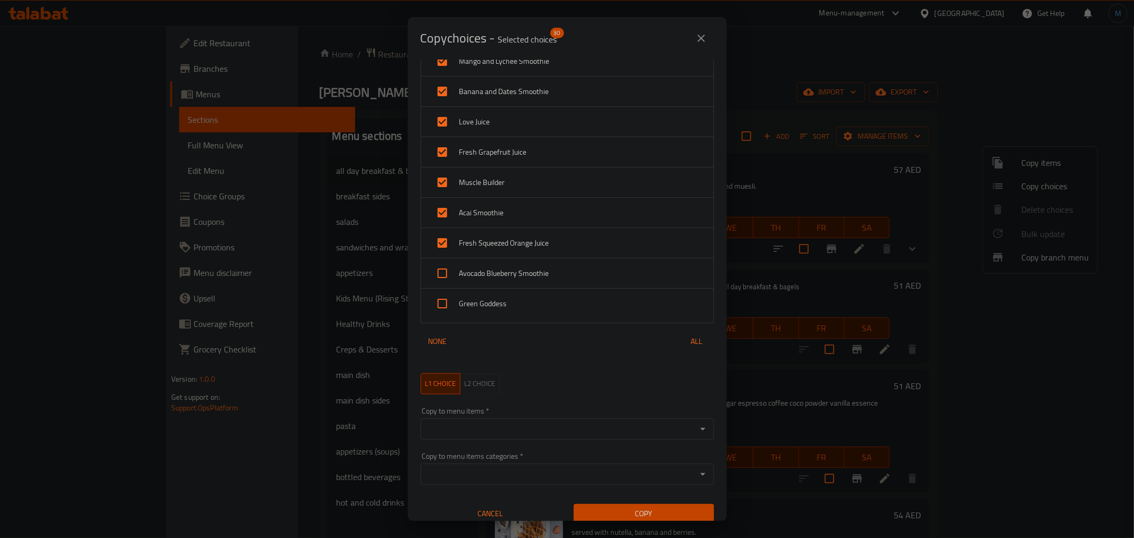
click at [444, 273] on input "checkbox" at bounding box center [443, 274] width 26 height 26
checkbox input "true"
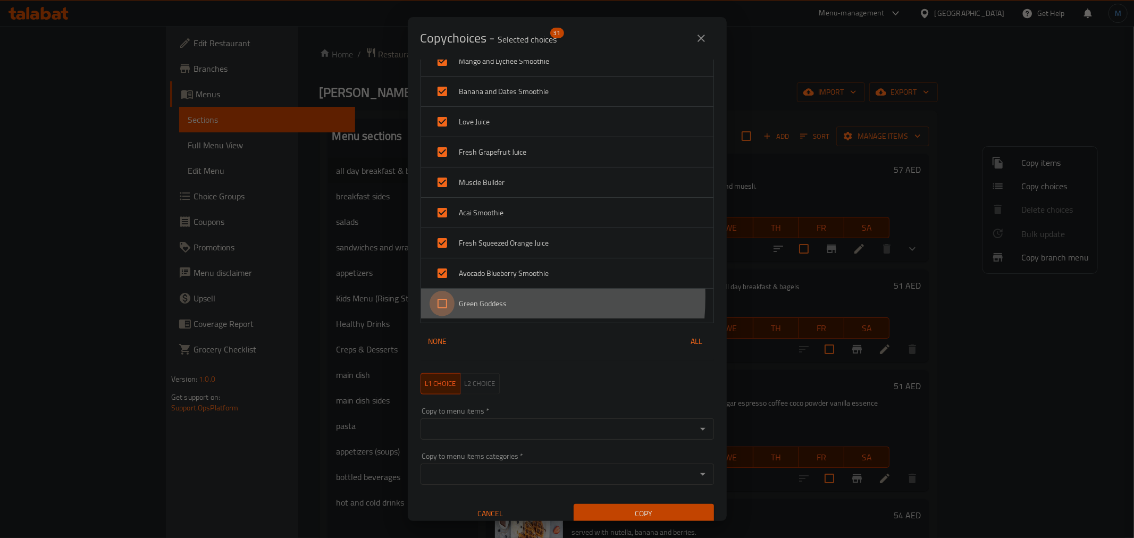
click at [447, 298] on input "checkbox" at bounding box center [443, 304] width 26 height 26
checkbox input "true"
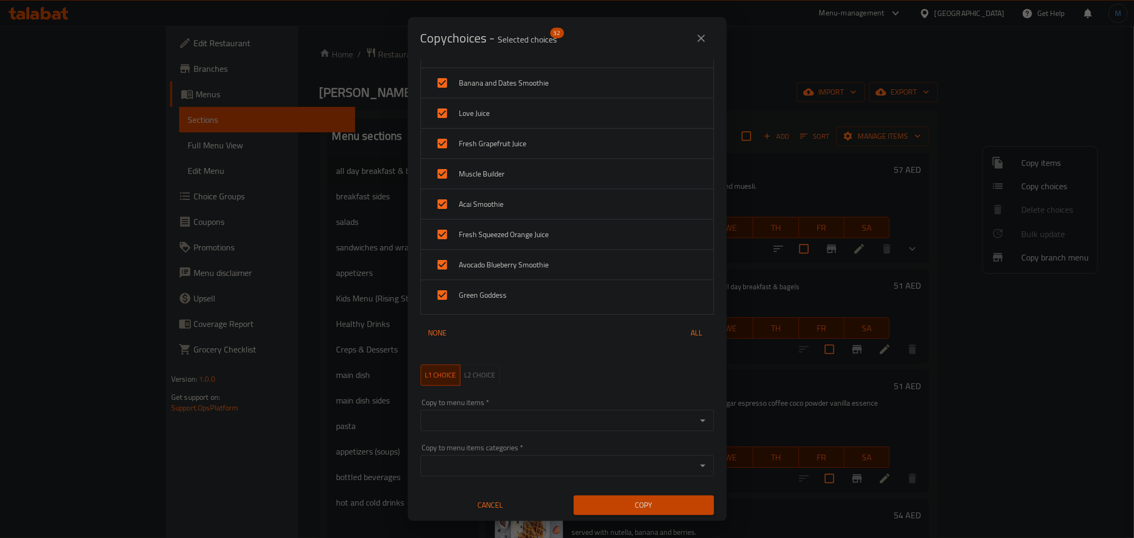
scroll to position [896, 0]
click at [523, 417] on input "Copy to menu items   *" at bounding box center [559, 420] width 270 height 15
paste input "Low Fat Yogurt"
type input "Low Fat Yogurt"
click at [506, 447] on li "low fat yogurt" at bounding box center [562, 453] width 284 height 32
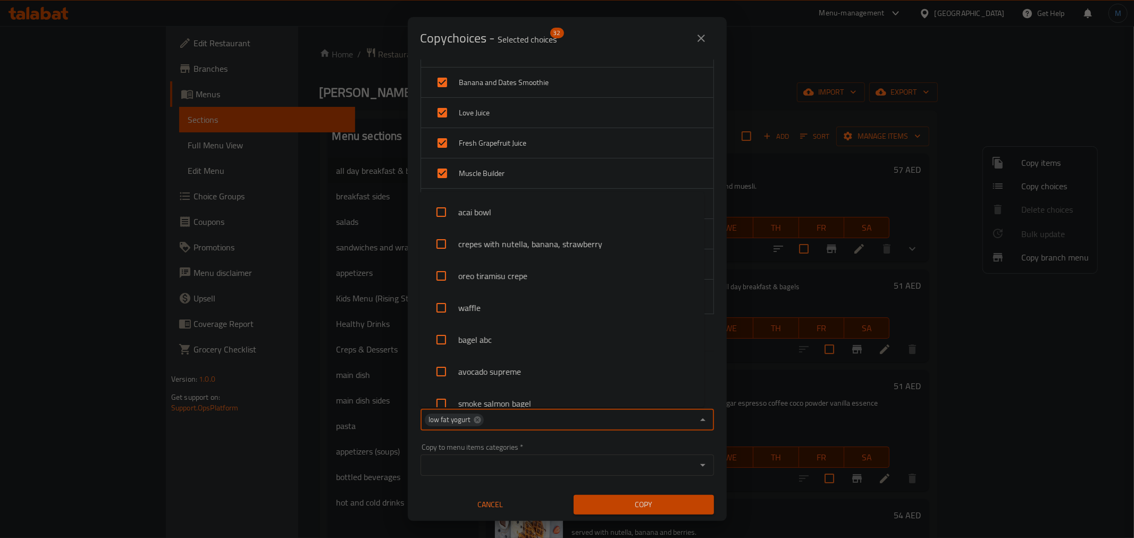
scroll to position [78, 0]
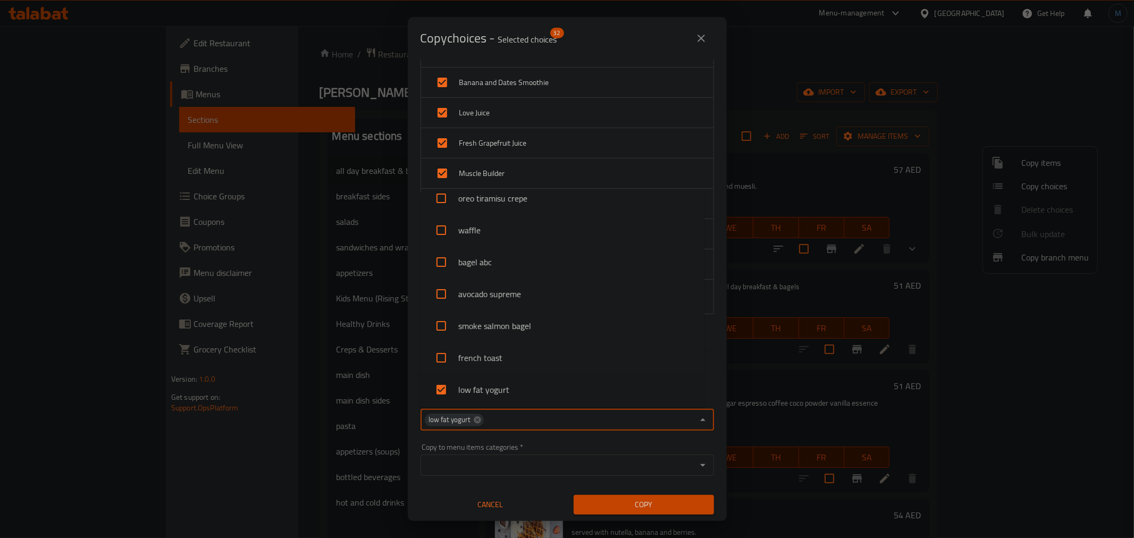
click at [715, 408] on div "Menu Items   * bagel abc Menu Items * High Protein Bagel Muesli & Honey Berries…" at bounding box center [567, 290] width 319 height 461
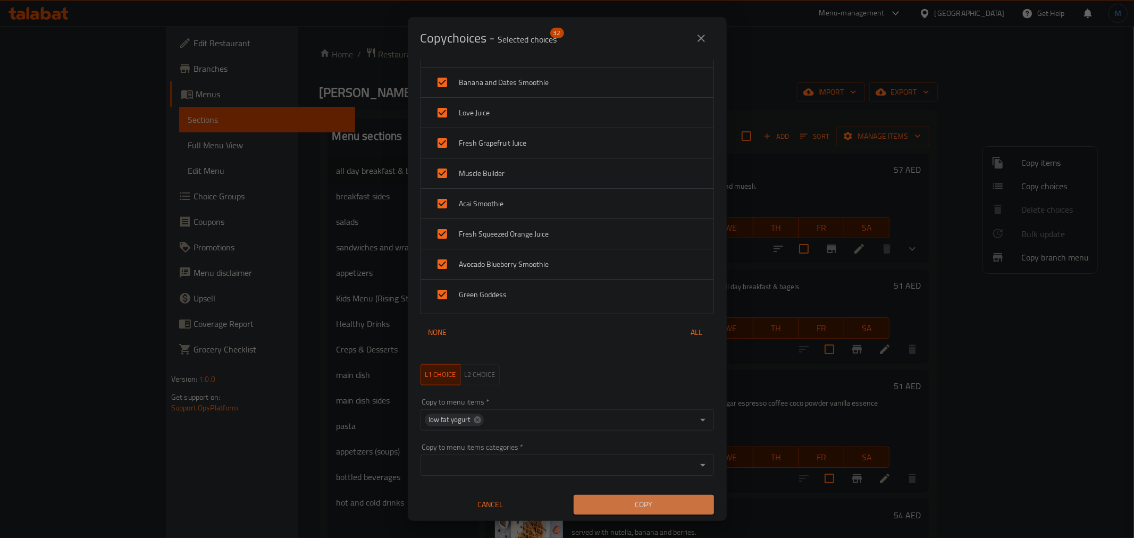
click at [657, 501] on span "Copy" at bounding box center [643, 504] width 123 height 13
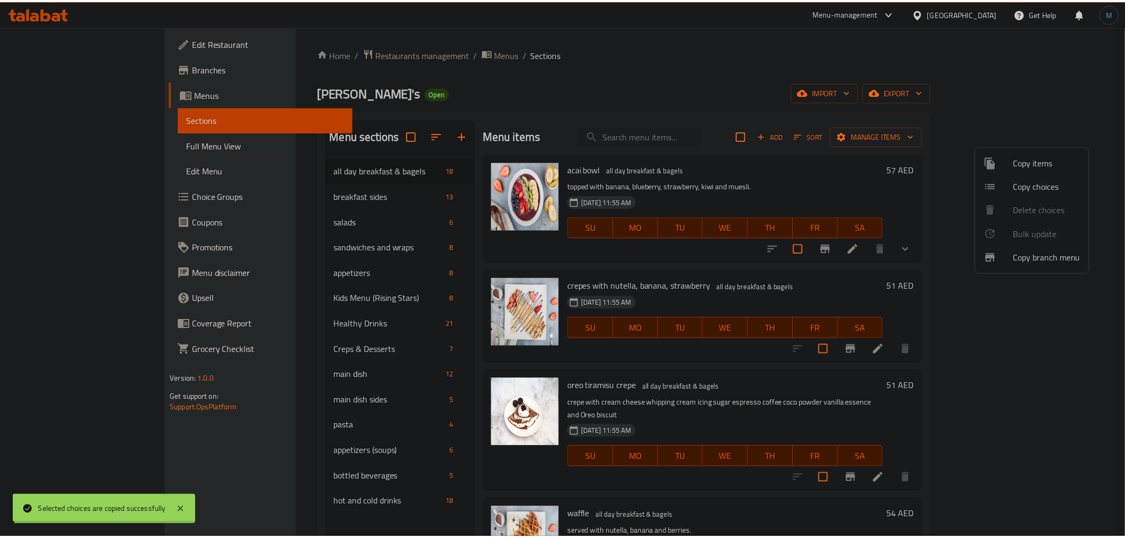
scroll to position [0, 0]
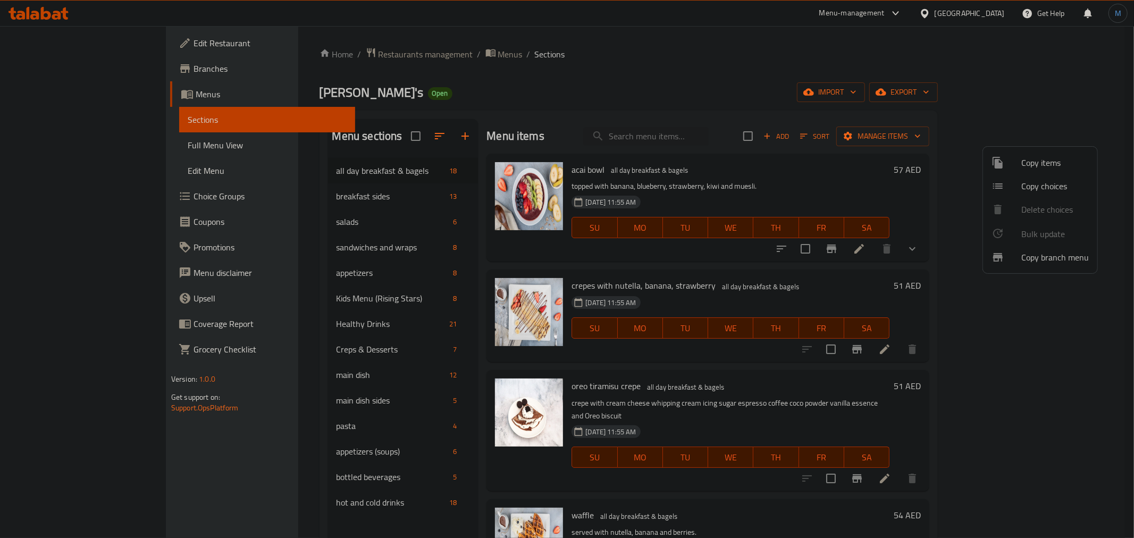
click at [649, 349] on div at bounding box center [567, 269] width 1134 height 538
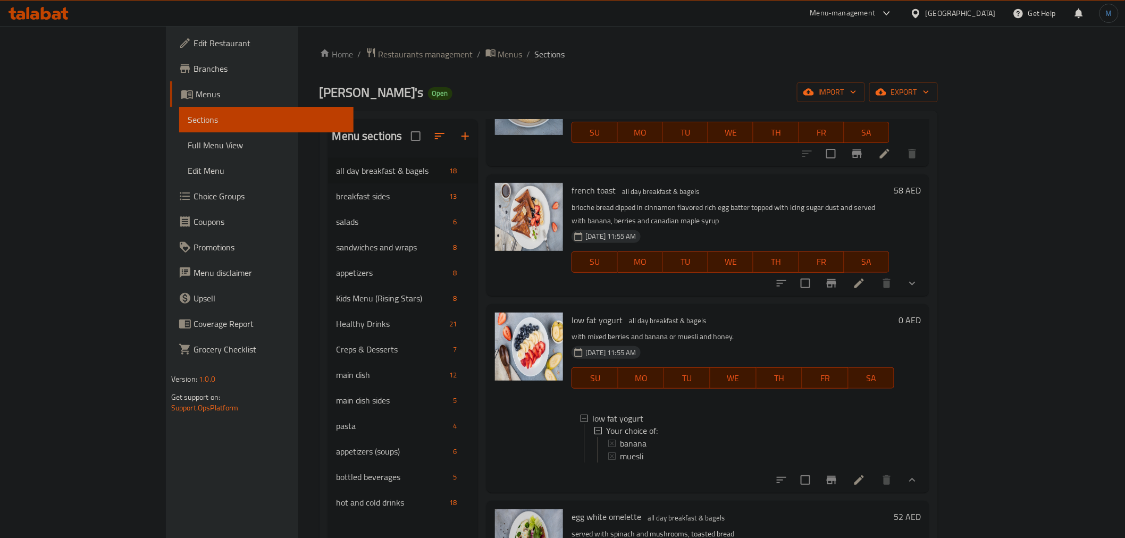
scroll to position [872, 0]
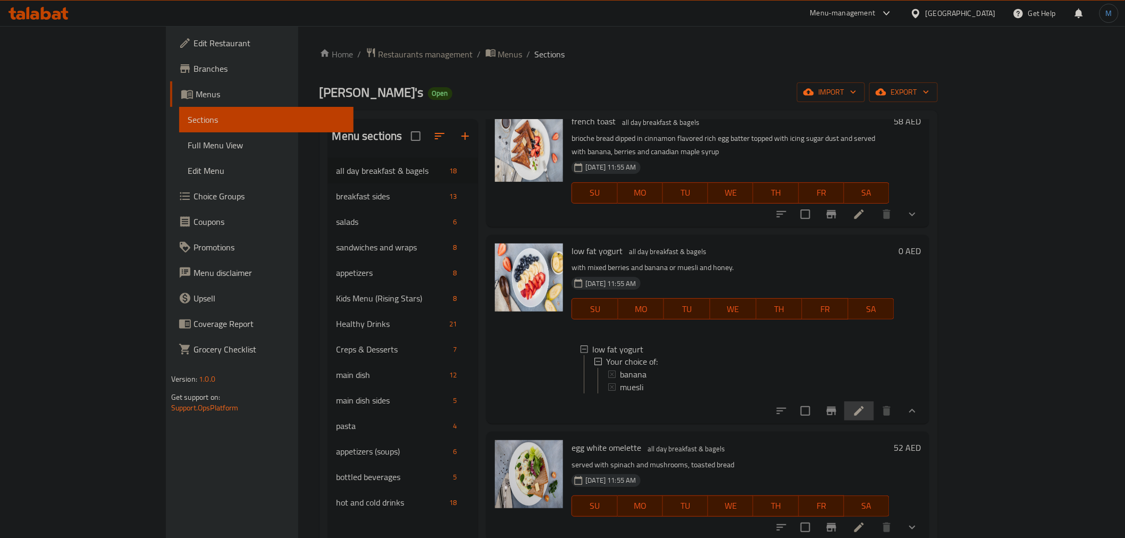
click at [874, 401] on li at bounding box center [859, 410] width 30 height 19
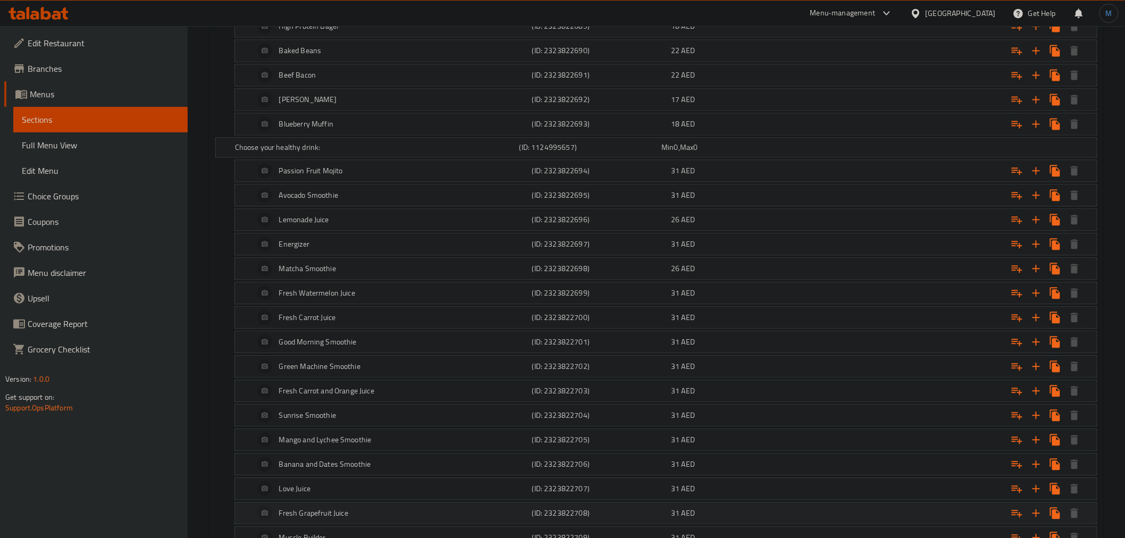
scroll to position [886, 0]
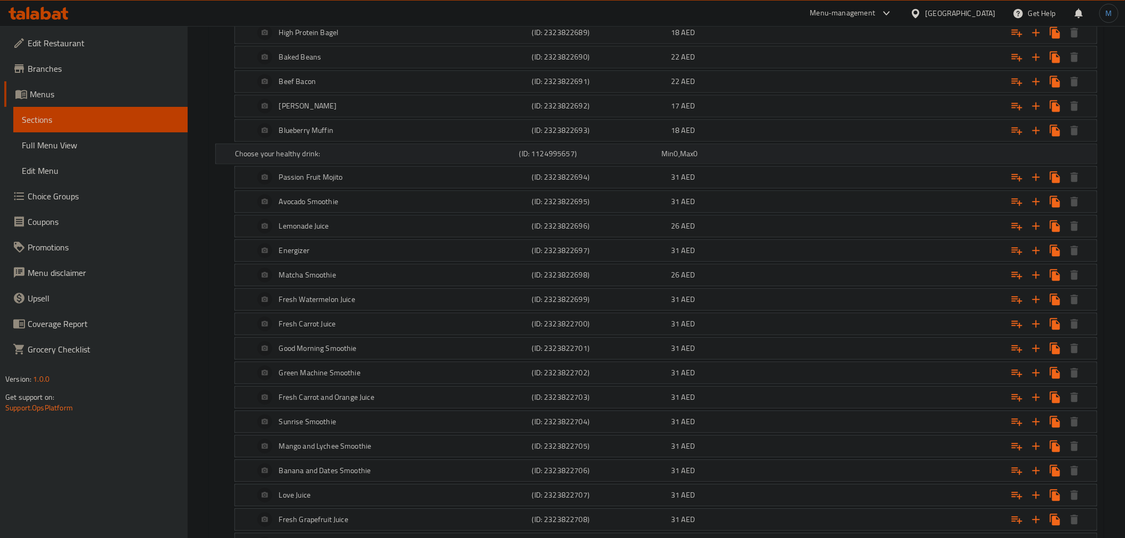
click at [1012, 156] on div "Expand" at bounding box center [944, 154] width 284 height 4
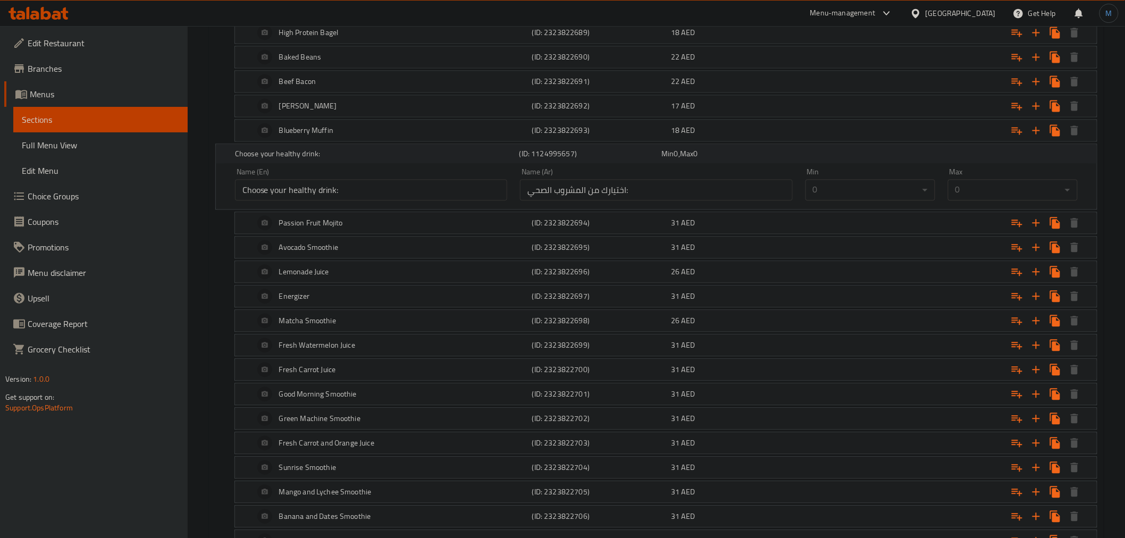
click at [1012, 156] on div "Expand" at bounding box center [944, 154] width 284 height 4
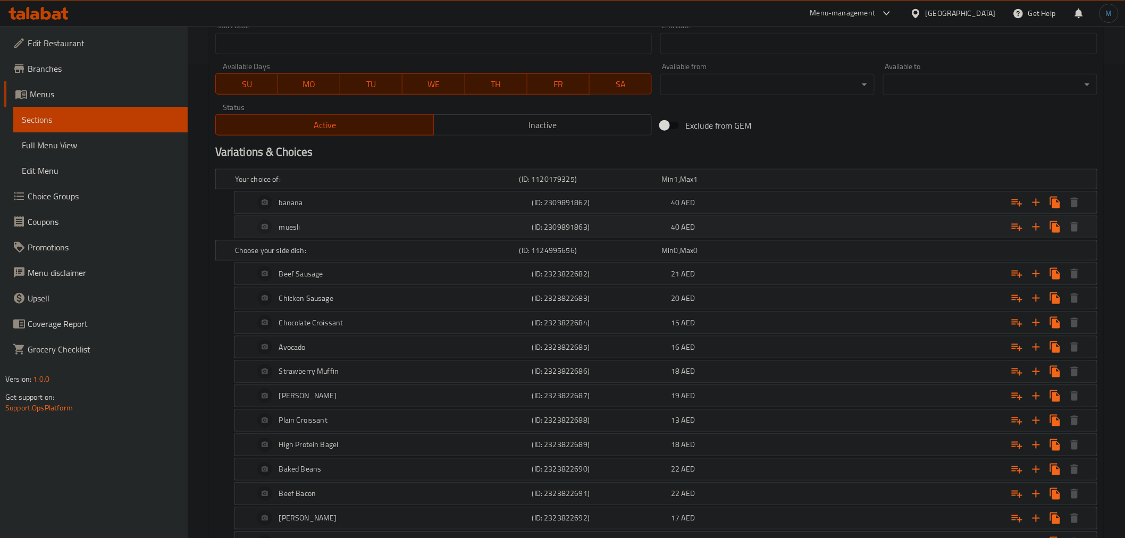
scroll to position [472, 0]
click at [1014, 259] on div "Choose your side dish: (ID: 1124995656) Min 0 , Max 0" at bounding box center [659, 251] width 853 height 23
click at [1015, 259] on div "Choose your side dish: (ID: 1124995656) Min 0 , Max 0" at bounding box center [659, 251] width 853 height 23
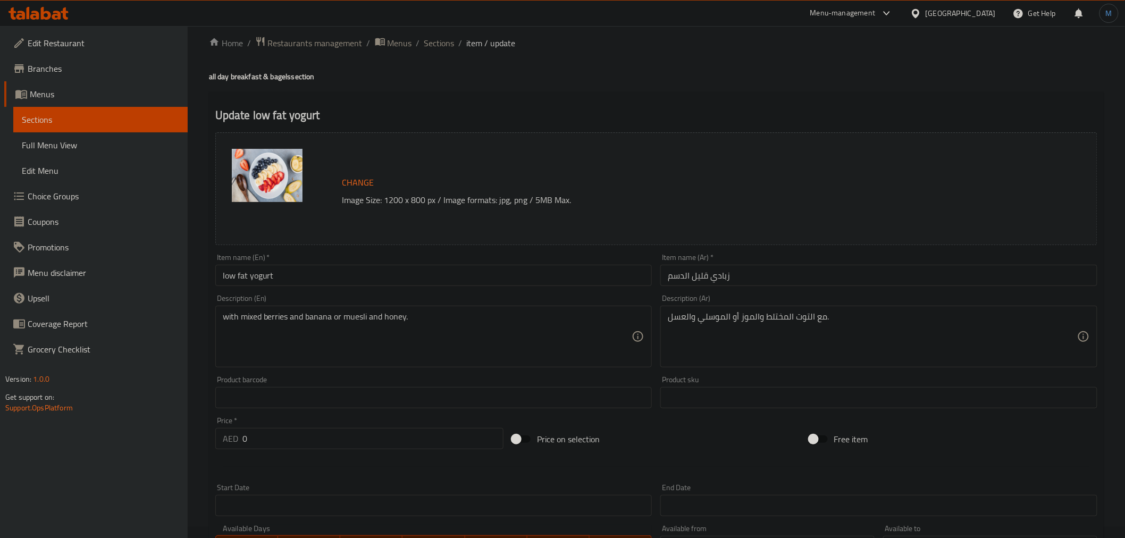
scroll to position [0, 0]
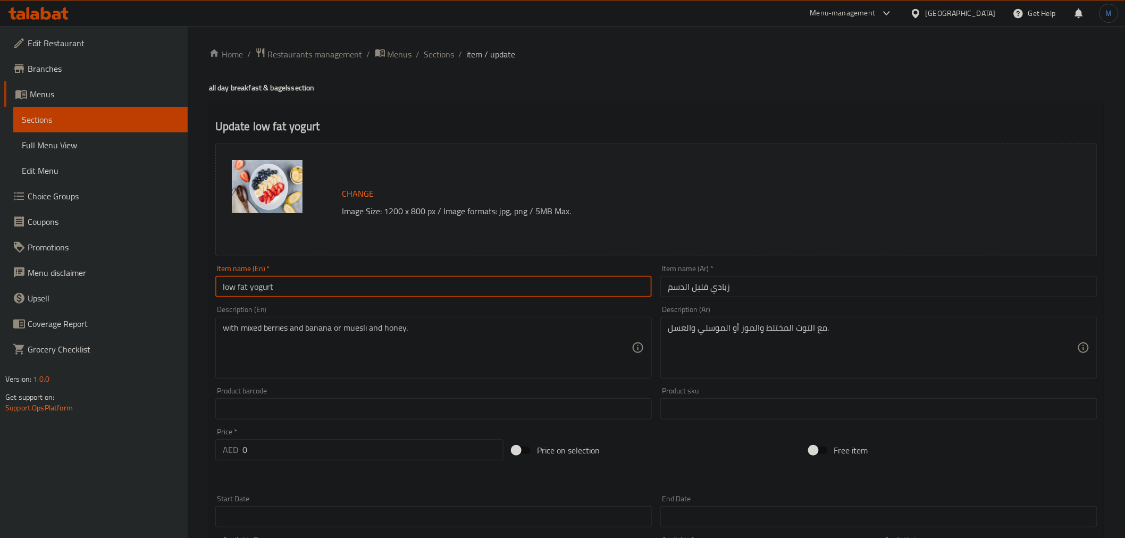
click at [298, 290] on input "low fat yogurt" at bounding box center [433, 286] width 437 height 21
type input "Low Fat Yogurt"
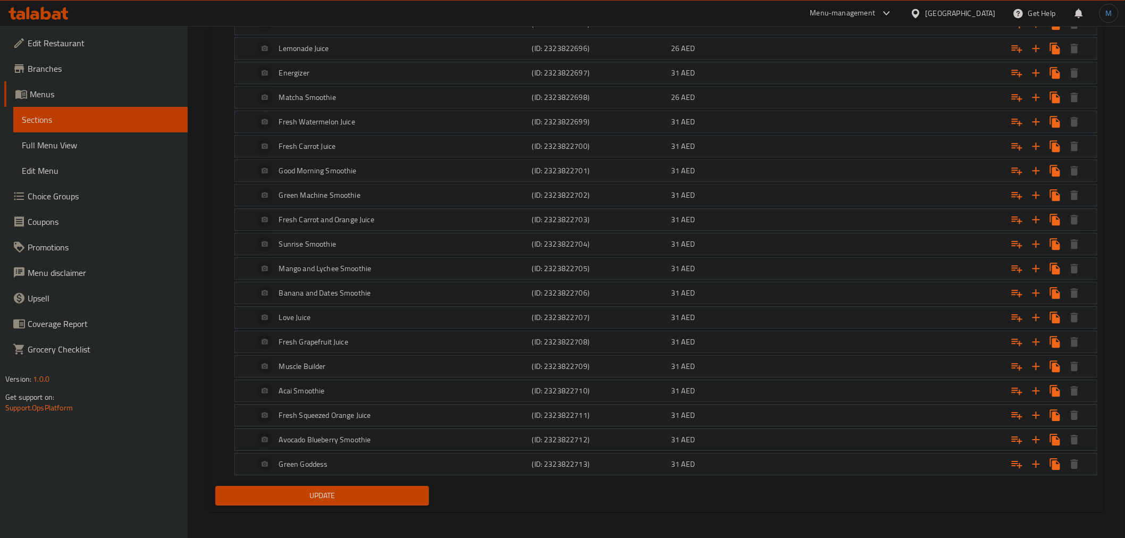
scroll to position [1071, 0]
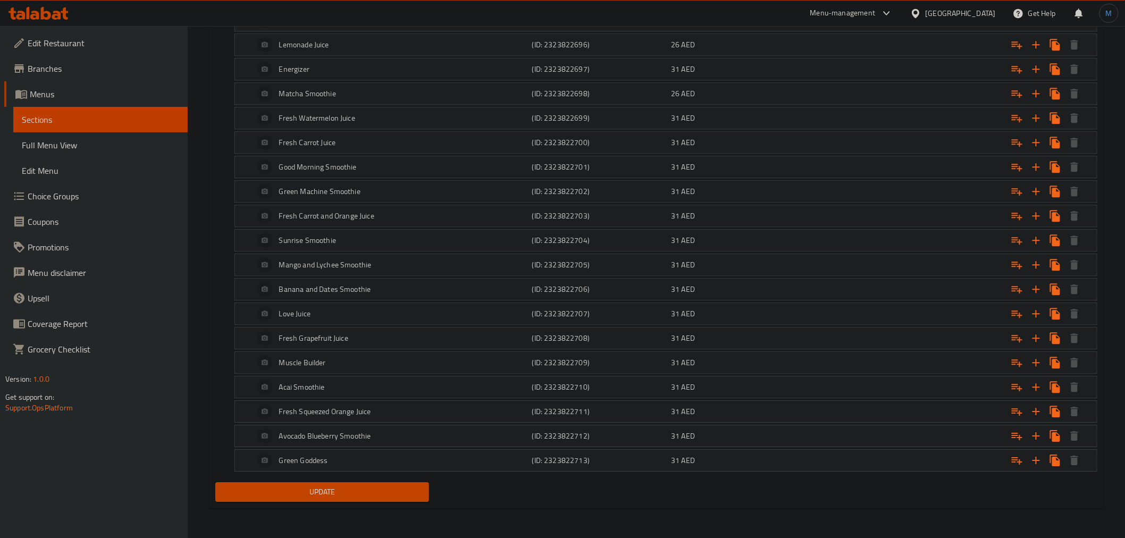
click at [342, 493] on span "Update" at bounding box center [322, 491] width 197 height 13
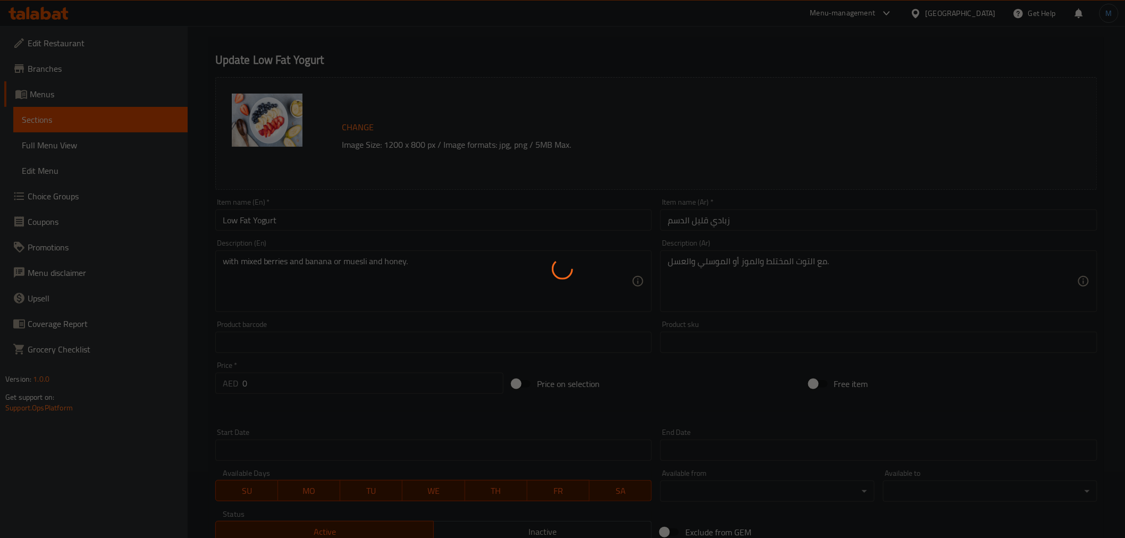
scroll to position [0, 0]
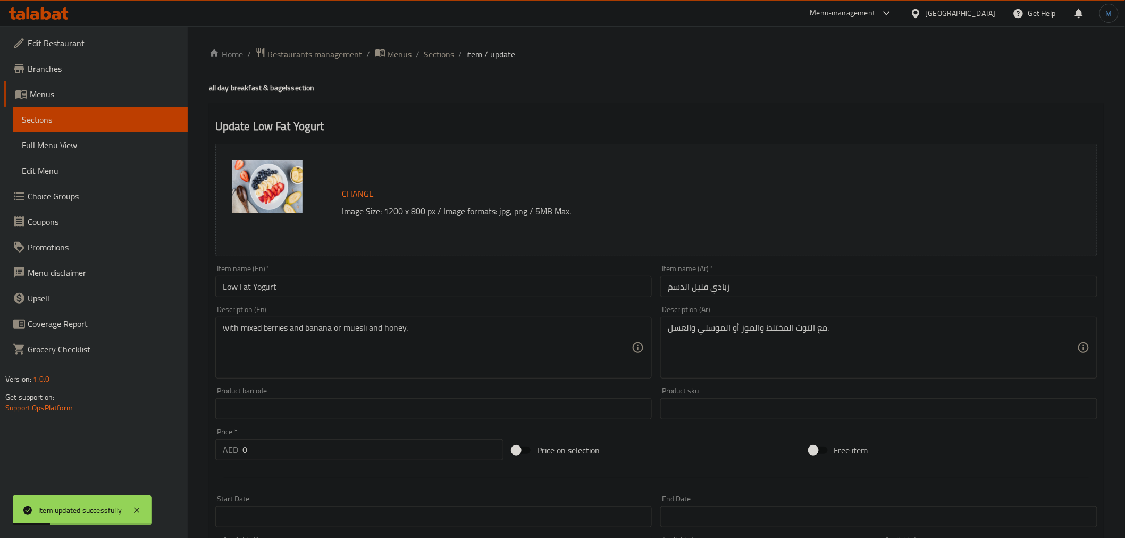
click at [440, 60] on span "Sections" at bounding box center [439, 54] width 30 height 13
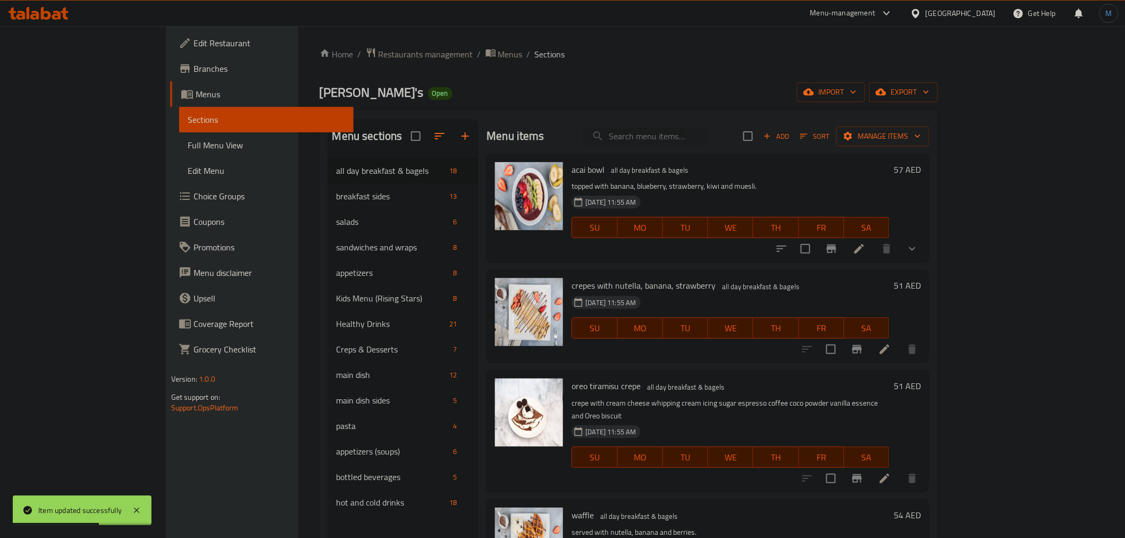
click at [743, 303] on div "[DATE] 11:55 AM SU MO TU WE TH FR SA" at bounding box center [730, 320] width 326 height 57
click at [929, 144] on button "Manage items" at bounding box center [882, 137] width 93 height 20
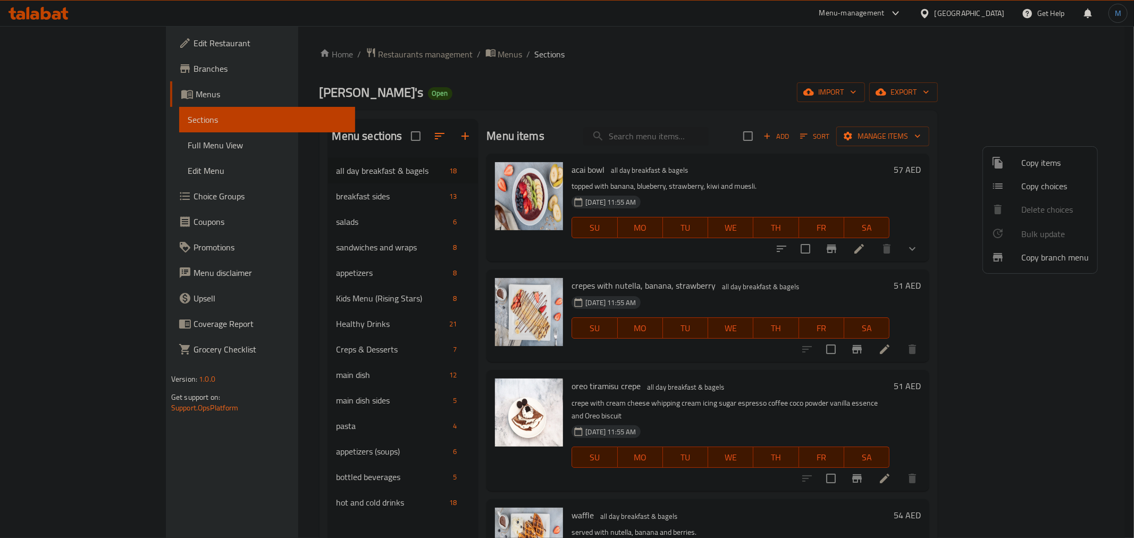
click at [1054, 185] on span "Copy choices" at bounding box center [1055, 186] width 68 height 13
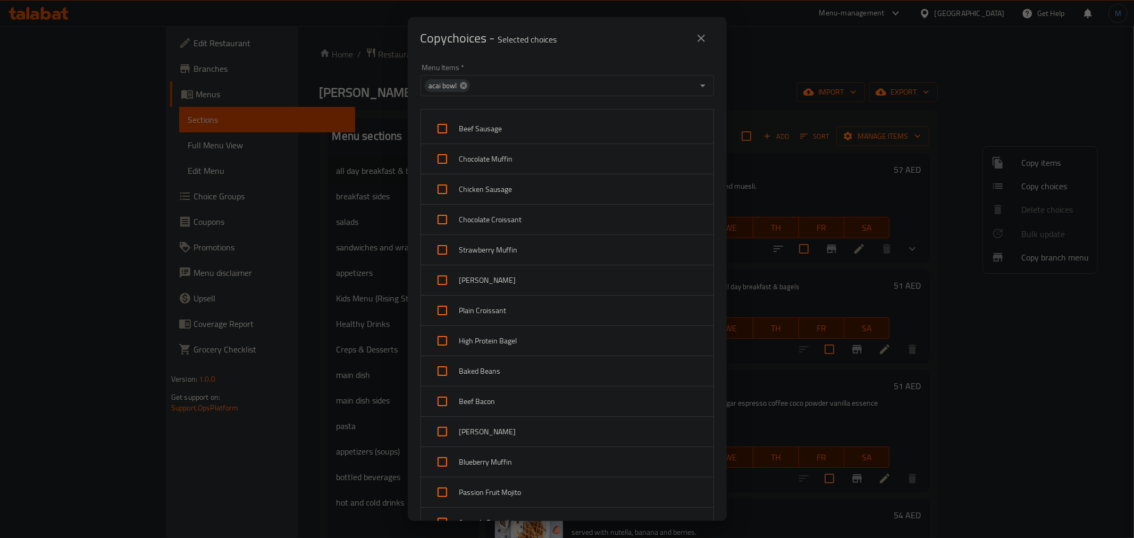
drag, startPoint x: 467, startPoint y: 87, endPoint x: 460, endPoint y: 86, distance: 6.6
click at [464, 87] on div "acai bowl" at bounding box center [447, 85] width 45 height 13
click at [460, 86] on icon at bounding box center [463, 85] width 7 height 7
paste input "Egg White Omelette"
type input "Egg White Omelette"
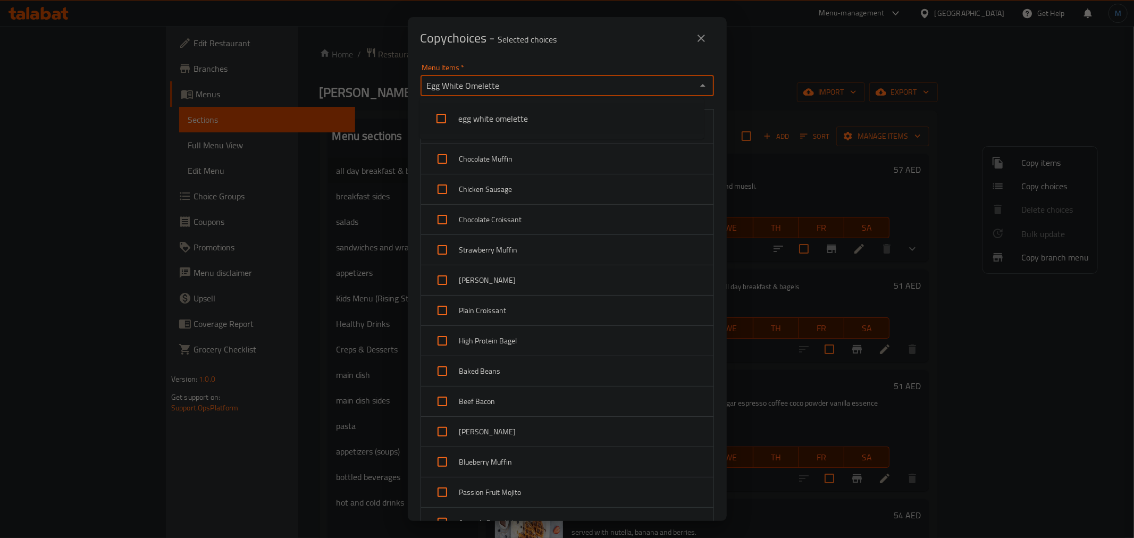
click at [480, 118] on li "egg white omelette" at bounding box center [562, 119] width 284 height 32
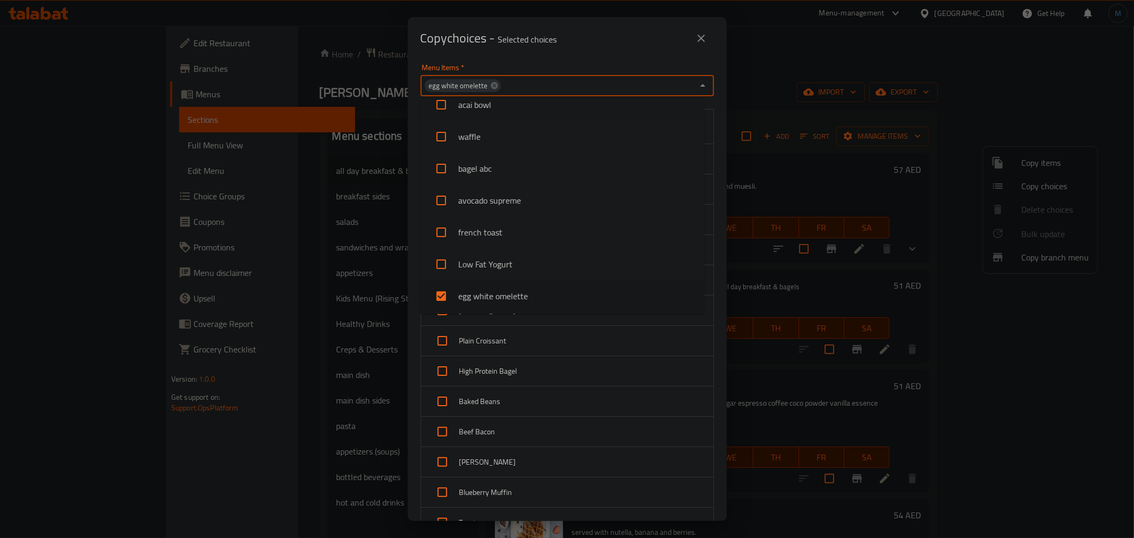
click at [620, 62] on div "Menu Items   * egg white omelette Menu Items *" at bounding box center [567, 79] width 306 height 45
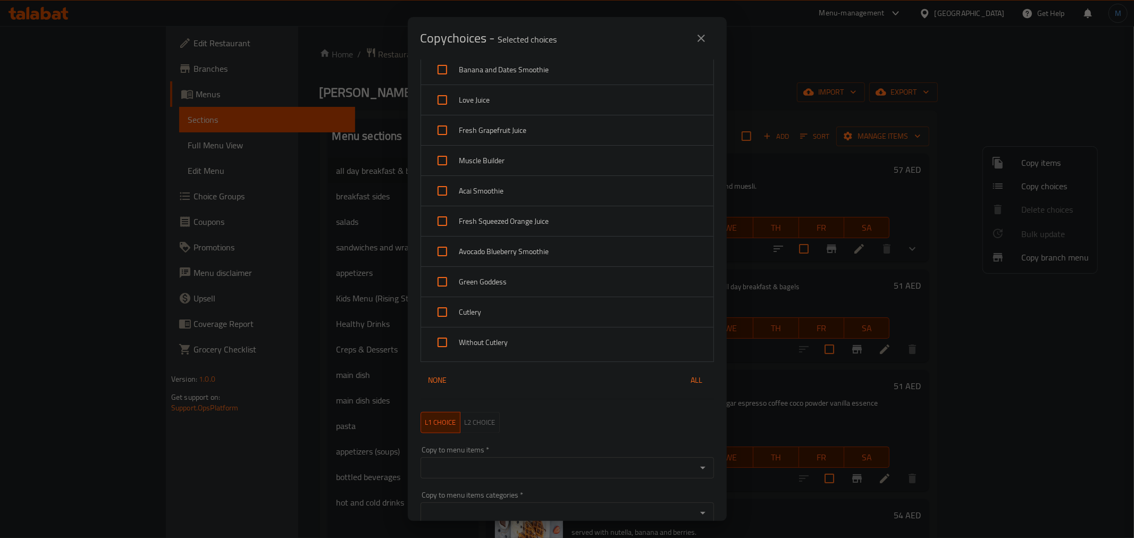
scroll to position [957, 0]
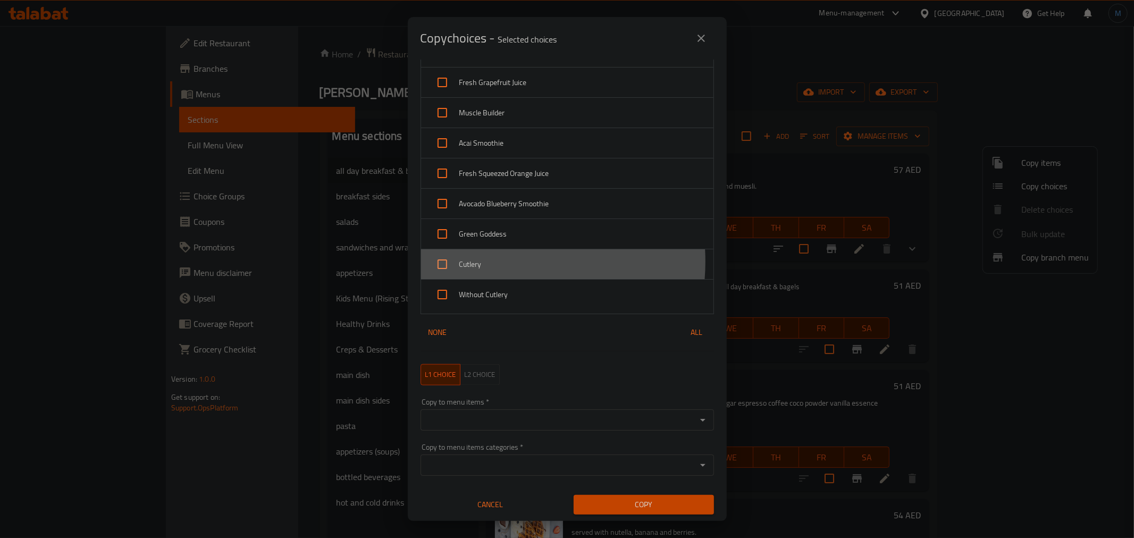
click at [492, 262] on span "Cutlery" at bounding box center [582, 264] width 246 height 13
checkbox input "true"
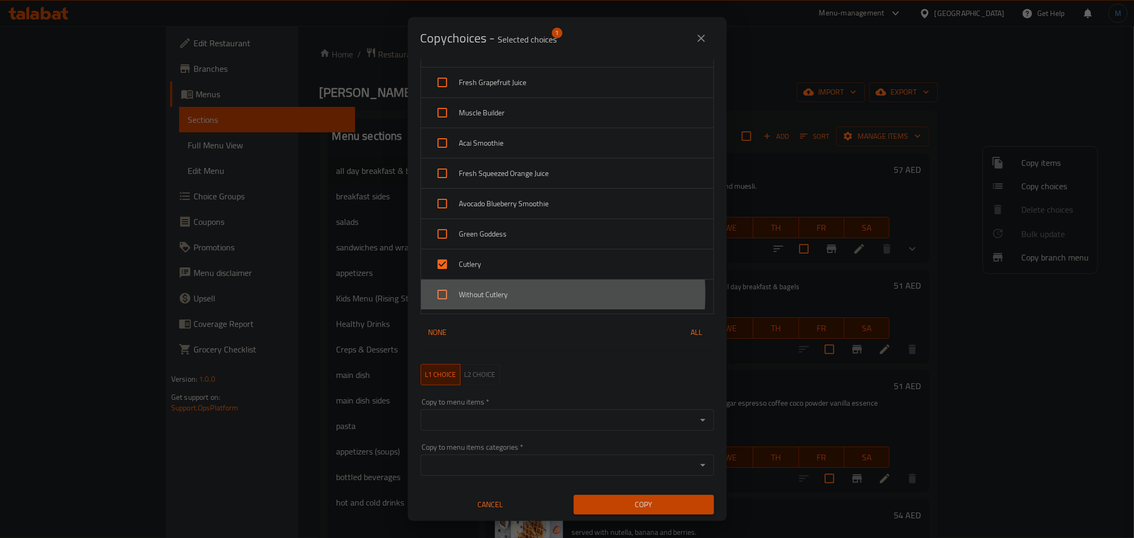
click at [495, 294] on span "Without Cutlery" at bounding box center [582, 294] width 246 height 13
checkbox input "true"
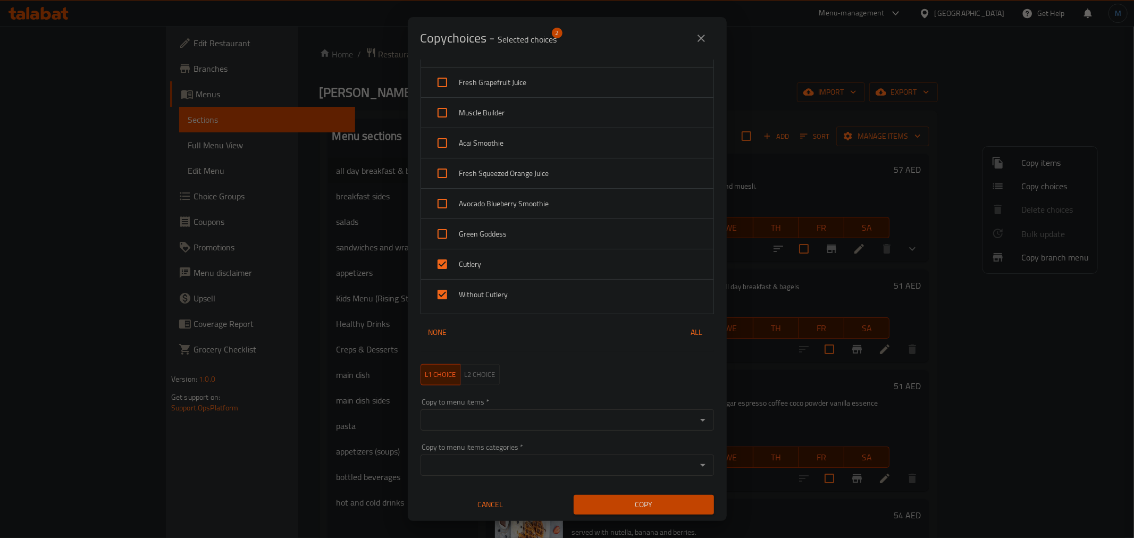
click at [549, 406] on div "Copy to menu items   * Copy to menu items *" at bounding box center [567, 414] width 293 height 32
click at [553, 422] on input "Copy to menu items   *" at bounding box center [559, 420] width 270 height 15
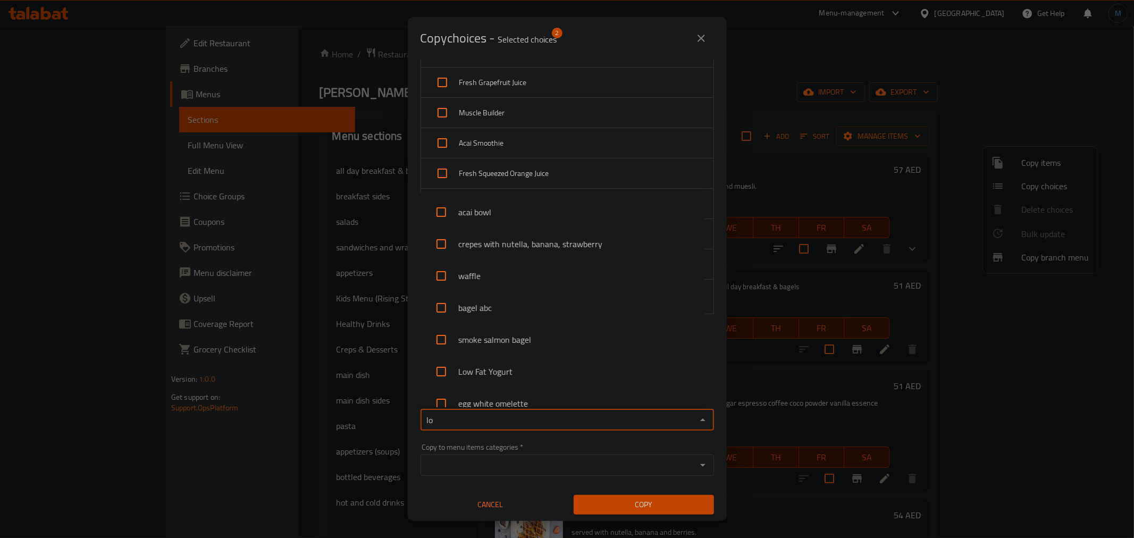
type input "low"
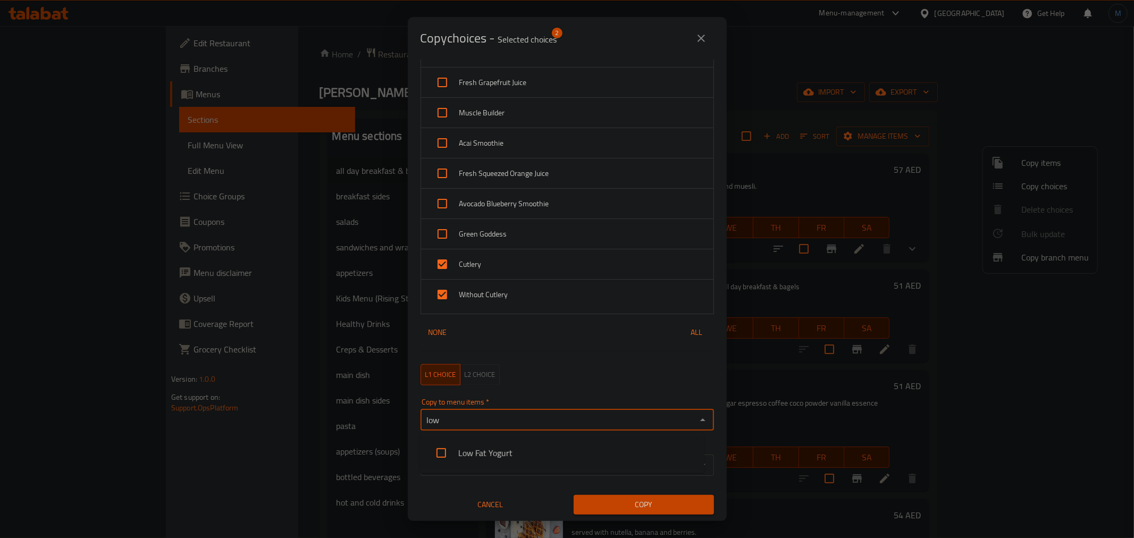
click at [559, 450] on li "Low Fat Yogurt" at bounding box center [562, 453] width 284 height 32
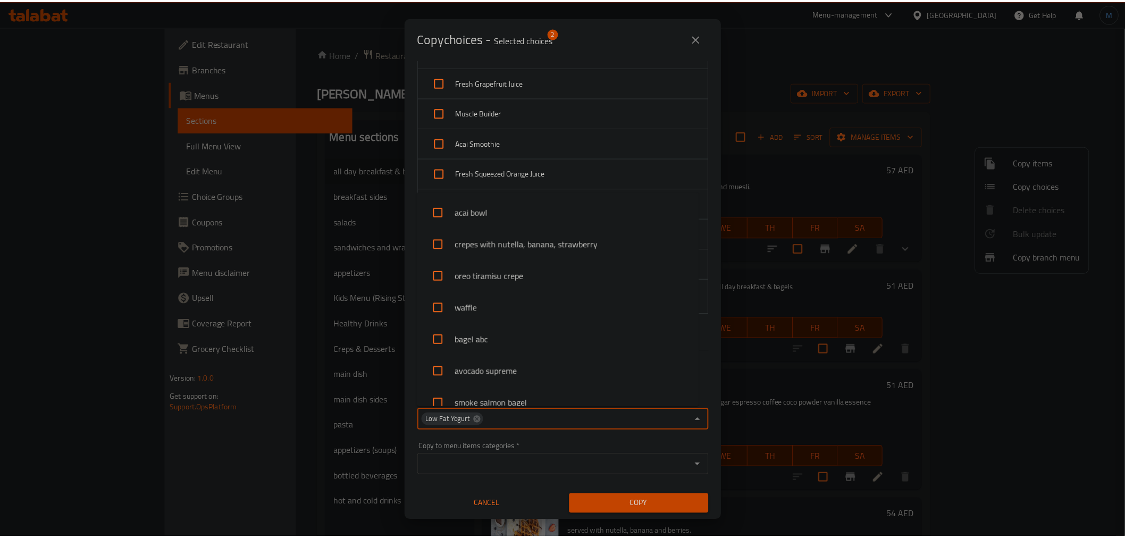
scroll to position [78, 0]
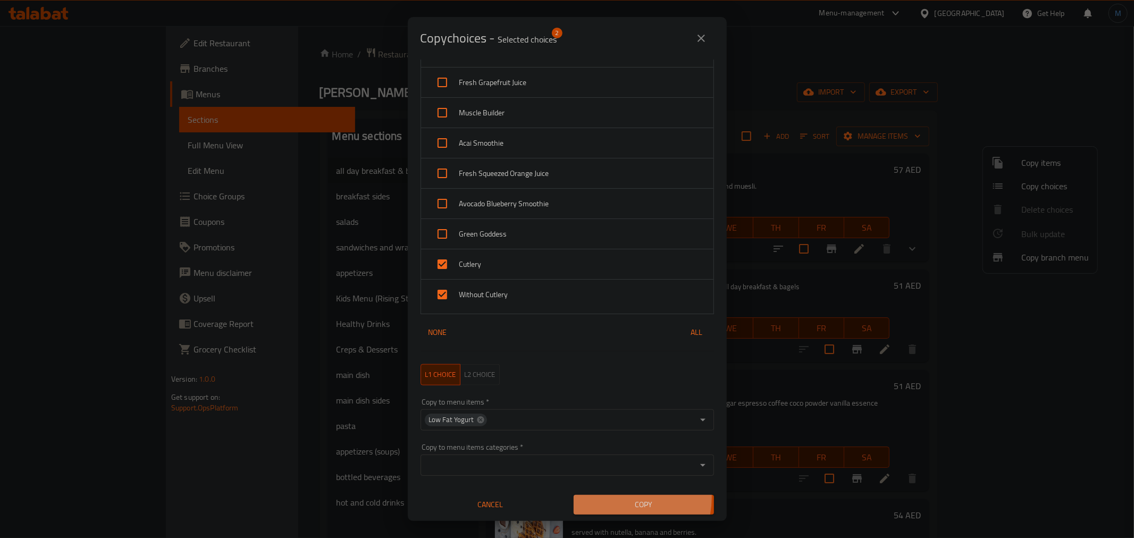
click at [608, 497] on button "Copy" at bounding box center [644, 505] width 140 height 20
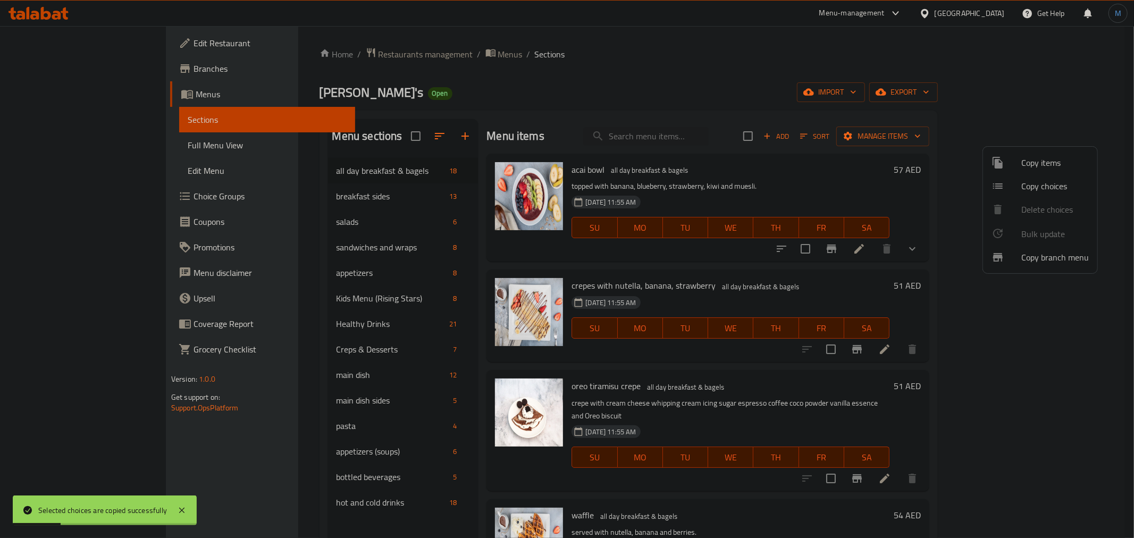
drag, startPoint x: 1001, startPoint y: 284, endPoint x: 1027, endPoint y: 317, distance: 42.4
click at [1001, 287] on div at bounding box center [567, 269] width 1134 height 538
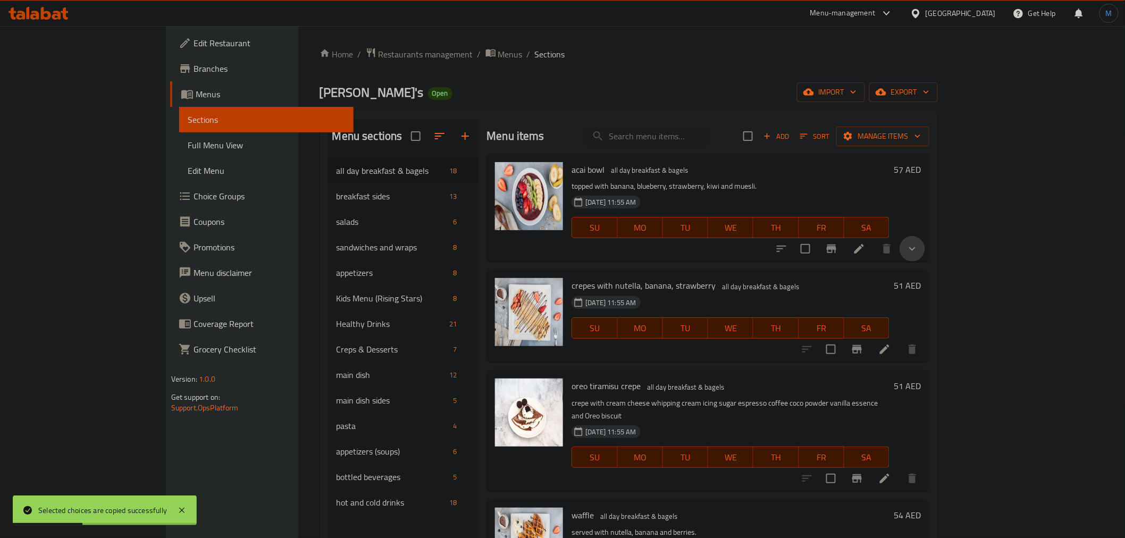
click at [919, 255] on icon "show more" at bounding box center [912, 248] width 13 height 13
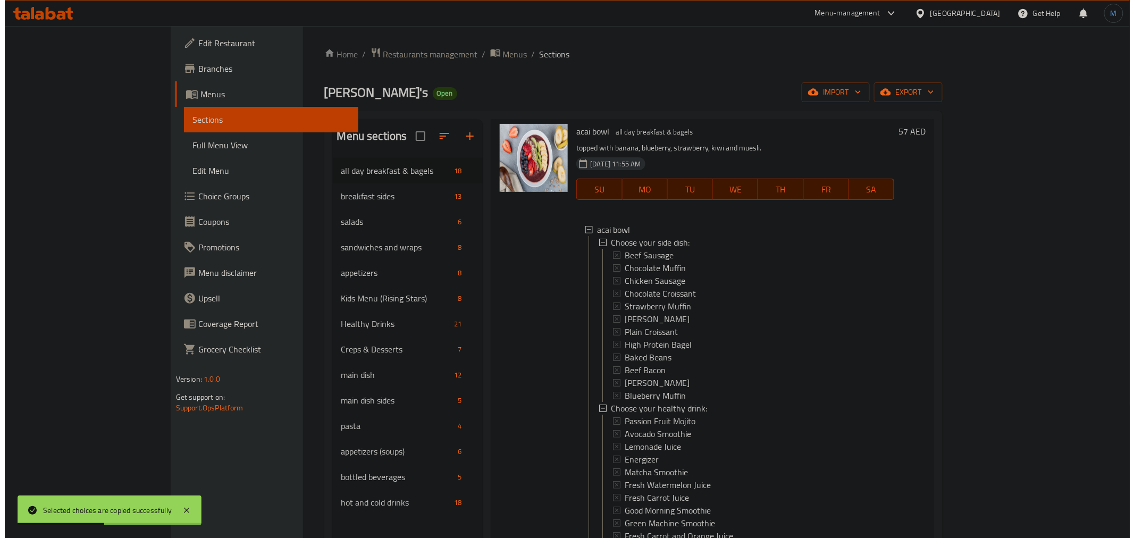
scroll to position [354, 0]
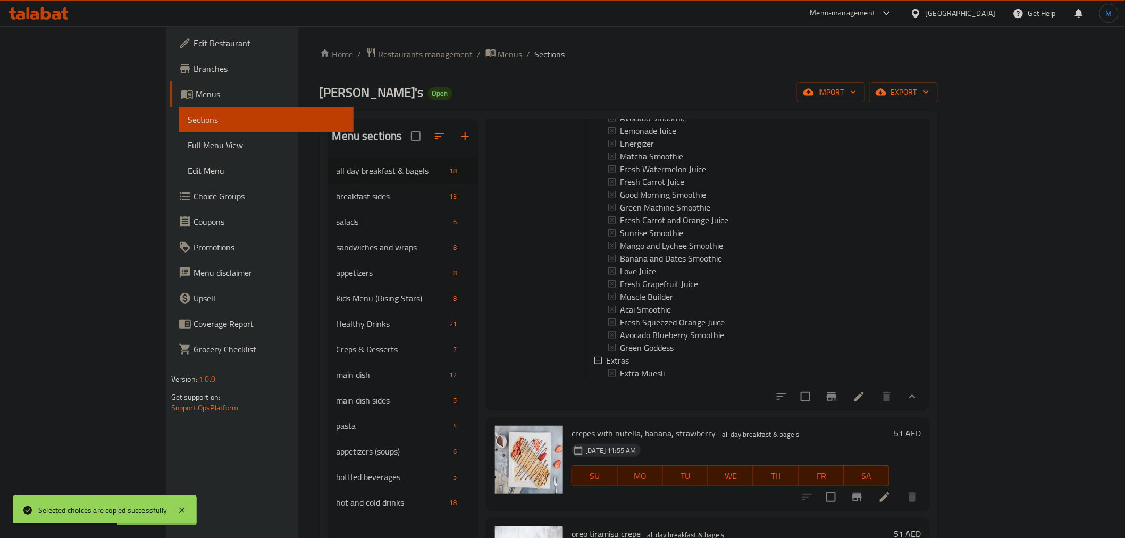
click at [874, 402] on li at bounding box center [859, 396] width 30 height 19
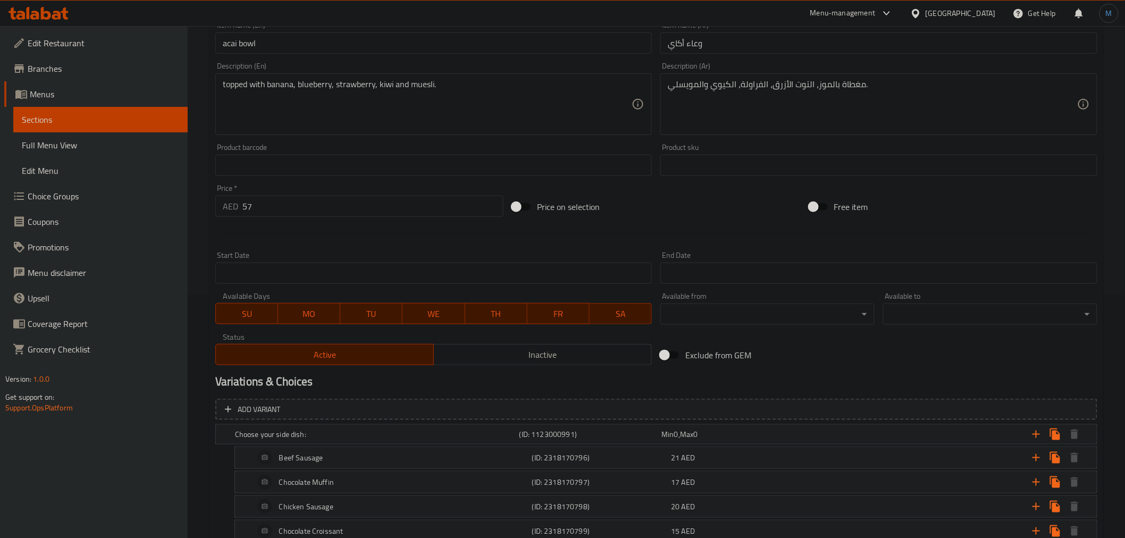
scroll to position [125, 0]
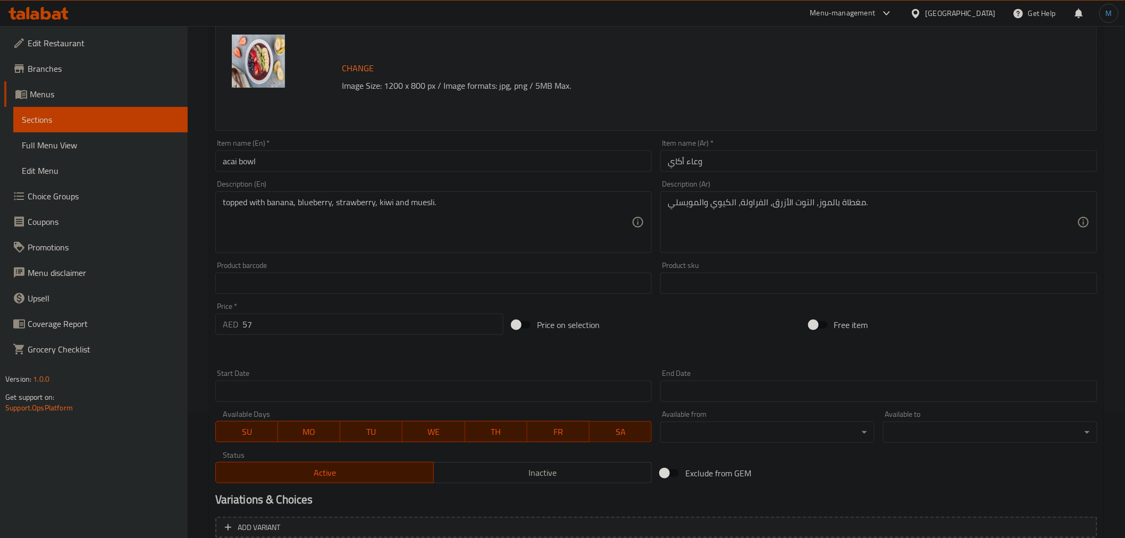
click at [300, 156] on input "acai bowl" at bounding box center [433, 160] width 437 height 21
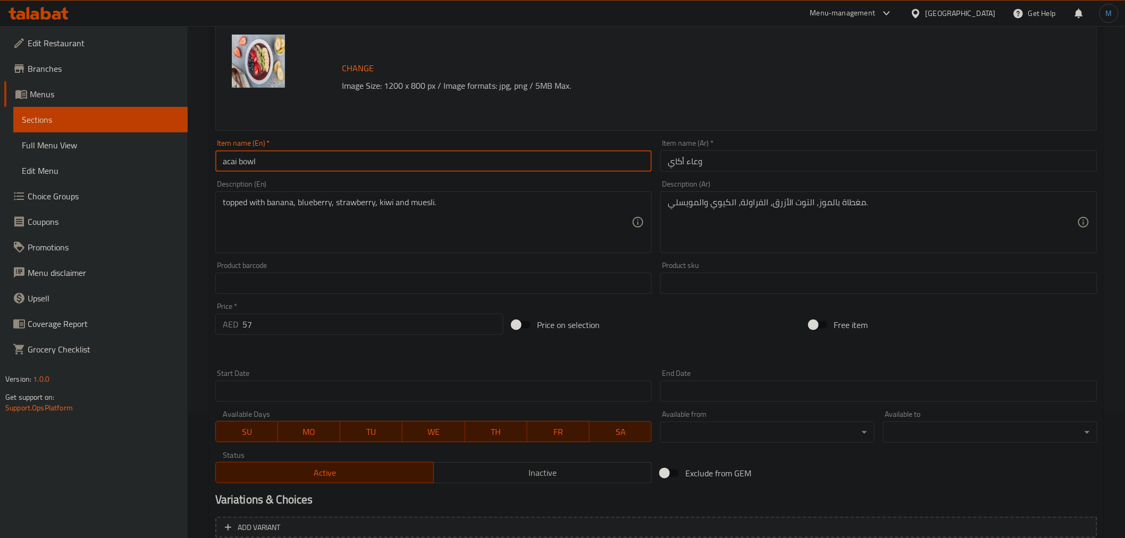
click at [300, 156] on input "acai bowl" at bounding box center [433, 160] width 437 height 21
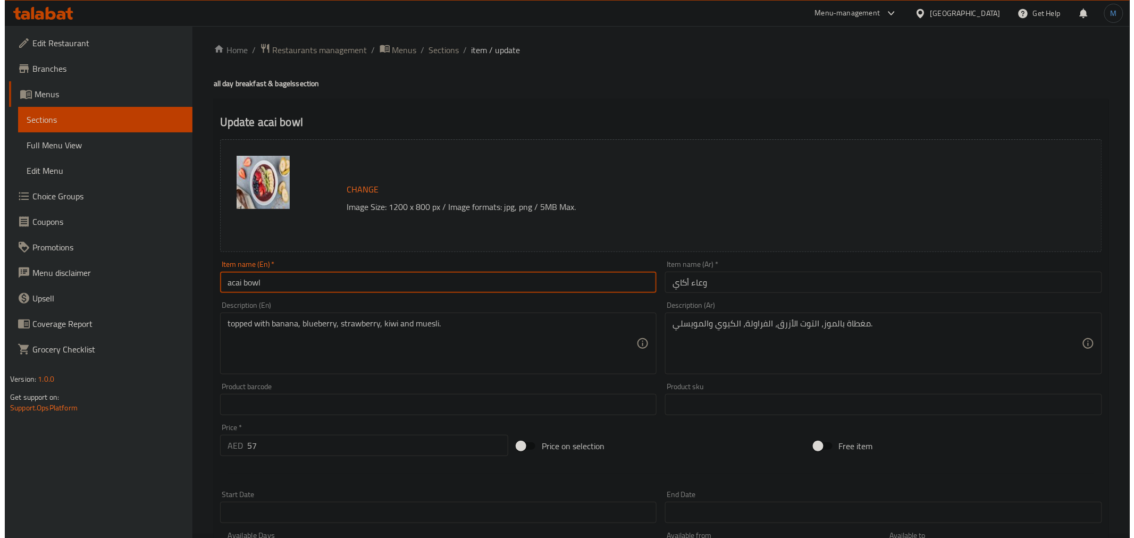
scroll to position [0, 0]
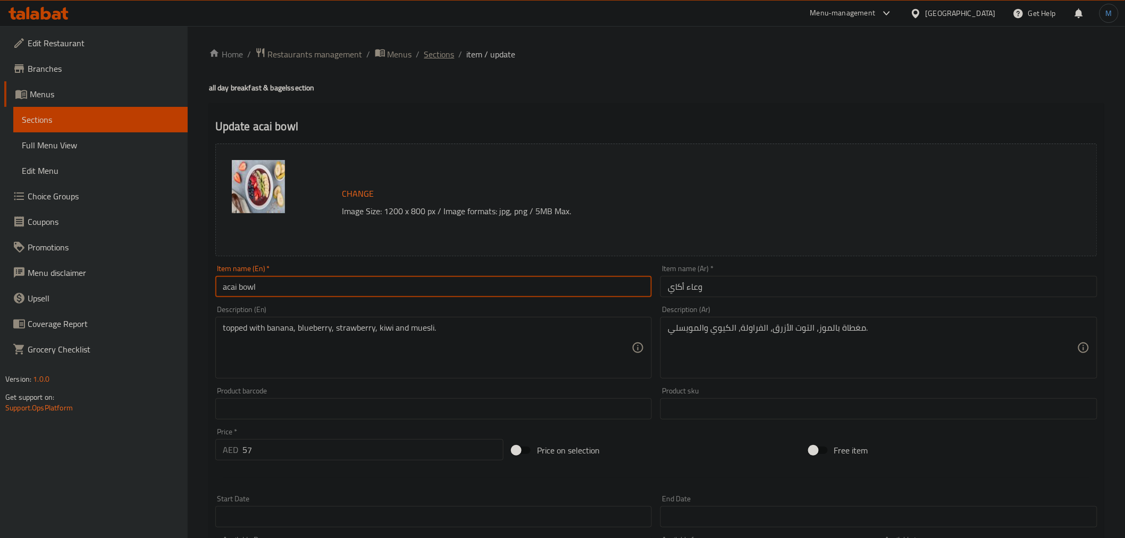
click at [450, 61] on span "Sections" at bounding box center [439, 54] width 30 height 13
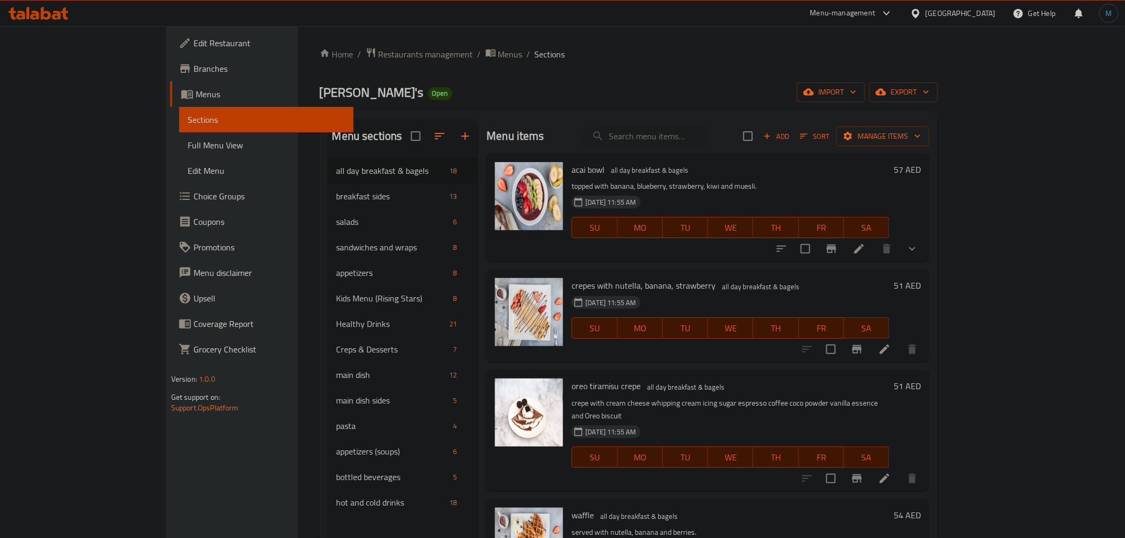
click at [736, 293] on div "[DATE] 11:55 AM SU MO TU WE TH FR SA" at bounding box center [730, 320] width 326 height 57
click at [921, 141] on span "Manage items" at bounding box center [883, 136] width 76 height 13
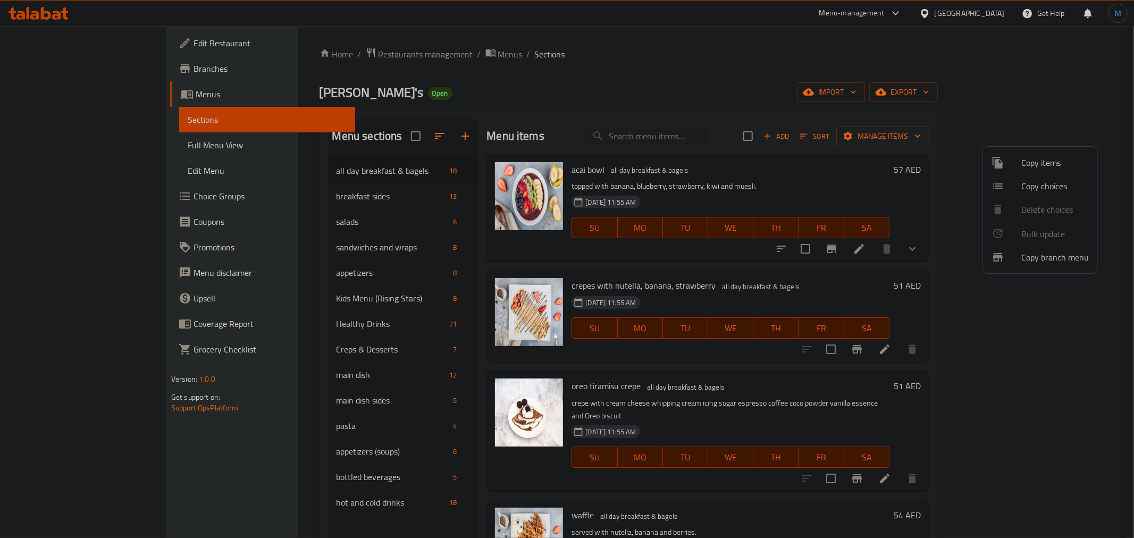
click at [1030, 188] on span "Copy choices" at bounding box center [1055, 186] width 68 height 13
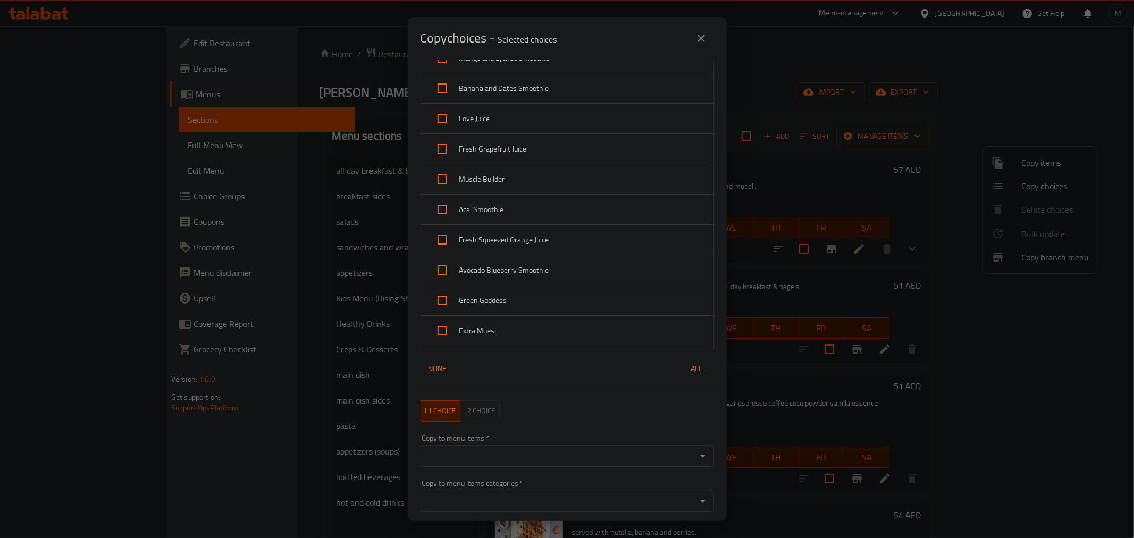
scroll to position [805, 0]
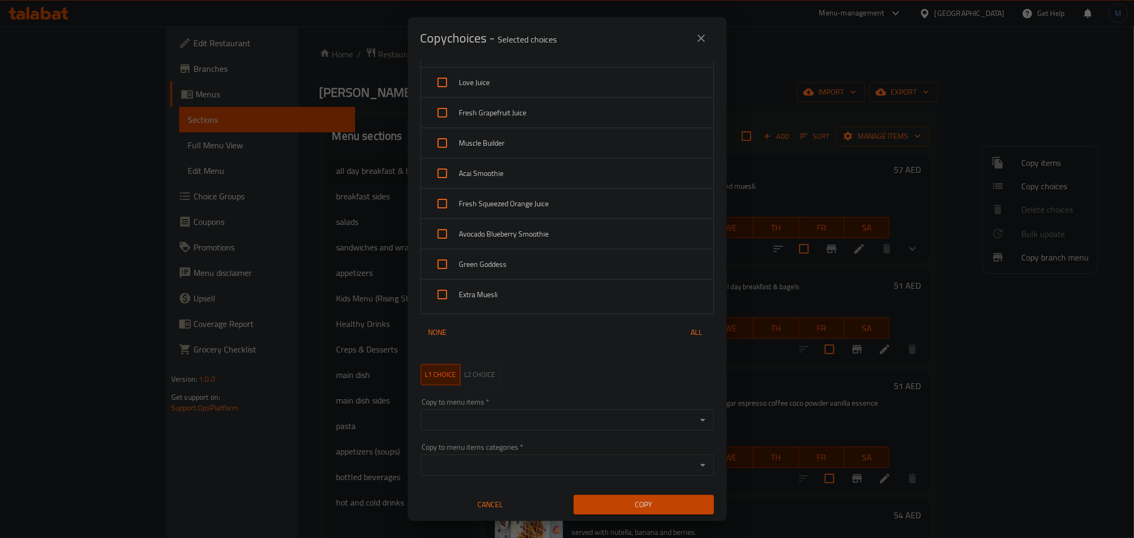
click at [527, 294] on span "Extra Muesli" at bounding box center [582, 294] width 246 height 13
checkbox input "true"
click at [582, 426] on input "Copy to menu items   *" at bounding box center [559, 420] width 270 height 15
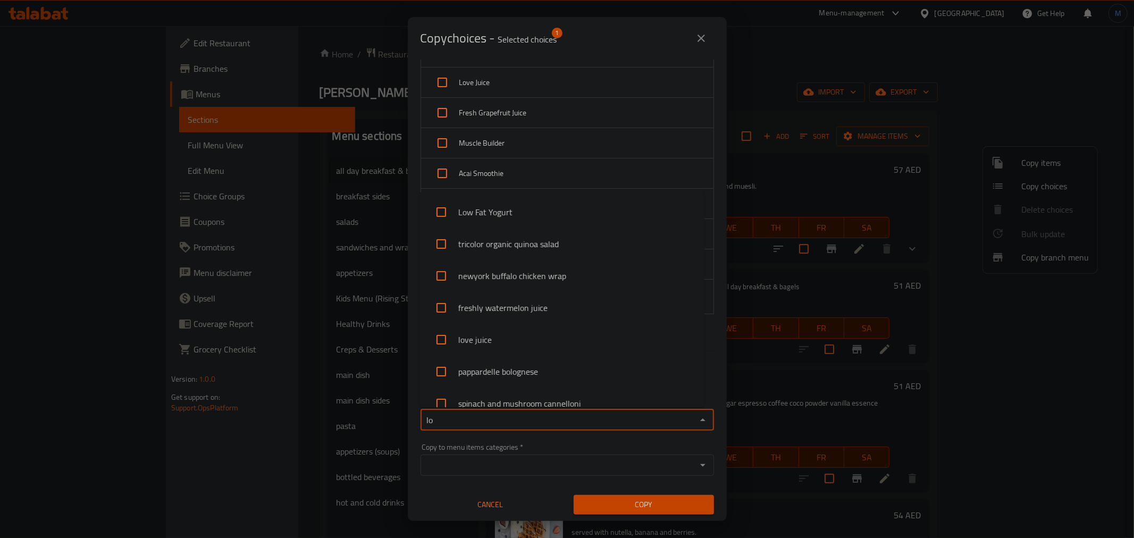
type input "low"
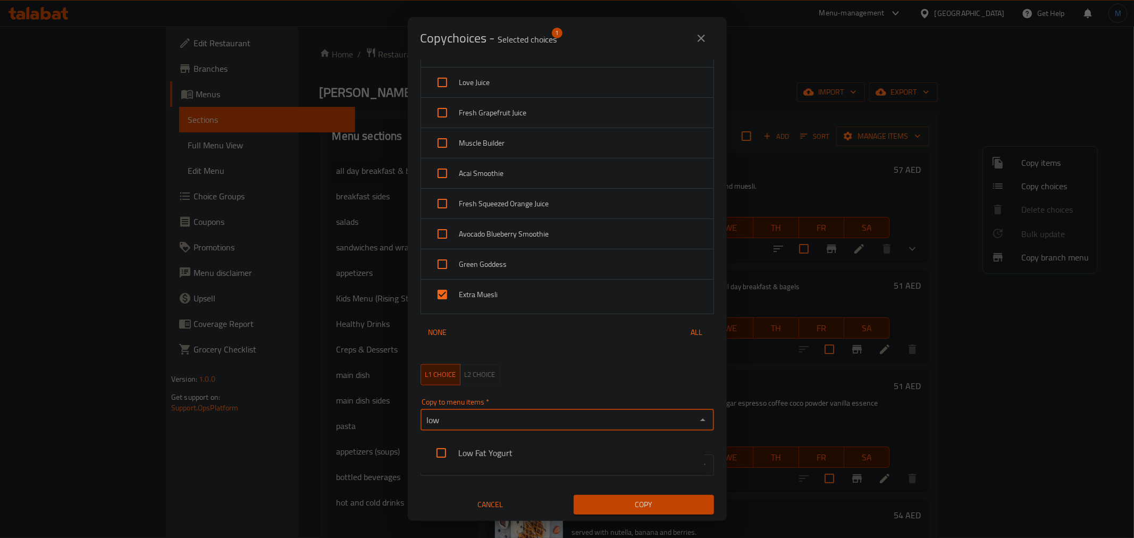
click at [476, 450] on li "Low Fat Yogurt" at bounding box center [562, 453] width 284 height 32
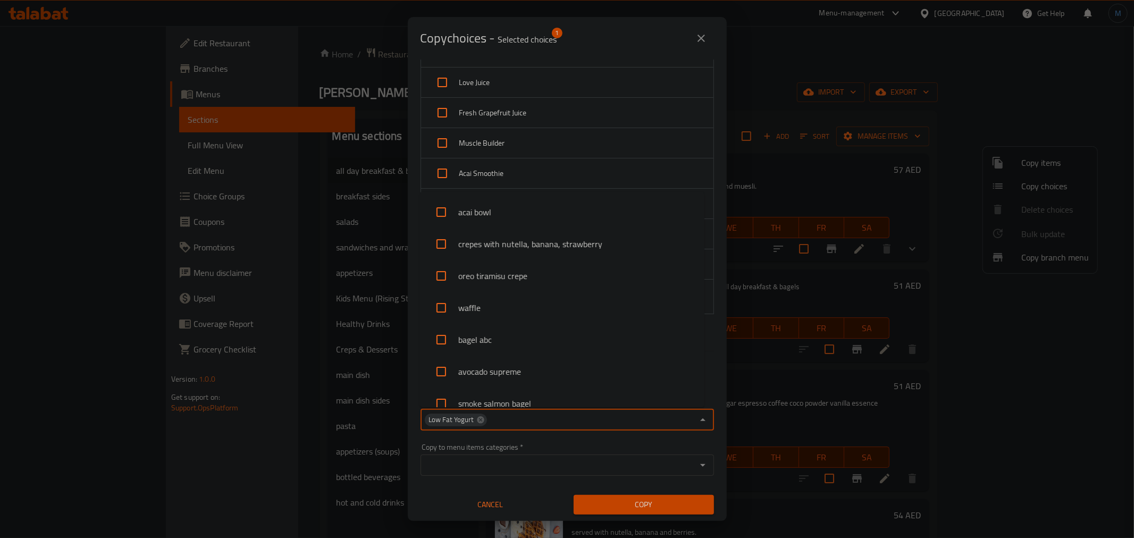
scroll to position [78, 0]
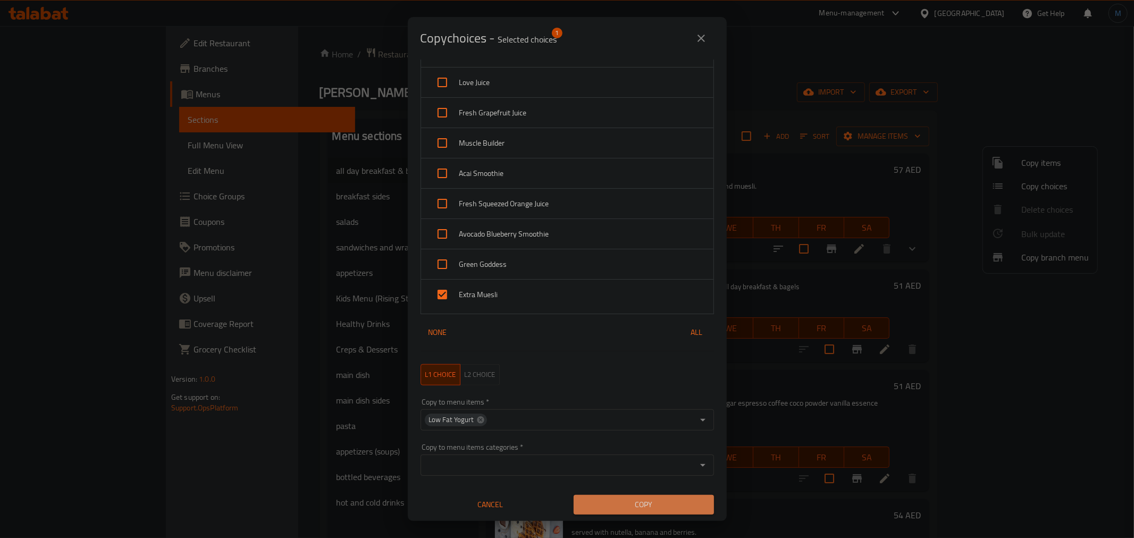
click at [656, 512] on button "Copy" at bounding box center [644, 505] width 140 height 20
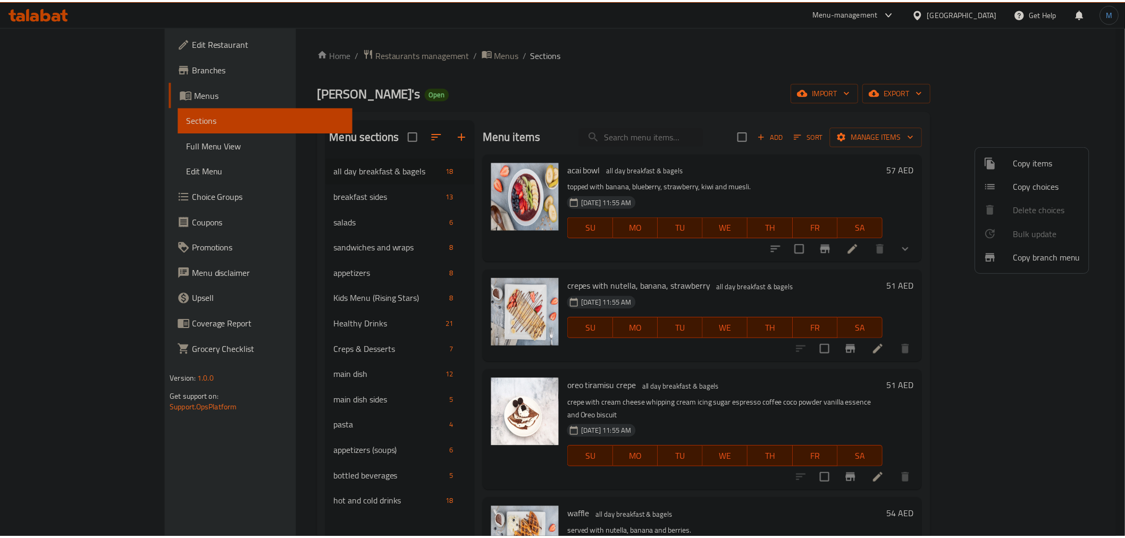
scroll to position [694, 0]
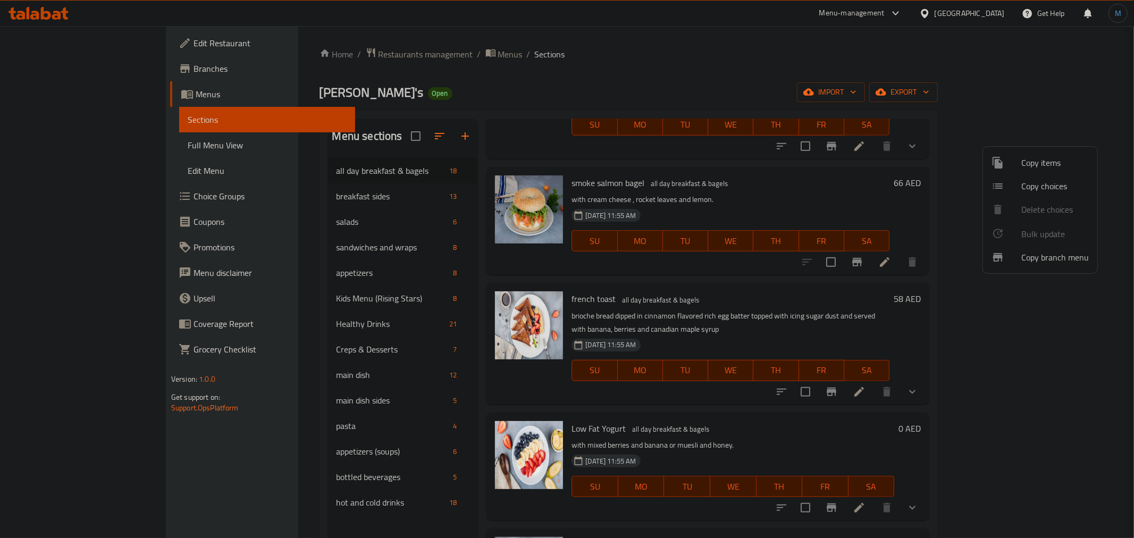
click at [1022, 468] on div at bounding box center [567, 269] width 1134 height 538
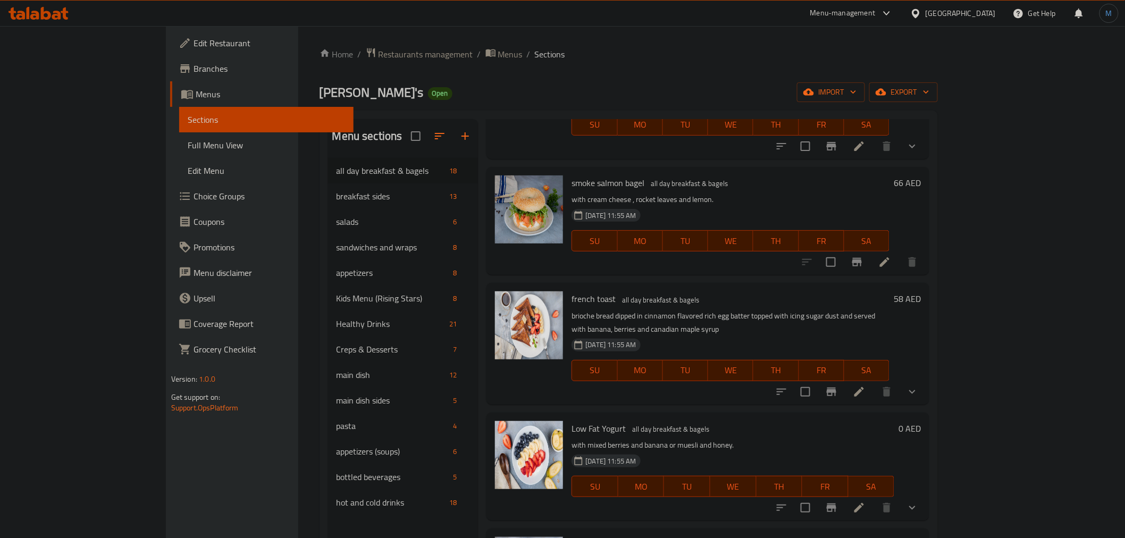
click at [874, 498] on li at bounding box center [859, 507] width 30 height 19
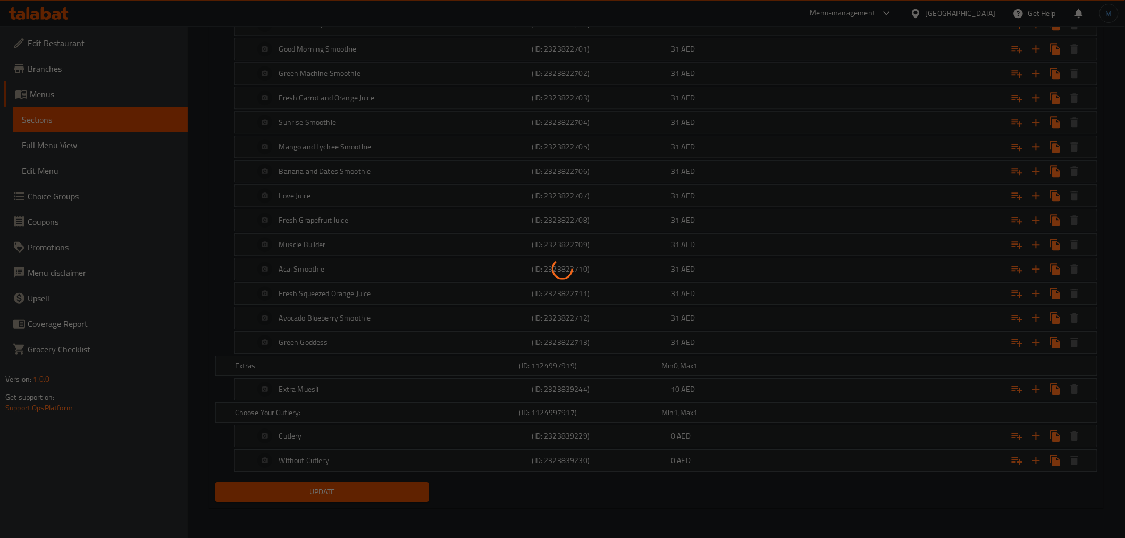
scroll to position [1189, 0]
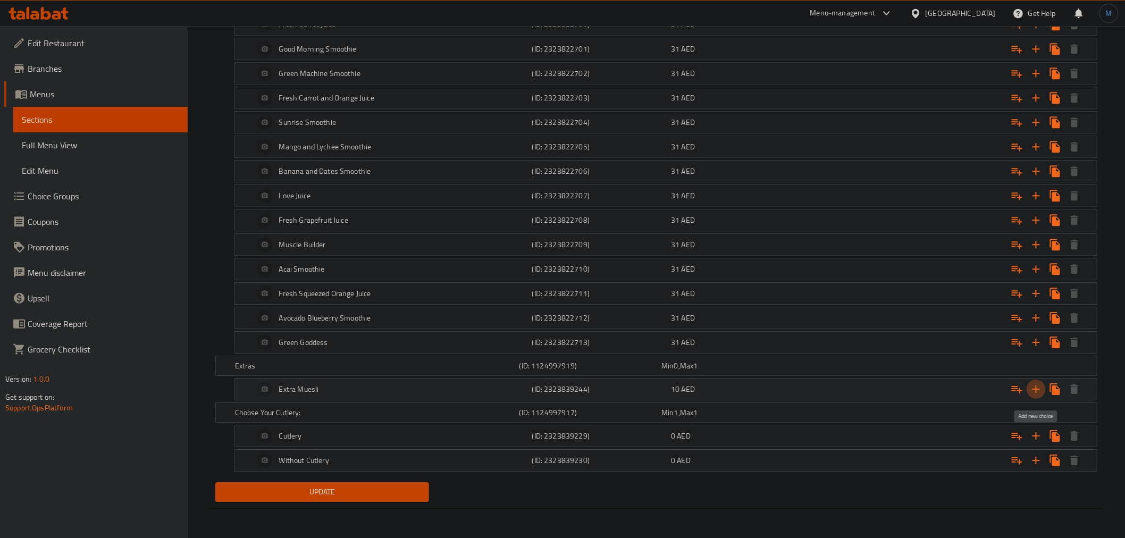
click at [1037, 386] on icon "Expand" at bounding box center [1035, 388] width 7 height 7
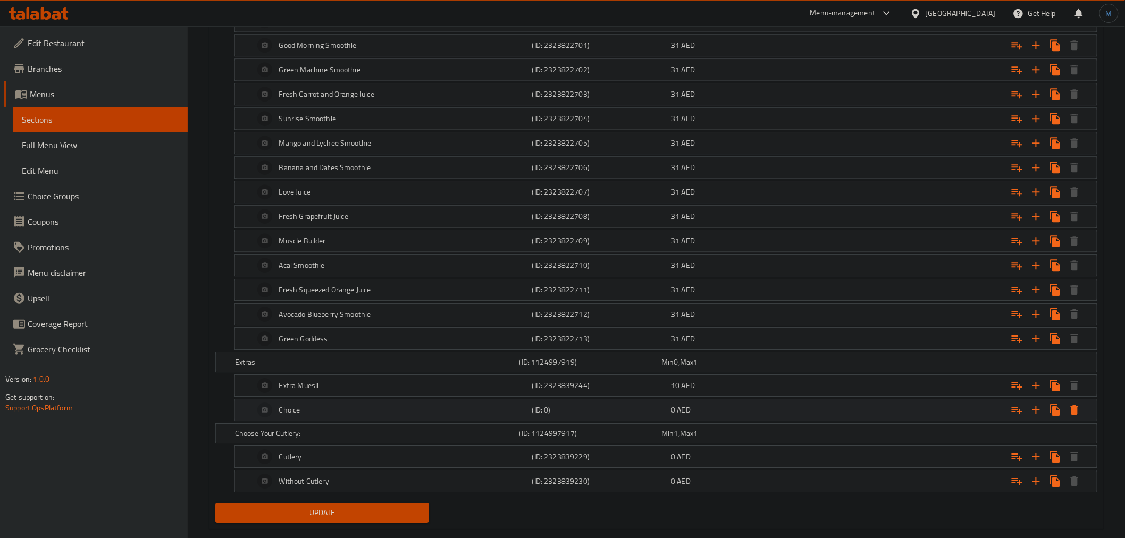
click at [344, 417] on div "Choice" at bounding box center [391, 410] width 278 height 26
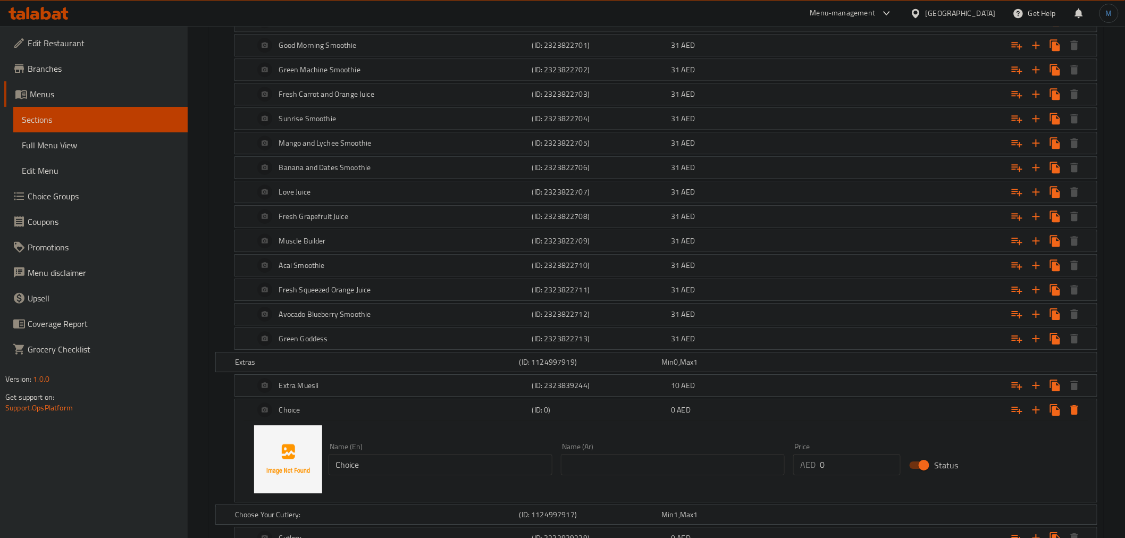
click at [391, 455] on div "Name (En) Choice Name (En)" at bounding box center [441, 459] width 224 height 32
click at [391, 458] on input "Choice" at bounding box center [441, 464] width 224 height 21
click at [391, 460] on input "Choice" at bounding box center [441, 464] width 224 height 21
paste input "Extra Honey"
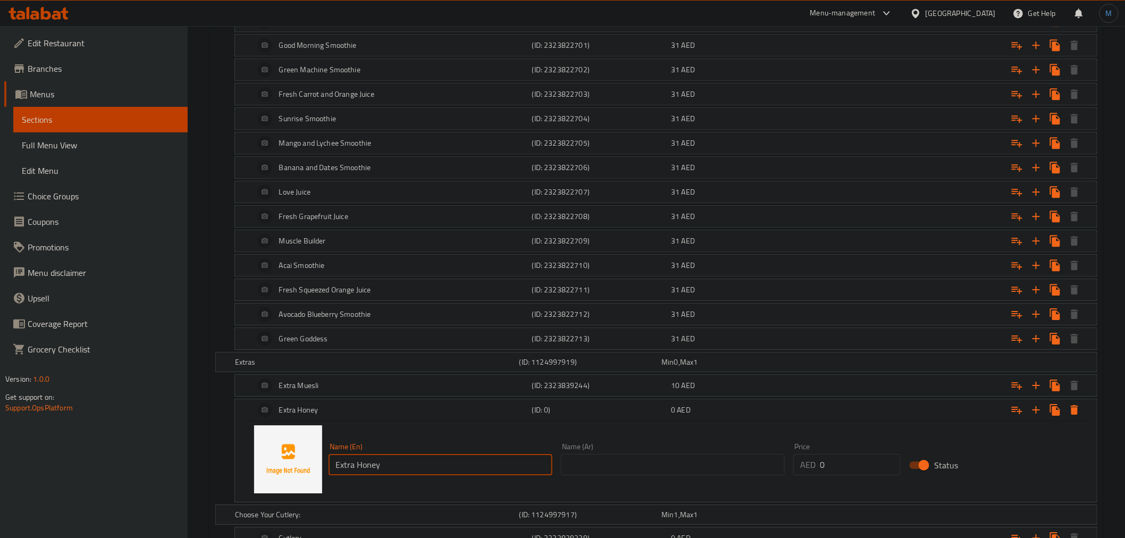
type input "Extra Honey"
click at [670, 471] on input "text" at bounding box center [673, 464] width 224 height 21
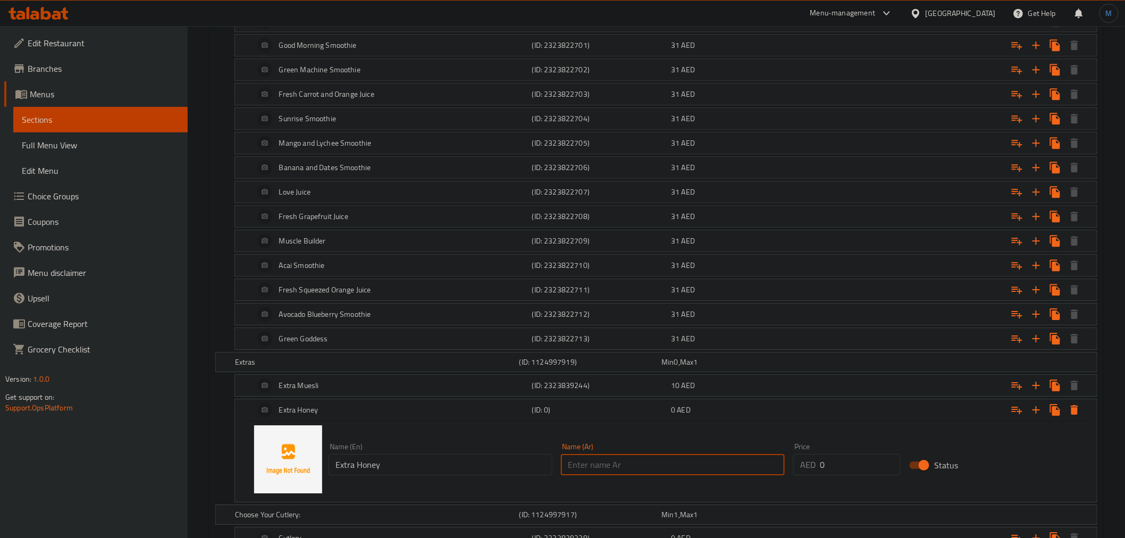
paste input "عسل إضافي"
type input "عسل إضافي"
drag, startPoint x: 843, startPoint y: 464, endPoint x: 786, endPoint y: 469, distance: 57.1
click at [786, 469] on div "Name (En) Extra Honey Name (En) Name (Ar) عسل إضافي Name (Ar) Price AED 0 Price…" at bounding box center [672, 459] width 697 height 41
type input "5"
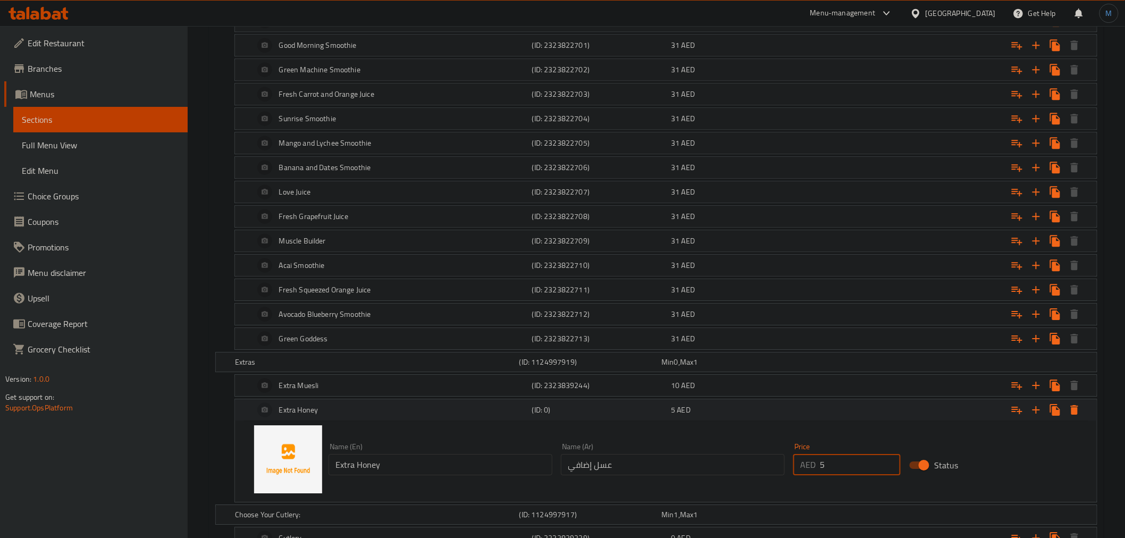
click at [772, 423] on div "Extra Honey (ID: 0) 5 AED" at bounding box center [669, 410] width 834 height 26
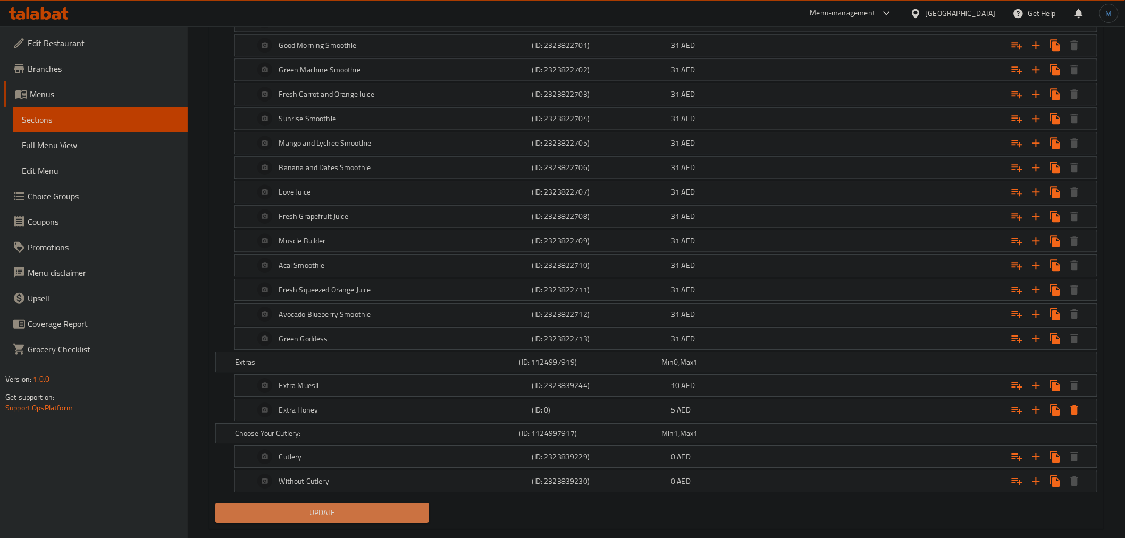
click at [280, 514] on span "Update" at bounding box center [322, 512] width 197 height 13
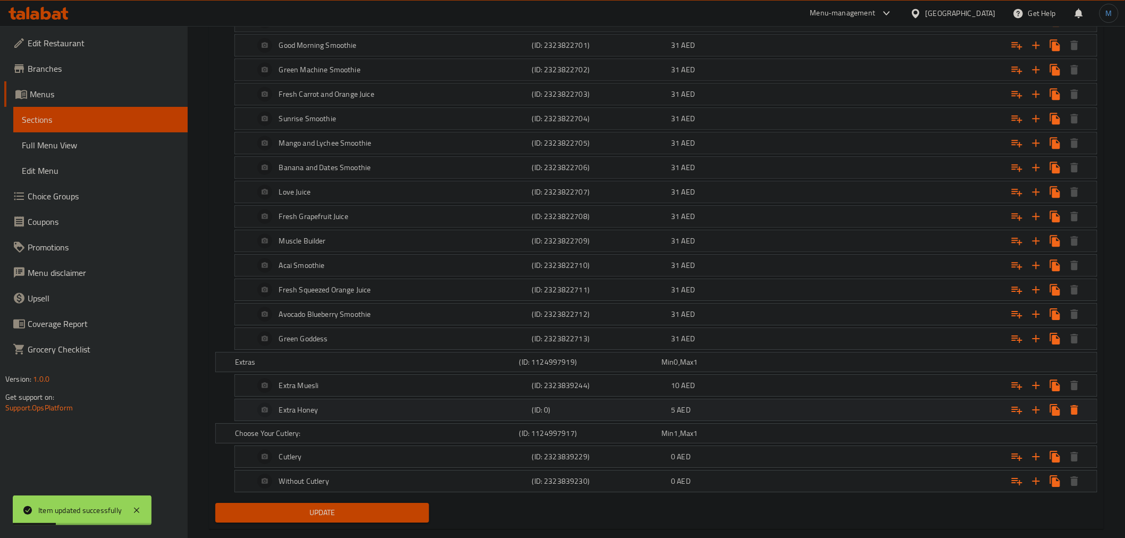
click at [560, 401] on div "Extra Honey (ID: 0) 5 AED" at bounding box center [669, 410] width 834 height 26
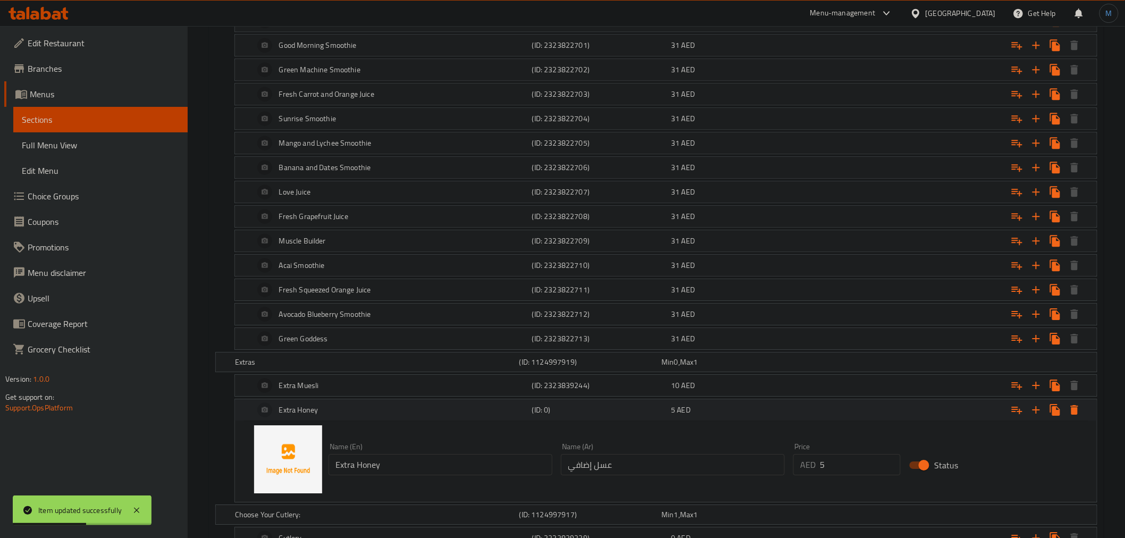
click at [567, 406] on div "(ID: 0)" at bounding box center [599, 409] width 139 height 15
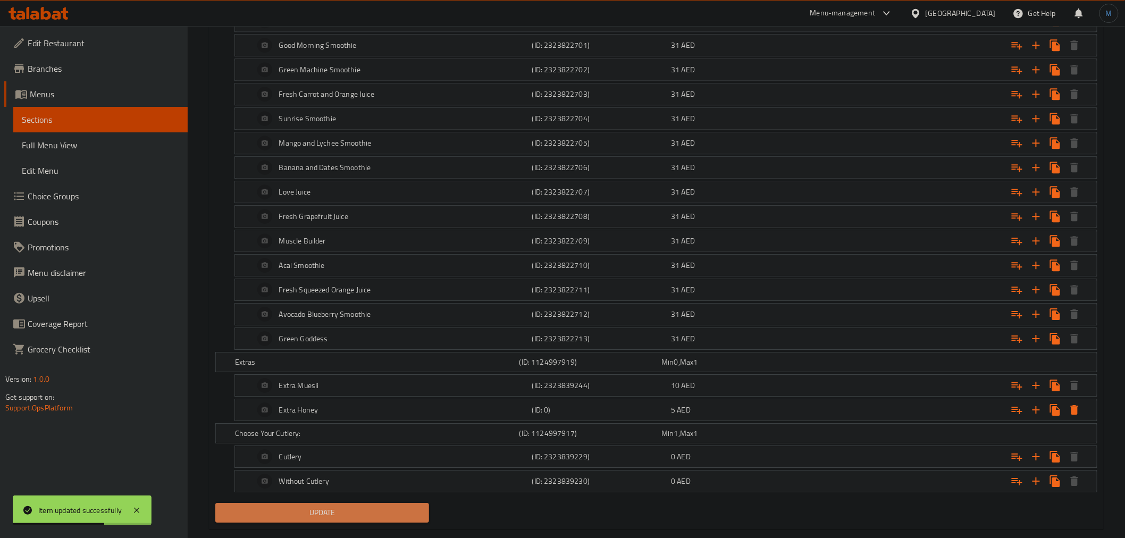
click at [355, 515] on span "Update" at bounding box center [322, 512] width 197 height 13
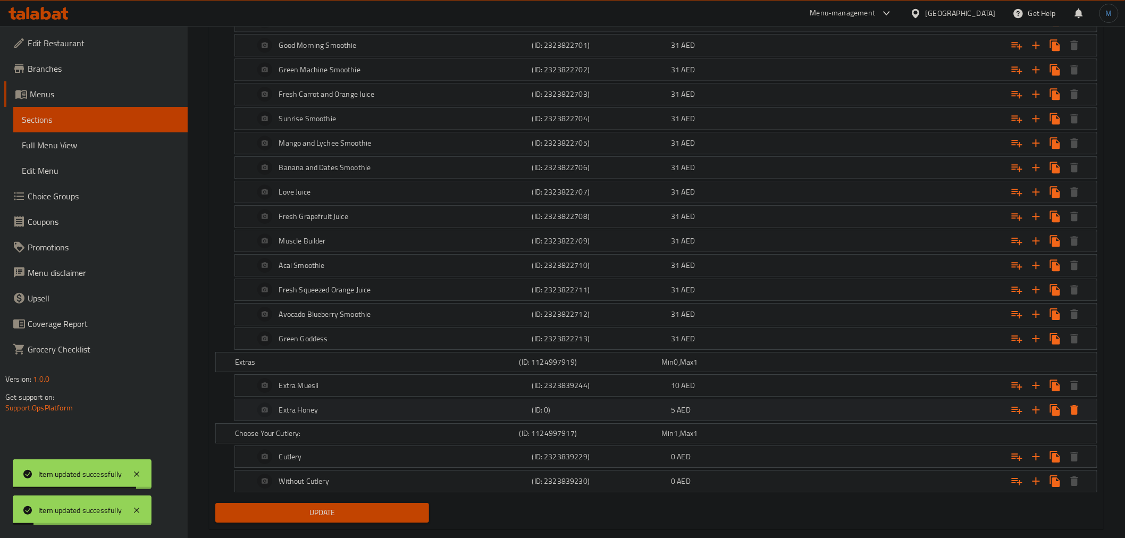
click at [645, 405] on div "Extra Honey (ID: 0) 5 AED" at bounding box center [669, 410] width 834 height 26
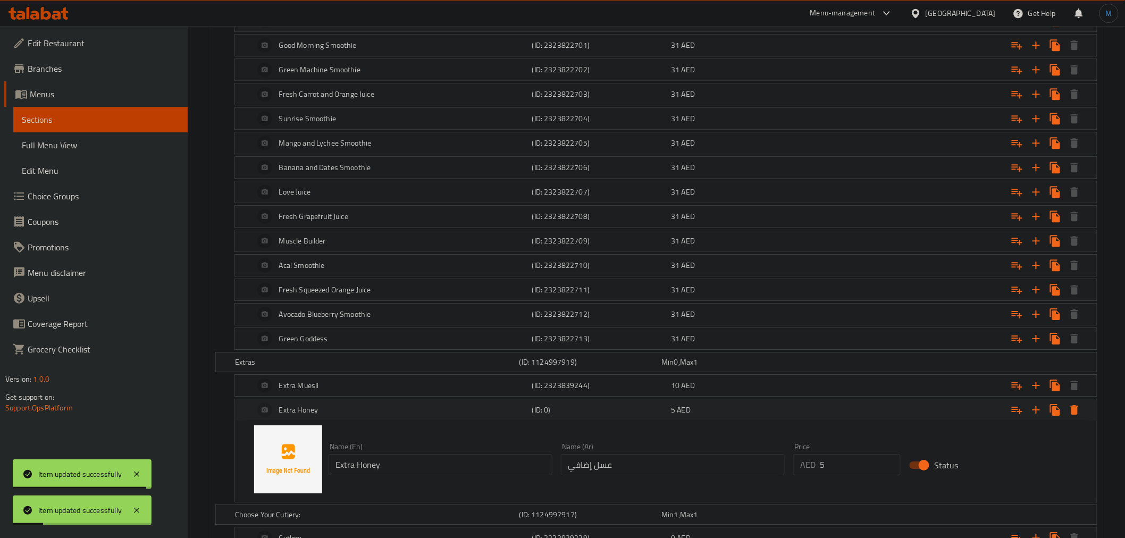
click at [645, 406] on div "(ID: 0)" at bounding box center [599, 409] width 139 height 15
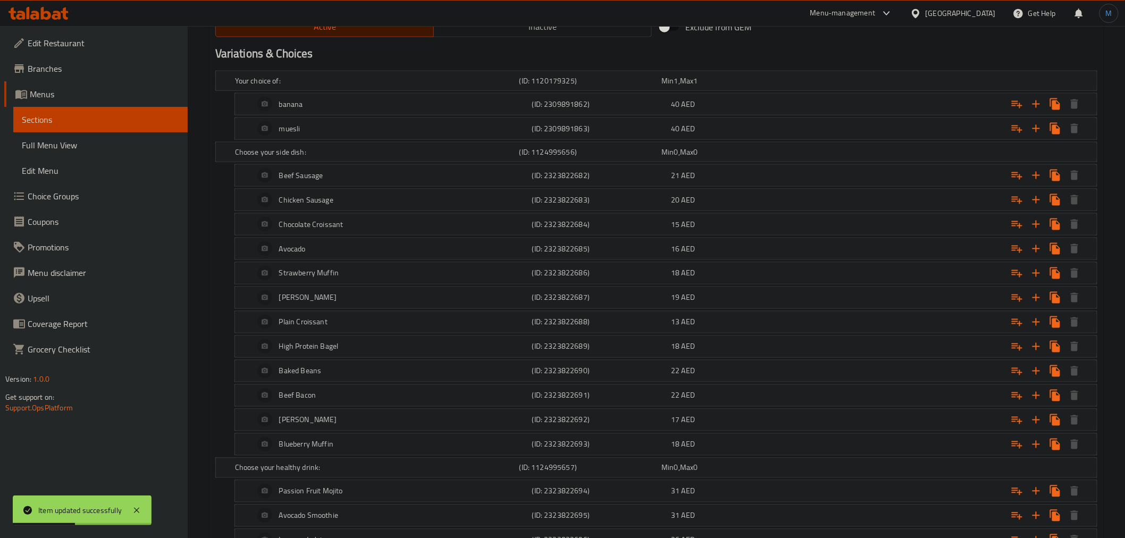
scroll to position [421, 0]
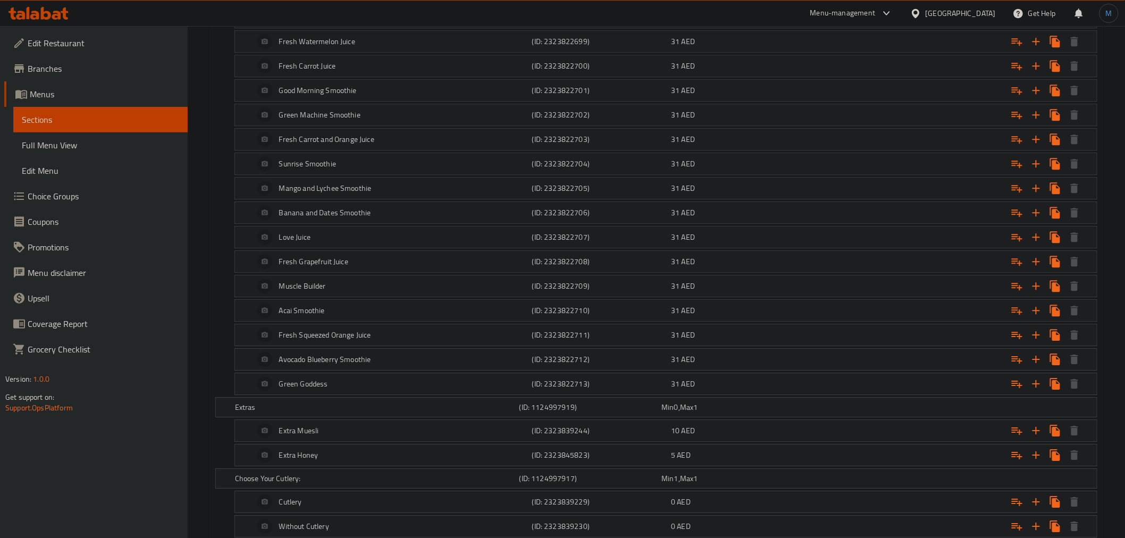
scroll to position [1214, 0]
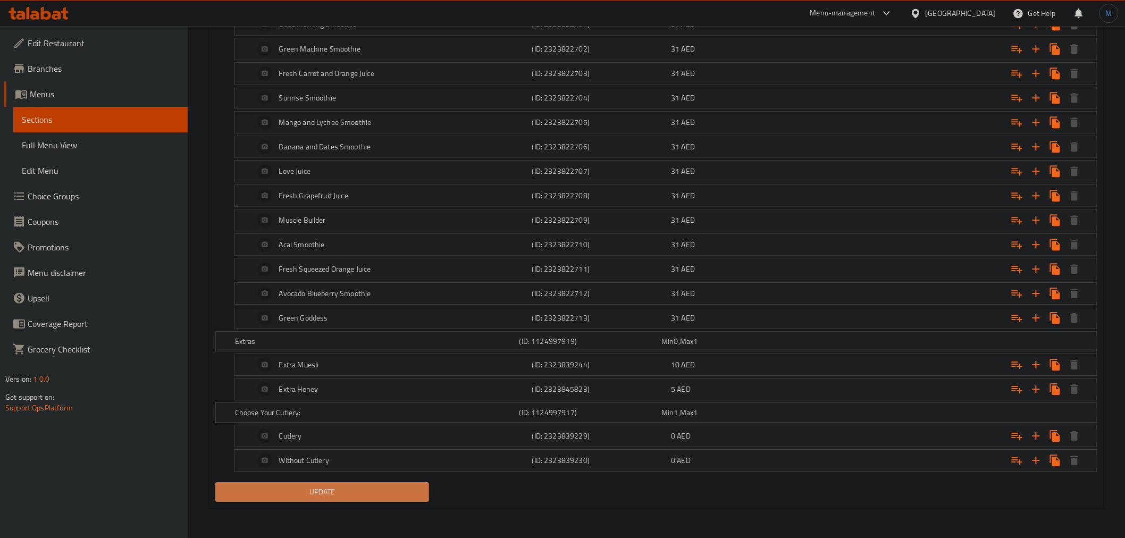
click at [348, 498] on span "Update" at bounding box center [322, 491] width 197 height 13
click at [338, 503] on div "Update" at bounding box center [322, 492] width 223 height 28
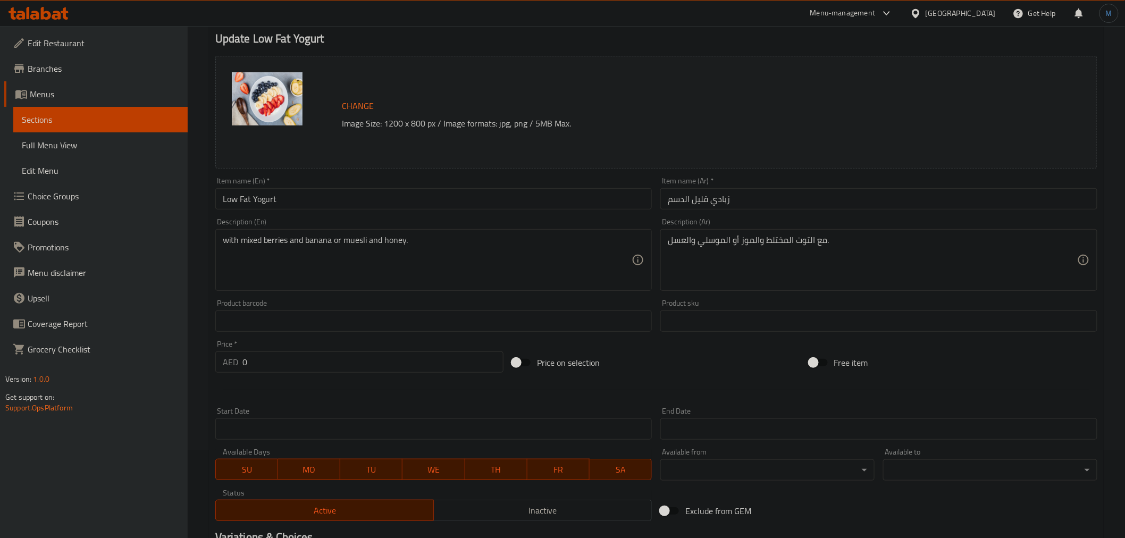
scroll to position [0, 0]
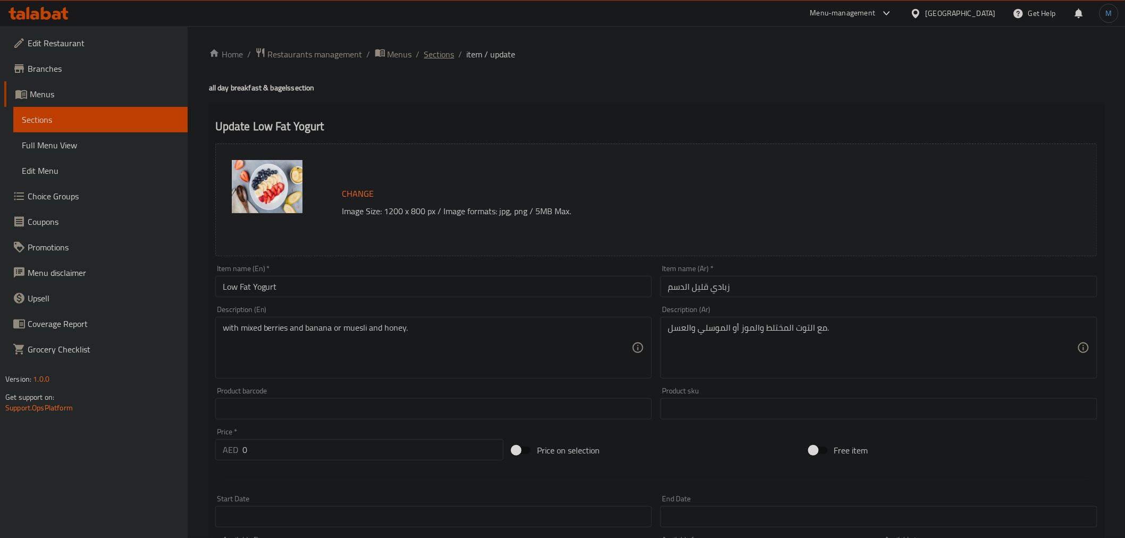
click at [439, 55] on span "Sections" at bounding box center [439, 54] width 30 height 13
